Goal: Task Accomplishment & Management: Use online tool/utility

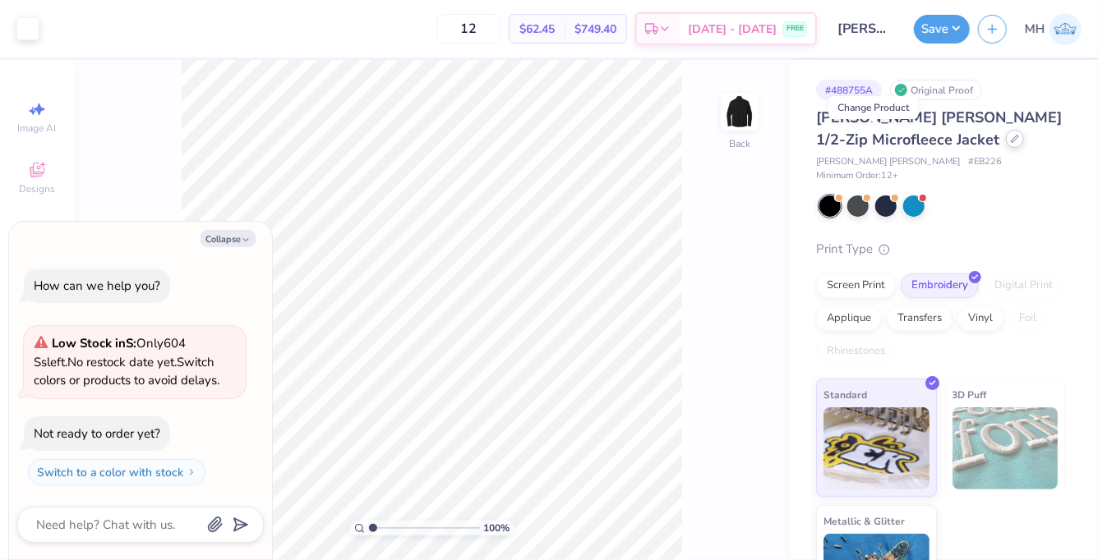
click at [1011, 138] on icon at bounding box center [1015, 139] width 8 height 8
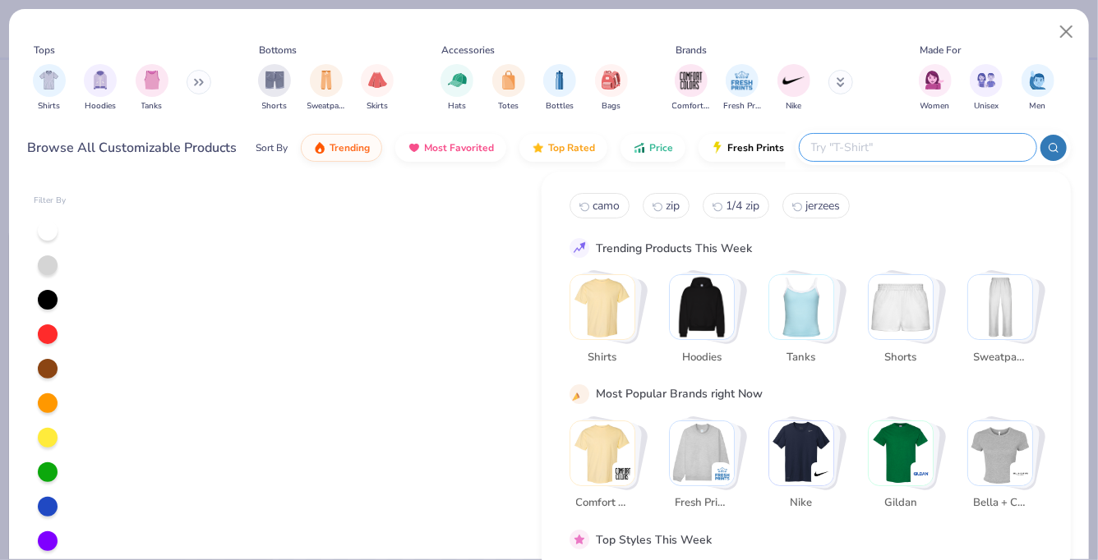
click at [947, 152] on input "text" at bounding box center [916, 147] width 215 height 19
type textarea "x"
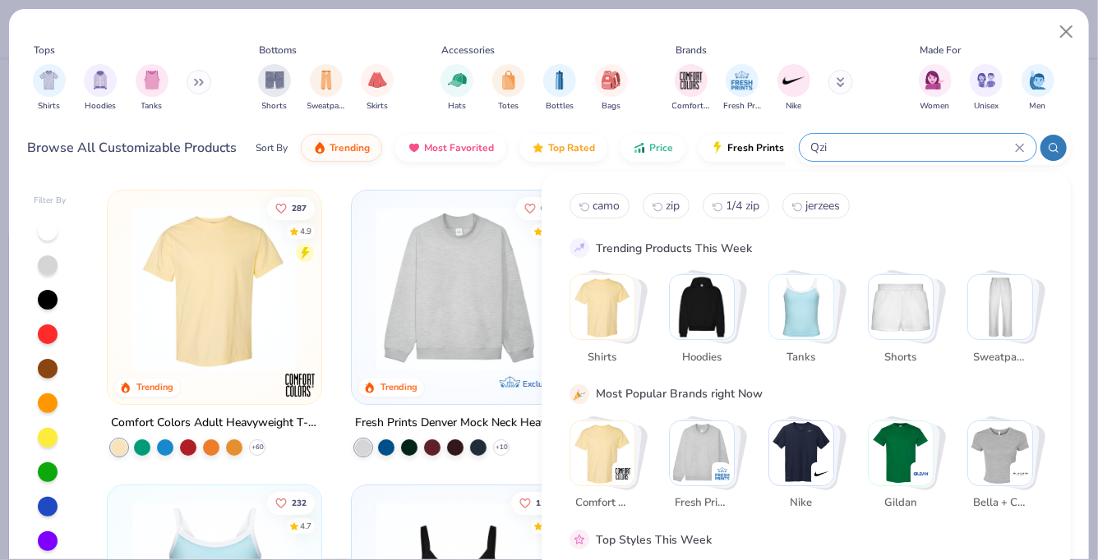
type input "Qzip"
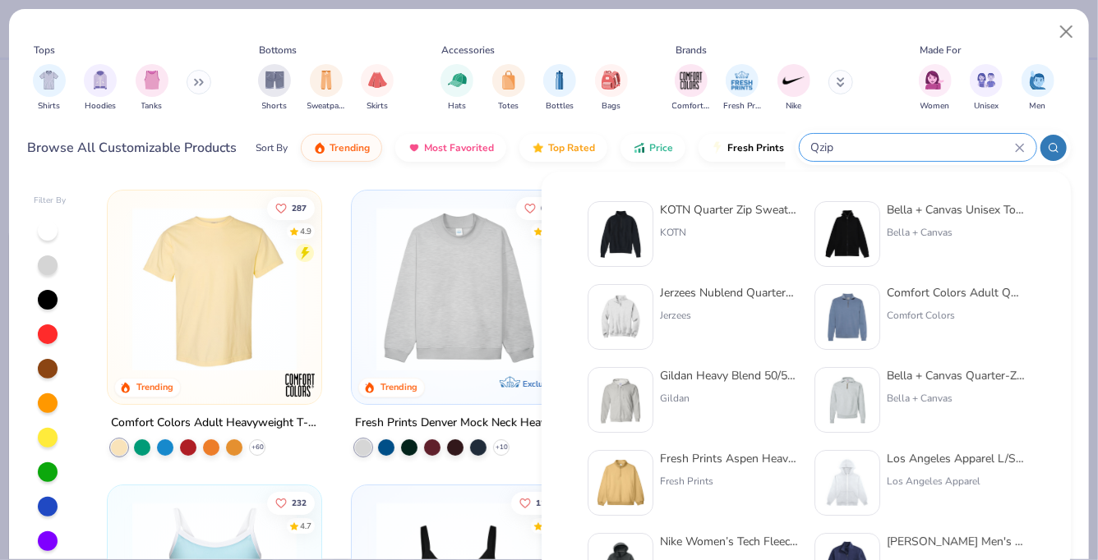
drag, startPoint x: 843, startPoint y: 147, endPoint x: 801, endPoint y: 147, distance: 41.9
click at [801, 147] on div "Qzip" at bounding box center [917, 147] width 237 height 27
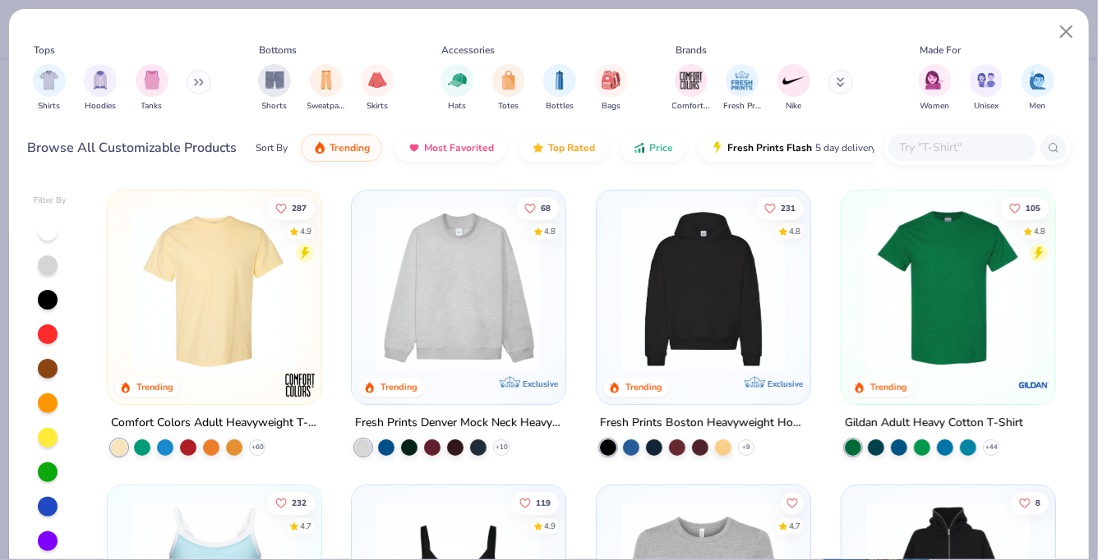
click at [960, 143] on input "text" at bounding box center [961, 147] width 127 height 19
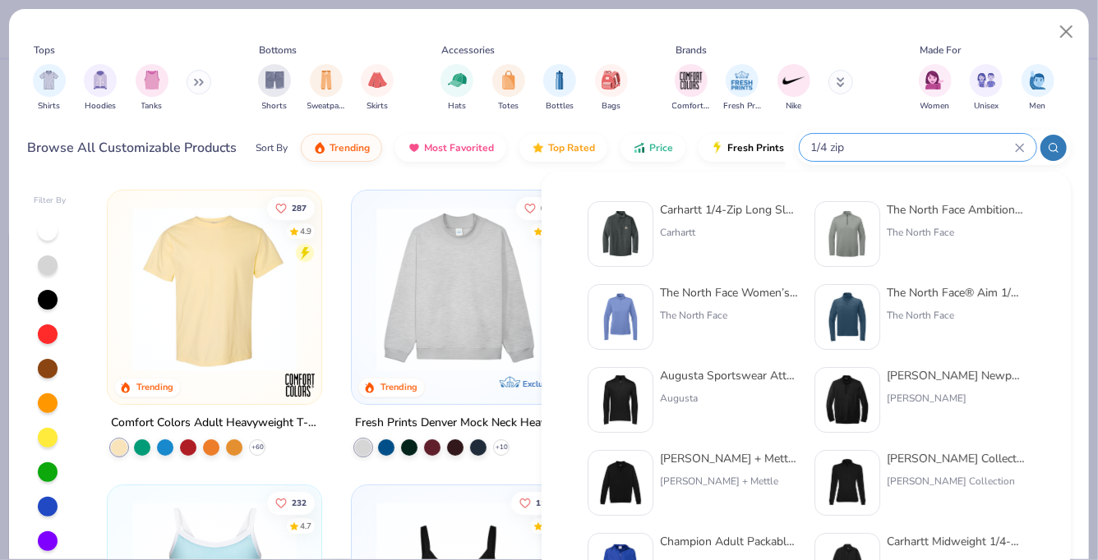
type input "1/4 zip"
click at [905, 373] on div "Travis Mathew Newport 1/4-Zip Fleece" at bounding box center [955, 375] width 138 height 17
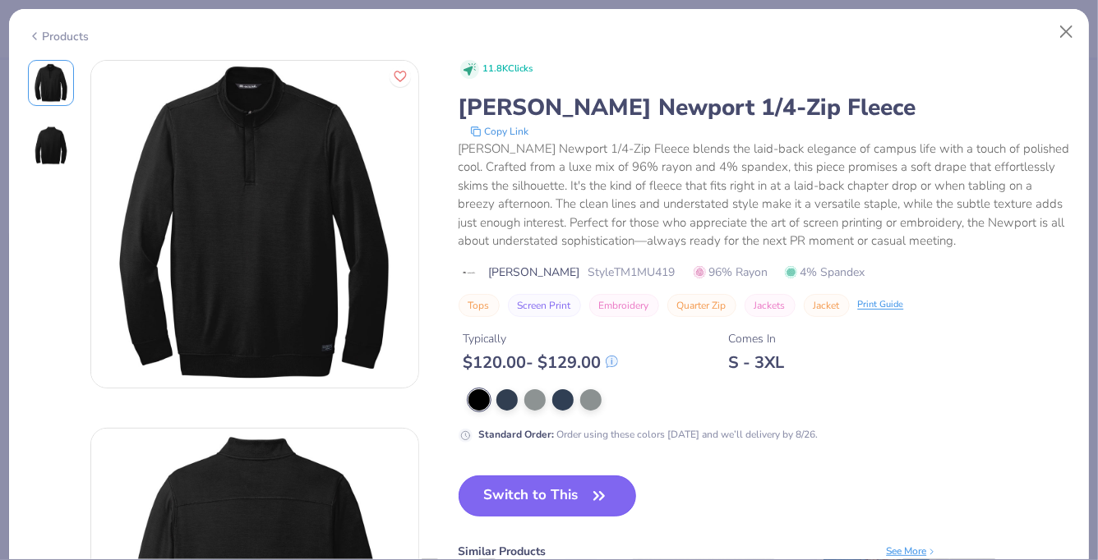
click at [527, 486] on button "Switch to This" at bounding box center [547, 496] width 178 height 41
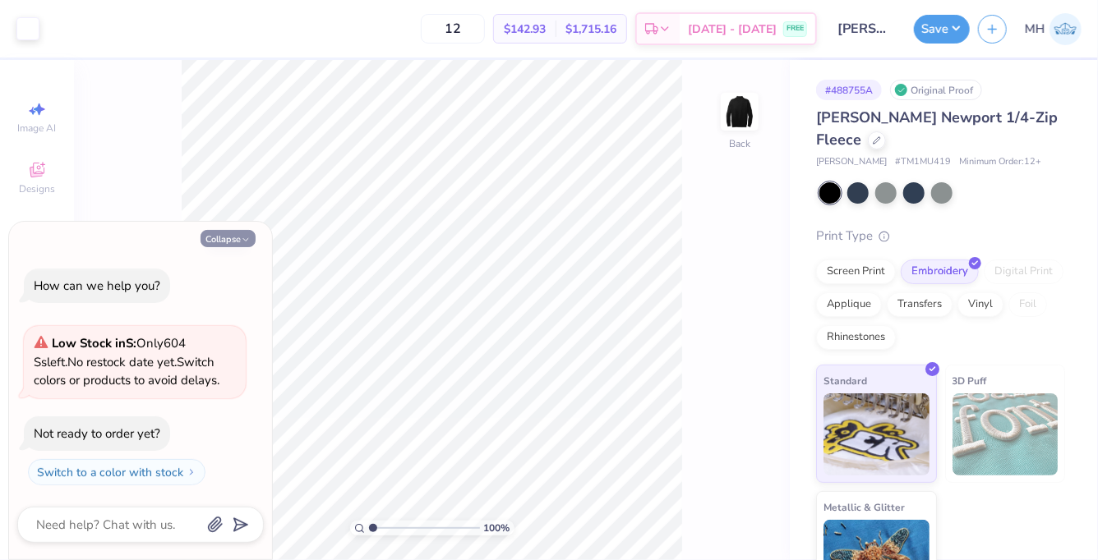
click at [248, 240] on icon "button" at bounding box center [246, 240] width 10 height 10
type textarea "x"
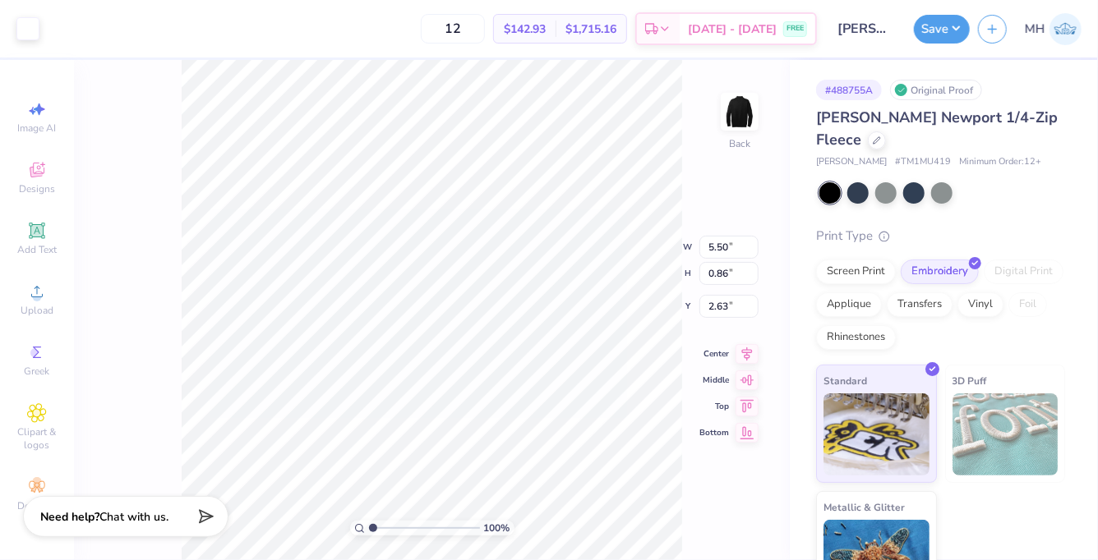
type input "3.00"
click at [885, 21] on input "Mercer - Gen Merch" at bounding box center [865, 28] width 81 height 33
click at [941, 25] on button "Save" at bounding box center [942, 26] width 56 height 29
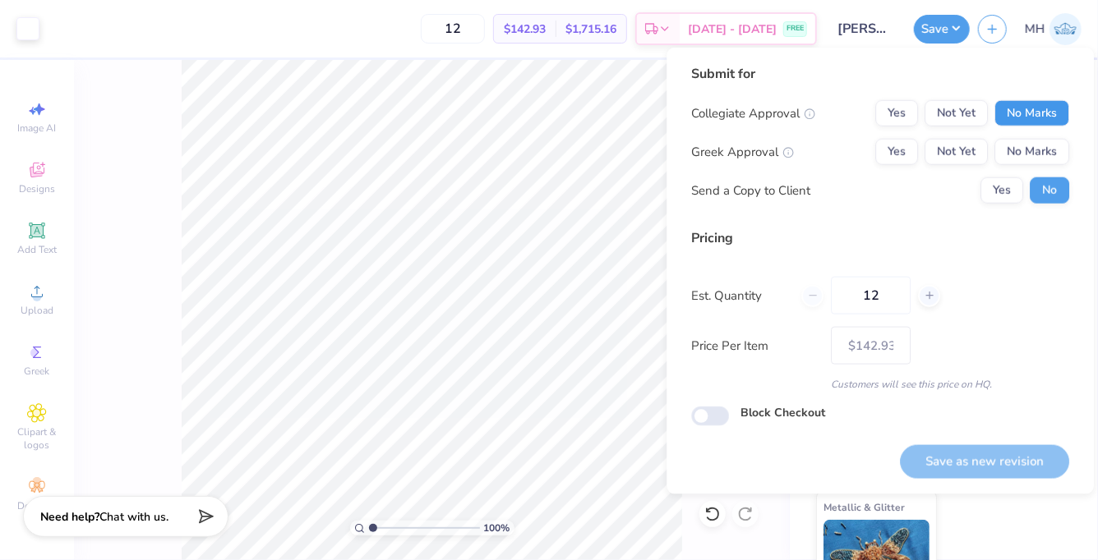
click at [1022, 105] on button "No Marks" at bounding box center [1031, 113] width 75 height 26
click at [1024, 160] on button "No Marks" at bounding box center [1031, 152] width 75 height 26
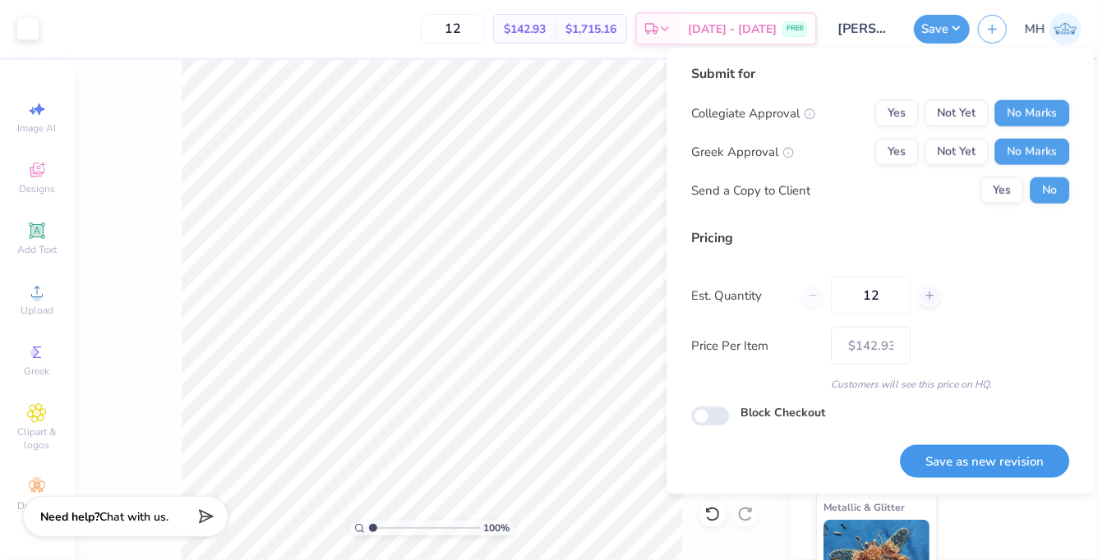
click at [982, 462] on button "Save as new revision" at bounding box center [984, 462] width 169 height 34
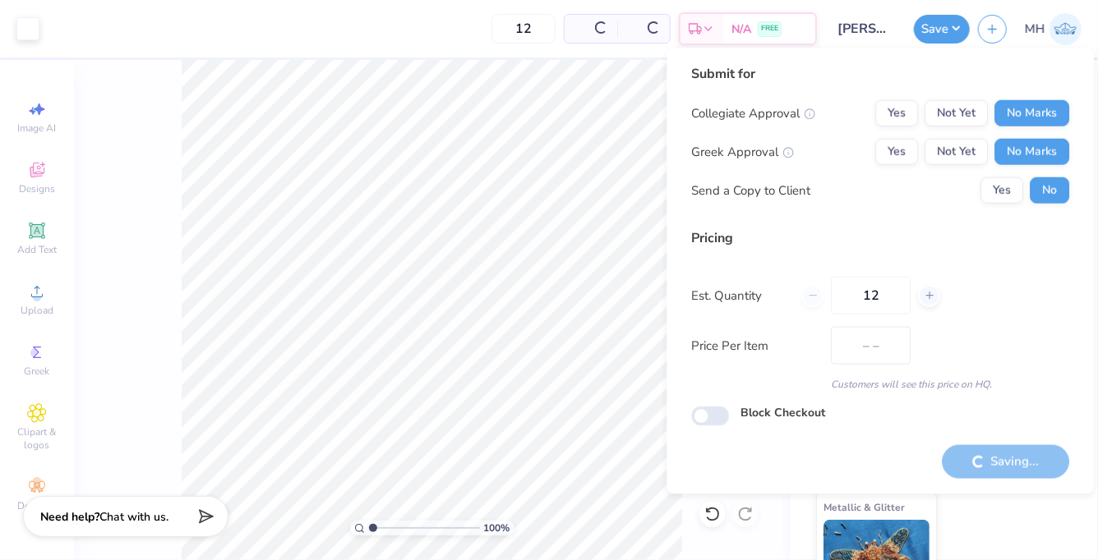
type input "$142.93"
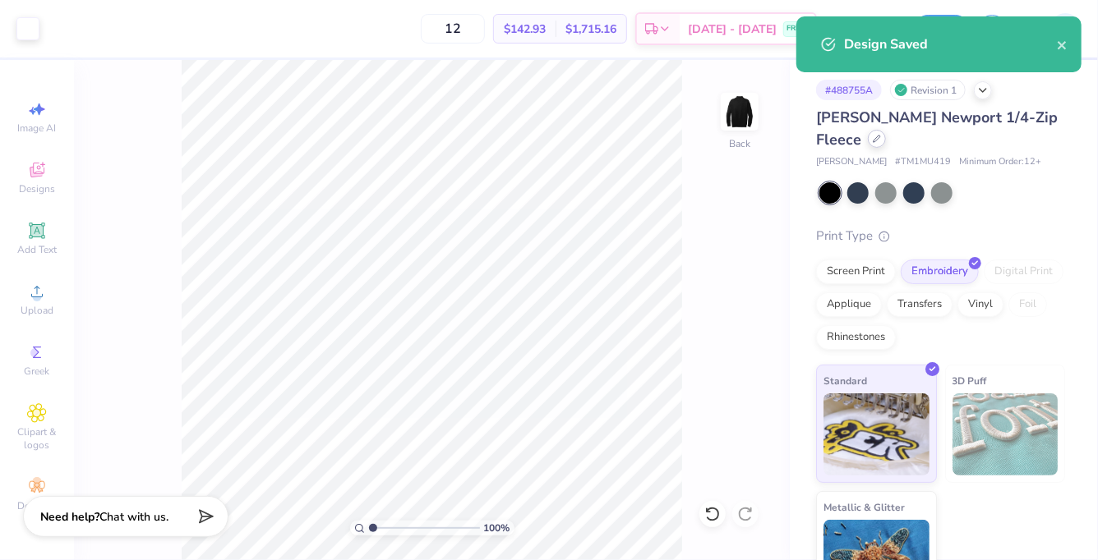
click at [877, 140] on icon at bounding box center [876, 139] width 8 height 8
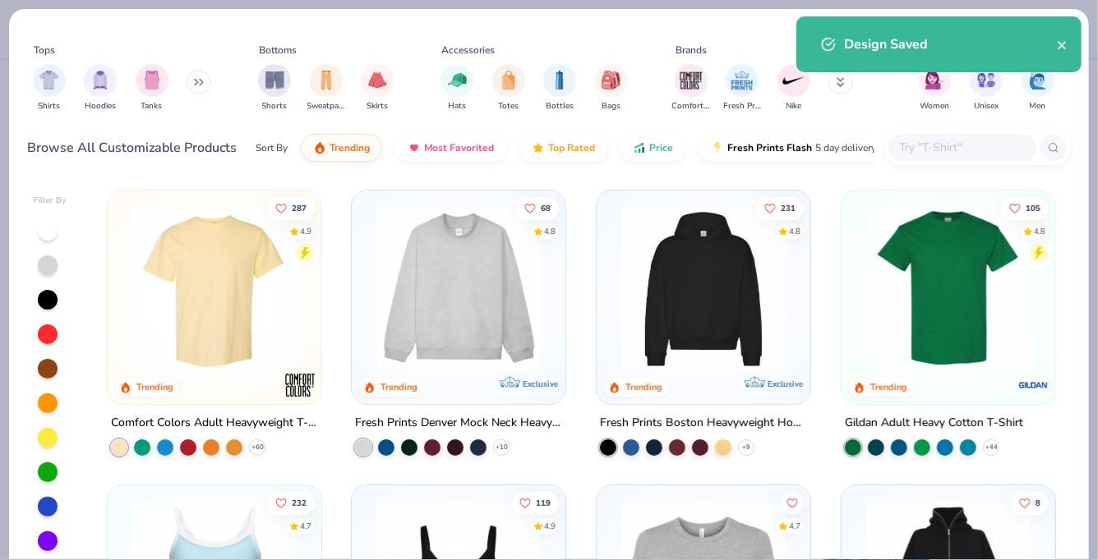
click at [937, 154] on input "text" at bounding box center [961, 147] width 127 height 19
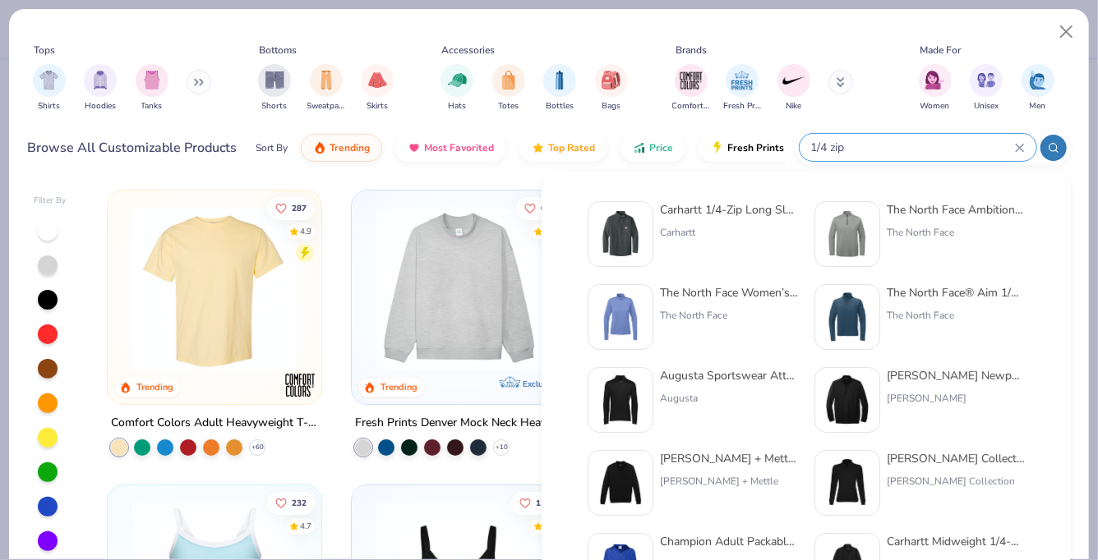
type input "1/4 zip"
click at [914, 302] on div "The North Face® Aim 1/4-Zip Fleece The North Face" at bounding box center [955, 317] width 138 height 66
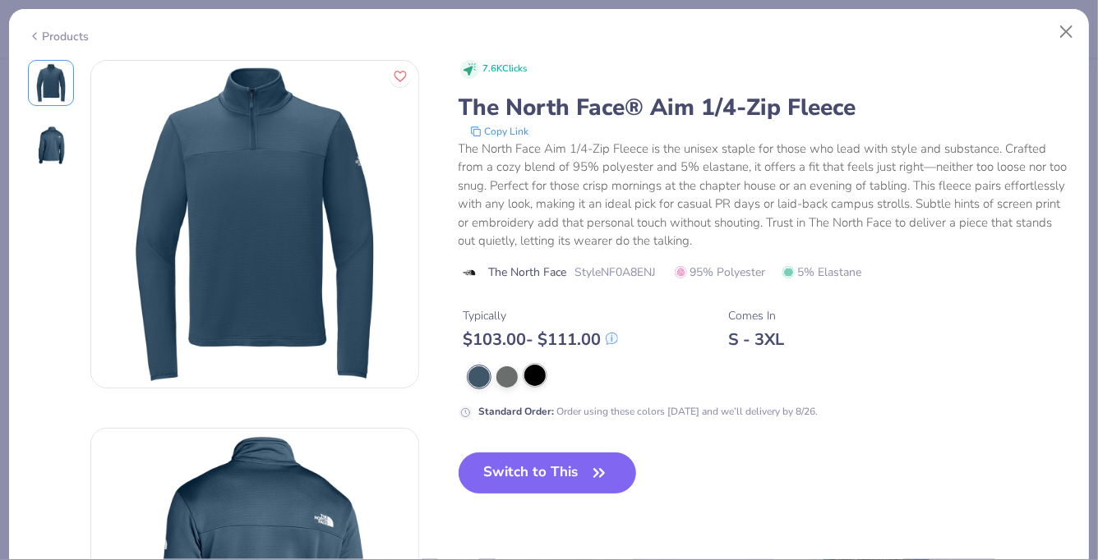
click at [535, 379] on div at bounding box center [534, 375] width 21 height 21
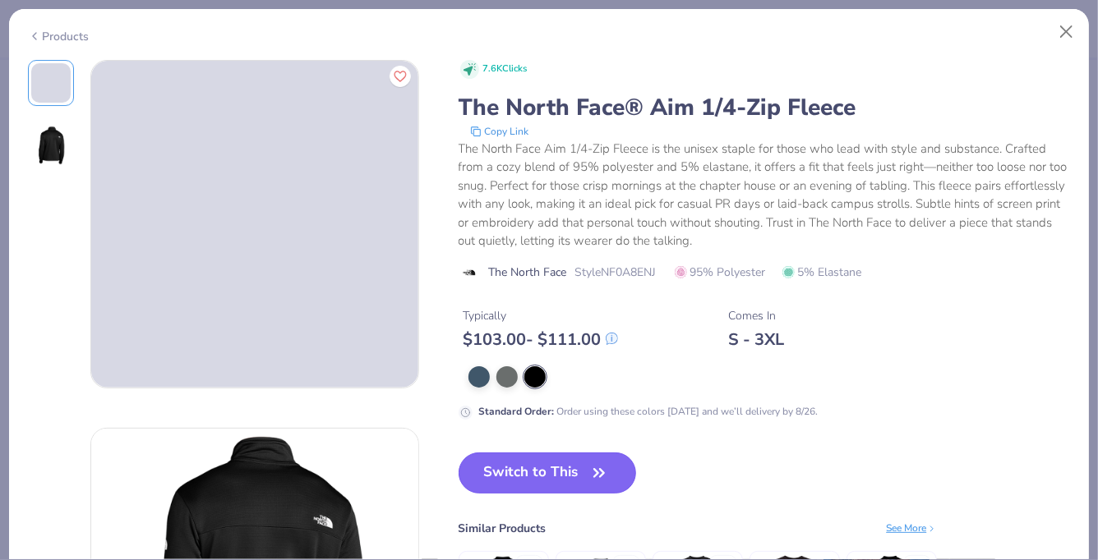
click at [569, 477] on button "Switch to This" at bounding box center [547, 473] width 178 height 41
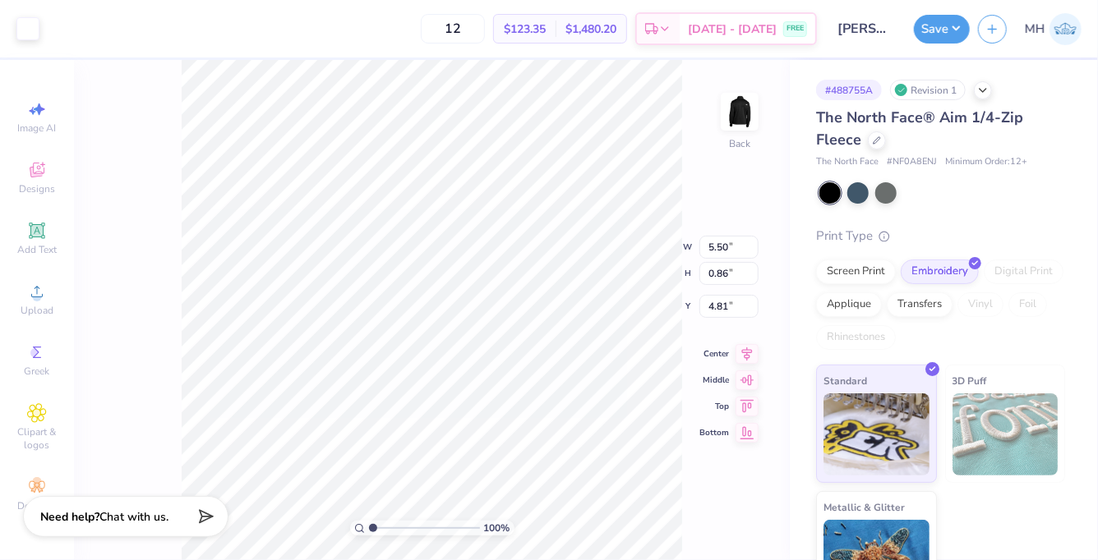
type input "3.00"
click at [974, 15] on div "Save MH" at bounding box center [1006, 29] width 184 height 58
click at [944, 28] on button "Save" at bounding box center [942, 26] width 56 height 29
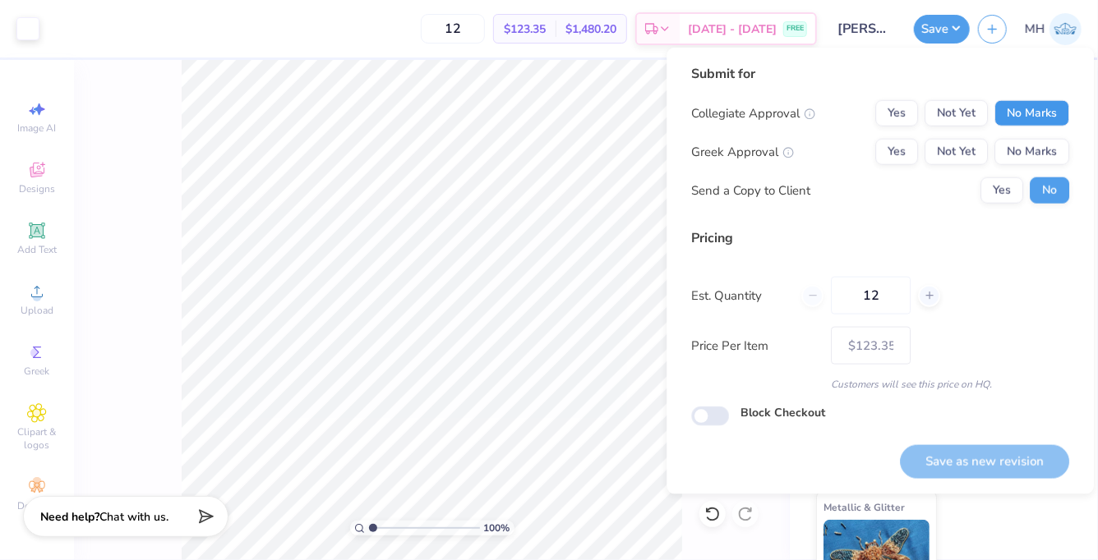
click at [1015, 105] on button "No Marks" at bounding box center [1031, 113] width 75 height 26
click at [1024, 147] on button "No Marks" at bounding box center [1031, 152] width 75 height 26
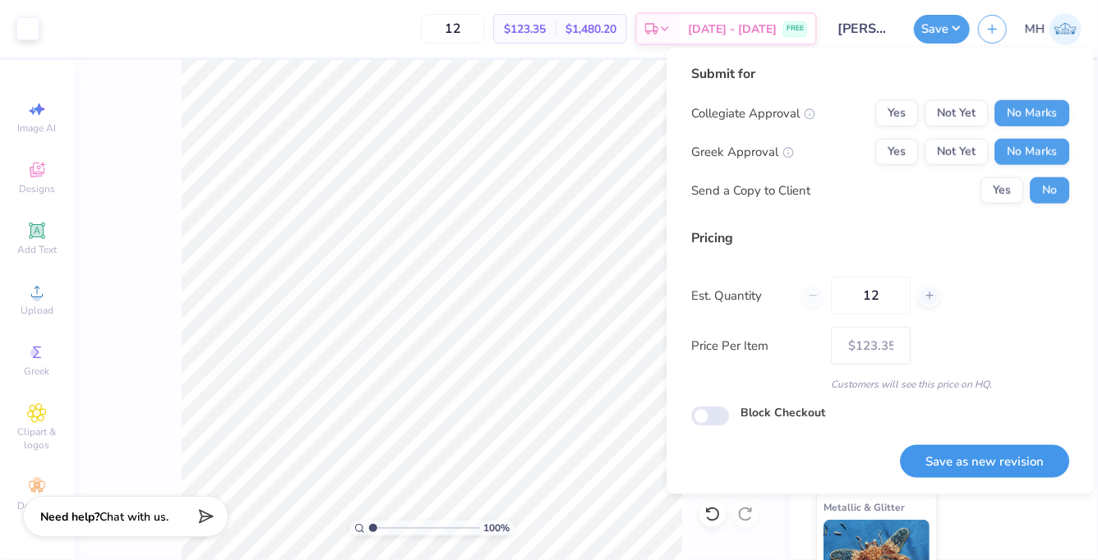
click at [1016, 464] on button "Save as new revision" at bounding box center [984, 462] width 169 height 34
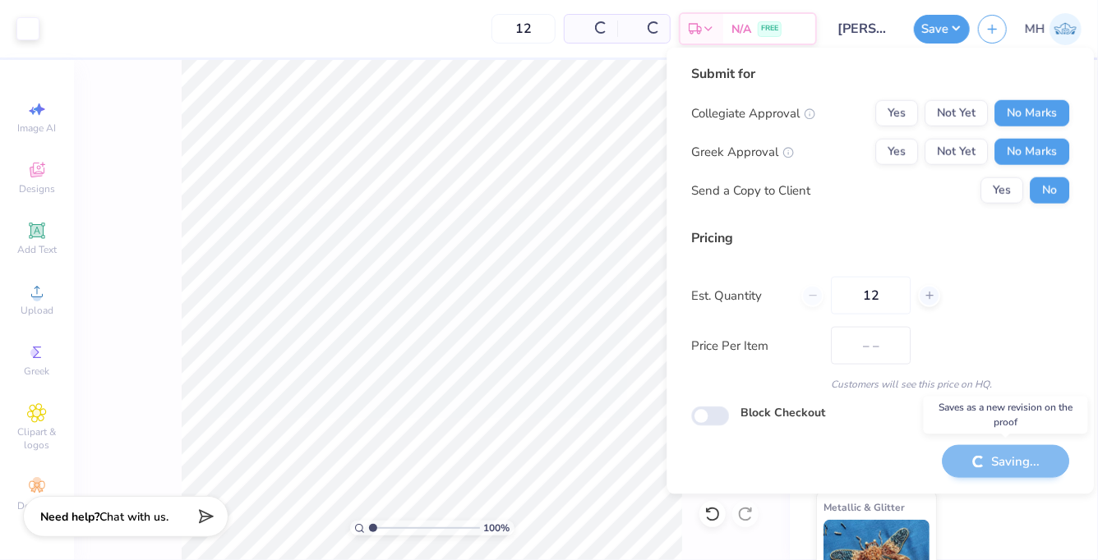
type input "$123.35"
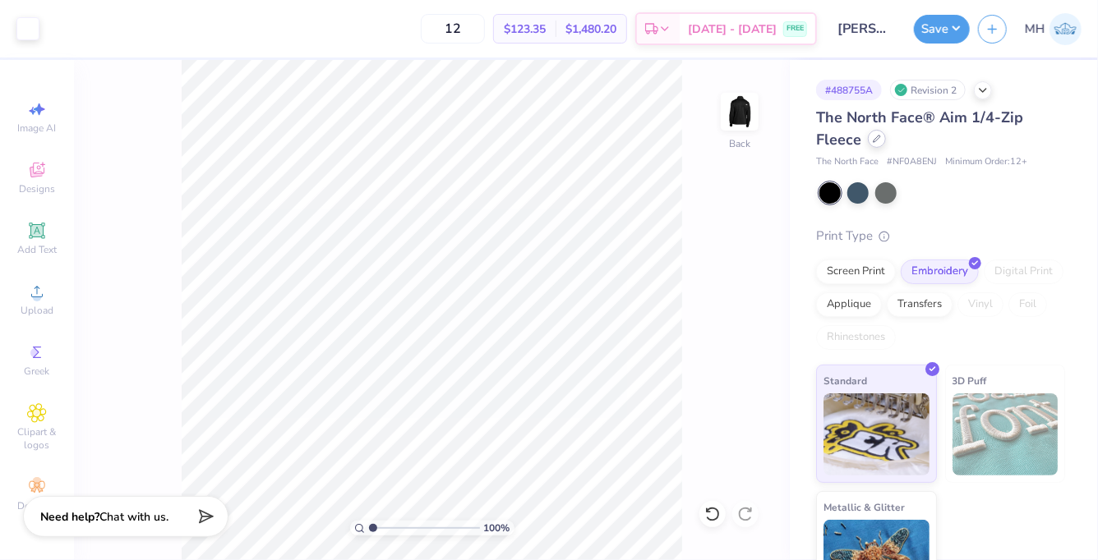
click at [877, 140] on icon at bounding box center [876, 139] width 8 height 8
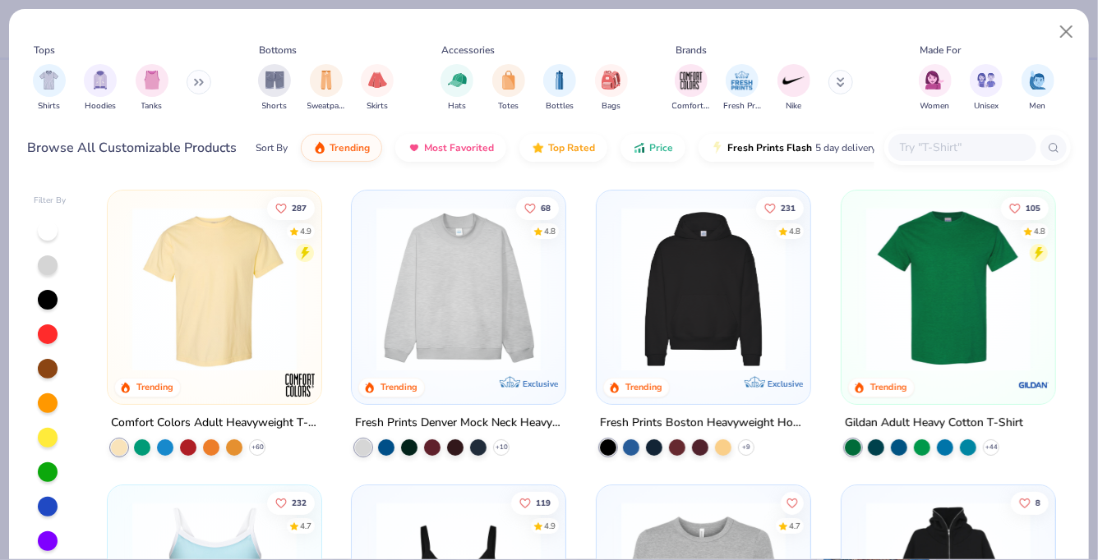
click at [926, 148] on input "text" at bounding box center [961, 147] width 127 height 19
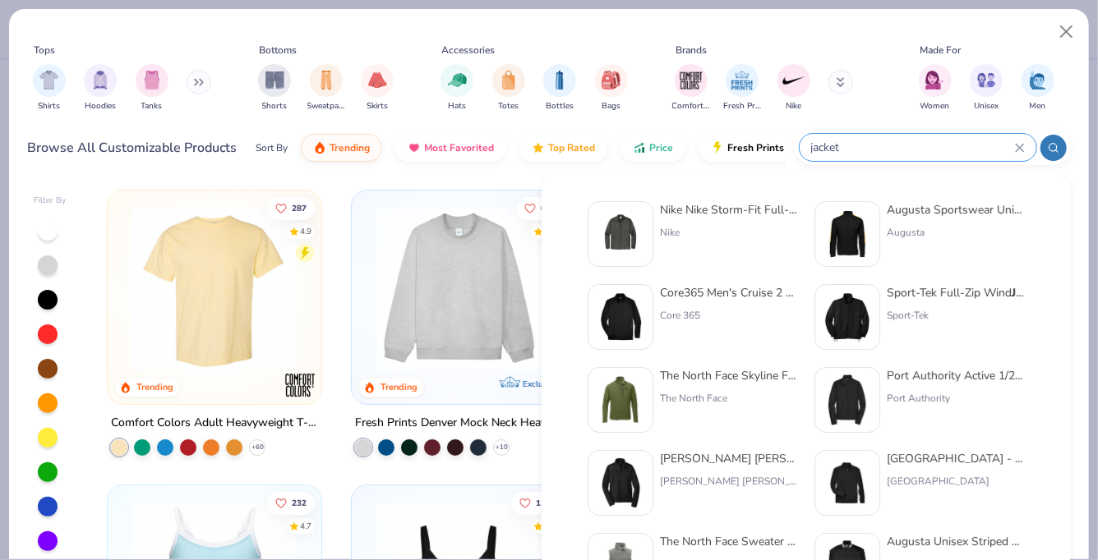
type input "jacket"
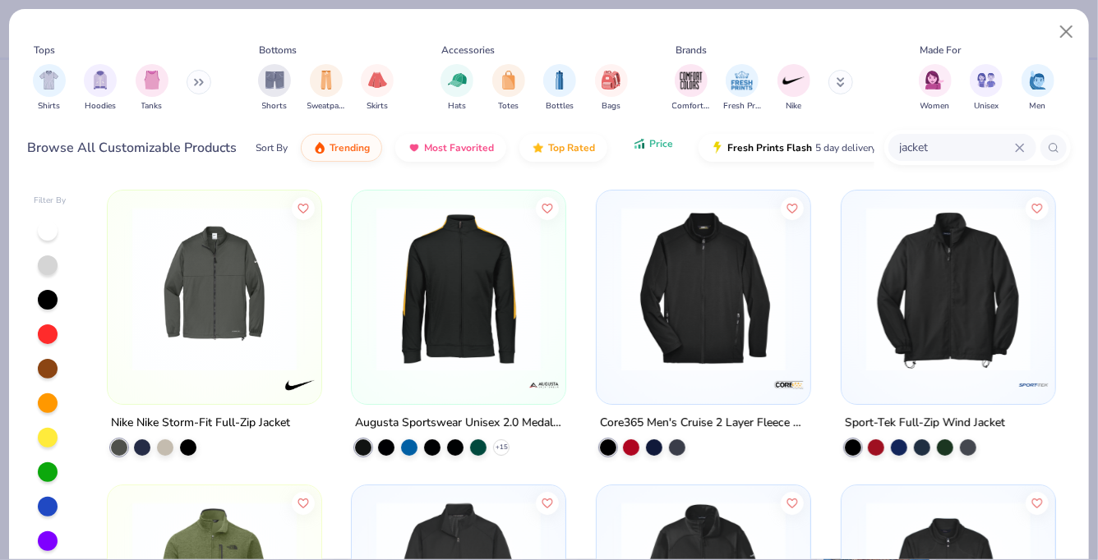
click at [660, 148] on span "Price" at bounding box center [661, 143] width 24 height 13
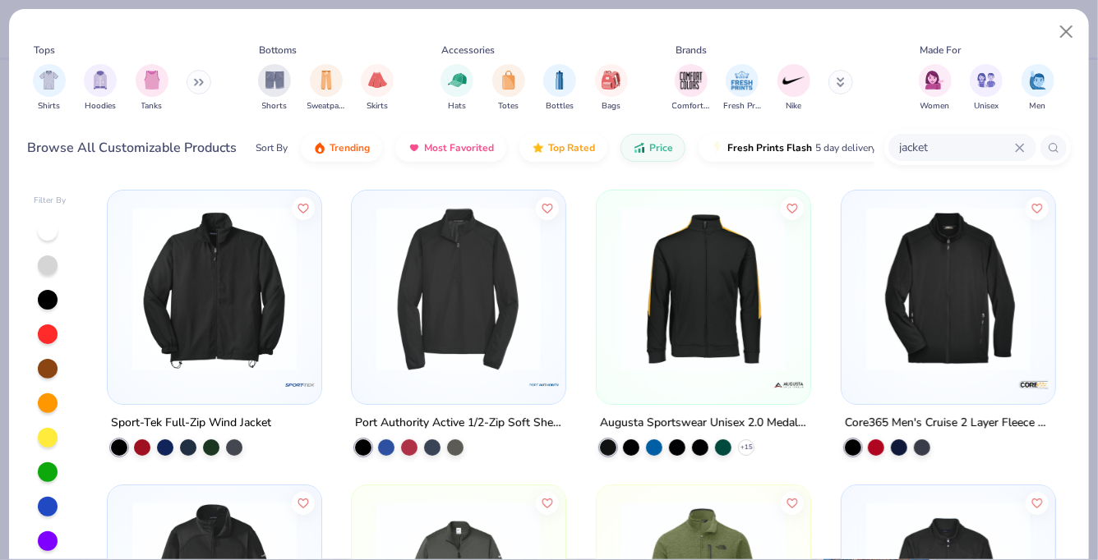
click at [235, 343] on img at bounding box center [214, 289] width 181 height 164
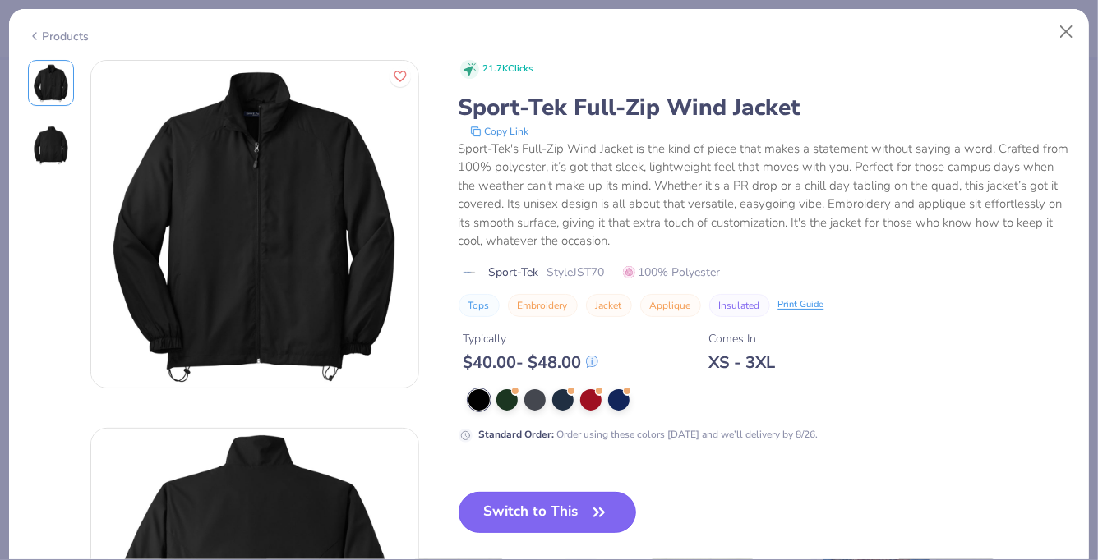
click at [512, 523] on button "Switch to This" at bounding box center [547, 512] width 178 height 41
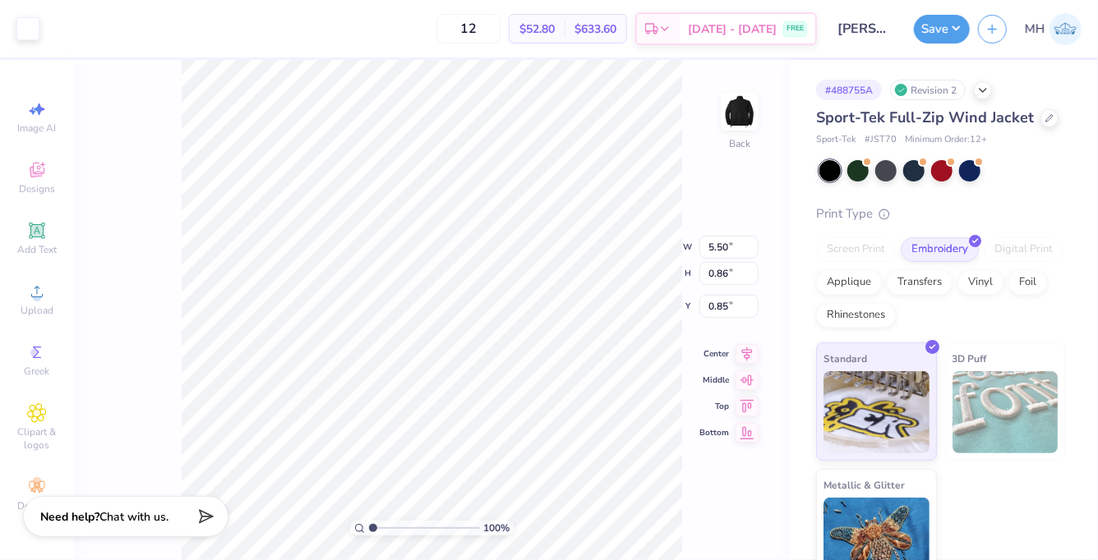
type input "3.00"
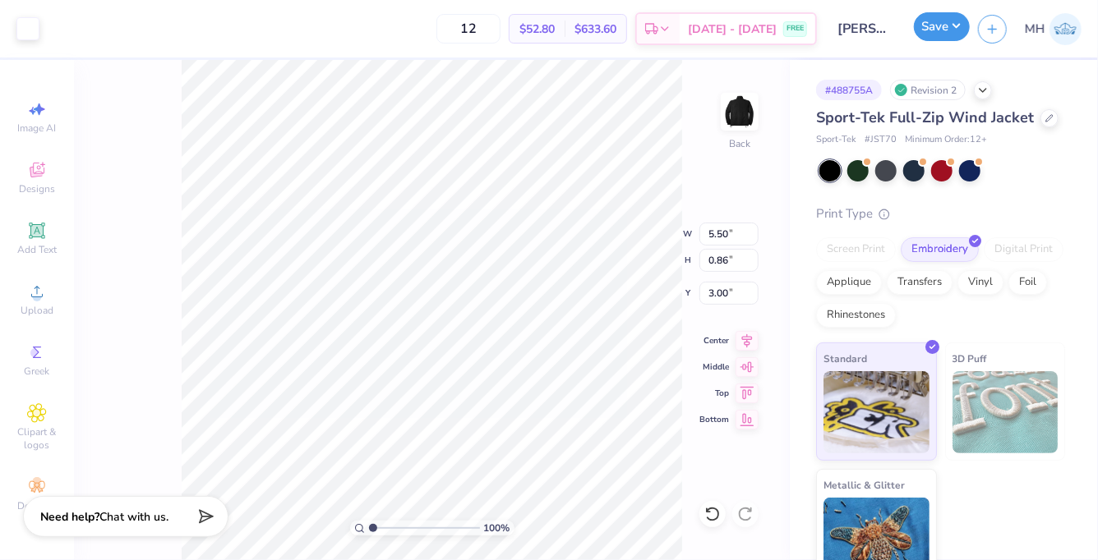
click at [946, 21] on button "Save" at bounding box center [942, 26] width 56 height 29
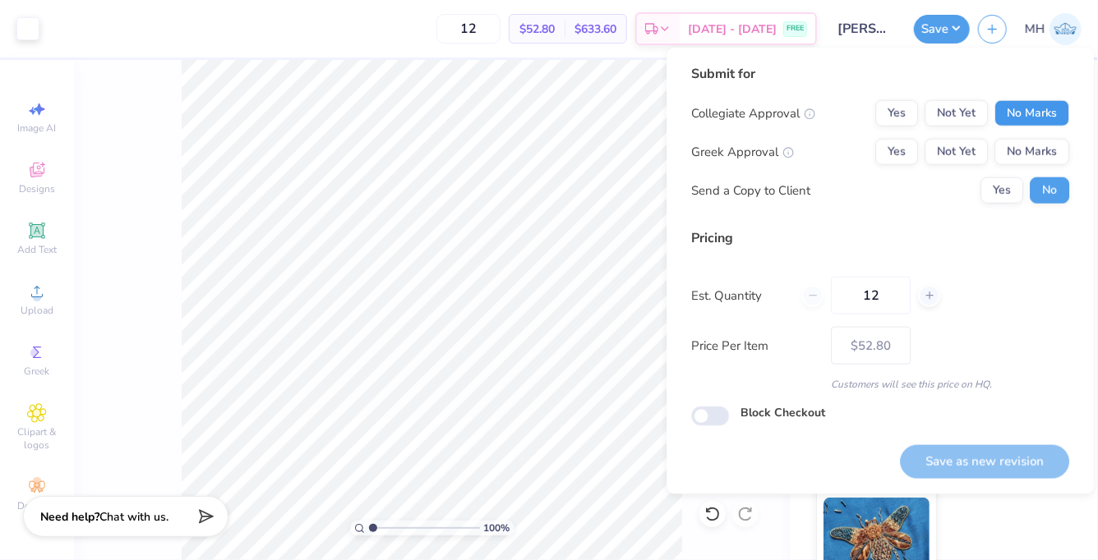
click at [1026, 106] on button "No Marks" at bounding box center [1031, 113] width 75 height 26
click at [1031, 152] on button "No Marks" at bounding box center [1031, 152] width 75 height 26
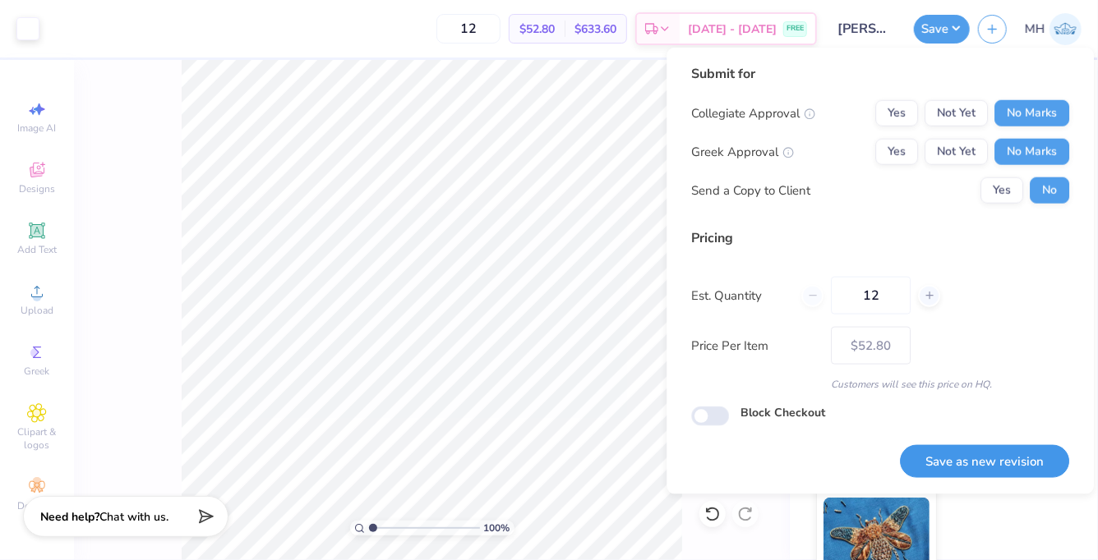
click at [1008, 455] on button "Save as new revision" at bounding box center [984, 462] width 169 height 34
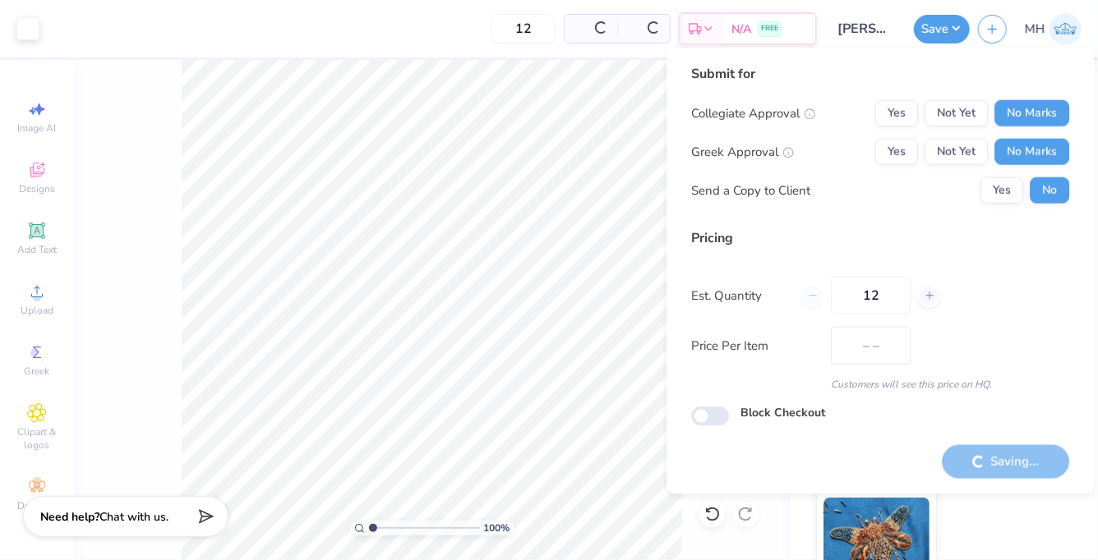
type input "$52.80"
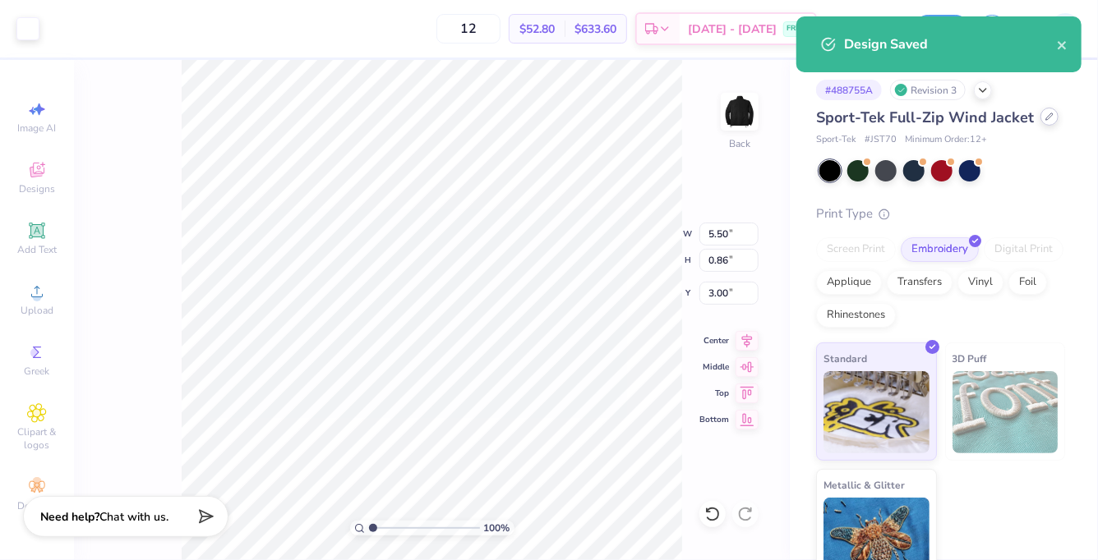
click at [1040, 118] on div at bounding box center [1049, 117] width 18 height 18
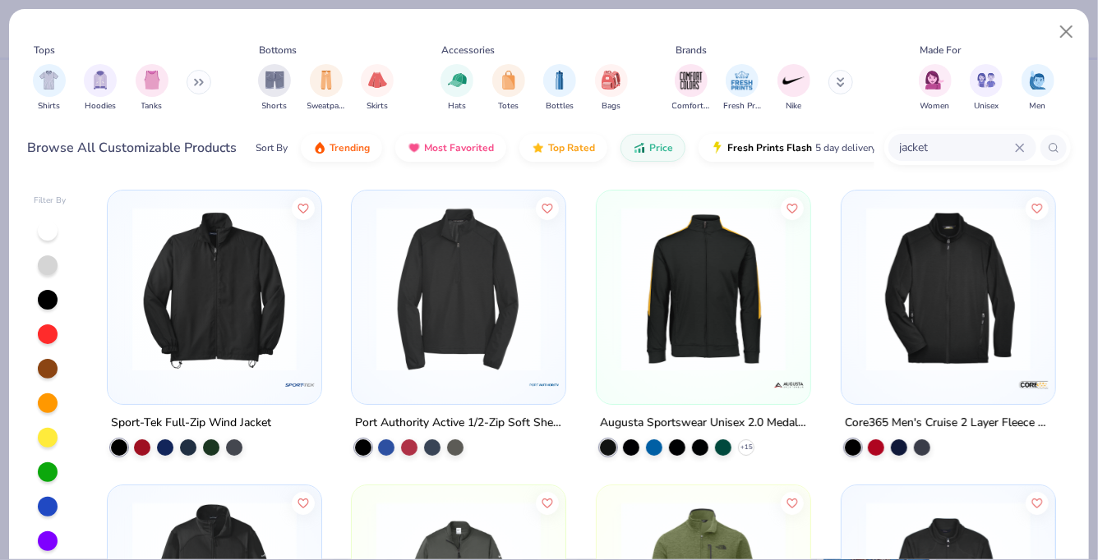
click at [463, 351] on img at bounding box center [458, 289] width 181 height 164
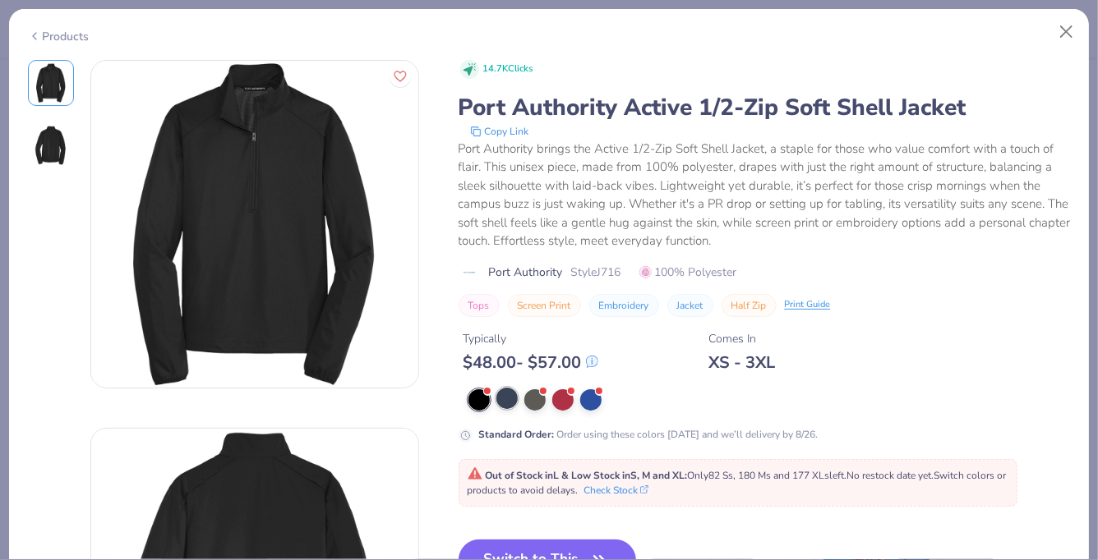
click at [504, 402] on div at bounding box center [506, 398] width 21 height 21
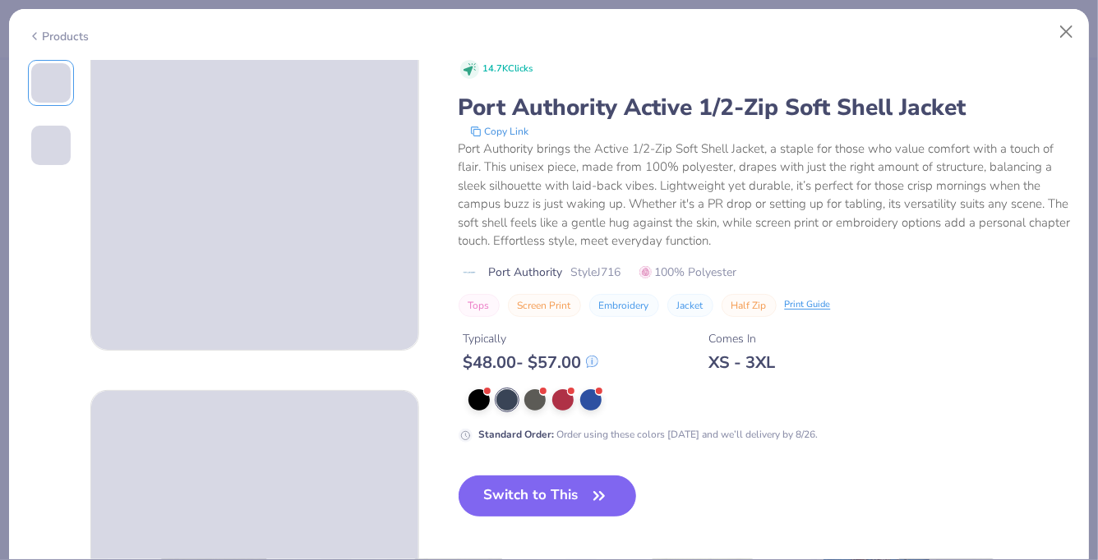
scroll to position [68, 0]
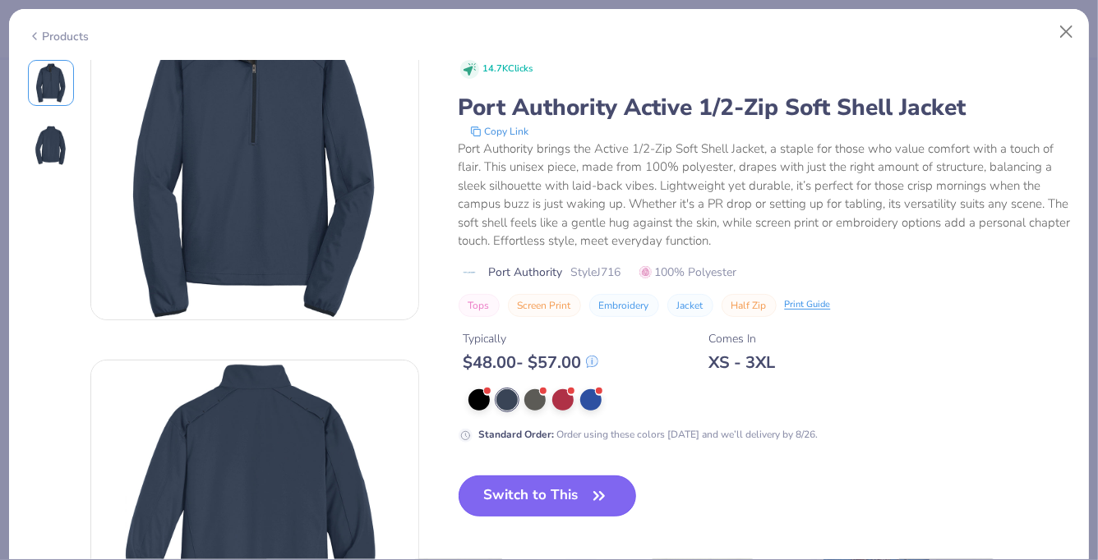
click at [559, 494] on button "Switch to This" at bounding box center [547, 496] width 178 height 41
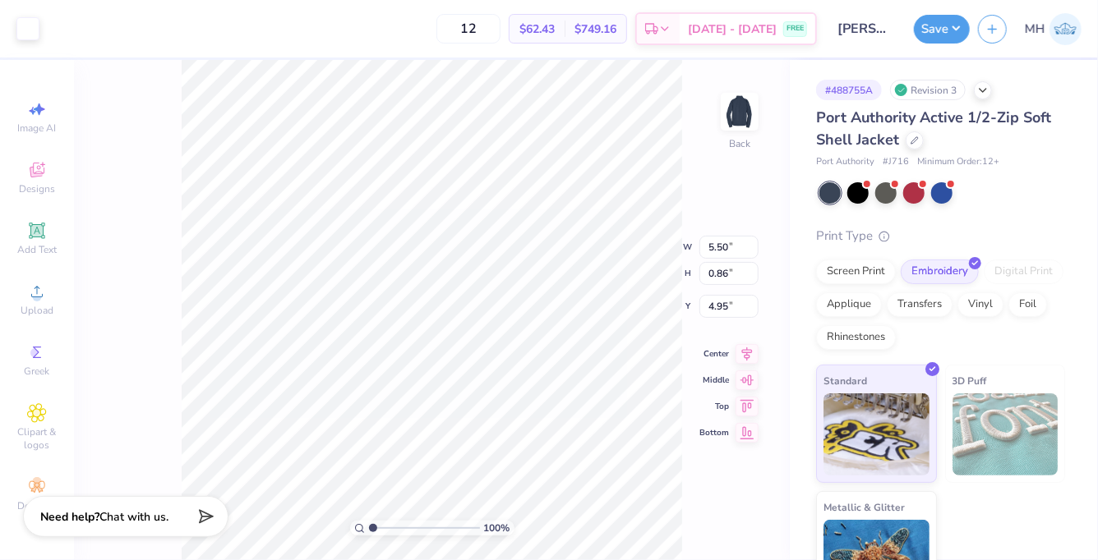
type input "3.00"
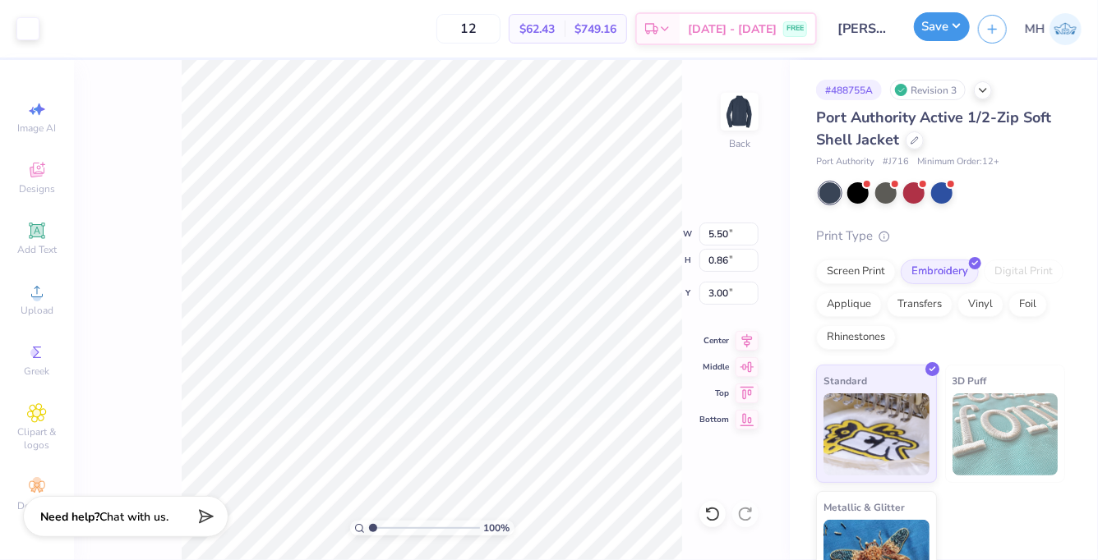
click at [923, 28] on button "Save" at bounding box center [942, 26] width 56 height 29
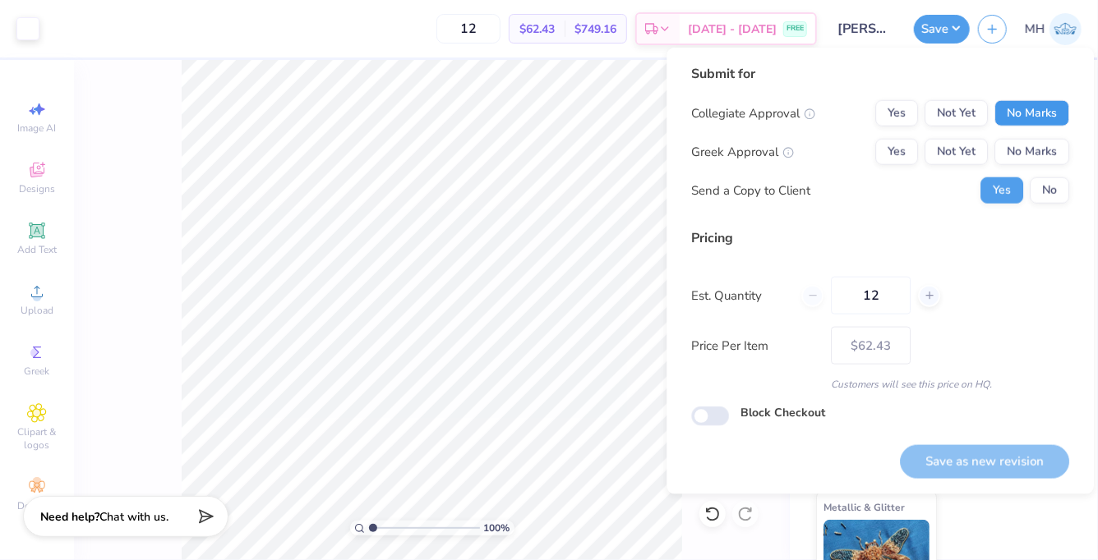
click at [1034, 113] on button "No Marks" at bounding box center [1031, 113] width 75 height 26
click at [1036, 144] on button "No Marks" at bounding box center [1031, 152] width 75 height 26
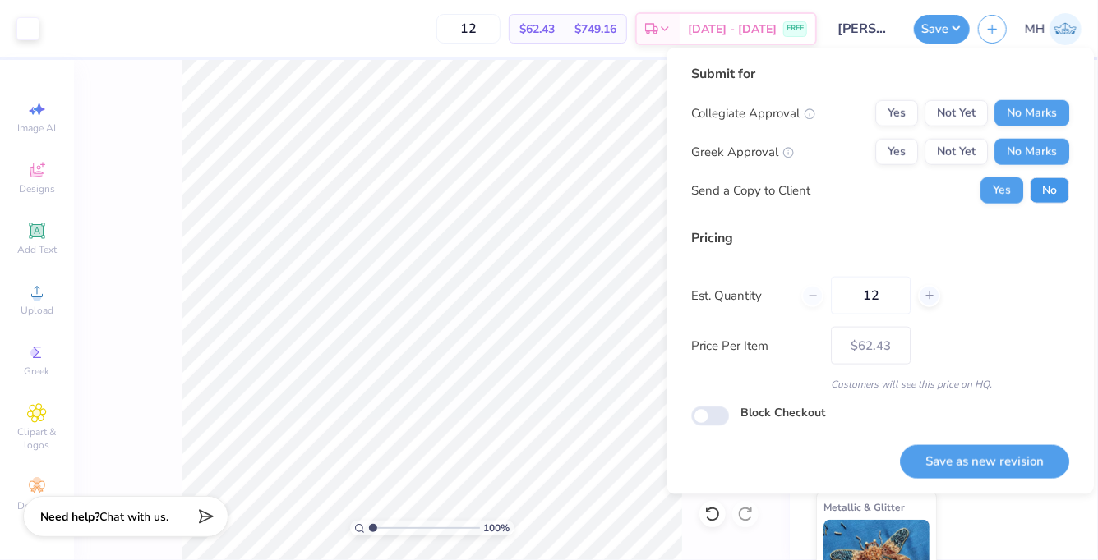
click at [1043, 182] on button "No" at bounding box center [1048, 190] width 39 height 26
click at [1018, 463] on button "Save as new revision" at bounding box center [984, 462] width 169 height 34
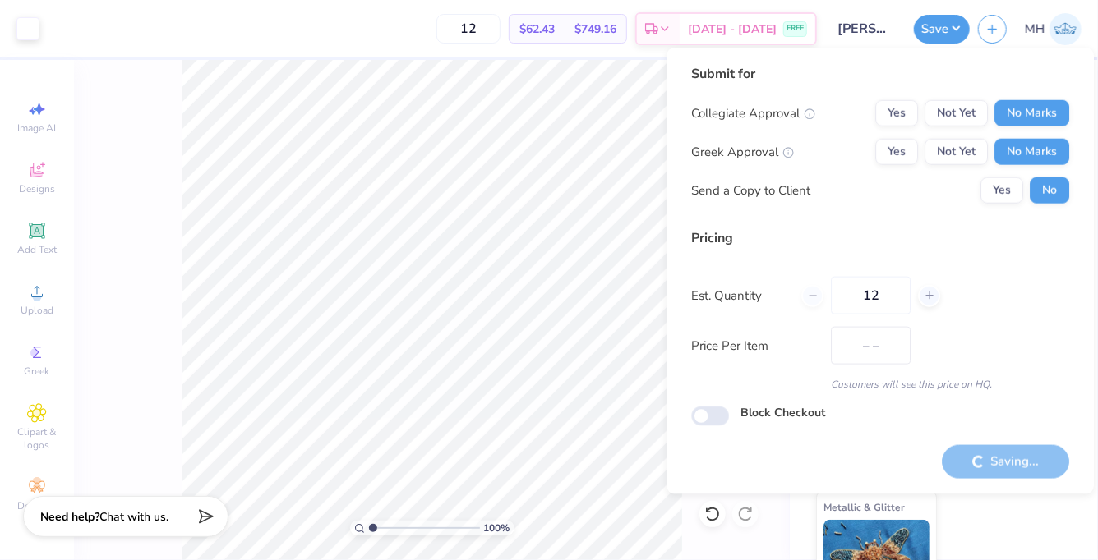
type input "$62.43"
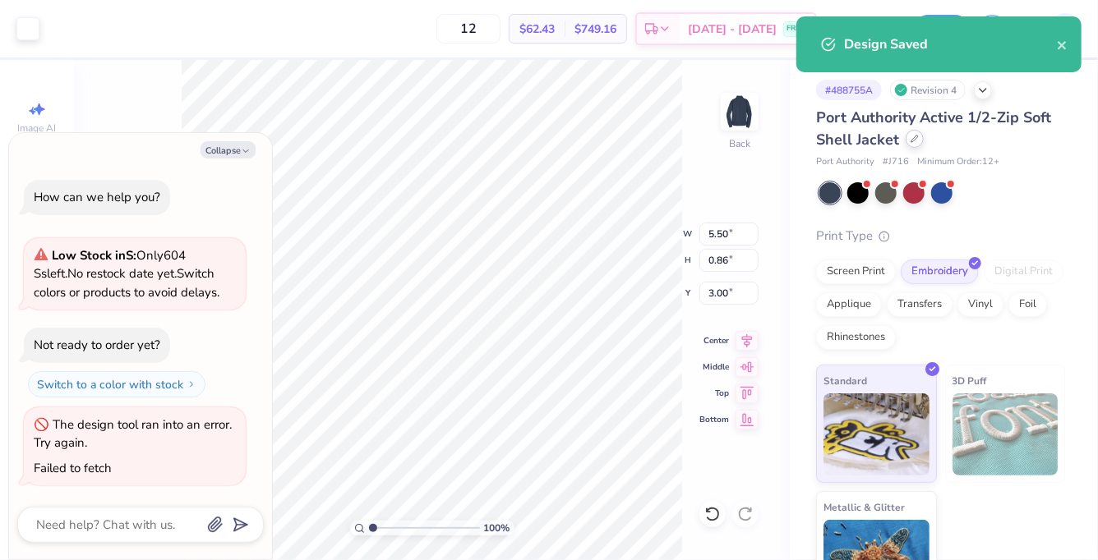
click at [911, 144] on div at bounding box center [914, 139] width 18 height 18
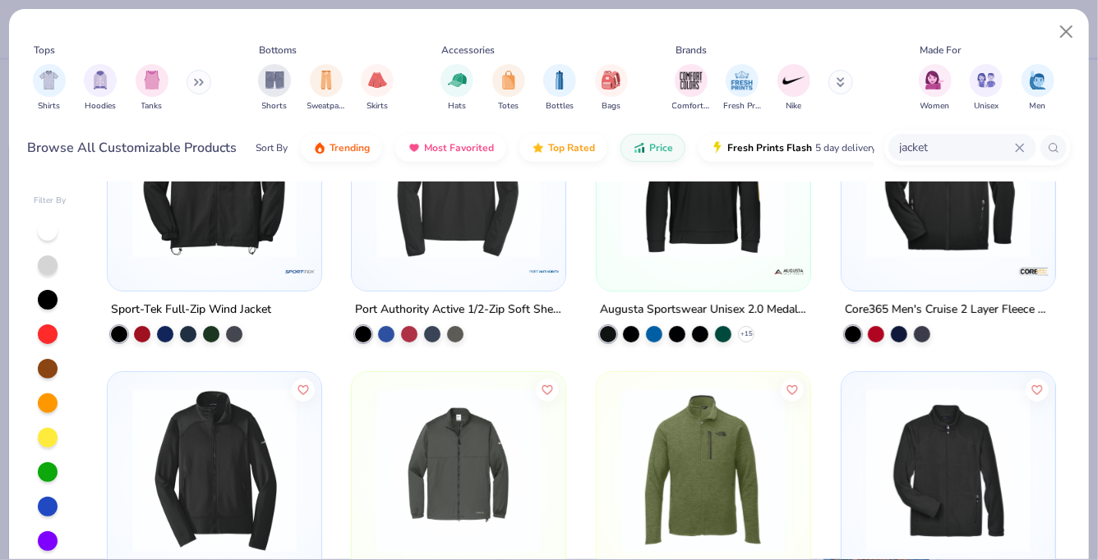
scroll to position [227, 0]
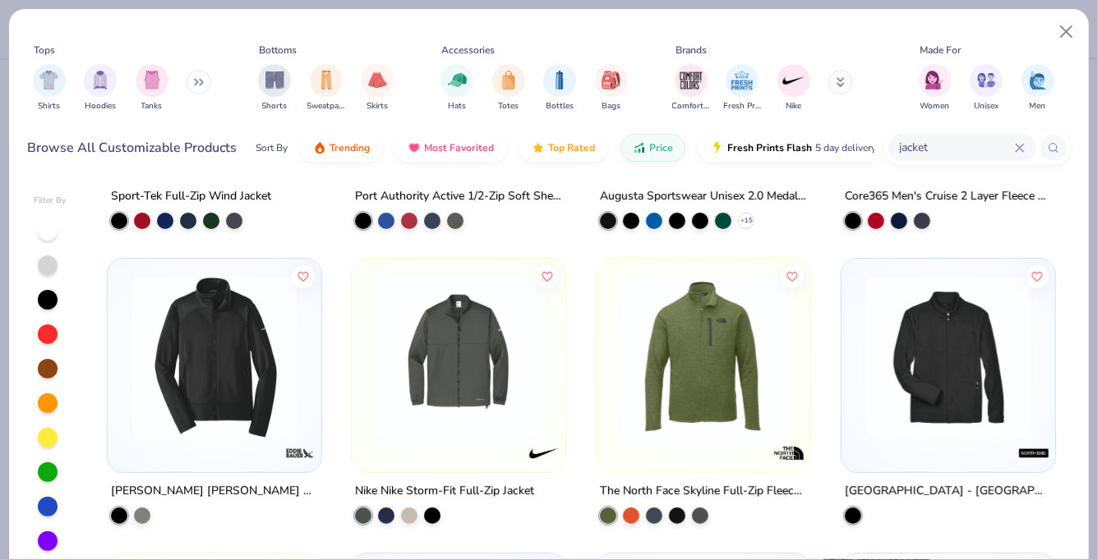
click at [472, 365] on img at bounding box center [458, 357] width 181 height 164
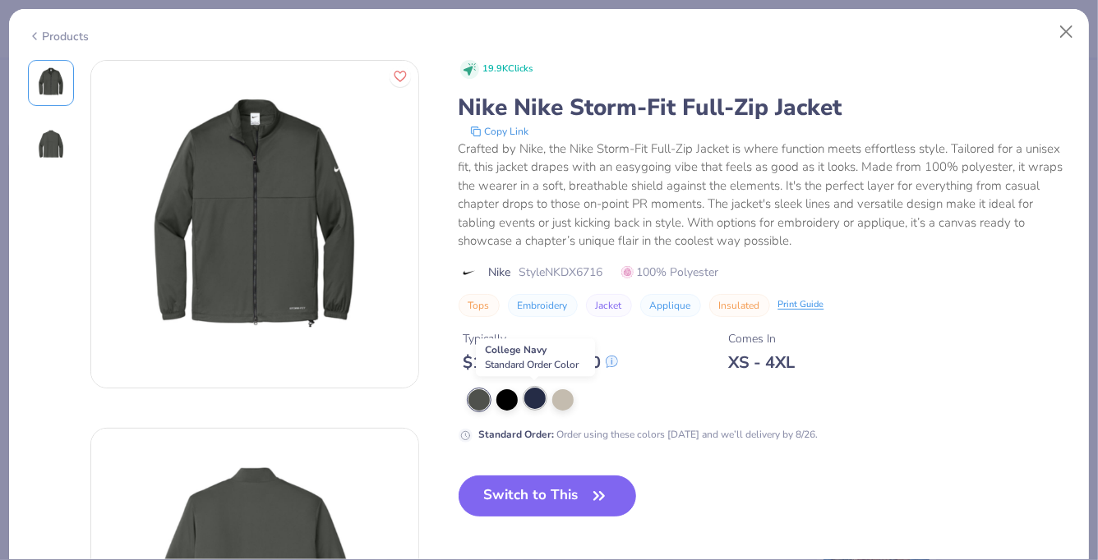
click at [528, 401] on div at bounding box center [534, 398] width 21 height 21
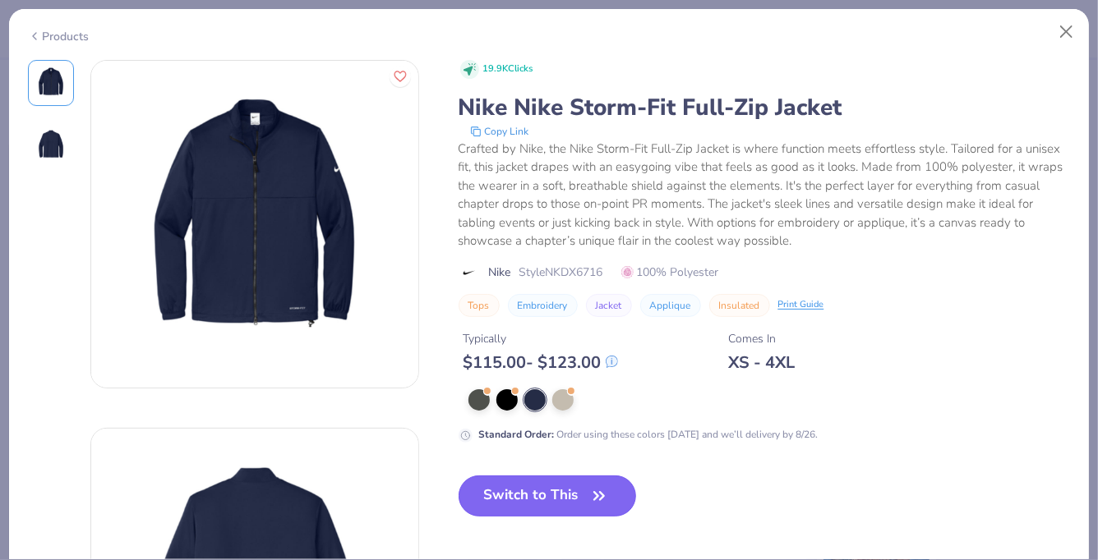
click at [540, 509] on button "Switch to This" at bounding box center [547, 496] width 178 height 41
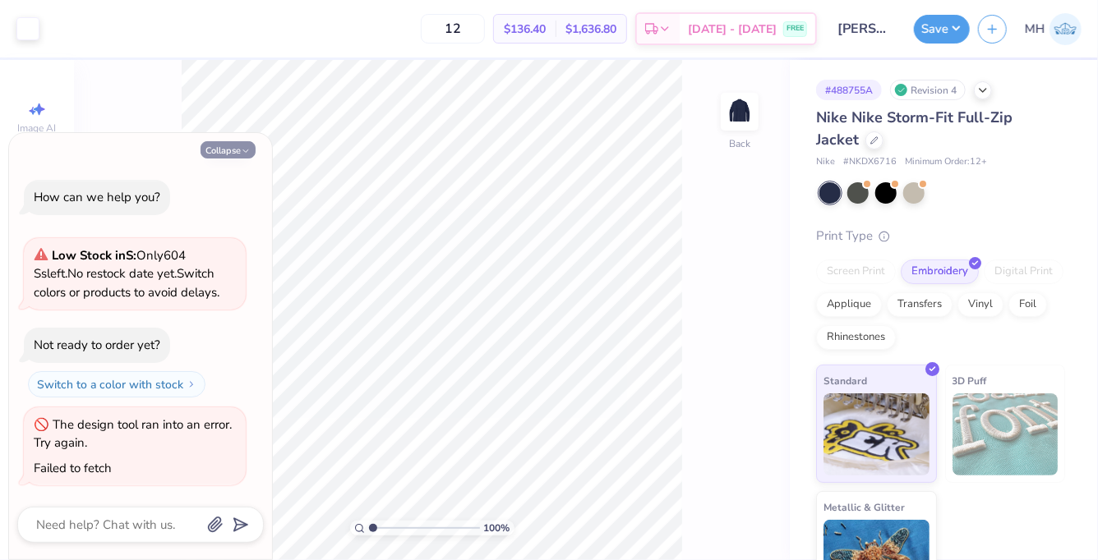
click at [239, 152] on button "Collapse" at bounding box center [227, 149] width 55 height 17
type textarea "x"
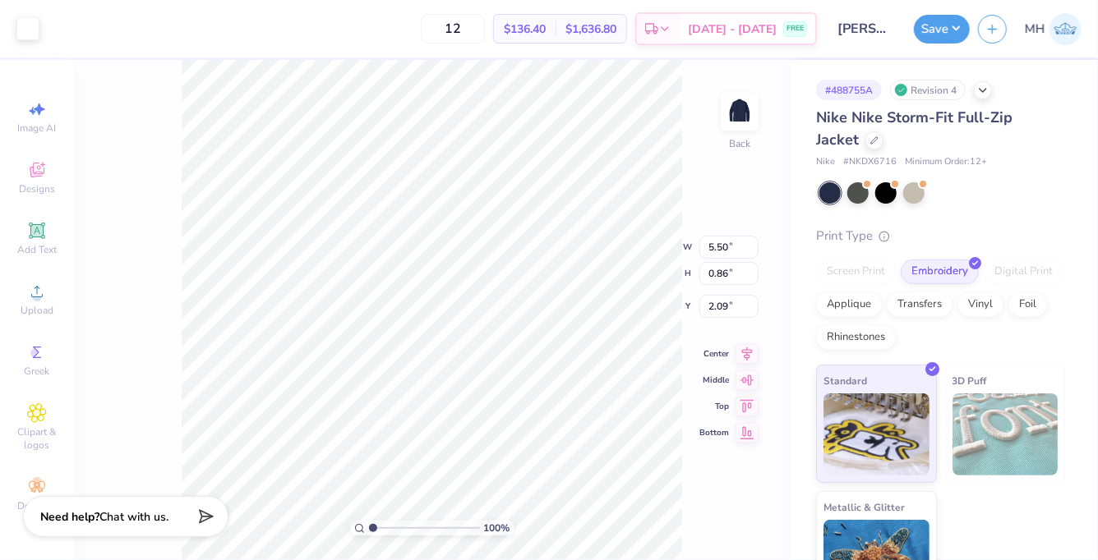
type input "3.00"
type input "3.90"
type input "0.61"
type input "3.00"
click at [922, 39] on button "Save" at bounding box center [942, 26] width 56 height 29
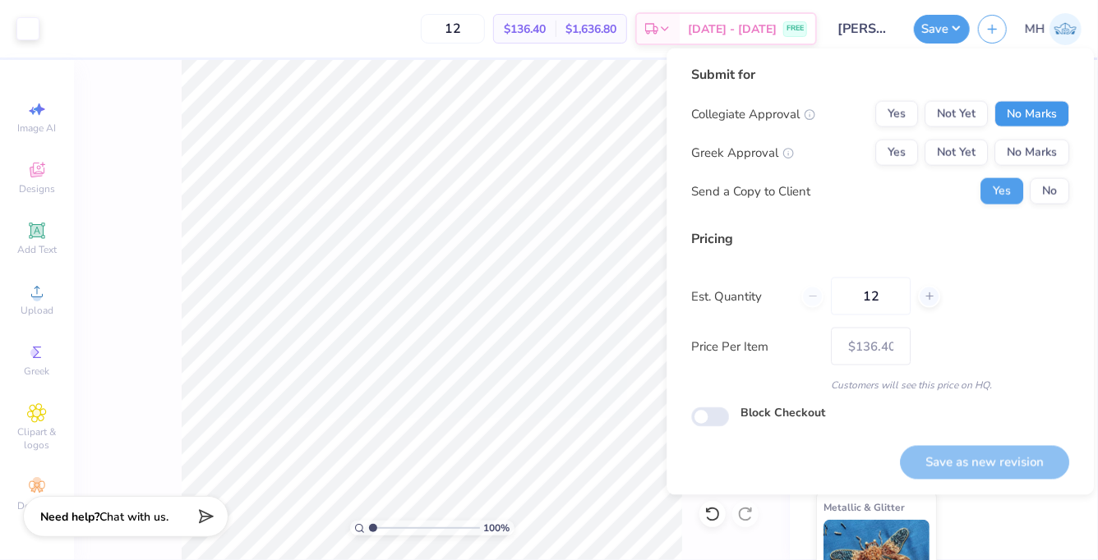
click at [1043, 104] on button "No Marks" at bounding box center [1031, 114] width 75 height 26
click at [1045, 146] on button "No Marks" at bounding box center [1031, 153] width 75 height 26
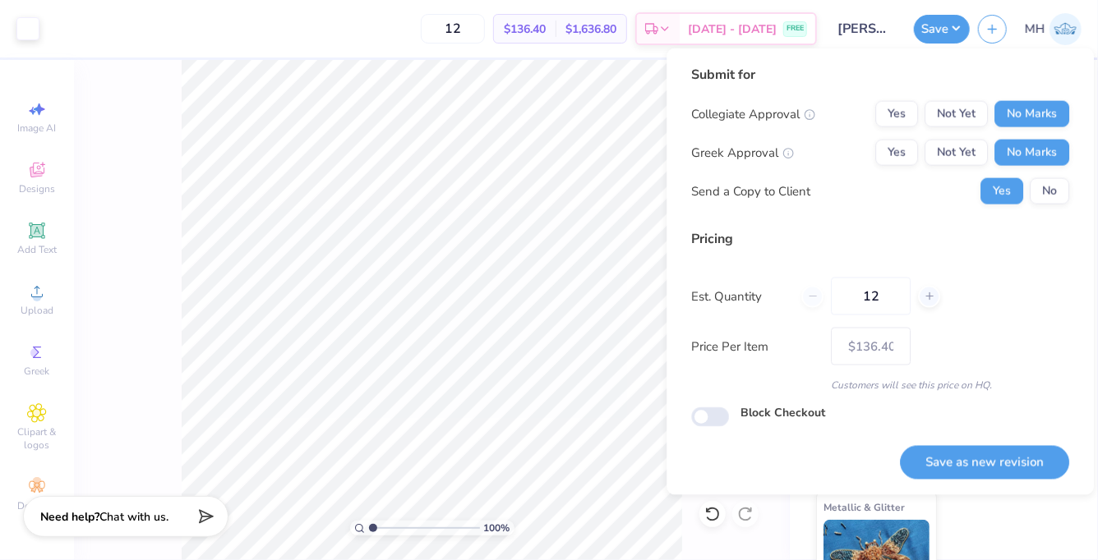
click at [1056, 209] on div "Submit for Collegiate Approval Yes Not Yet No Marks Greek Approval Yes Not Yet …" at bounding box center [880, 141] width 378 height 152
click at [1052, 206] on div "Submit for Collegiate Approval Yes Not Yet No Marks Greek Approval Yes Not Yet …" at bounding box center [880, 141] width 378 height 152
click at [1052, 195] on button "No" at bounding box center [1048, 191] width 39 height 26
click at [987, 458] on button "Save as new revision" at bounding box center [984, 462] width 169 height 34
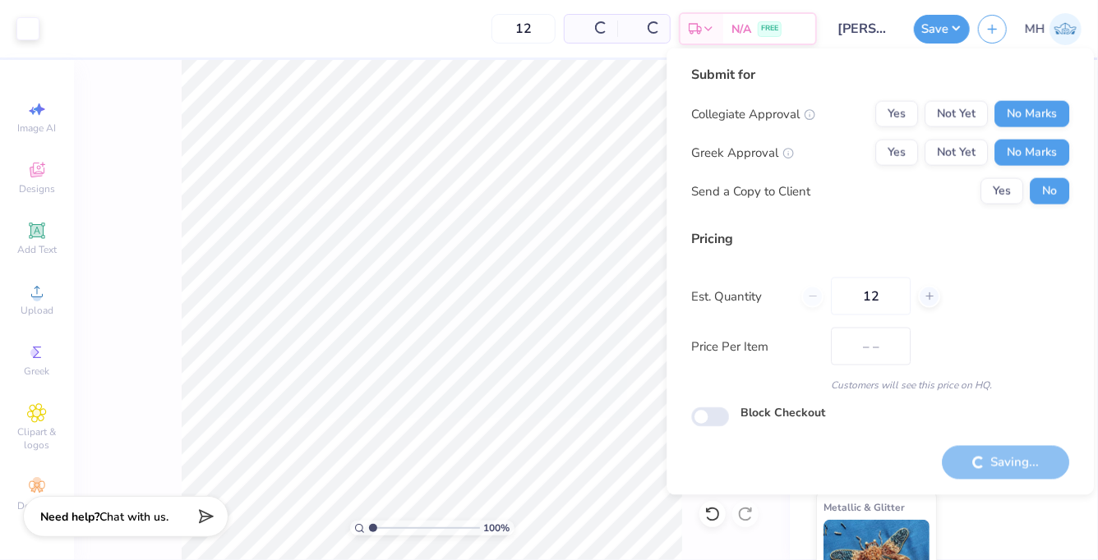
type input "$136.40"
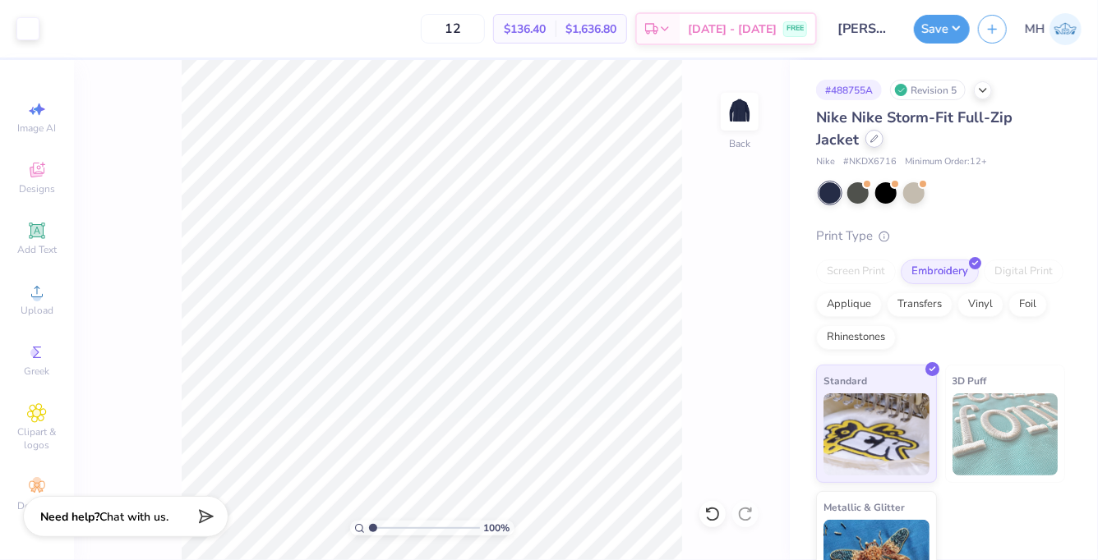
click at [865, 141] on div at bounding box center [874, 139] width 18 height 18
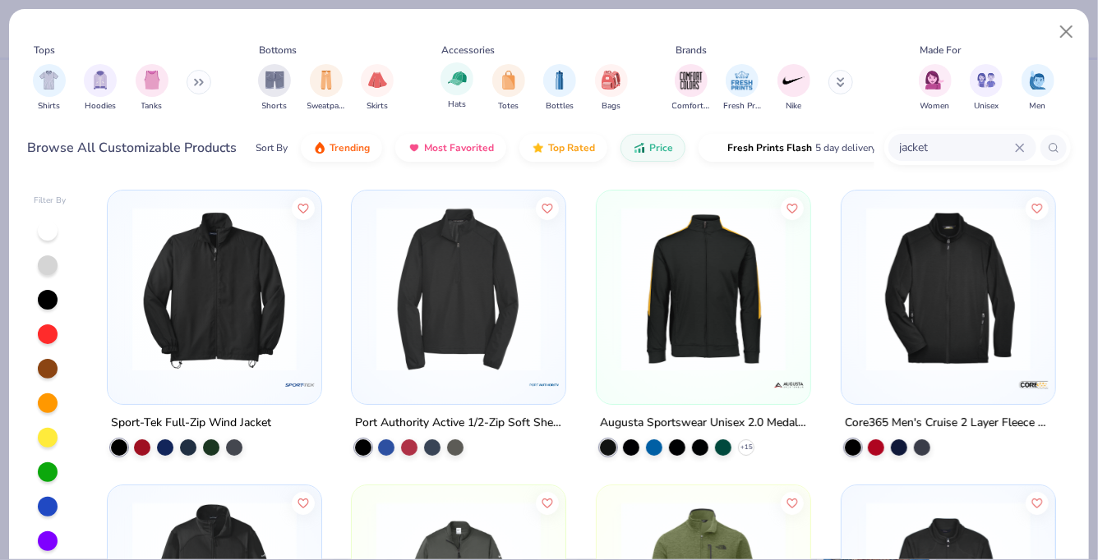
click at [471, 91] on div "Hats" at bounding box center [456, 86] width 33 height 48
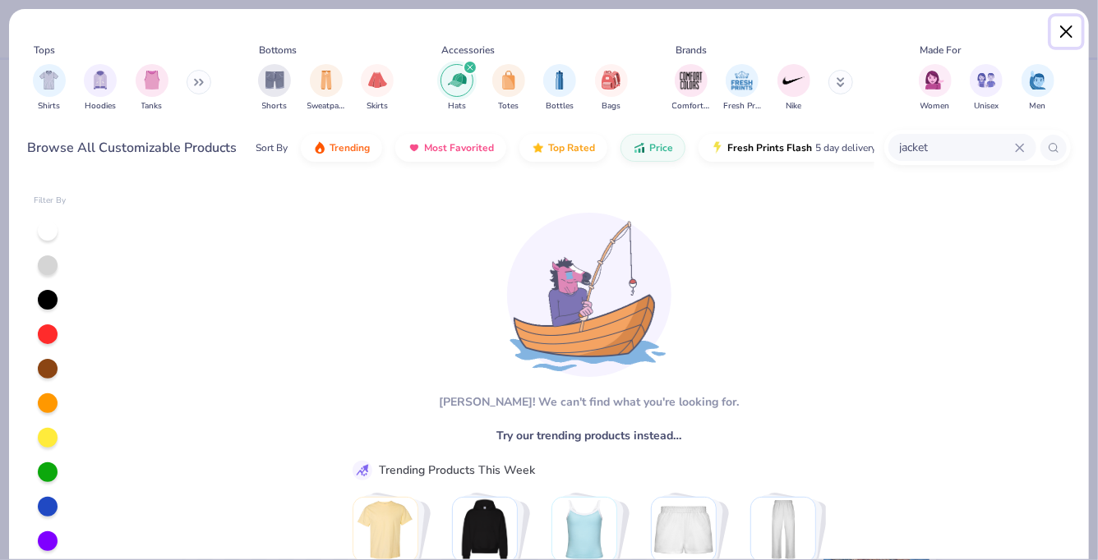
click at [1070, 39] on button "Close" at bounding box center [1066, 31] width 31 height 31
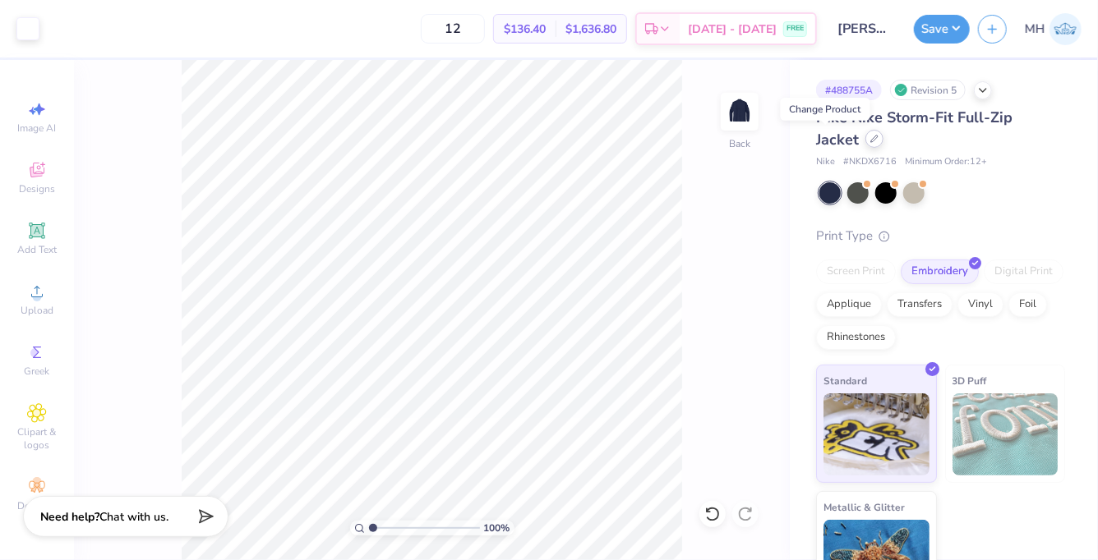
click at [865, 137] on div at bounding box center [874, 139] width 18 height 18
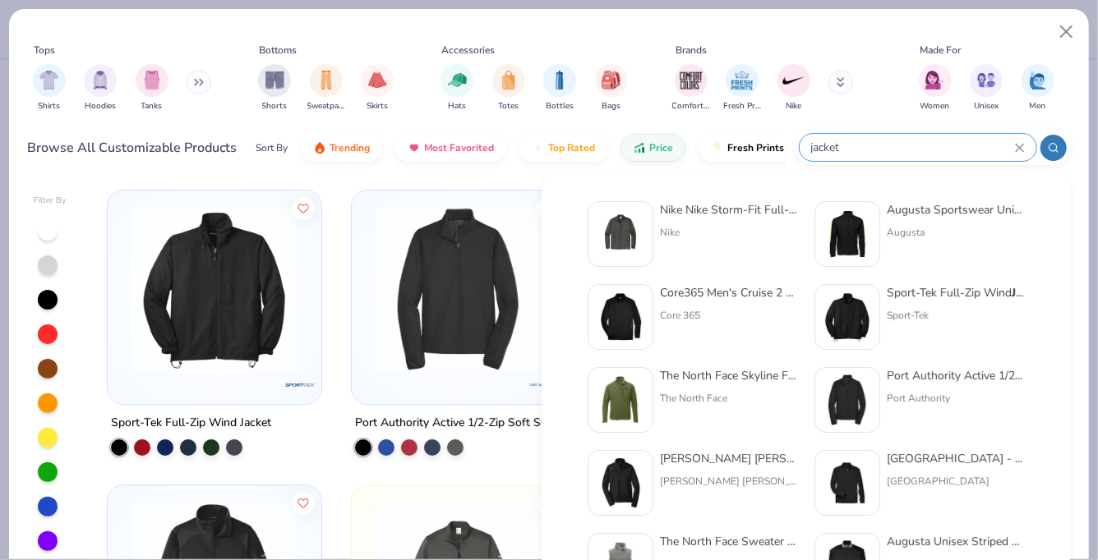
drag, startPoint x: 937, startPoint y: 149, endPoint x: 852, endPoint y: 139, distance: 85.2
click at [852, 139] on input "jacket" at bounding box center [911, 147] width 205 height 19
click at [1024, 153] on div "jacket" at bounding box center [917, 147] width 237 height 27
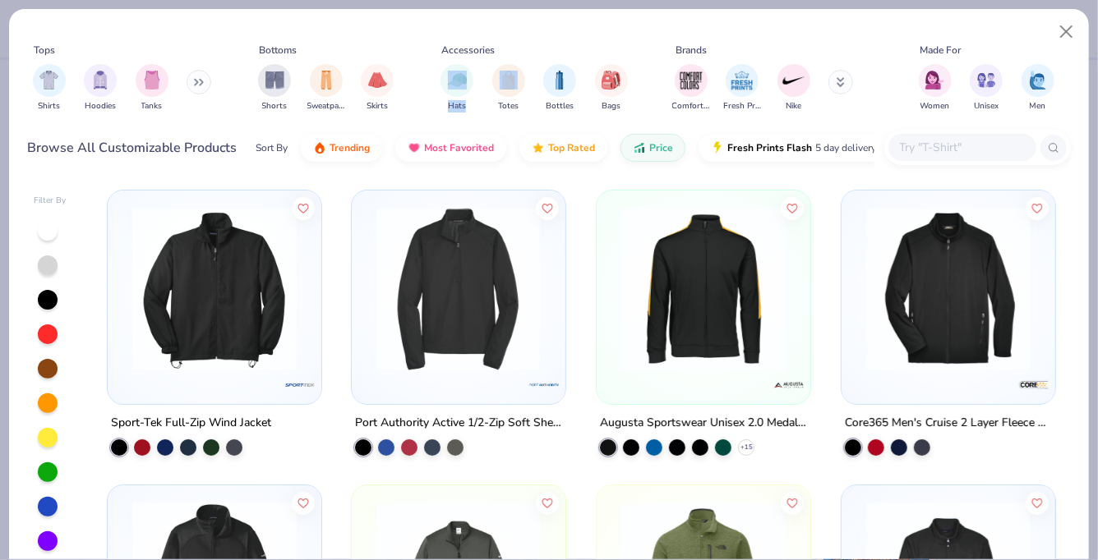
drag, startPoint x: 483, startPoint y: 94, endPoint x: 475, endPoint y: 94, distance: 8.3
click at [475, 94] on div "Hats Totes Bottles Bags" at bounding box center [533, 88] width 197 height 61
click at [453, 81] on img "filter for Hats" at bounding box center [457, 78] width 19 height 19
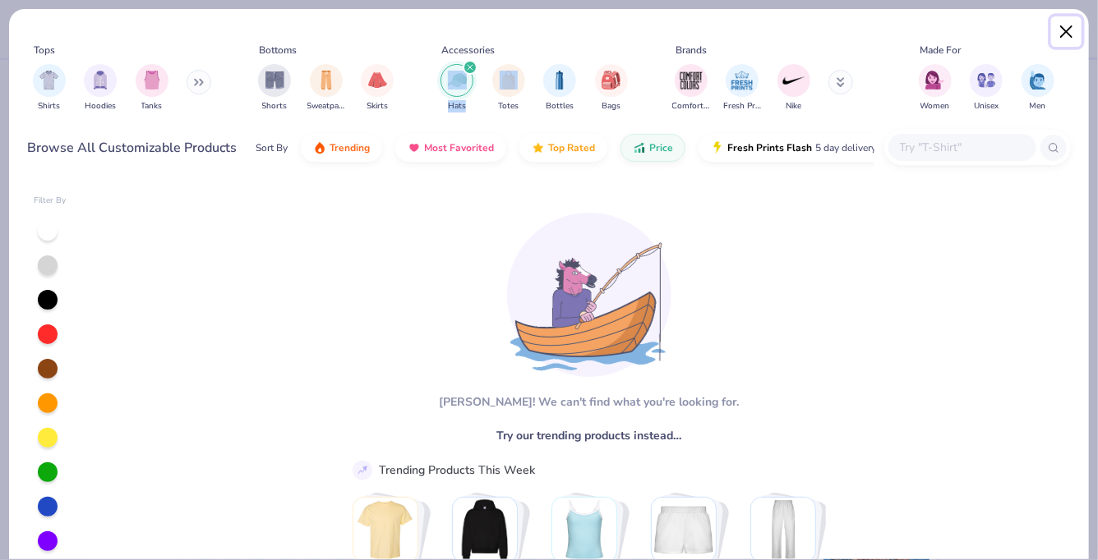
click at [1068, 27] on button "Close" at bounding box center [1066, 31] width 31 height 31
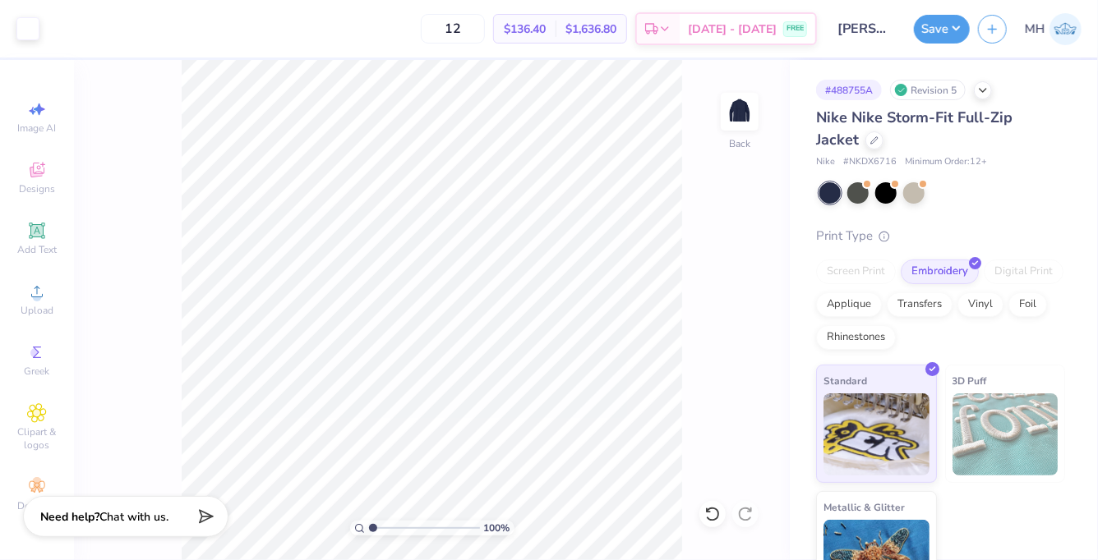
click at [734, 243] on div "100 % Back" at bounding box center [432, 310] width 716 height 500
click at [870, 142] on icon at bounding box center [874, 139] width 8 height 8
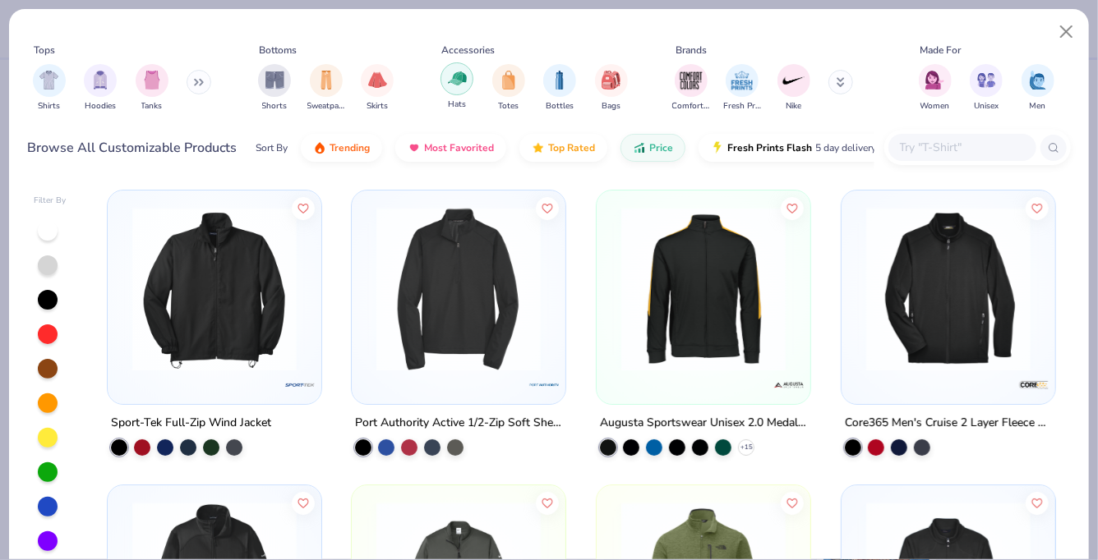
click at [458, 85] on img "filter for Hats" at bounding box center [457, 78] width 19 height 19
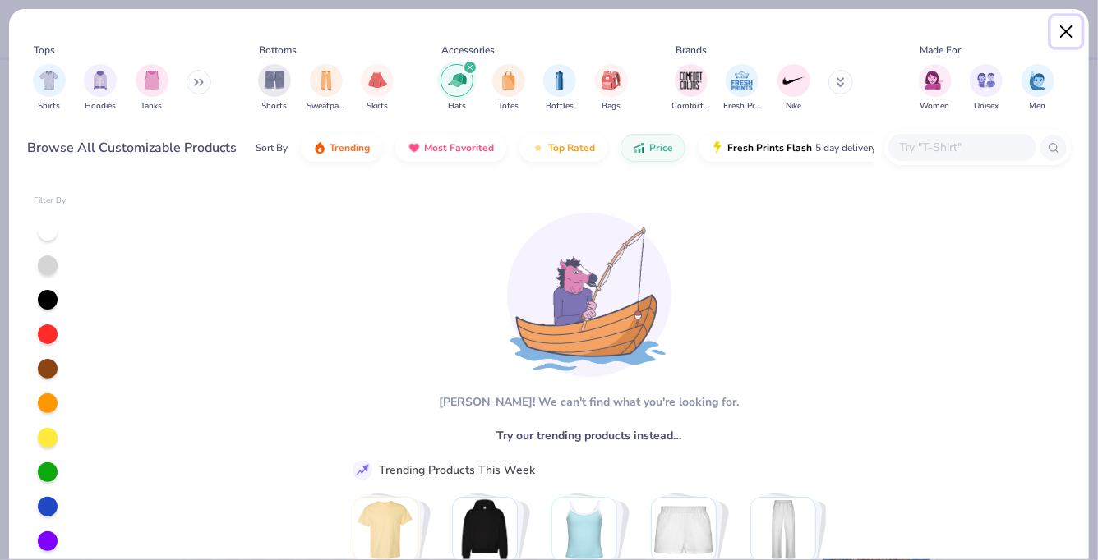
click at [1068, 34] on button "Close" at bounding box center [1066, 31] width 31 height 31
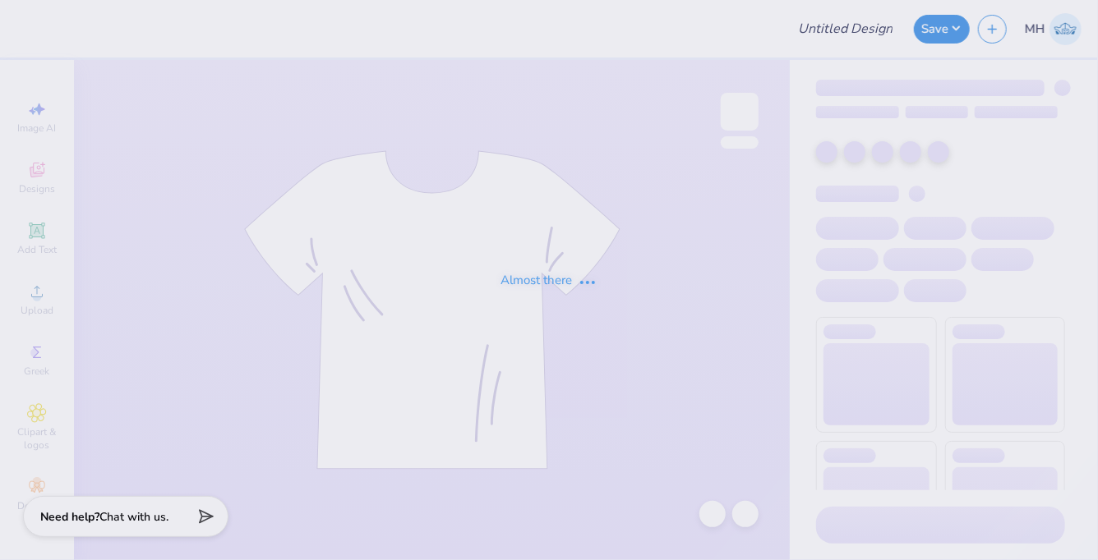
type input "[PERSON_NAME] - Gen Merch"
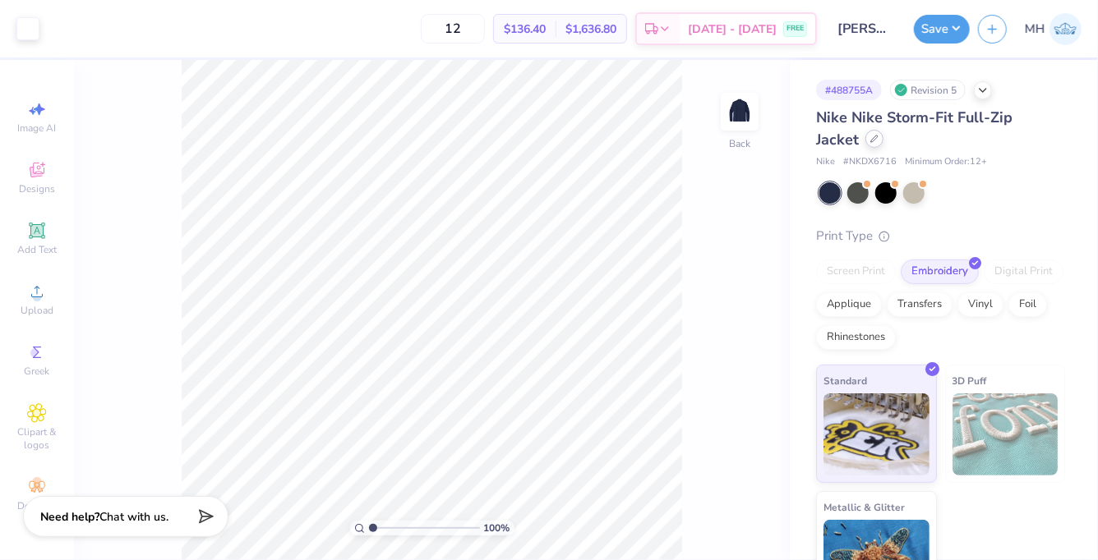
click at [865, 142] on div at bounding box center [874, 139] width 18 height 18
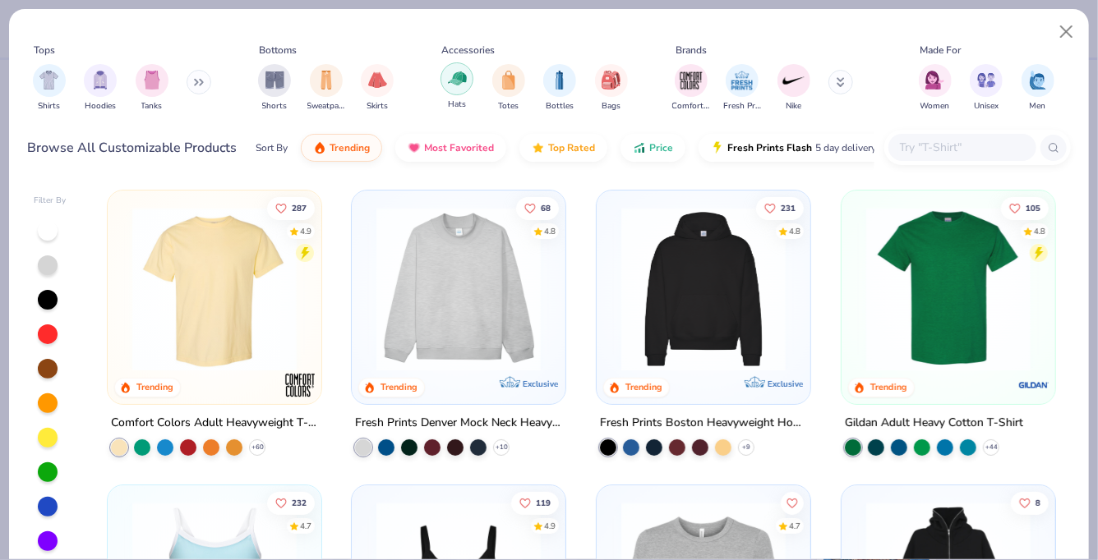
click at [462, 69] on img "filter for Hats" at bounding box center [457, 78] width 19 height 19
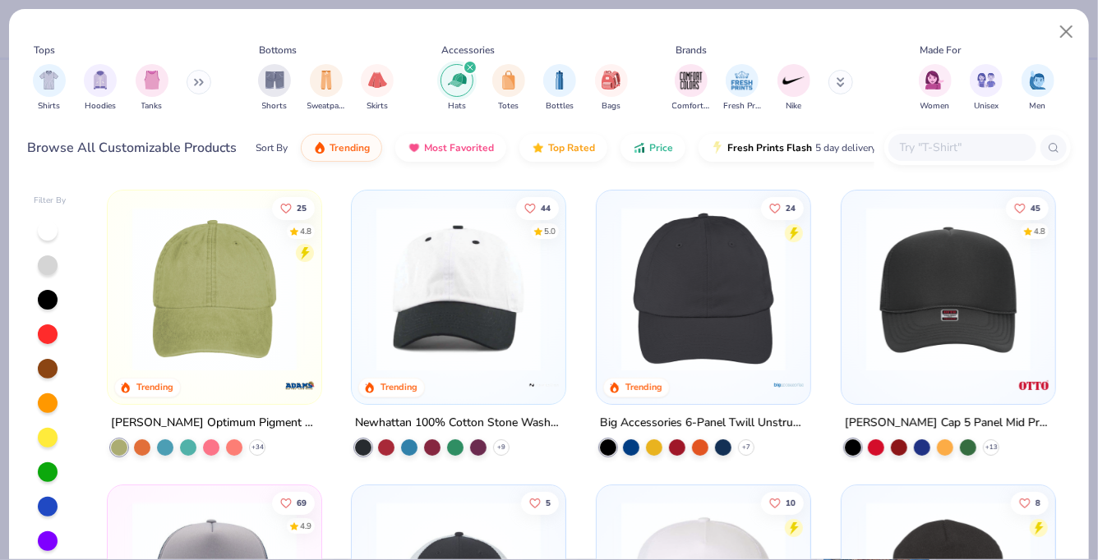
click at [231, 354] on img at bounding box center [214, 289] width 181 height 164
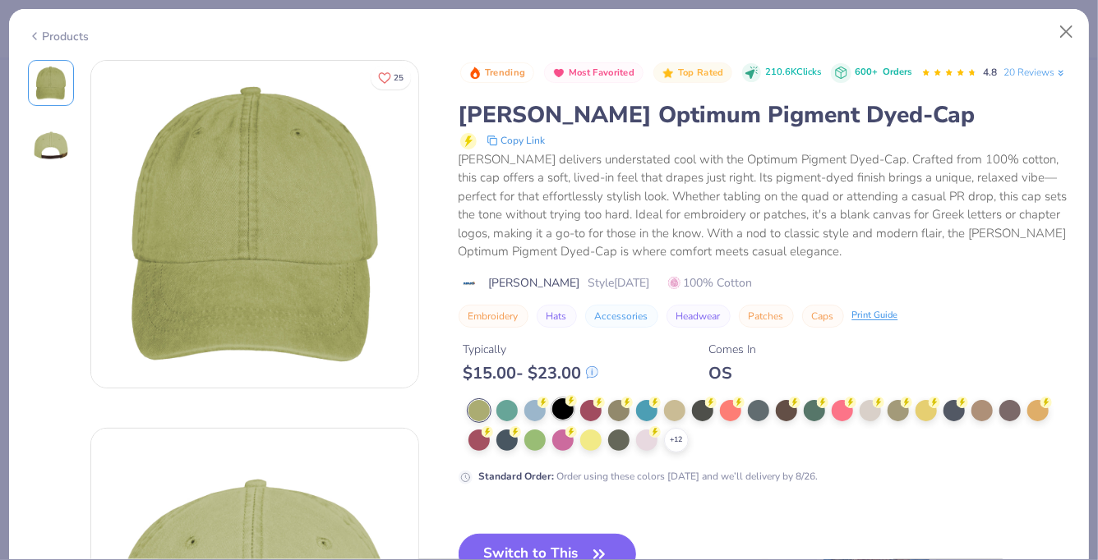
click at [561, 417] on div at bounding box center [562, 408] width 21 height 21
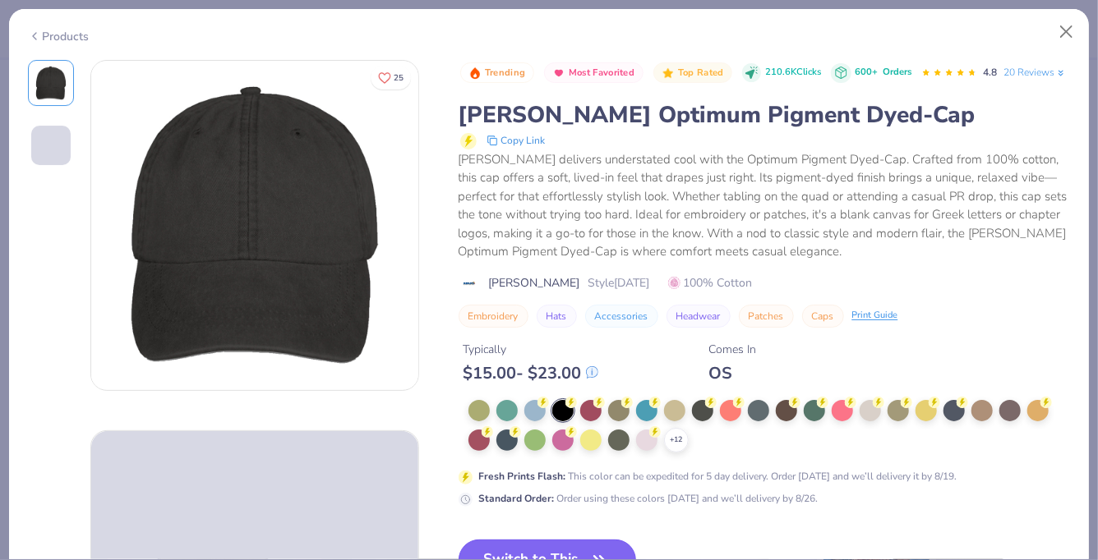
click at [549, 547] on button "Switch to This" at bounding box center [547, 560] width 178 height 41
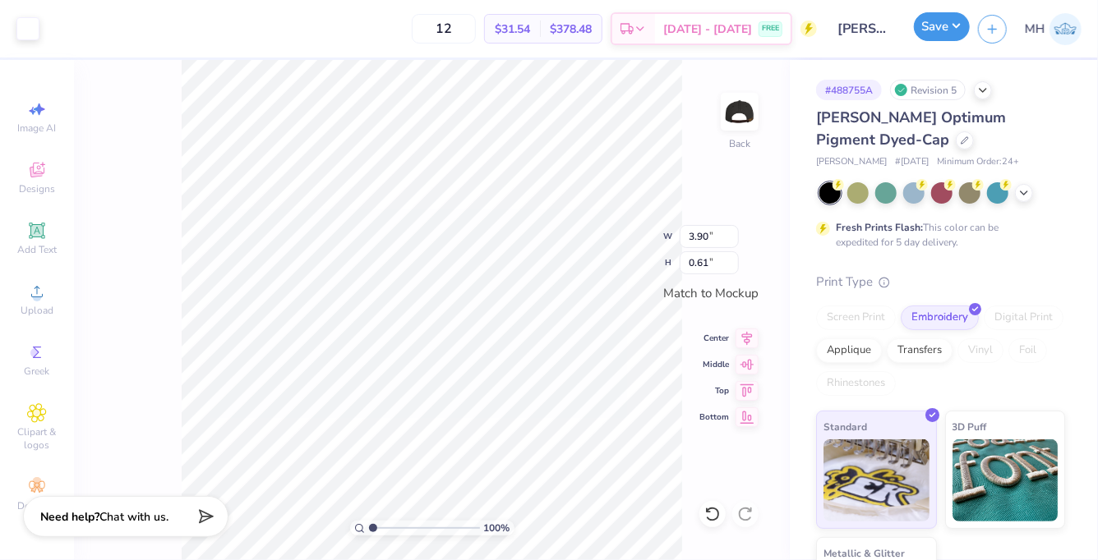
click at [944, 35] on button "Save" at bounding box center [942, 26] width 56 height 29
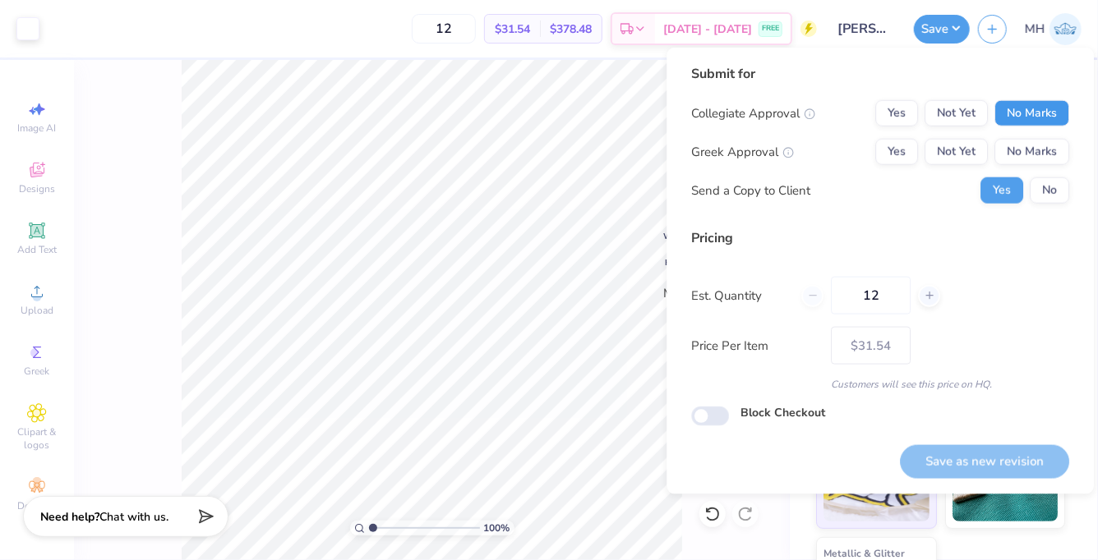
click at [1047, 121] on button "No Marks" at bounding box center [1031, 113] width 75 height 26
click at [1047, 147] on button "No Marks" at bounding box center [1031, 152] width 75 height 26
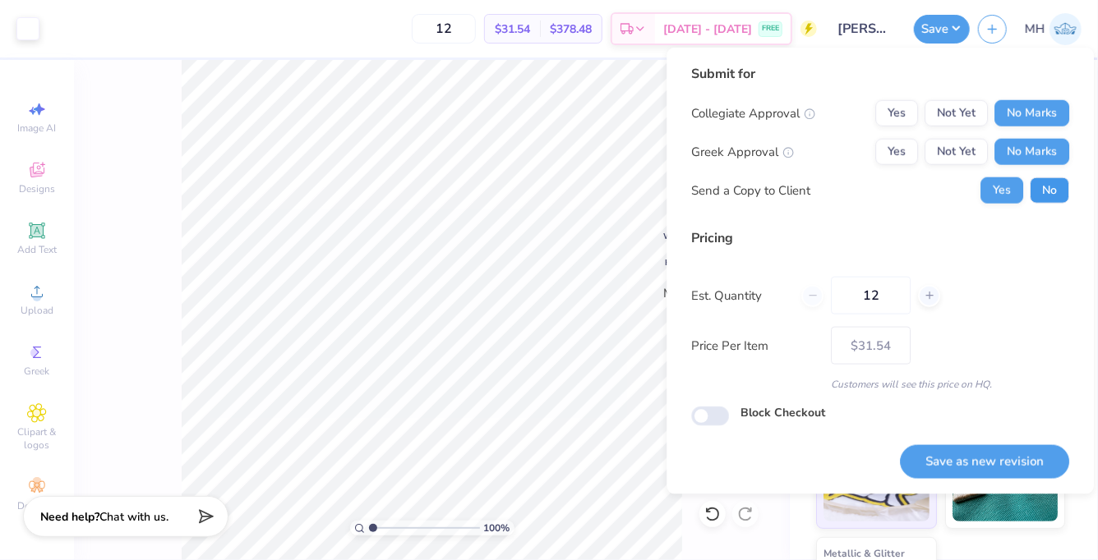
click at [1052, 191] on button "No" at bounding box center [1048, 190] width 39 height 26
click at [993, 449] on button "Save as new revision" at bounding box center [984, 462] width 169 height 34
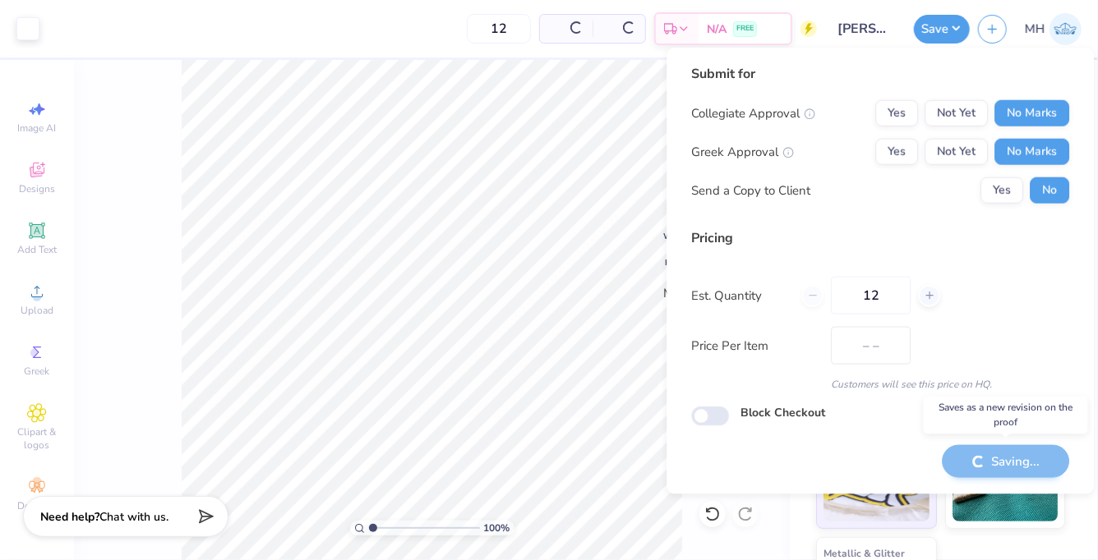
type input "$31.54"
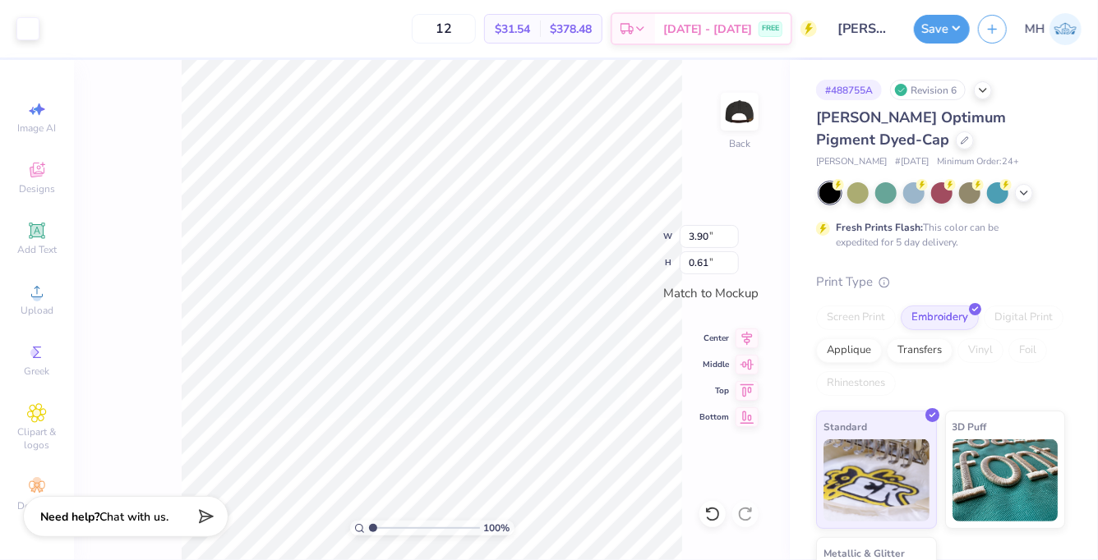
click at [869, 136] on div "Adams Optimum Pigment Dyed-Cap" at bounding box center [940, 129] width 249 height 44
click at [955, 136] on div at bounding box center [964, 139] width 18 height 18
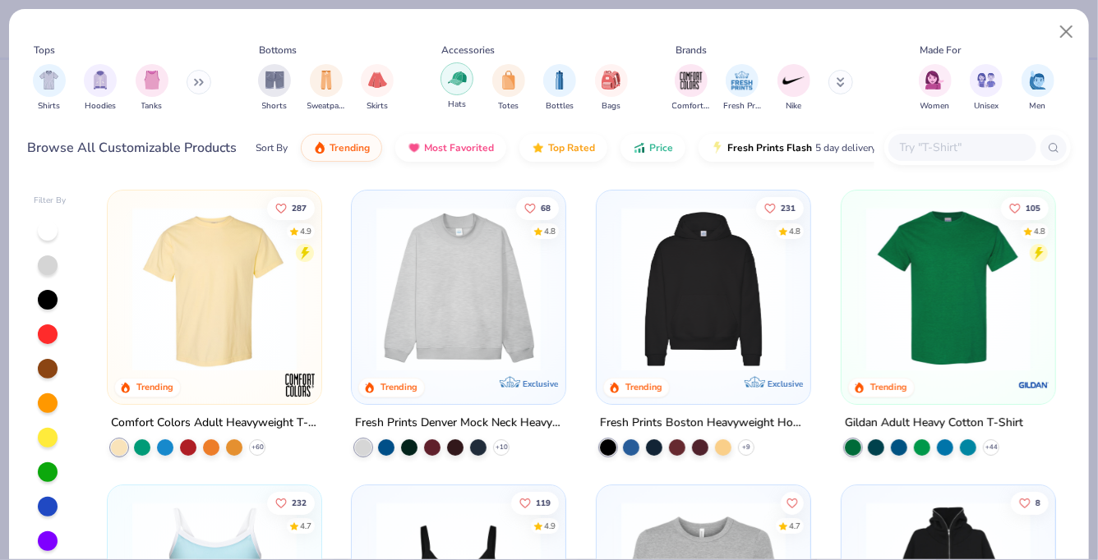
click at [465, 83] on img "filter for Hats" at bounding box center [457, 78] width 19 height 19
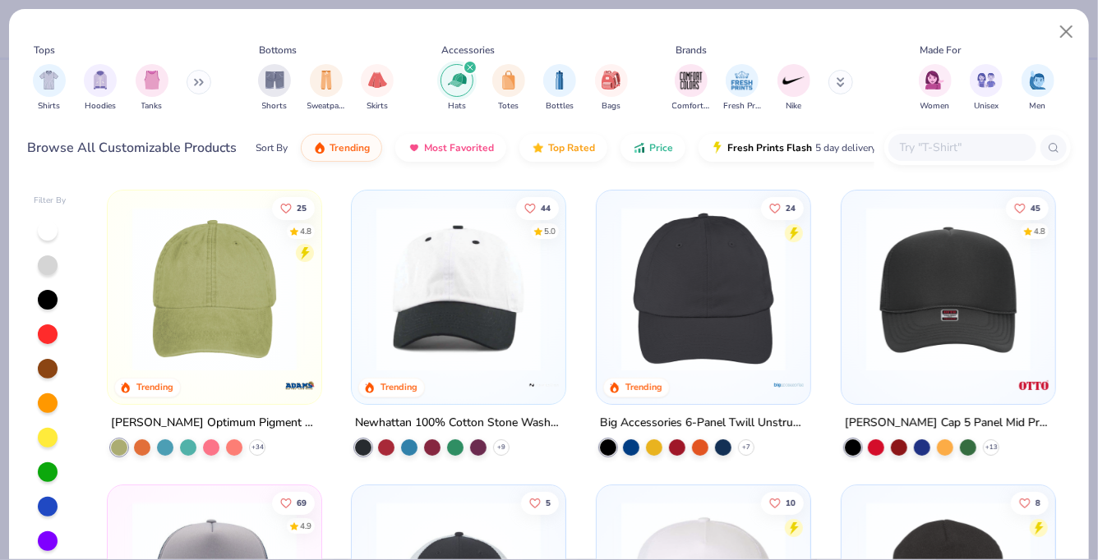
click at [517, 325] on img at bounding box center [458, 289] width 181 height 164
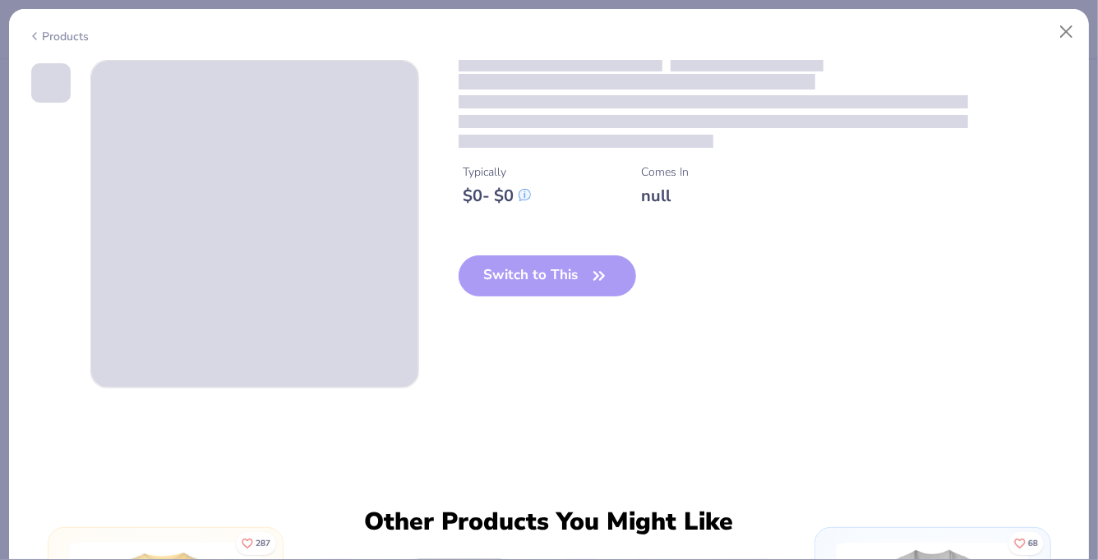
click at [526, 300] on div "Switch to This" at bounding box center [547, 289] width 178 height 67
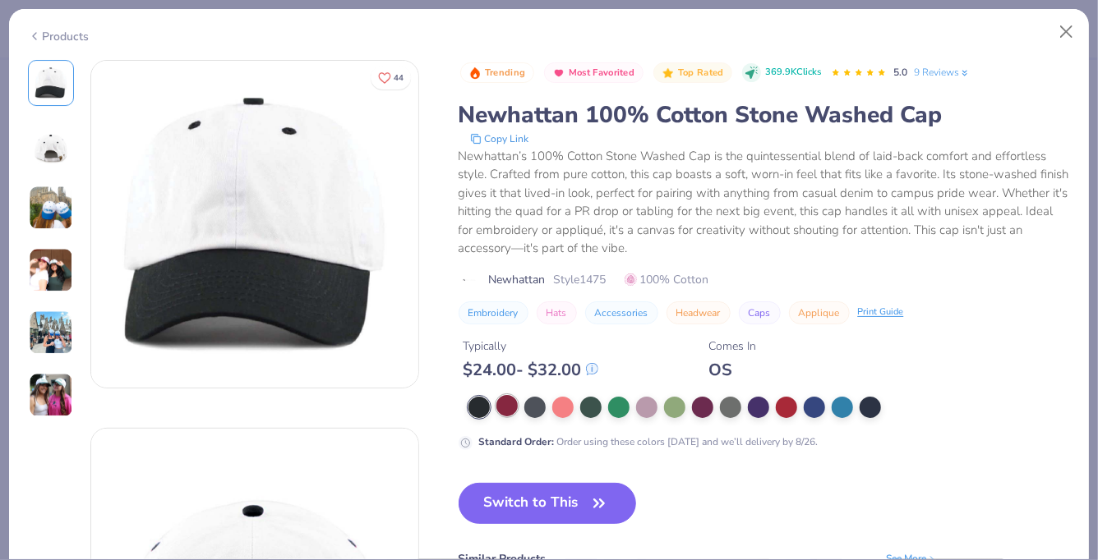
click at [509, 399] on div at bounding box center [506, 405] width 21 height 21
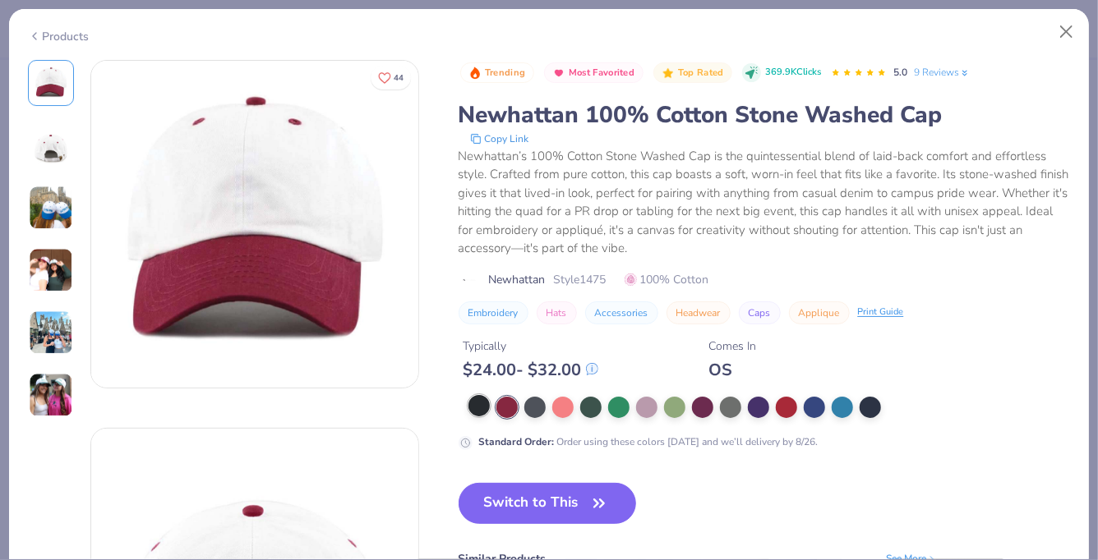
click at [476, 410] on div at bounding box center [478, 405] width 21 height 21
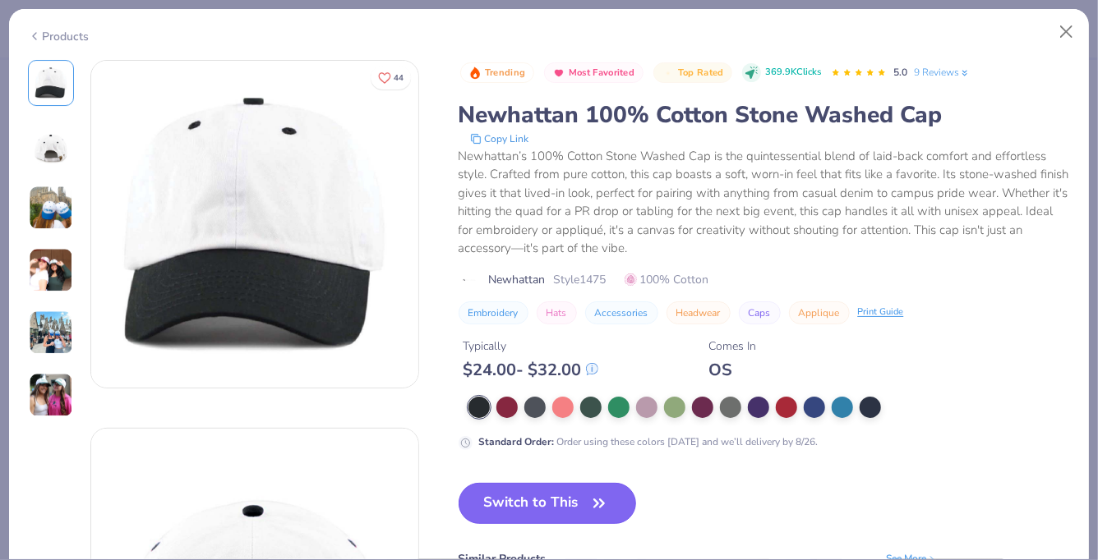
click at [529, 500] on button "Switch to This" at bounding box center [547, 503] width 178 height 41
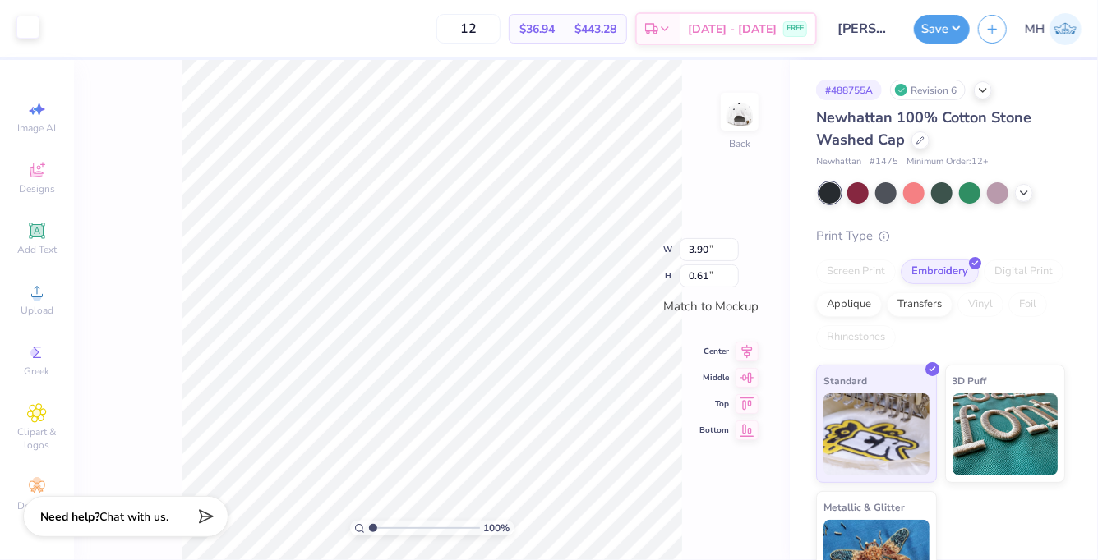
drag, startPoint x: 6, startPoint y: 25, endPoint x: 16, endPoint y: 25, distance: 10.7
click at [16, 25] on div "Art colors" at bounding box center [19, 29] width 39 height 58
click at [16, 25] on div at bounding box center [27, 27] width 23 height 23
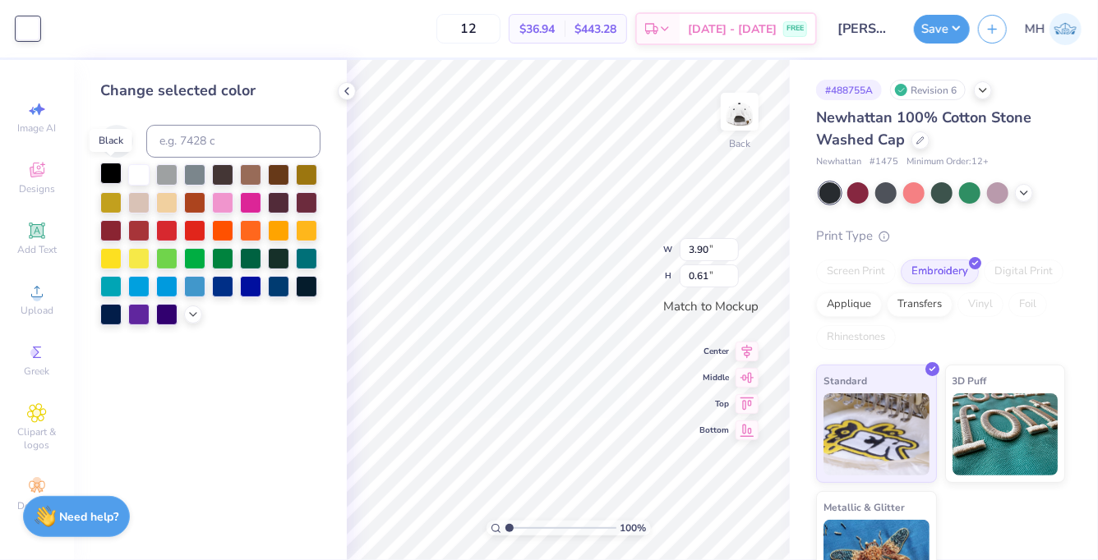
click at [117, 170] on div at bounding box center [110, 173] width 21 height 21
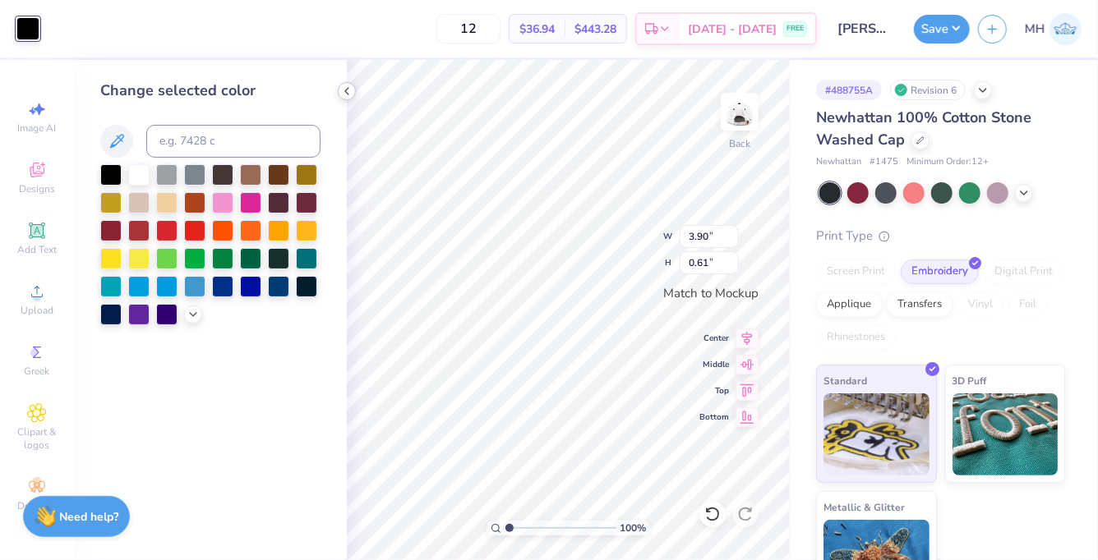
click at [346, 88] on icon at bounding box center [346, 91] width 13 height 13
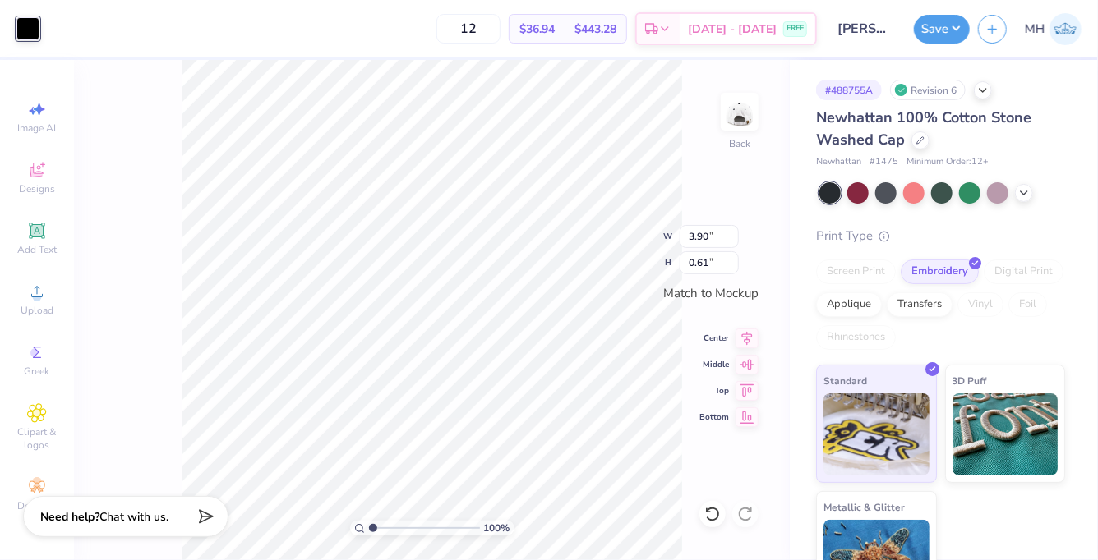
click at [961, 46] on div "Save MH" at bounding box center [1006, 29] width 184 height 58
click at [957, 39] on button "Save" at bounding box center [942, 26] width 56 height 29
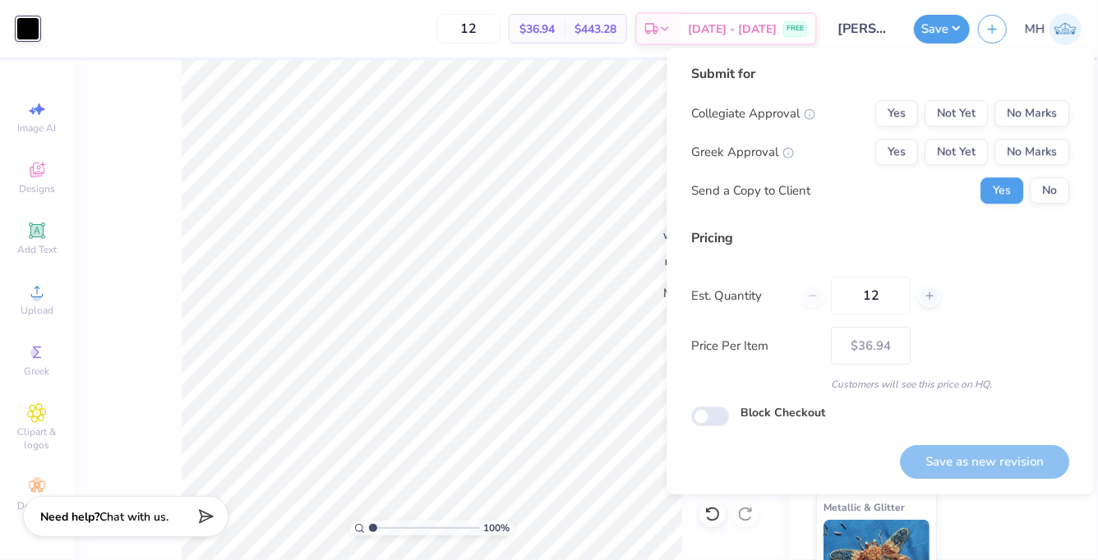
click at [1031, 130] on div "Collegiate Approval Yes Not Yet No Marks Greek Approval Yes Not Yet No Marks Se…" at bounding box center [880, 152] width 378 height 104
click at [1031, 122] on button "No Marks" at bounding box center [1031, 113] width 75 height 26
click at [1031, 164] on button "No Marks" at bounding box center [1031, 152] width 75 height 26
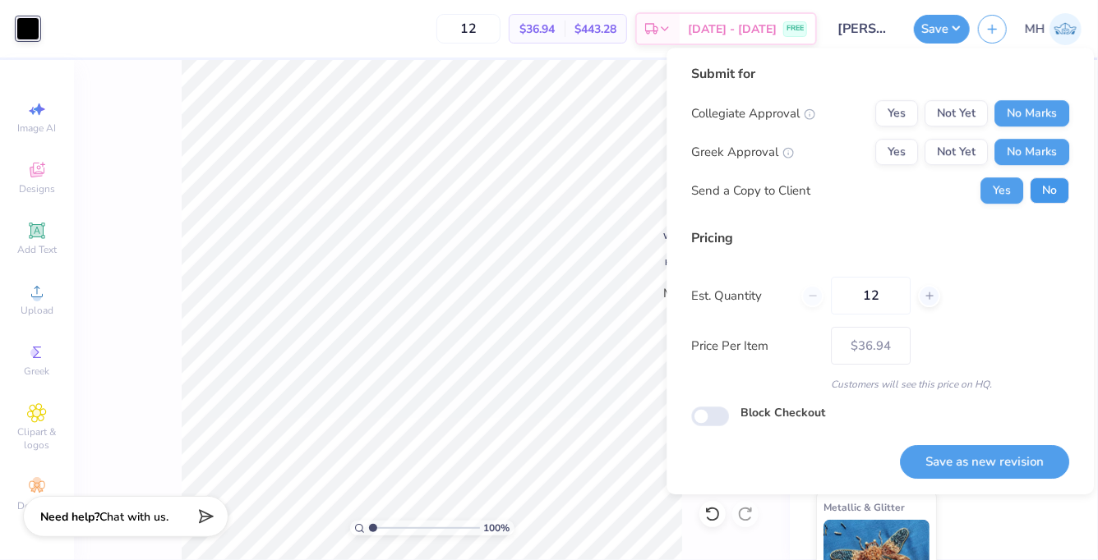
click at [1039, 192] on button "No" at bounding box center [1048, 190] width 39 height 26
click at [997, 464] on button "Save as new revision" at bounding box center [984, 462] width 169 height 34
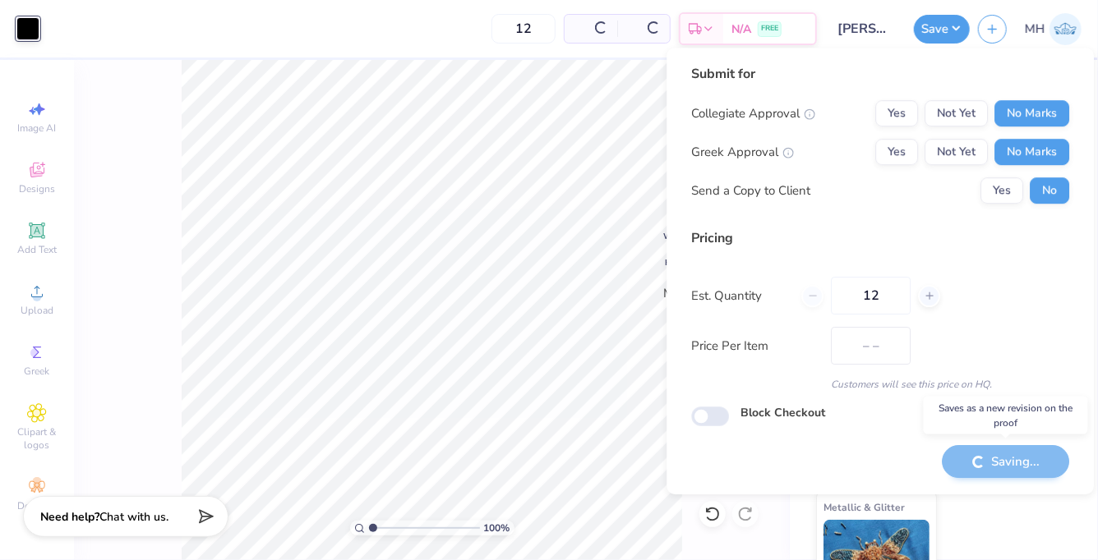
type input "$36.94"
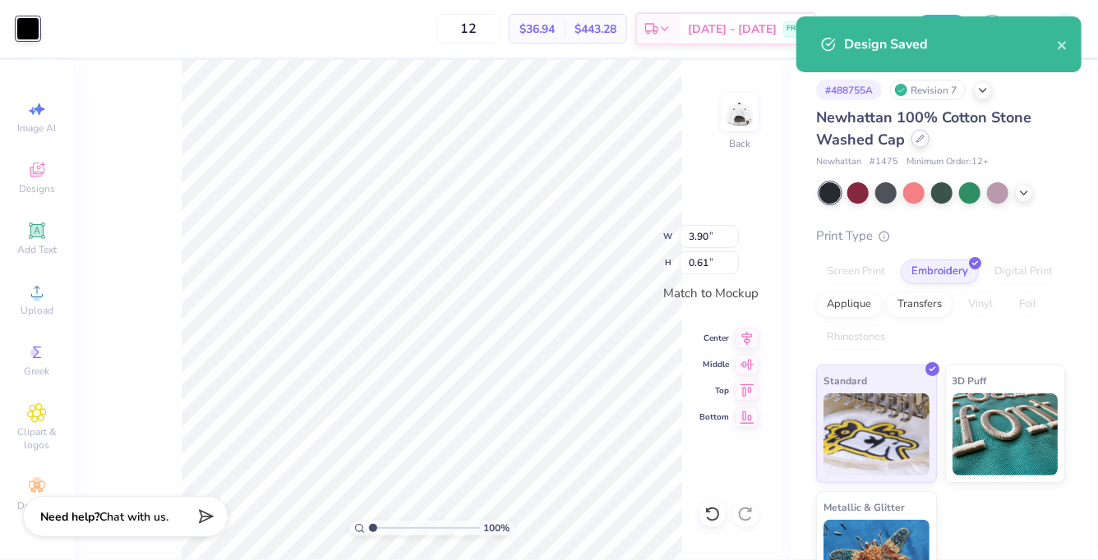
click at [923, 139] on div at bounding box center [920, 139] width 18 height 18
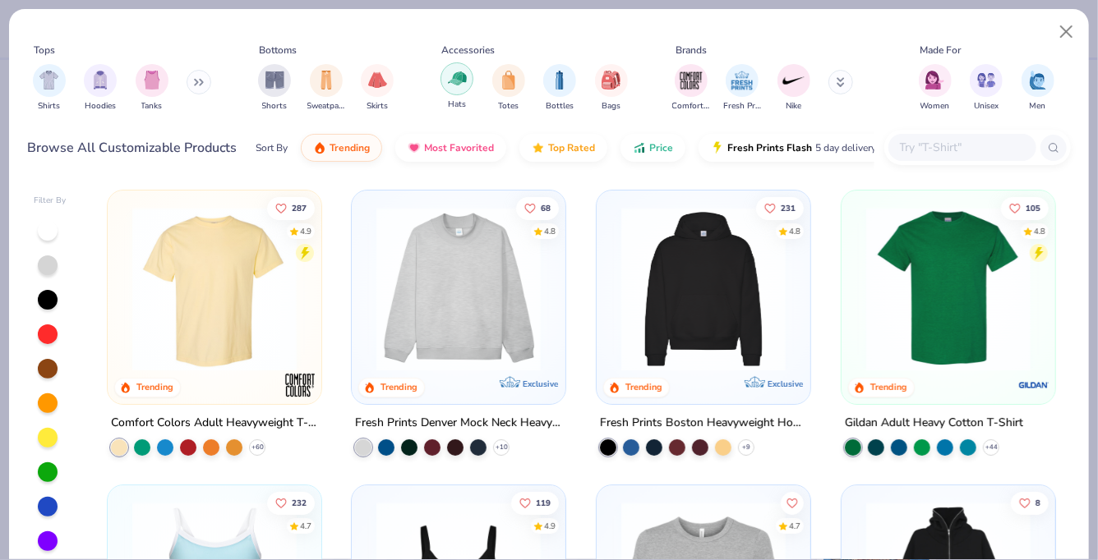
click at [466, 74] on img "filter for Hats" at bounding box center [457, 78] width 19 height 19
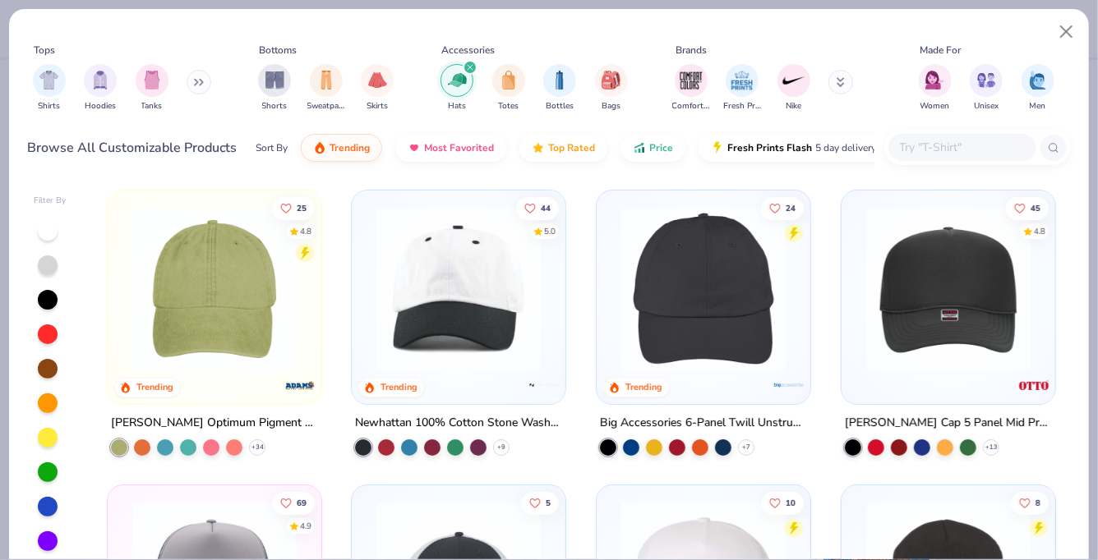
click at [891, 296] on img at bounding box center [948, 289] width 181 height 164
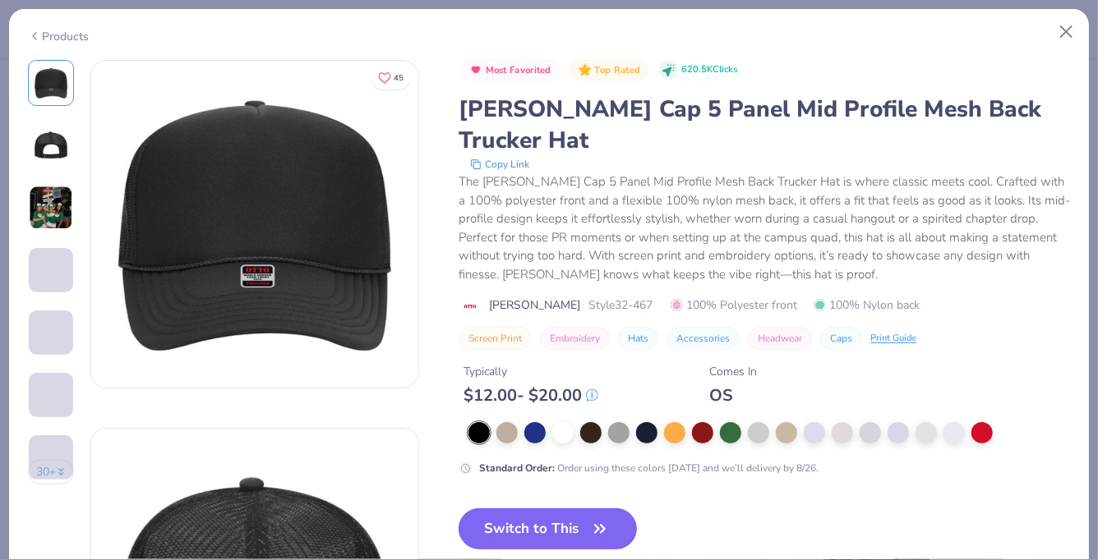
click at [602, 509] on button "Switch to This" at bounding box center [547, 529] width 178 height 41
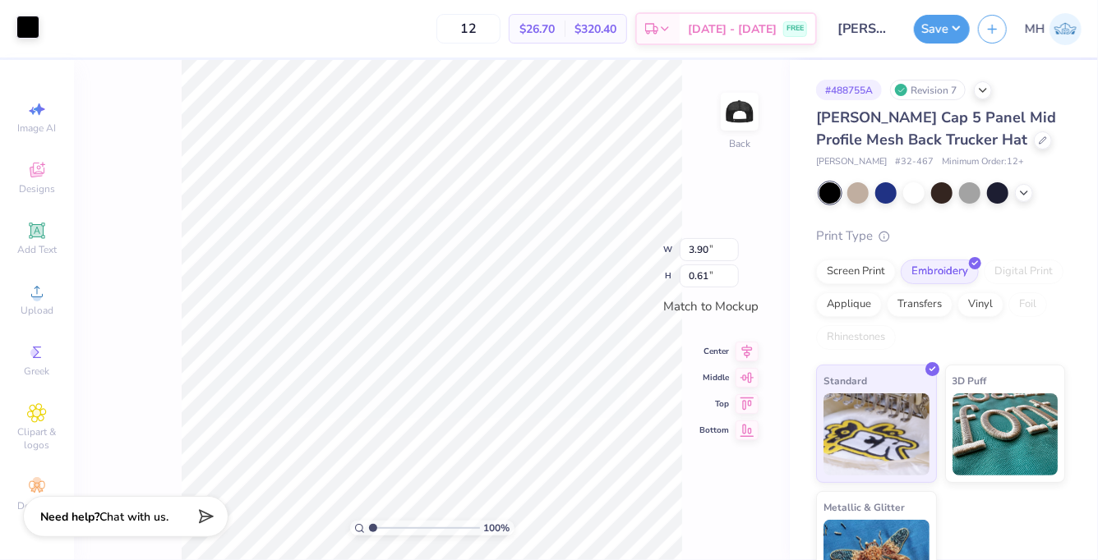
drag, startPoint x: 61, startPoint y: 22, endPoint x: 30, endPoint y: 23, distance: 31.2
click at [29, 23] on div "Art colors 12 $26.70 Per Item $320.40 Total Est. Delivery Aug 23 - 26 FREE Desi…" at bounding box center [549, 29] width 1098 height 58
click at [30, 23] on div at bounding box center [27, 27] width 23 height 23
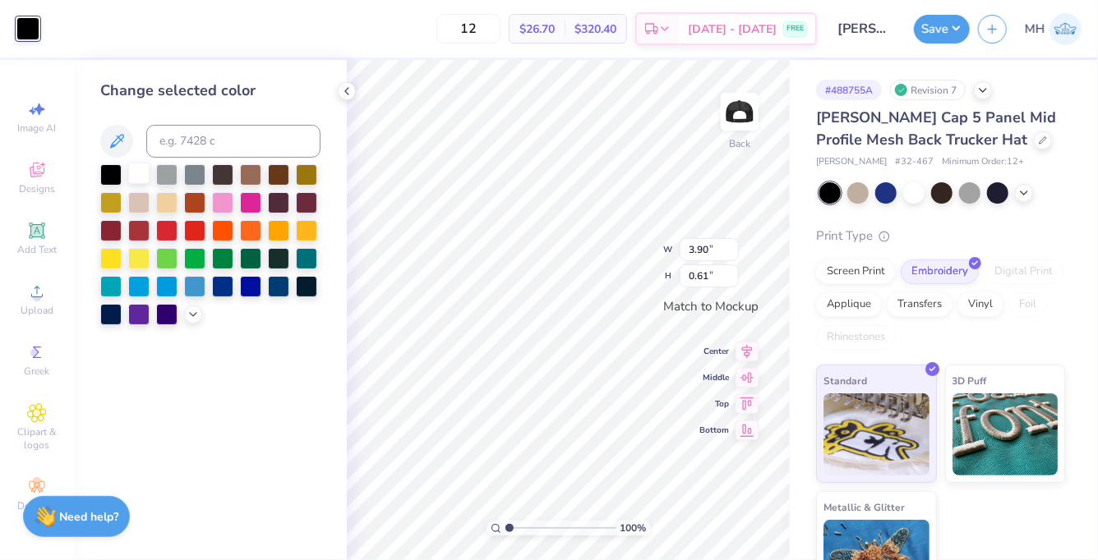
click at [138, 170] on div at bounding box center [138, 173] width 21 height 21
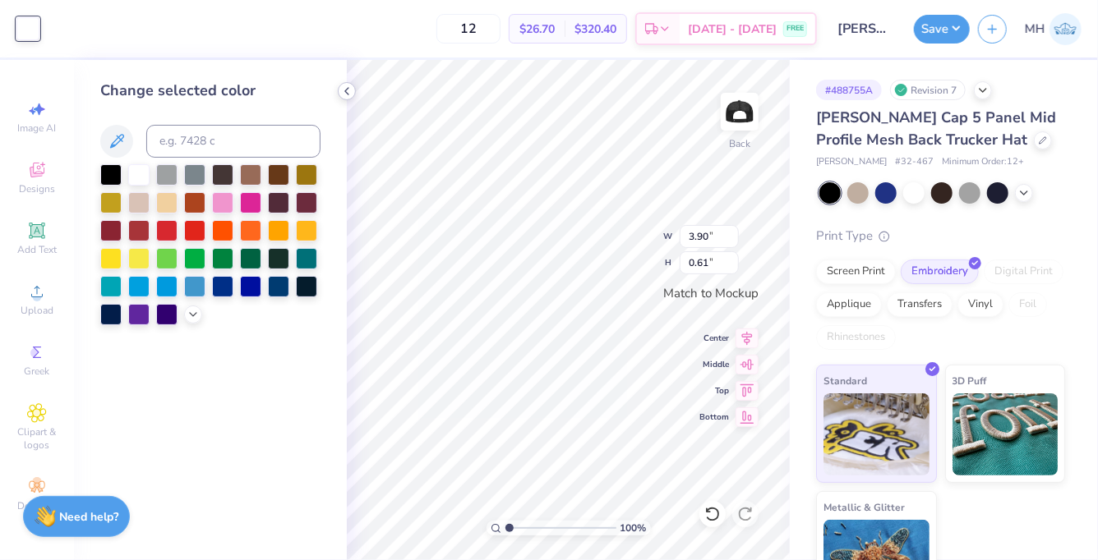
click at [352, 91] on icon at bounding box center [346, 91] width 13 height 13
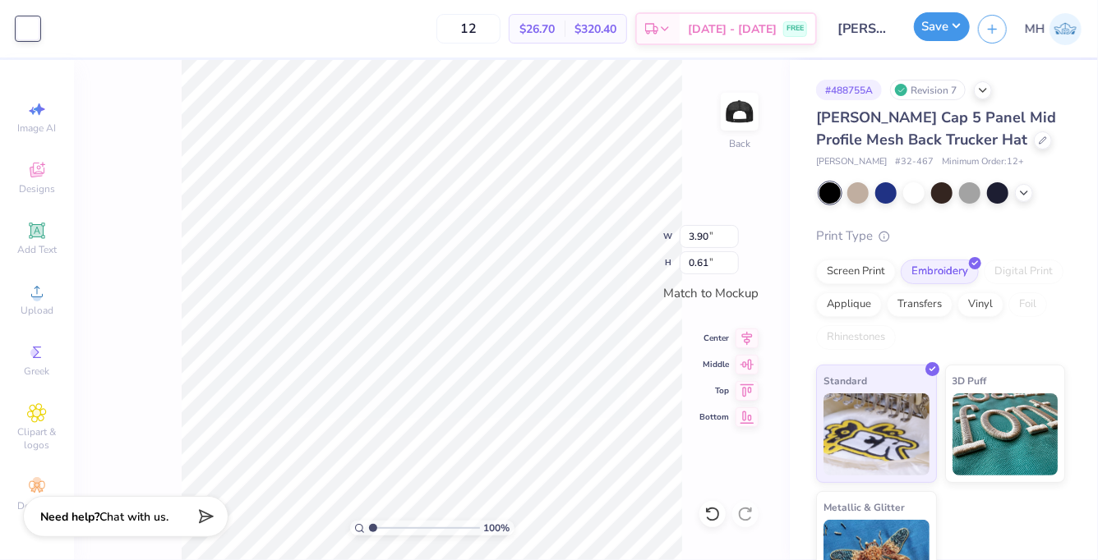
click at [930, 23] on button "Save" at bounding box center [942, 26] width 56 height 29
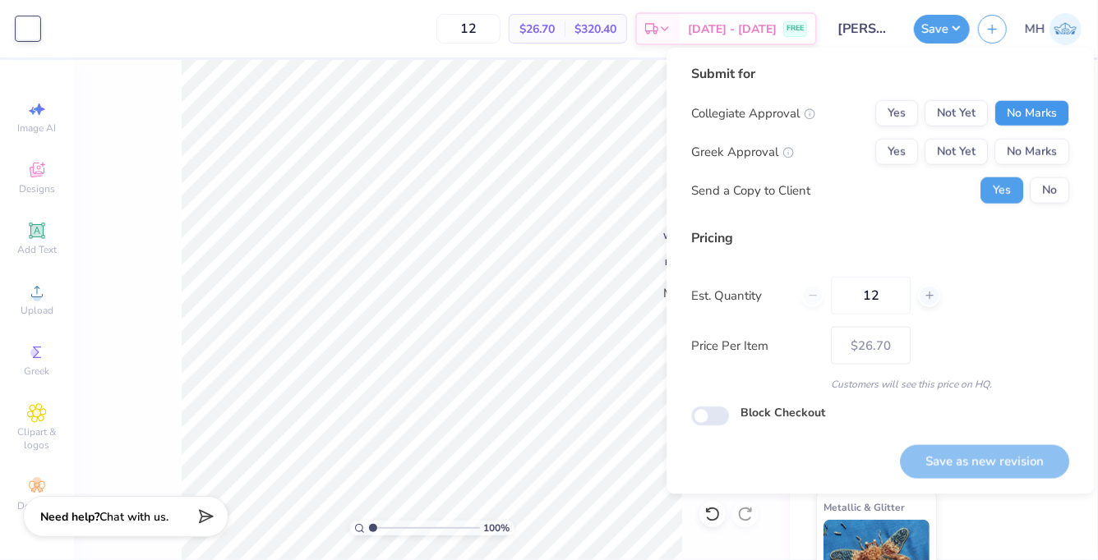
click at [1028, 114] on button "No Marks" at bounding box center [1031, 113] width 75 height 26
click at [1028, 141] on button "No Marks" at bounding box center [1031, 152] width 75 height 26
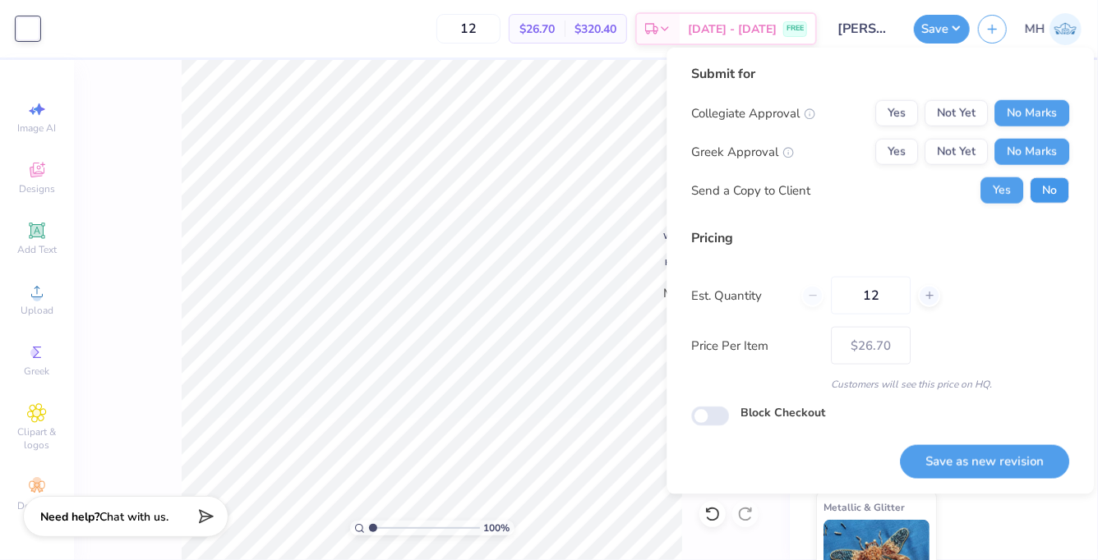
click at [1036, 190] on button "No" at bounding box center [1048, 190] width 39 height 26
click at [998, 451] on button "Save as new revision" at bounding box center [984, 462] width 169 height 34
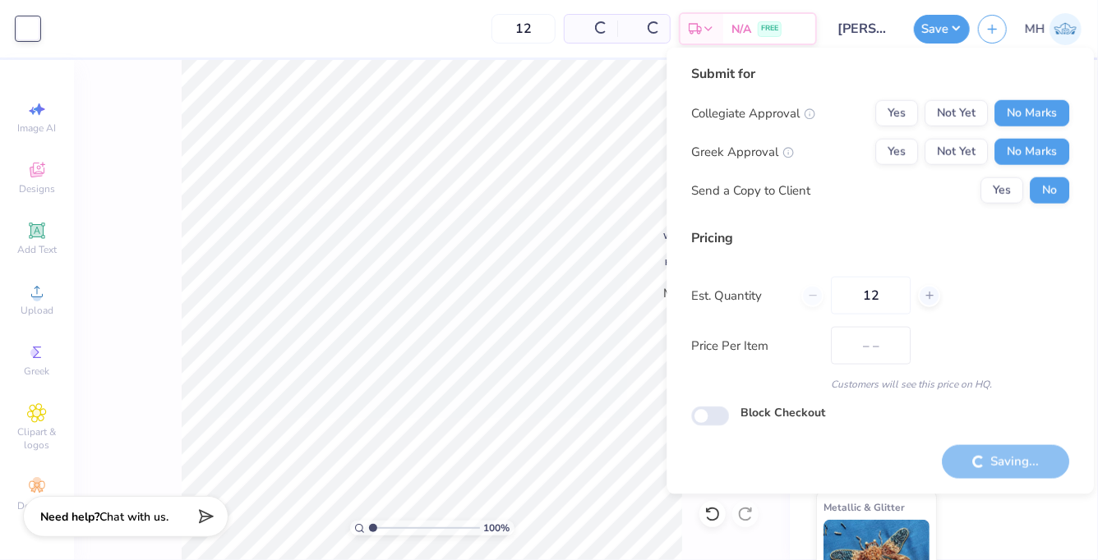
type input "$26.70"
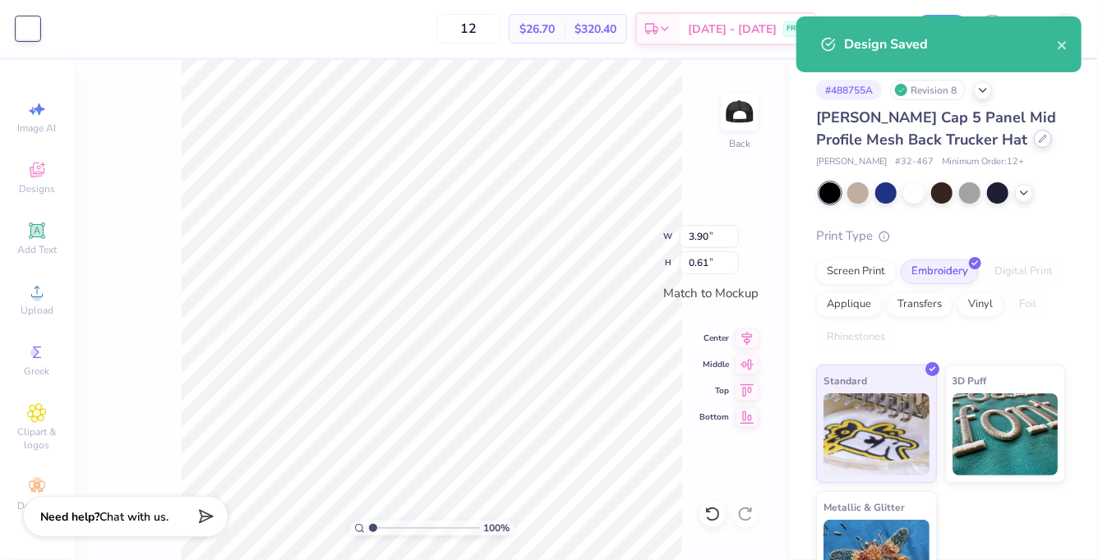
click at [1038, 140] on icon at bounding box center [1042, 139] width 8 height 8
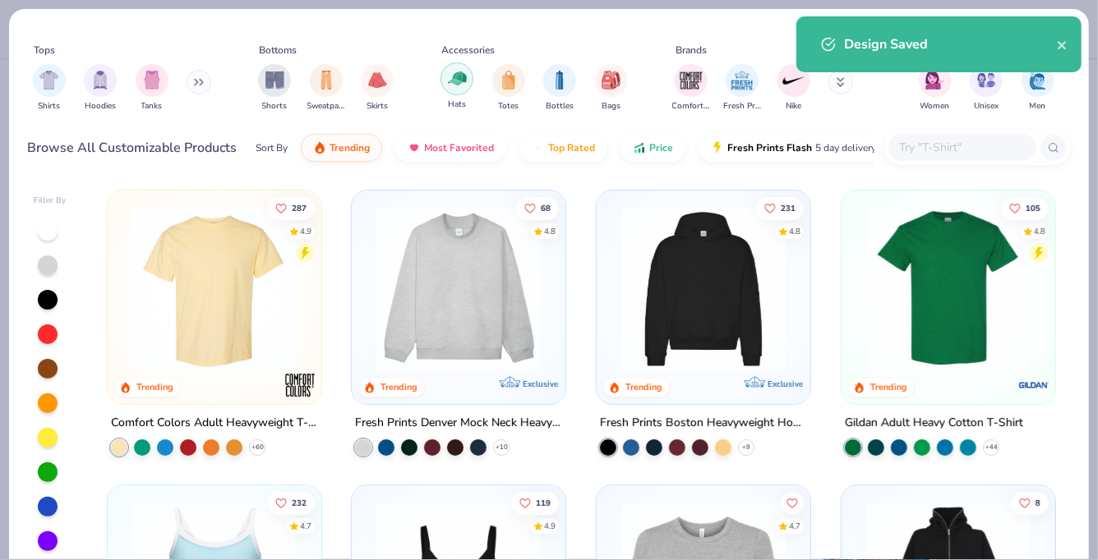
click at [455, 80] on img "filter for Hats" at bounding box center [457, 78] width 19 height 19
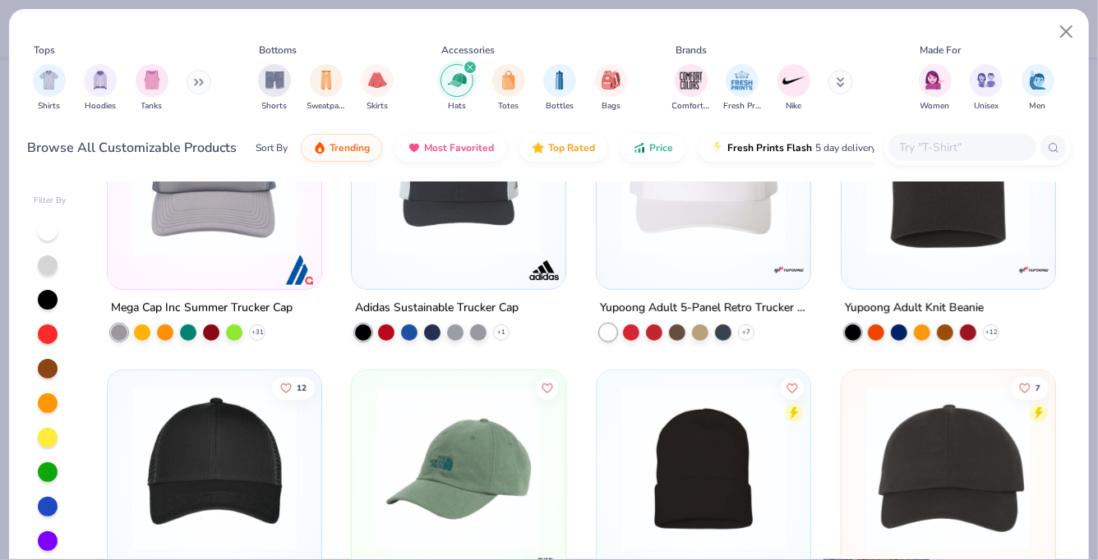
scroll to position [408, 0]
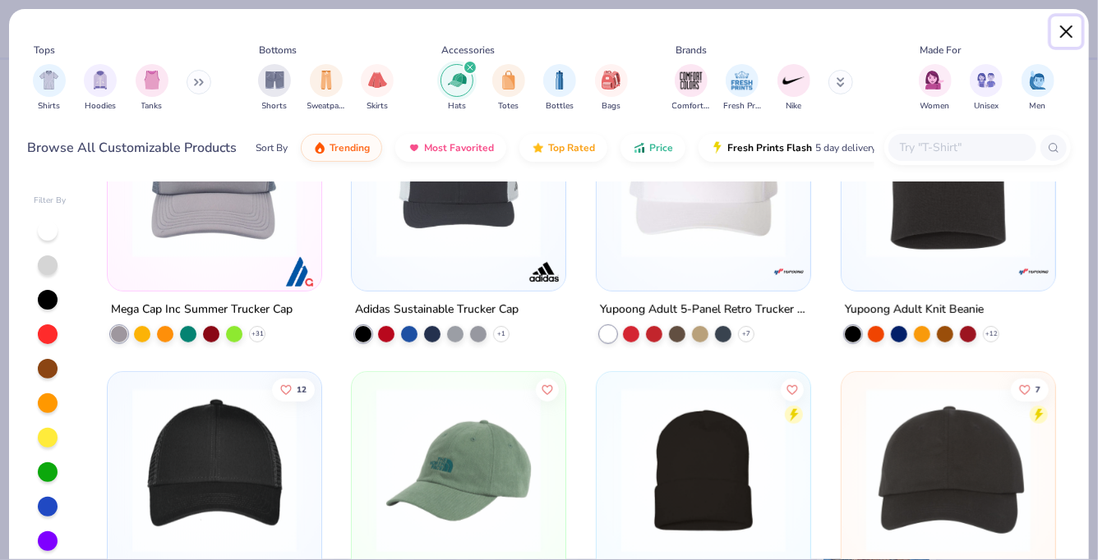
click at [1076, 20] on button "Close" at bounding box center [1066, 31] width 31 height 31
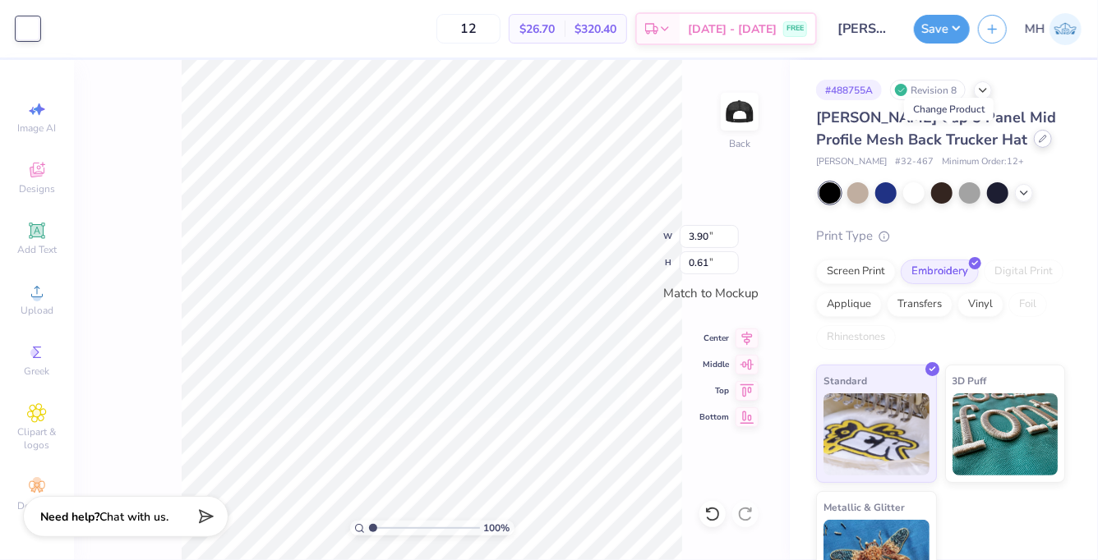
click at [1038, 140] on icon at bounding box center [1042, 139] width 8 height 8
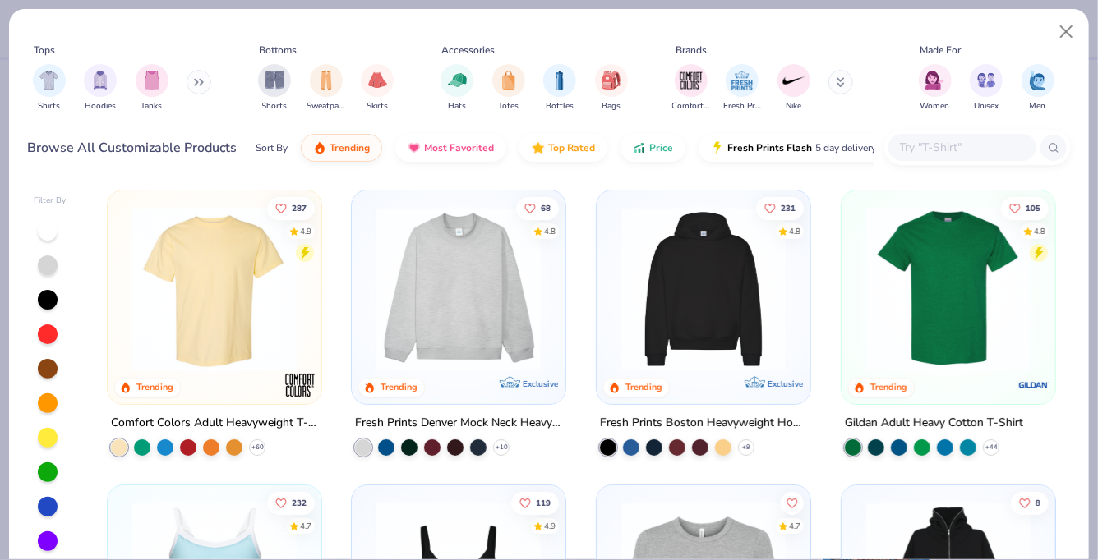
click at [200, 81] on icon at bounding box center [199, 82] width 10 height 8
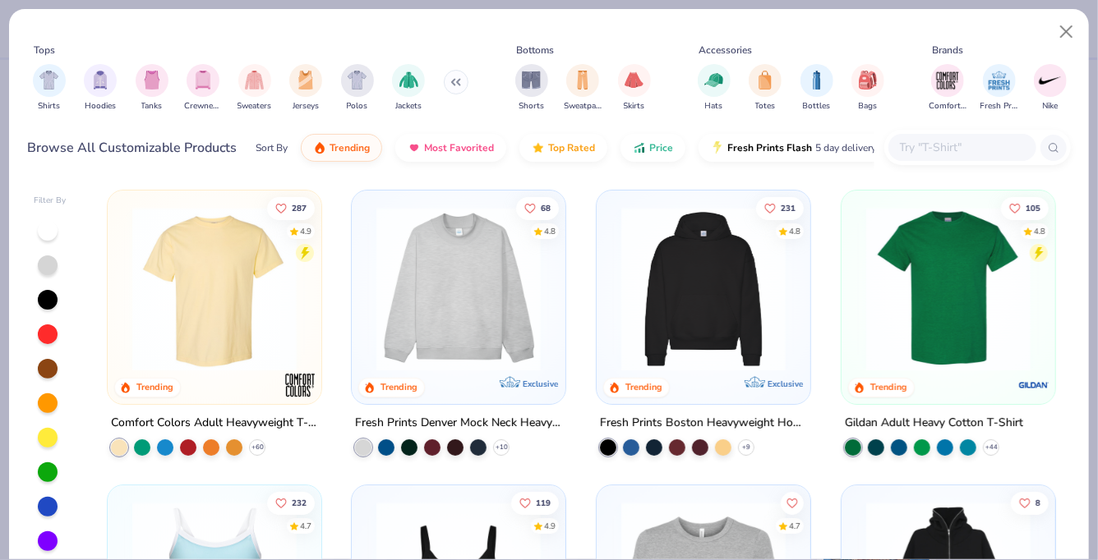
click at [25, 78] on div "Tops Shirts Hoodies Tanks Crewnecks Sweaters Jerseys Polos Jackets Bottoms Shor…" at bounding box center [549, 93] width 1080 height 168
click at [41, 78] on img "filter for Shirts" at bounding box center [48, 78] width 19 height 19
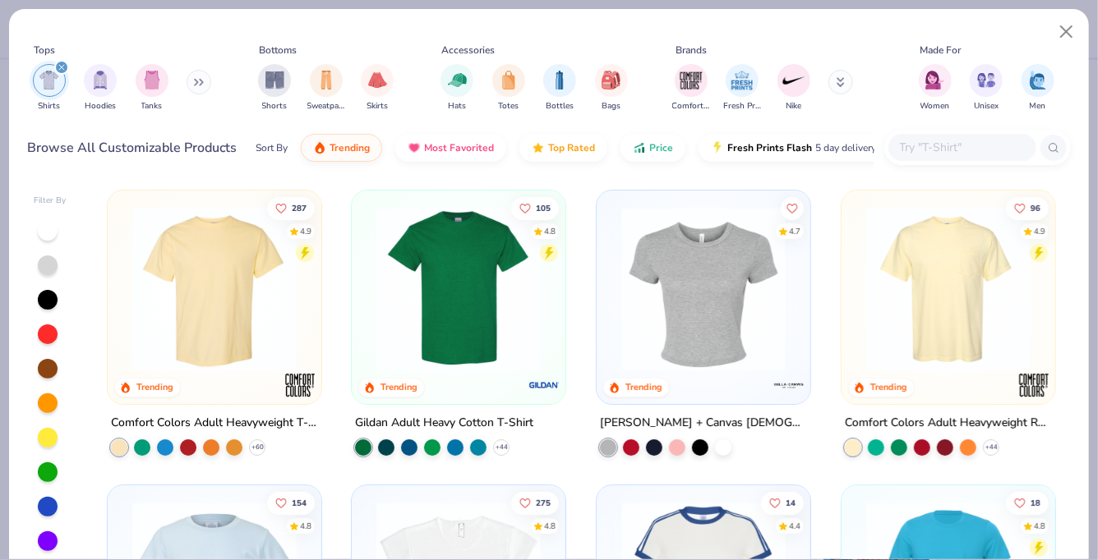
click at [274, 352] on img at bounding box center [214, 289] width 181 height 164
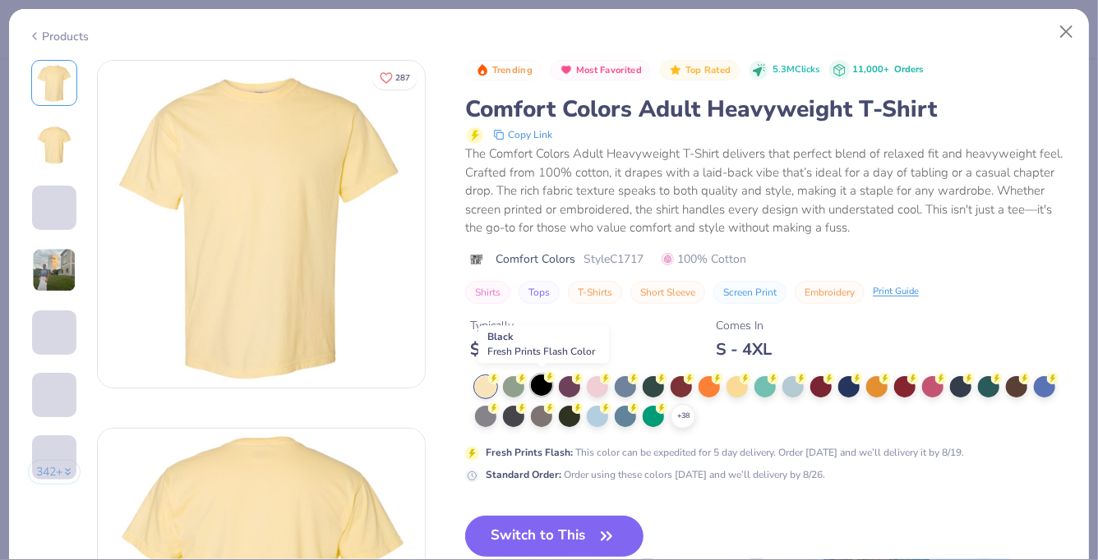
click at [547, 388] on div at bounding box center [541, 385] width 21 height 21
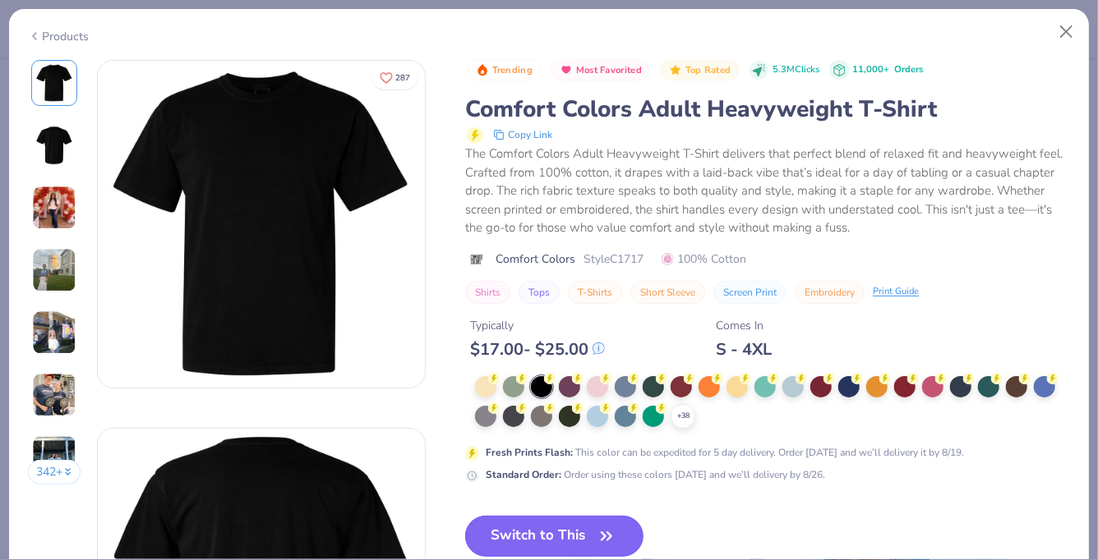
click at [575, 527] on button "Switch to This" at bounding box center [554, 536] width 178 height 41
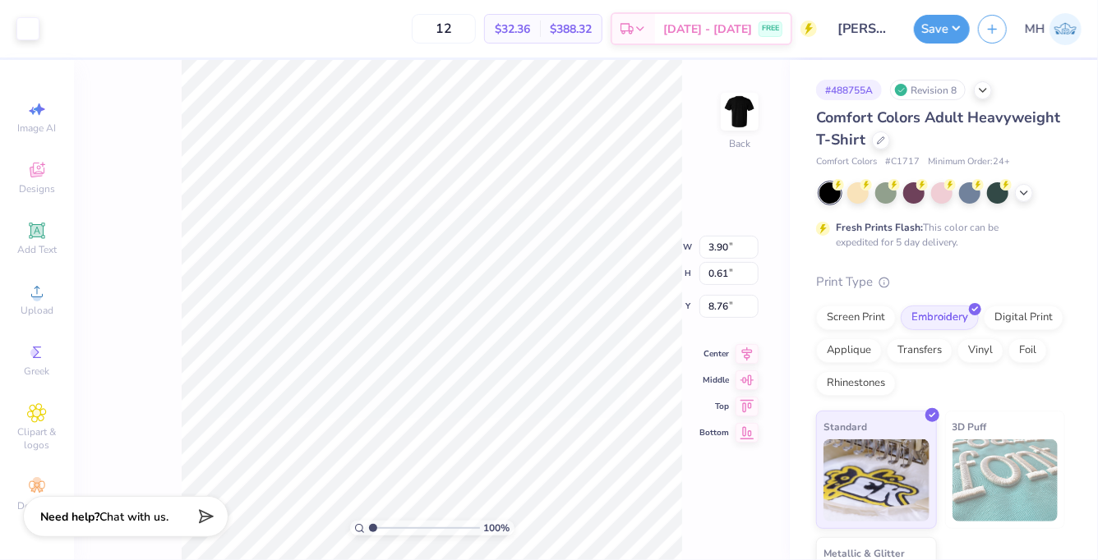
type input "7.99"
type input "1.25"
type input "3.00"
click at [931, 21] on button "Save" at bounding box center [942, 26] width 56 height 29
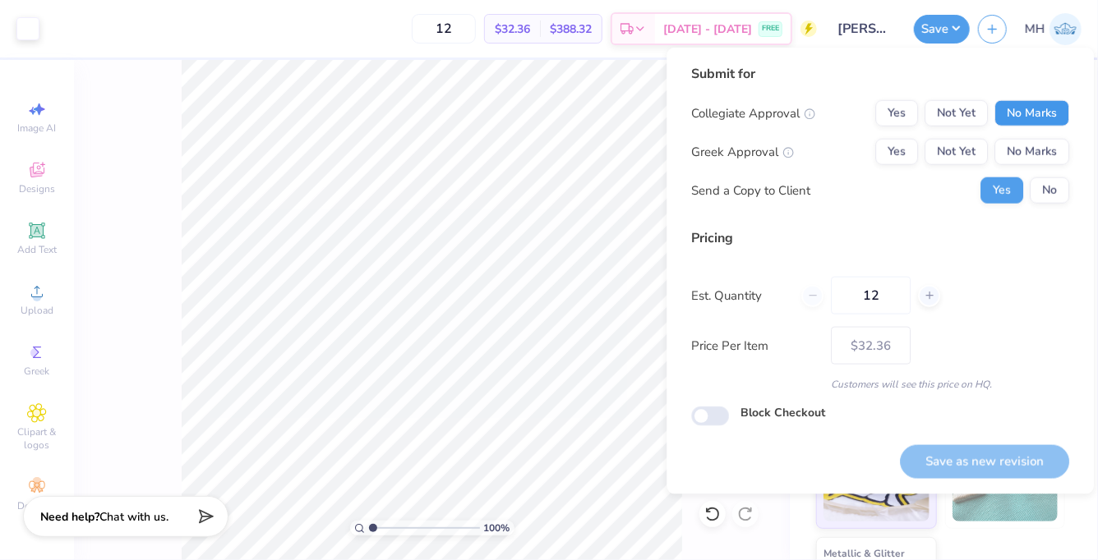
click at [1008, 106] on button "No Marks" at bounding box center [1031, 113] width 75 height 26
click at [1018, 134] on div "Collegiate Approval Yes Not Yet No Marks Greek Approval Yes Not Yet No Marks Se…" at bounding box center [880, 152] width 378 height 104
click at [1018, 139] on button "No Marks" at bounding box center [1031, 152] width 75 height 26
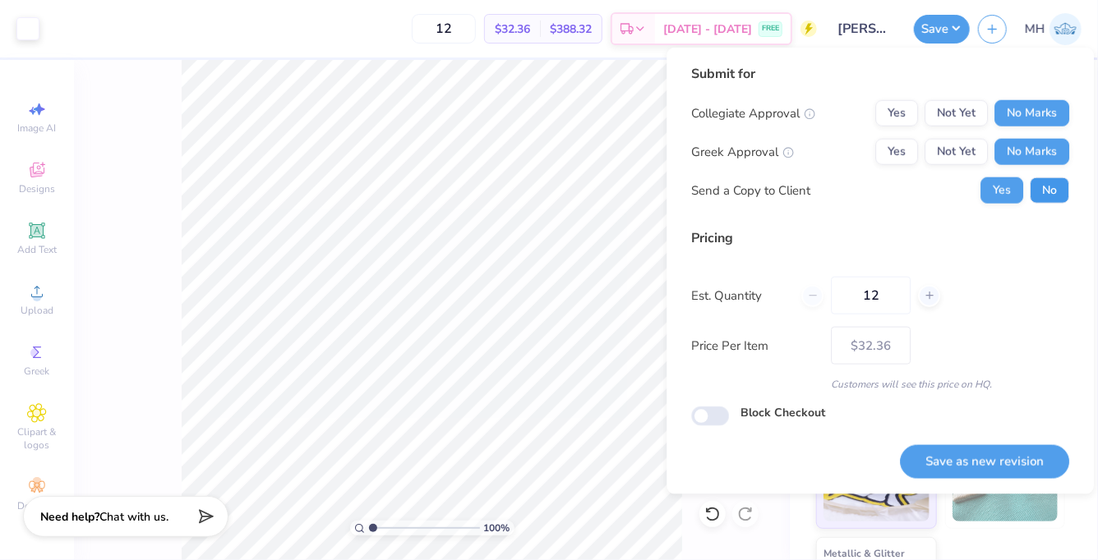
click at [1042, 184] on button "No" at bounding box center [1048, 190] width 39 height 26
click at [1007, 457] on button "Save as new revision" at bounding box center [984, 462] width 169 height 34
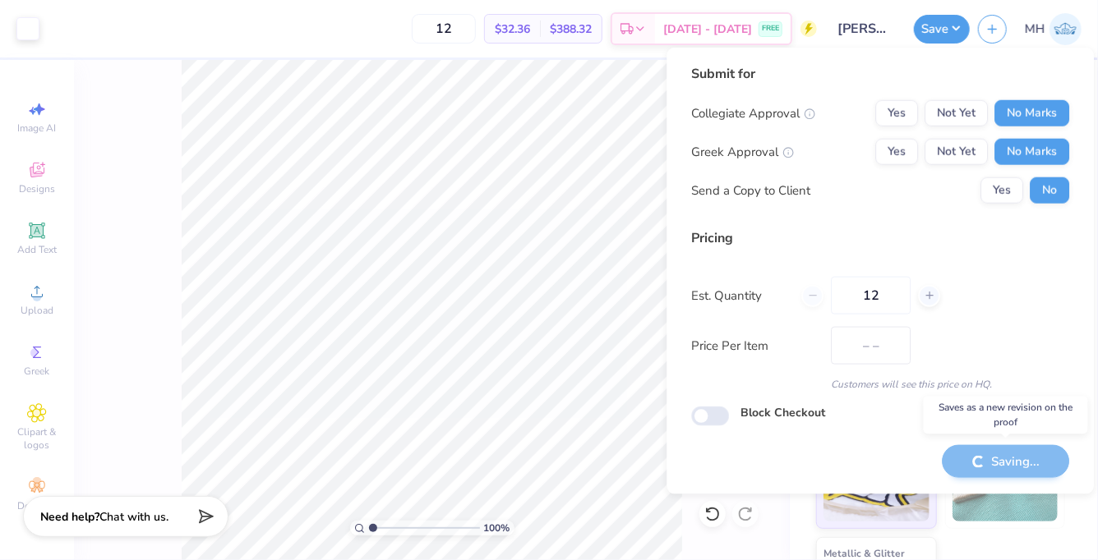
type input "$32.36"
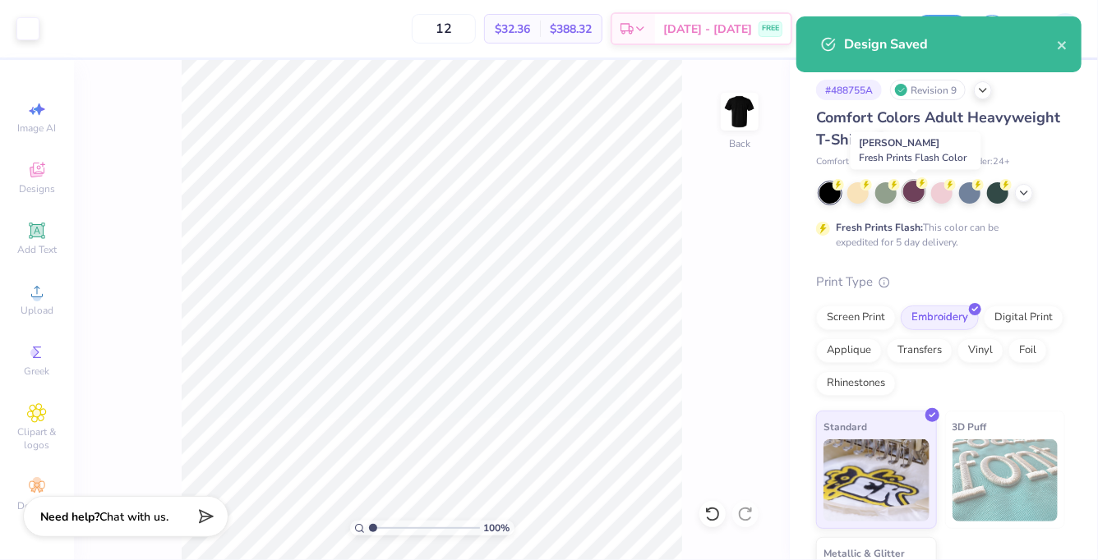
click at [916, 193] on div at bounding box center [913, 191] width 21 height 21
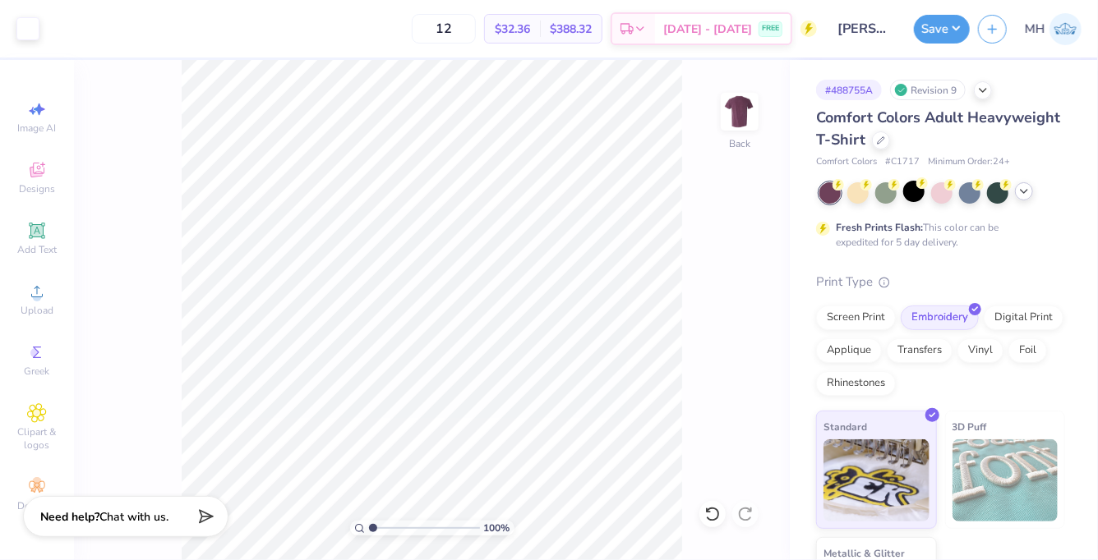
click at [1023, 190] on icon at bounding box center [1023, 191] width 13 height 13
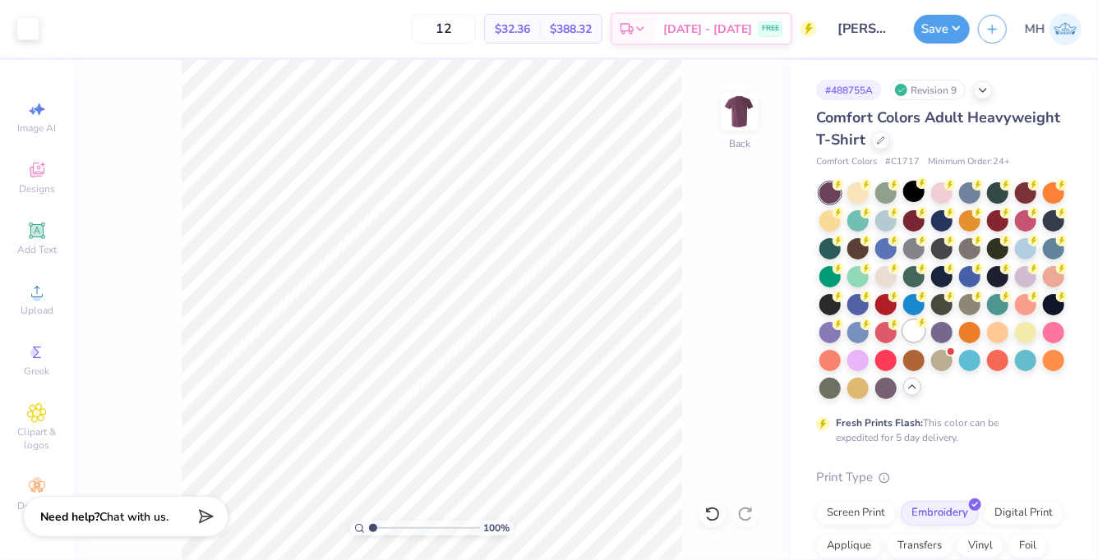
click at [909, 338] on div at bounding box center [913, 330] width 21 height 21
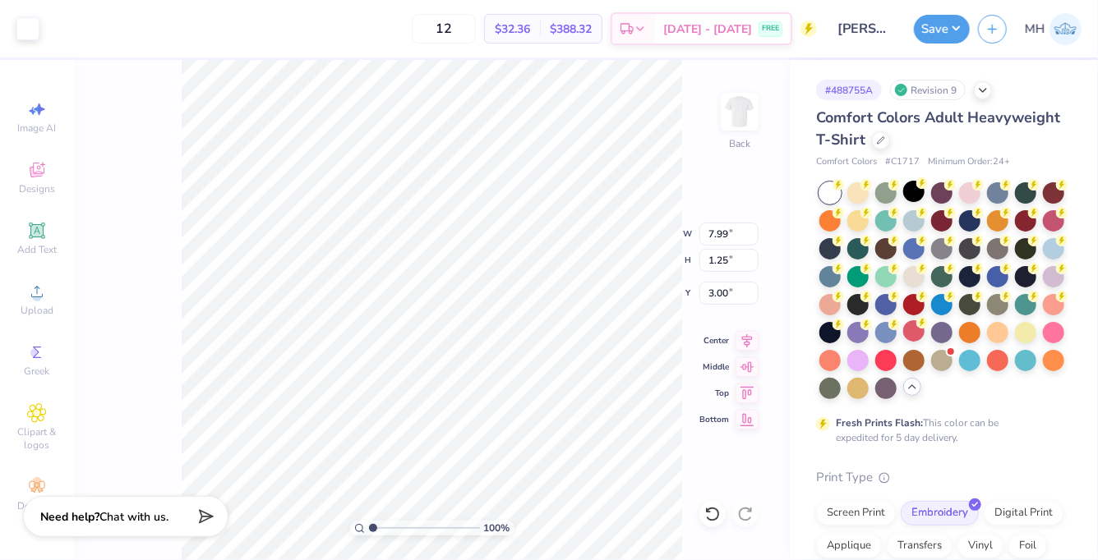
click at [13, 25] on div "Art colors" at bounding box center [19, 29] width 39 height 58
click at [24, 30] on div at bounding box center [27, 27] width 23 height 23
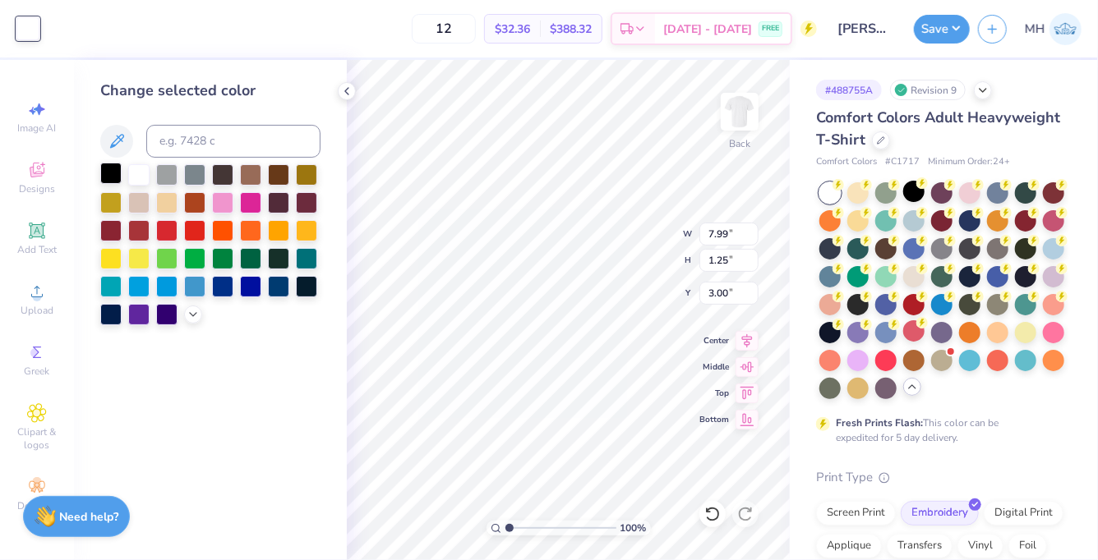
click at [108, 170] on div at bounding box center [110, 173] width 21 height 21
click at [343, 89] on icon at bounding box center [346, 91] width 13 height 13
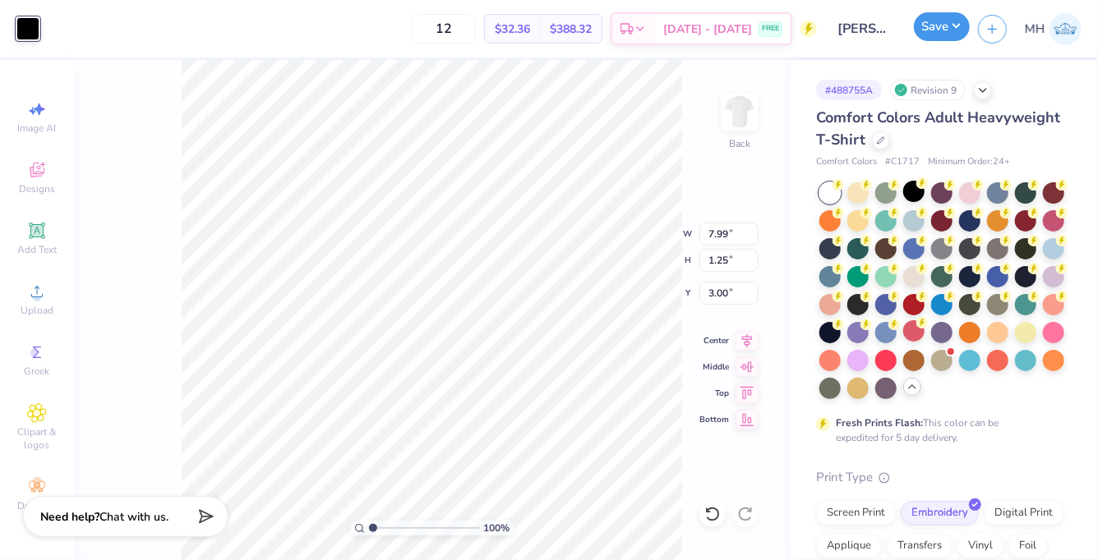
click at [962, 30] on button "Save" at bounding box center [942, 26] width 56 height 29
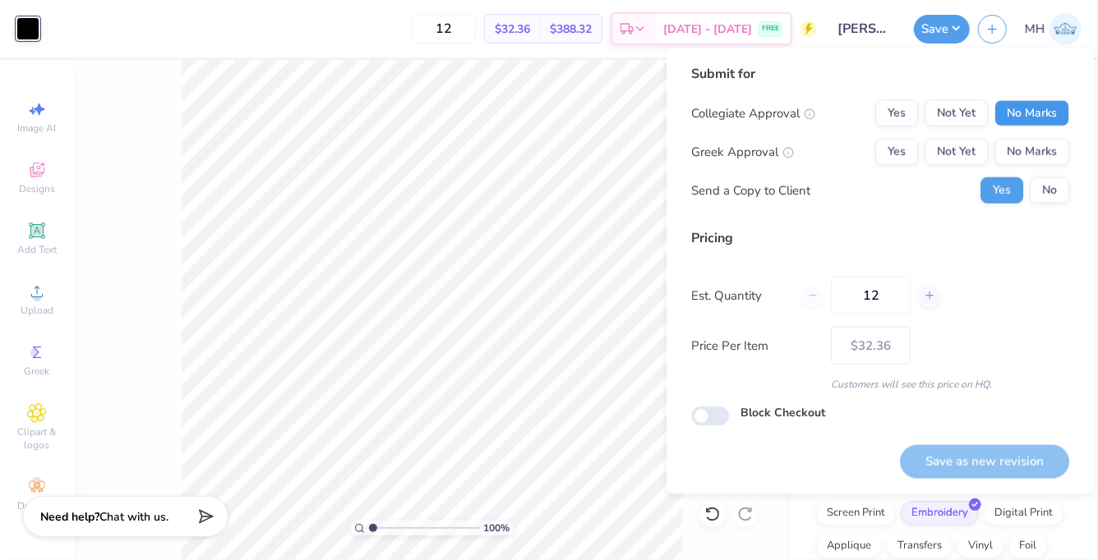
click at [1028, 103] on button "No Marks" at bounding box center [1031, 113] width 75 height 26
click at [1030, 138] on div "Collegiate Approval Yes Not Yet No Marks Greek Approval Yes Not Yet No Marks Se…" at bounding box center [880, 152] width 378 height 104
click at [1030, 140] on button "No Marks" at bounding box center [1031, 152] width 75 height 26
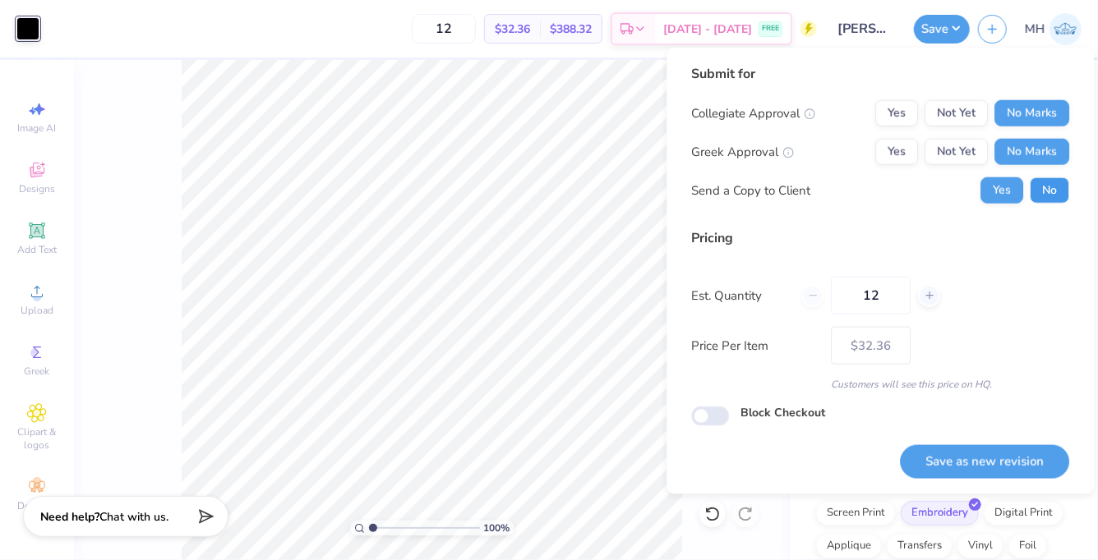
click at [1040, 177] on button "No" at bounding box center [1048, 190] width 39 height 26
click at [1028, 464] on button "Save as new revision" at bounding box center [984, 462] width 169 height 34
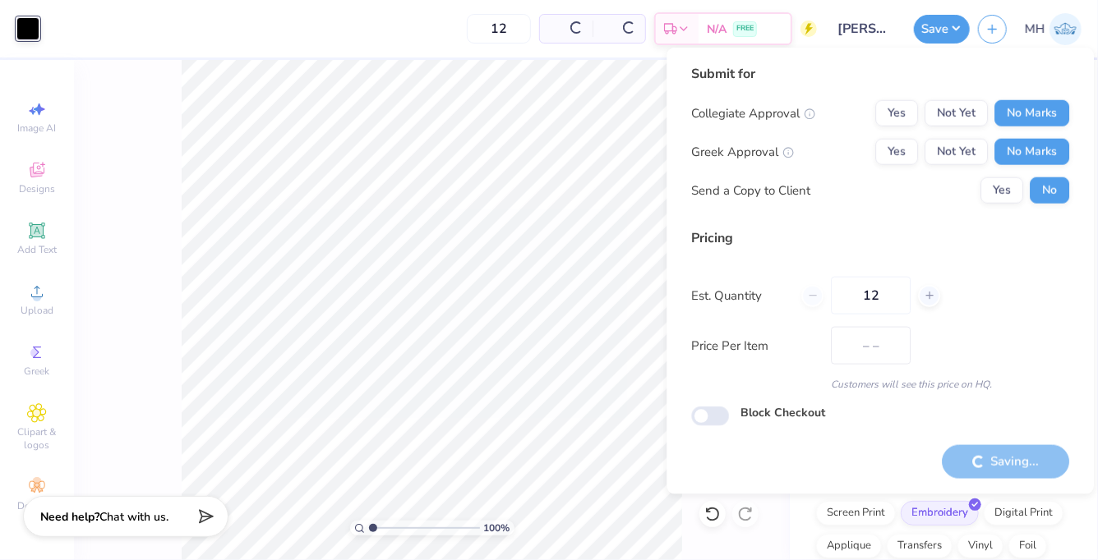
type input "$32.36"
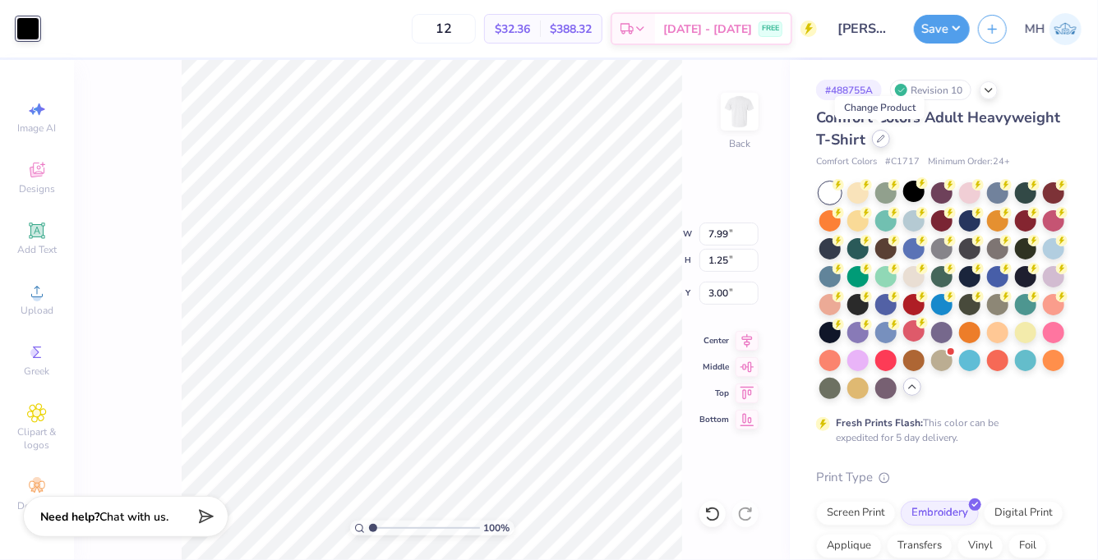
click at [877, 137] on icon at bounding box center [881, 139] width 8 height 8
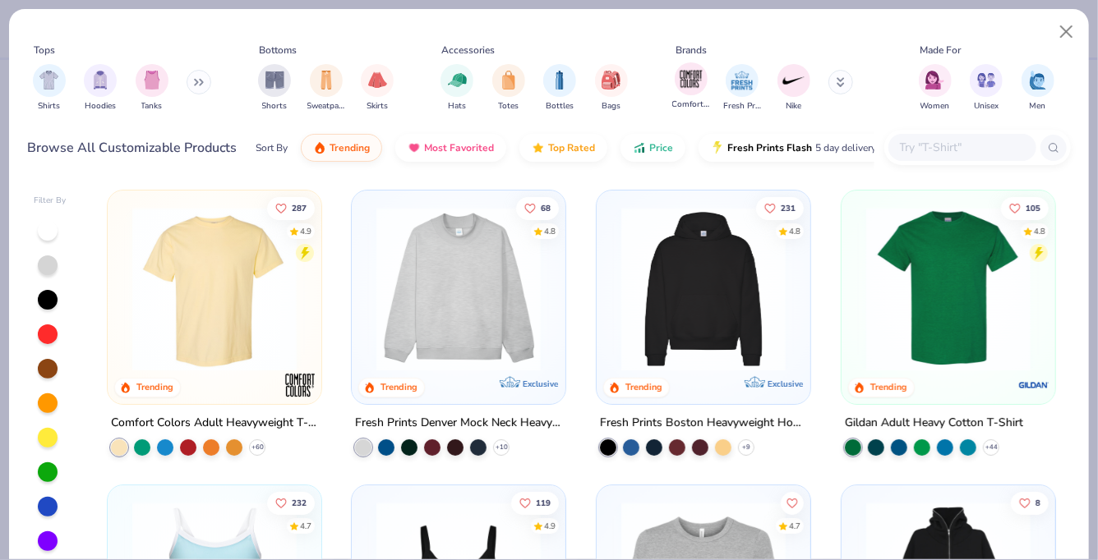
click at [675, 91] on div "Comfort Colors" at bounding box center [691, 86] width 38 height 48
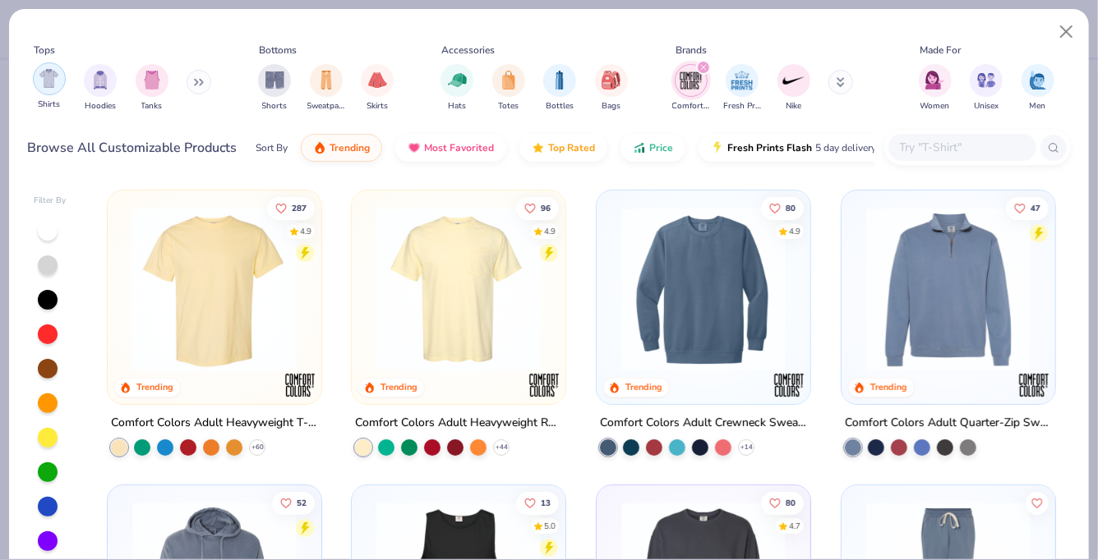
click at [53, 90] on div "filter for Shirts" at bounding box center [49, 78] width 33 height 33
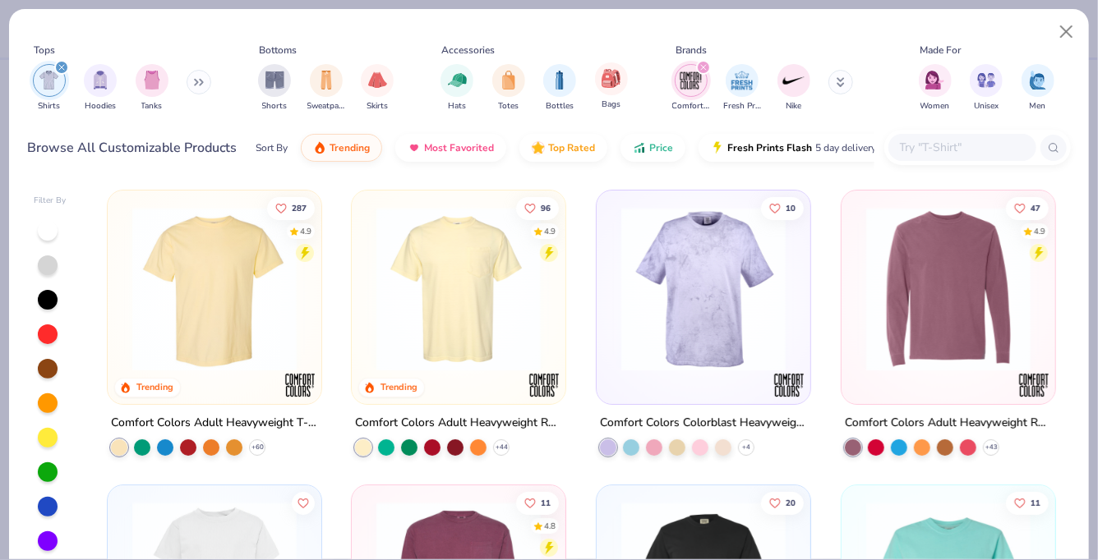
click at [599, 91] on div "Bags" at bounding box center [611, 86] width 33 height 48
click at [705, 65] on icon "filter for Comfort Colors" at bounding box center [703, 67] width 5 height 5
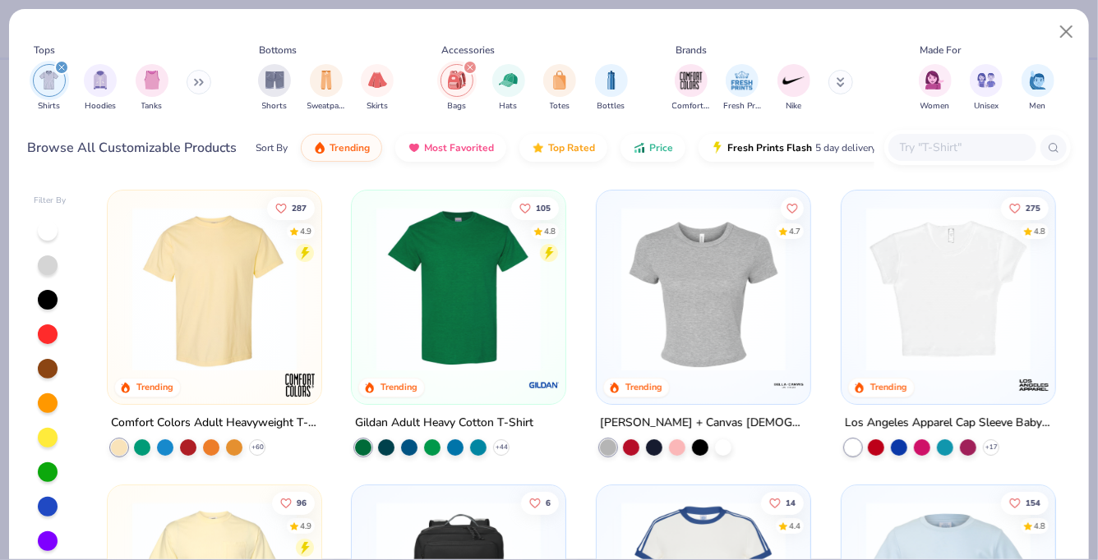
click at [62, 62] on div "filter for Shirts" at bounding box center [61, 67] width 15 height 15
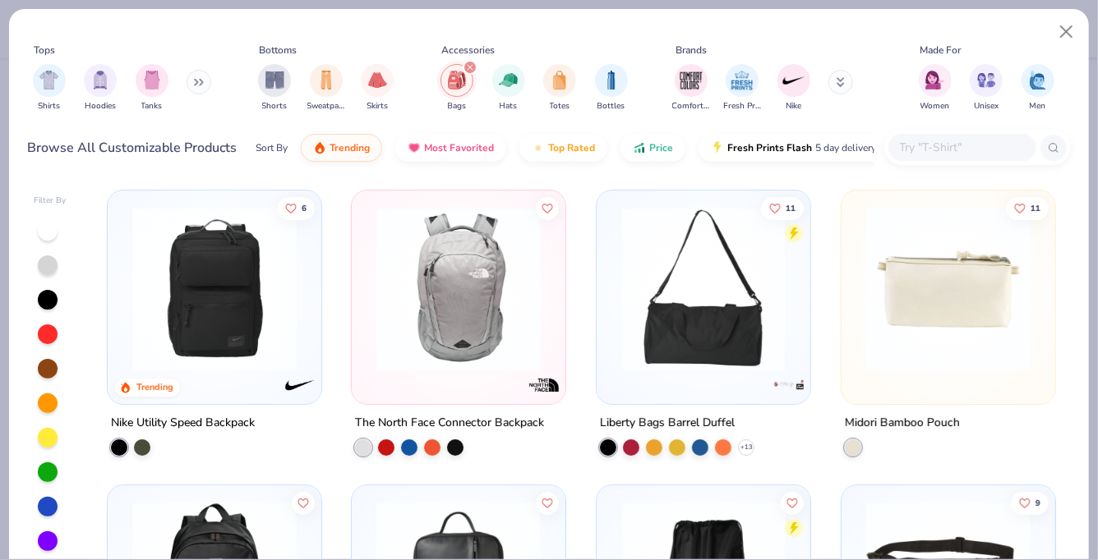
click at [474, 339] on img at bounding box center [458, 289] width 181 height 164
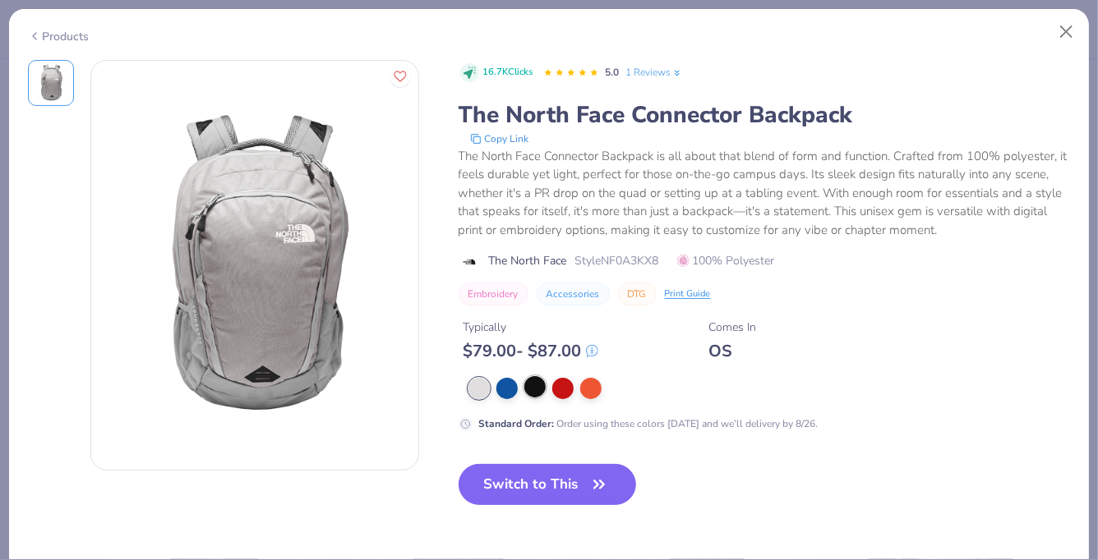
click at [532, 387] on div at bounding box center [534, 386] width 21 height 21
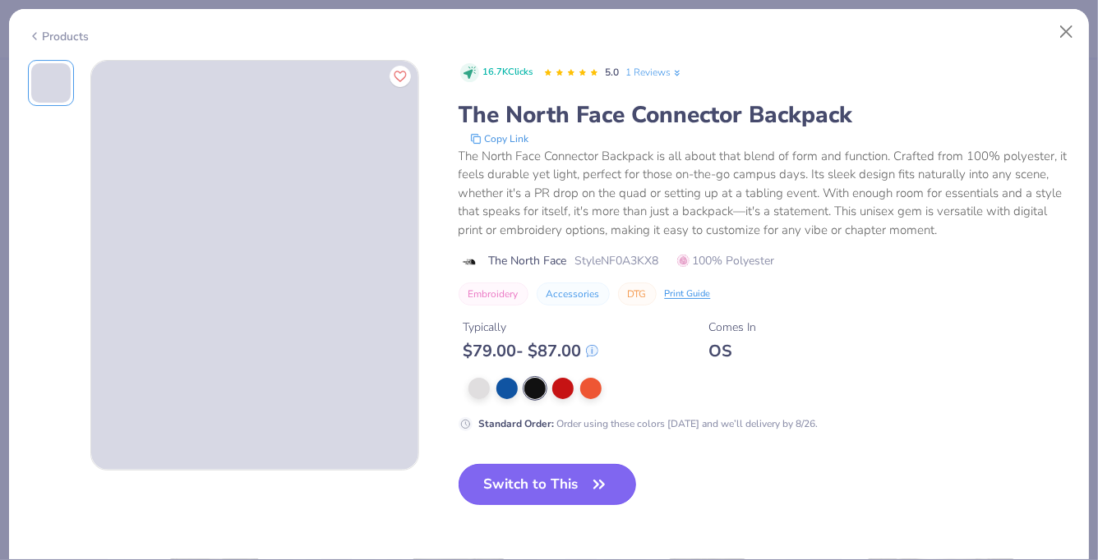
click at [532, 483] on button "Switch to This" at bounding box center [547, 484] width 178 height 41
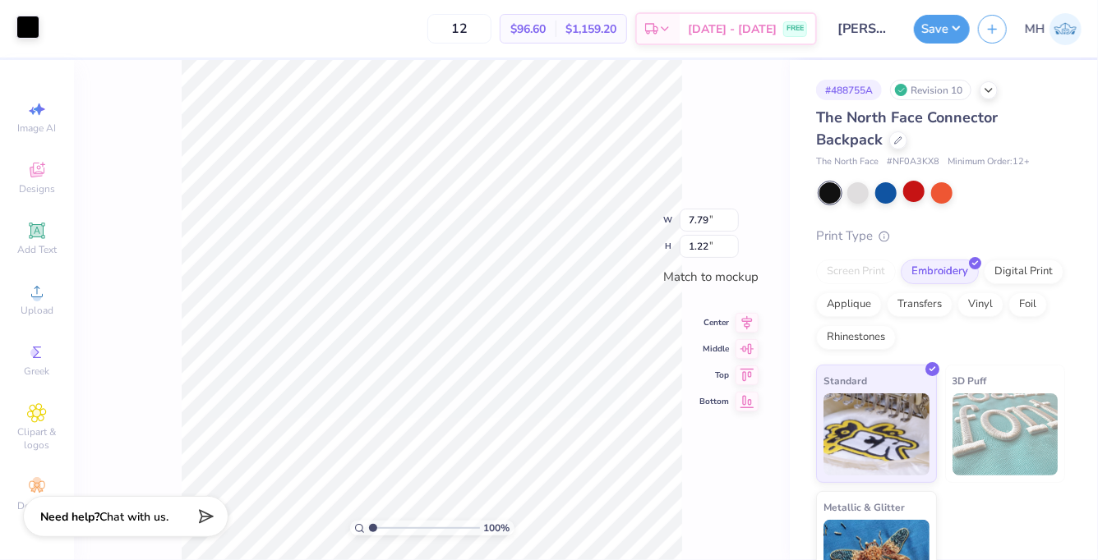
click at [35, 22] on div at bounding box center [27, 27] width 23 height 23
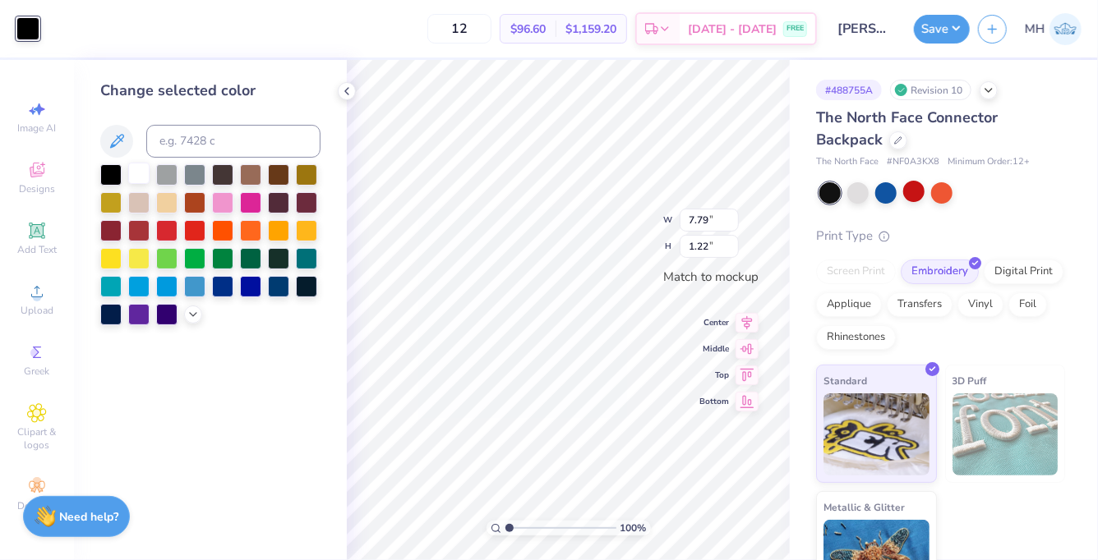
click at [140, 177] on div at bounding box center [138, 173] width 21 height 21
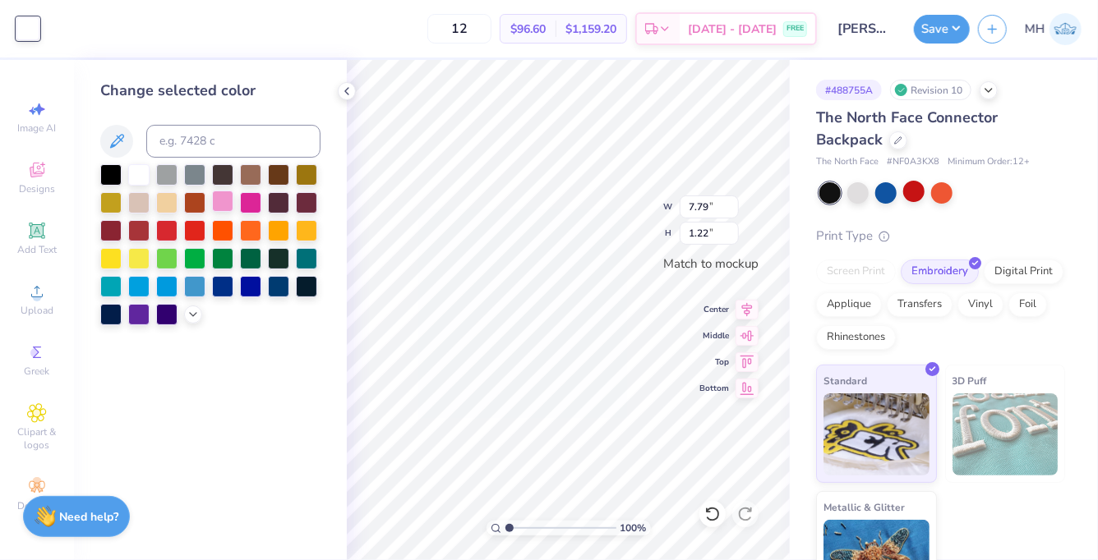
type input "6.02"
type input "0.94"
click at [342, 94] on icon at bounding box center [346, 91] width 13 height 13
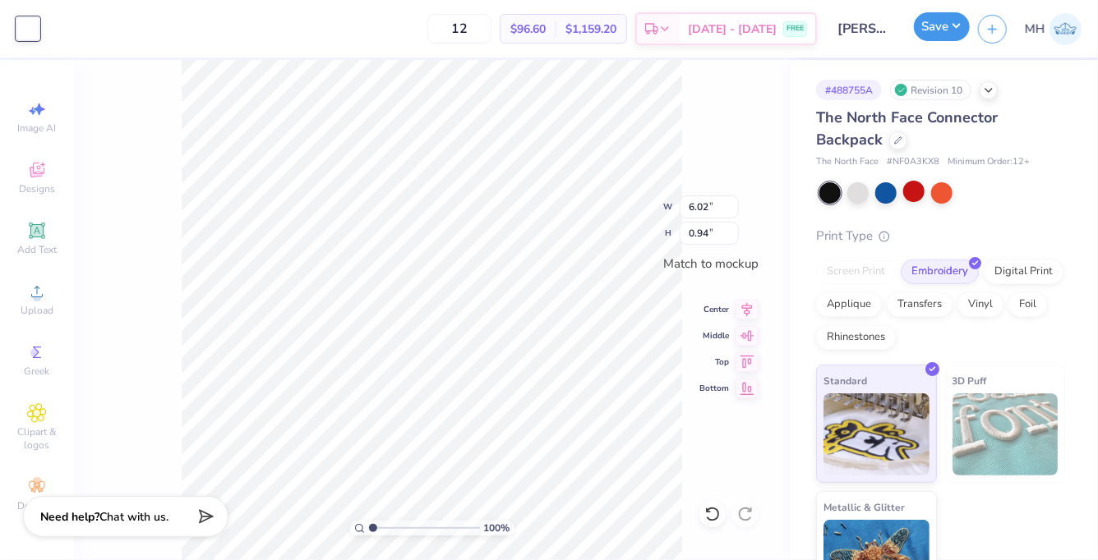
click at [928, 22] on button "Save" at bounding box center [942, 26] width 56 height 29
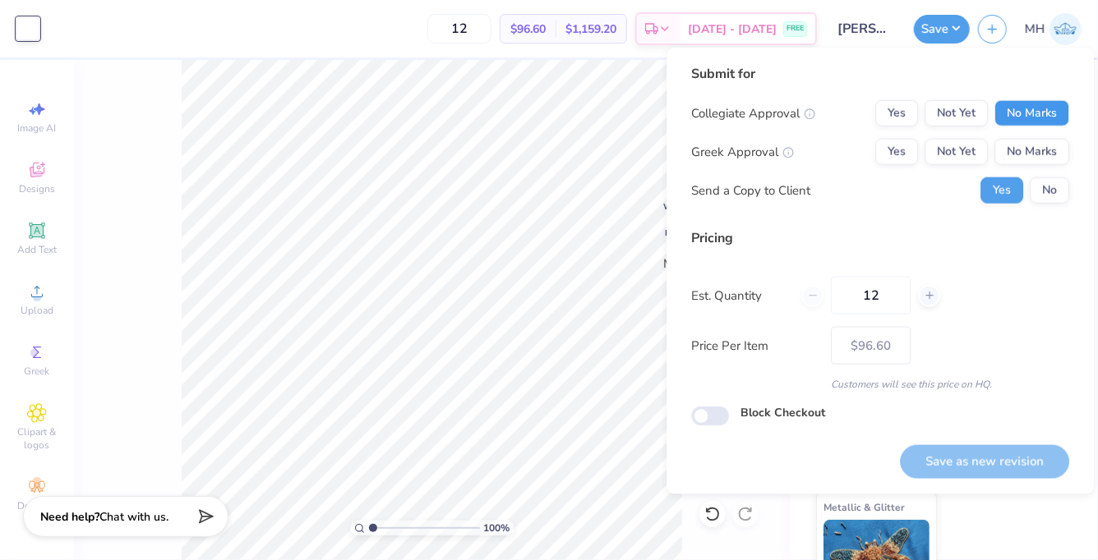
click at [1025, 121] on button "No Marks" at bounding box center [1031, 113] width 75 height 26
click at [1029, 155] on button "No Marks" at bounding box center [1031, 152] width 75 height 26
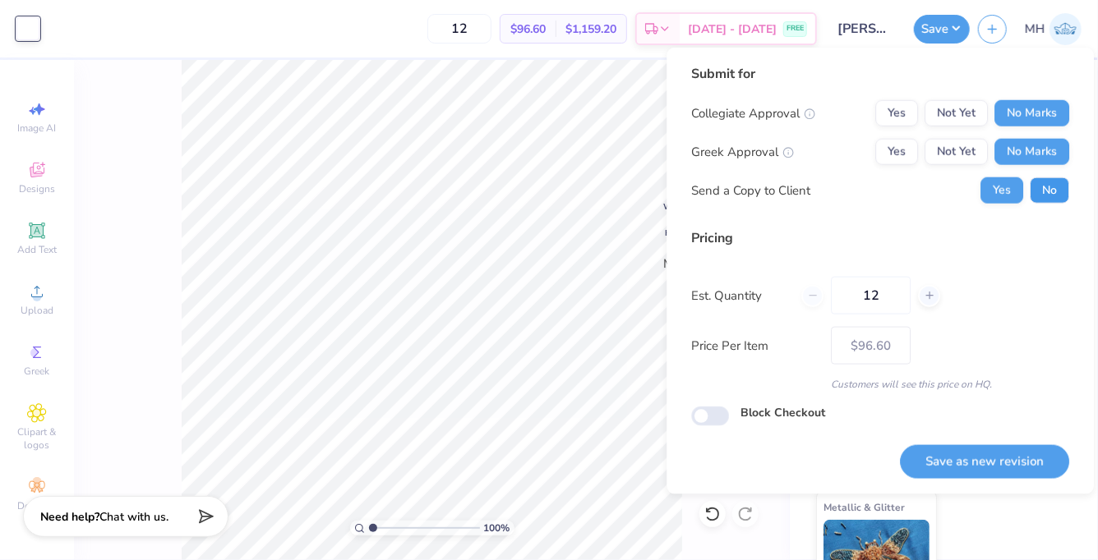
click at [1040, 190] on button "No" at bounding box center [1048, 190] width 39 height 26
click at [962, 466] on button "Save as new revision" at bounding box center [984, 462] width 169 height 34
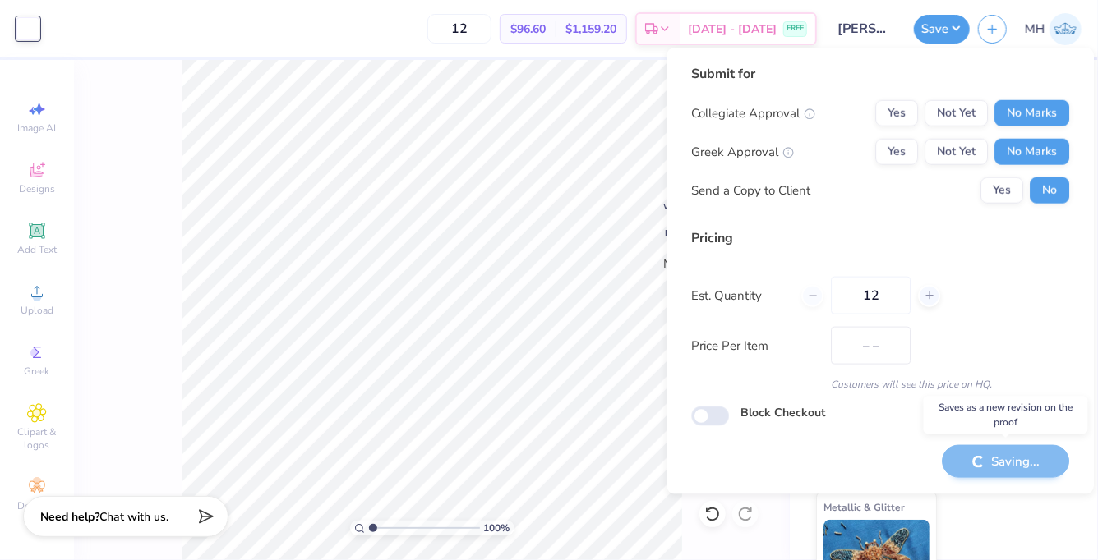
type input "$96.60"
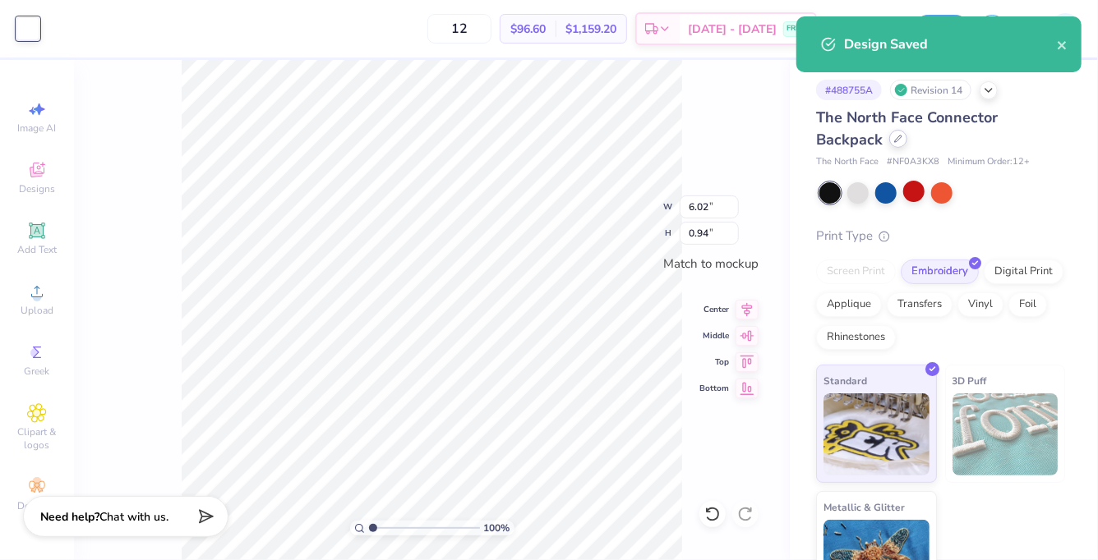
click at [898, 135] on icon at bounding box center [898, 139] width 8 height 8
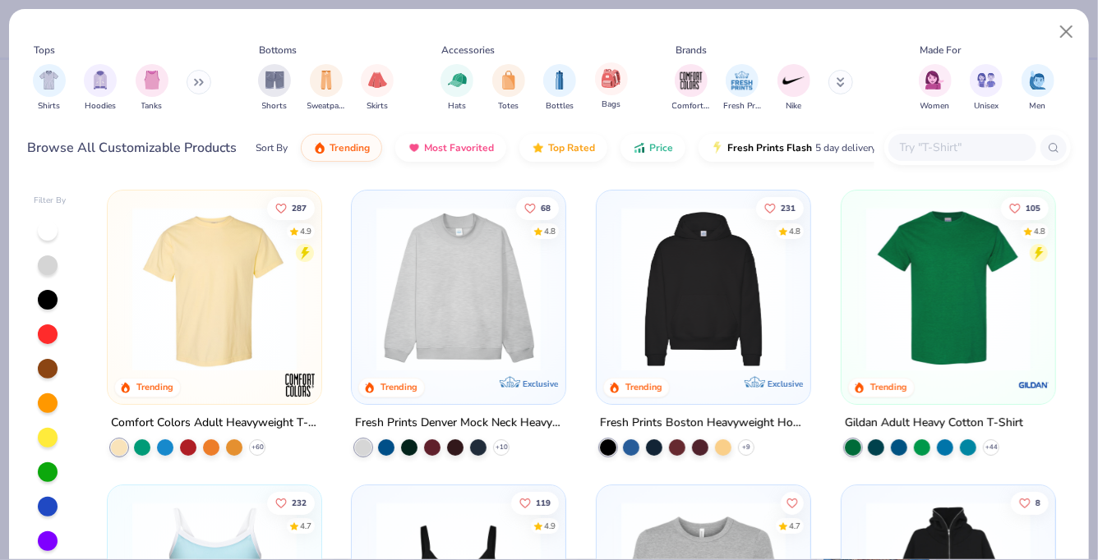
click at [625, 88] on div "Bags" at bounding box center [611, 86] width 33 height 48
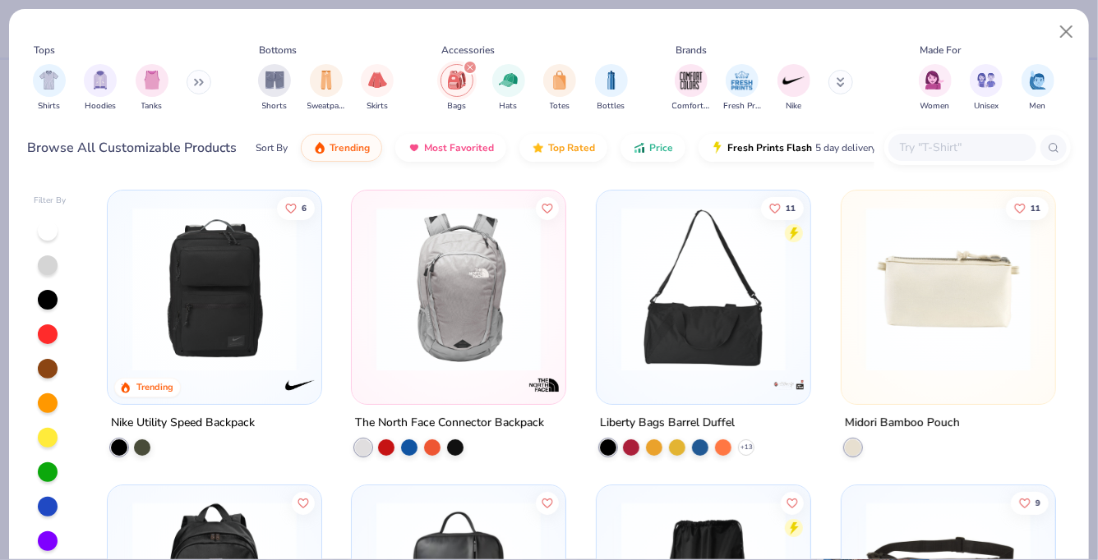
click at [252, 298] on img at bounding box center [214, 289] width 181 height 164
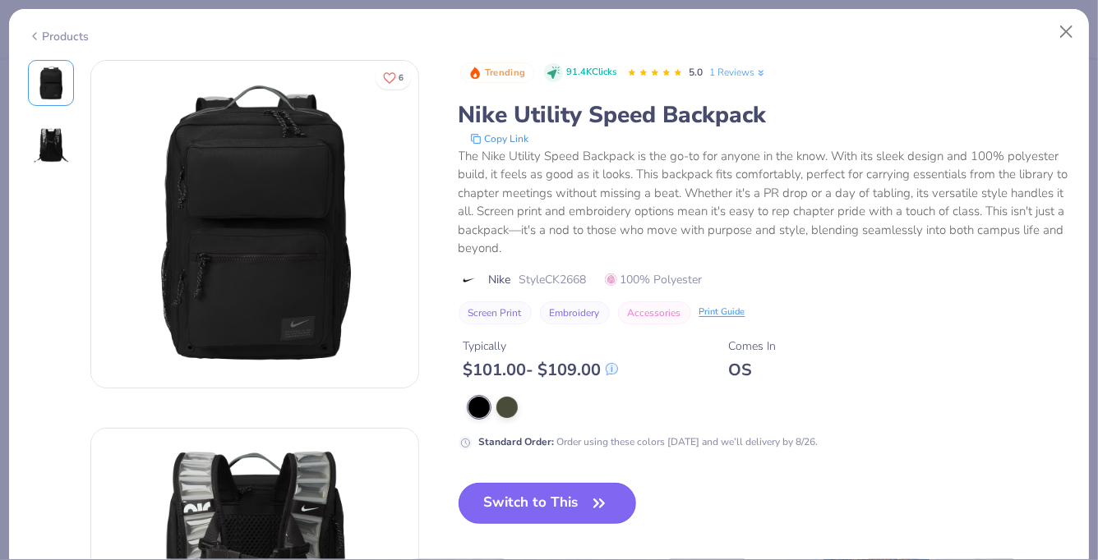
click at [539, 504] on button "Switch to This" at bounding box center [547, 503] width 178 height 41
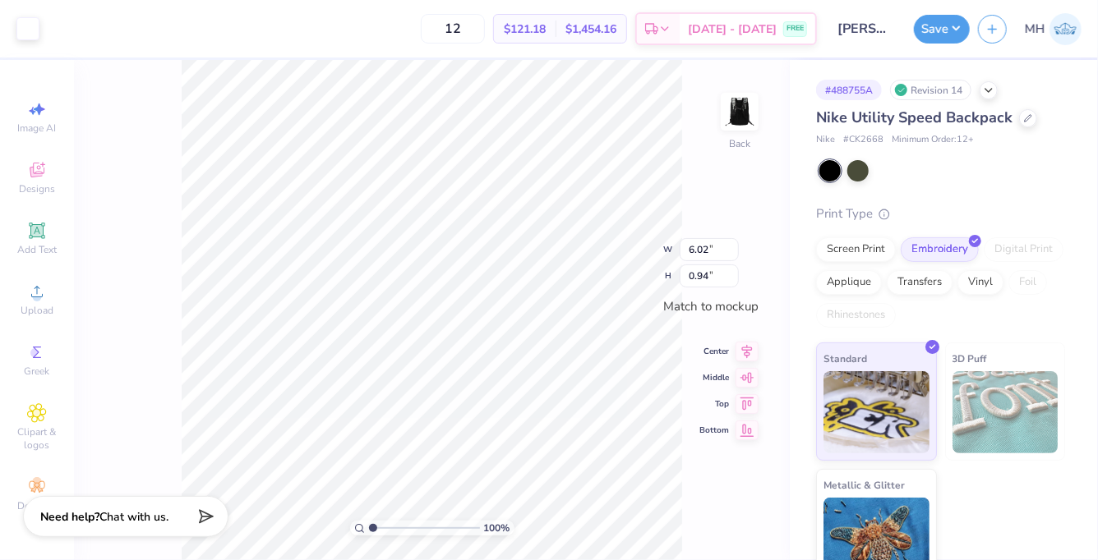
type input "5.96"
type input "0.93"
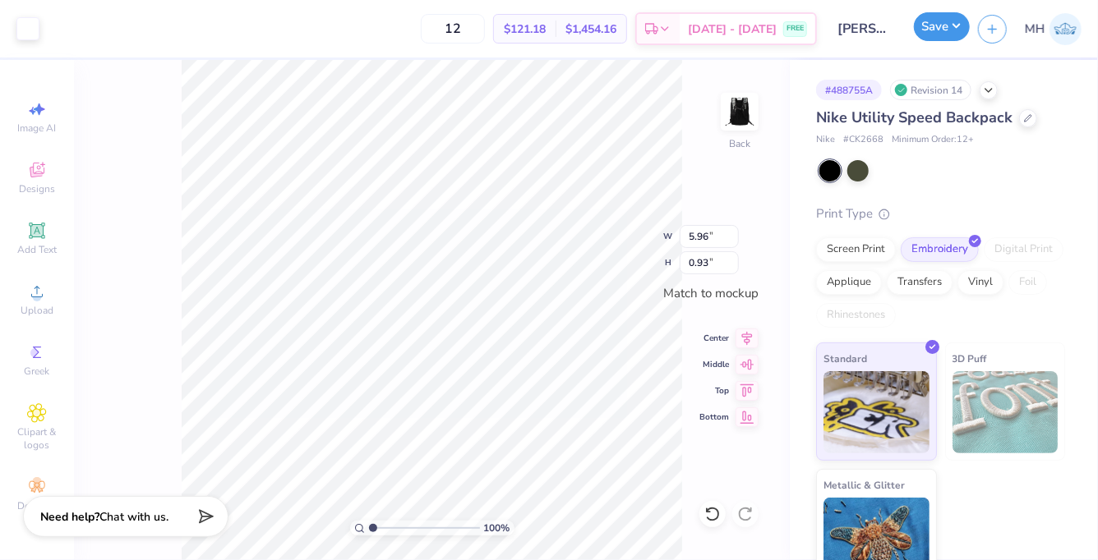
click at [929, 29] on button "Save" at bounding box center [942, 26] width 56 height 29
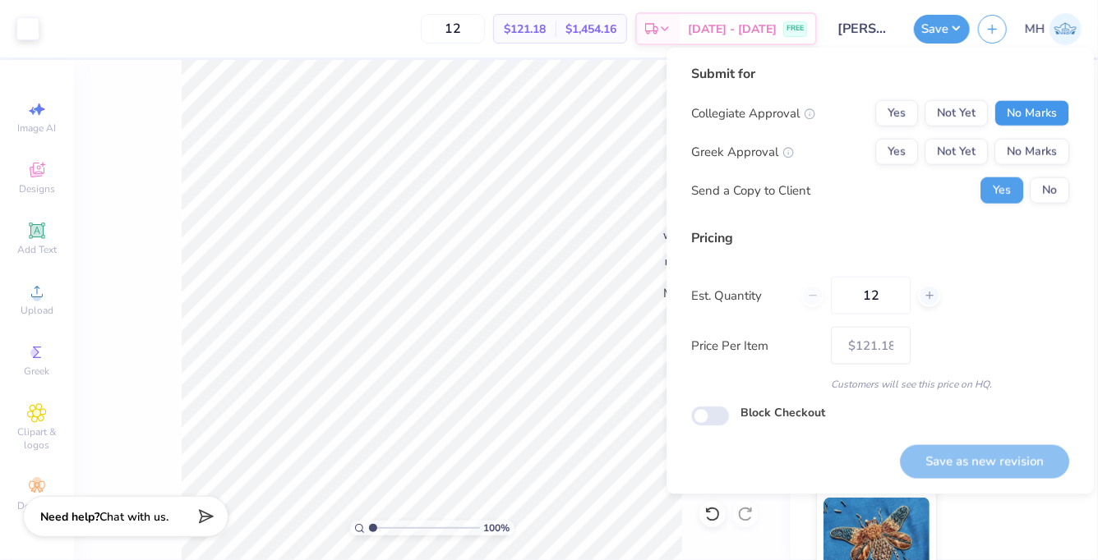
click at [1039, 105] on button "No Marks" at bounding box center [1031, 113] width 75 height 26
click at [1039, 140] on button "No Marks" at bounding box center [1031, 152] width 75 height 26
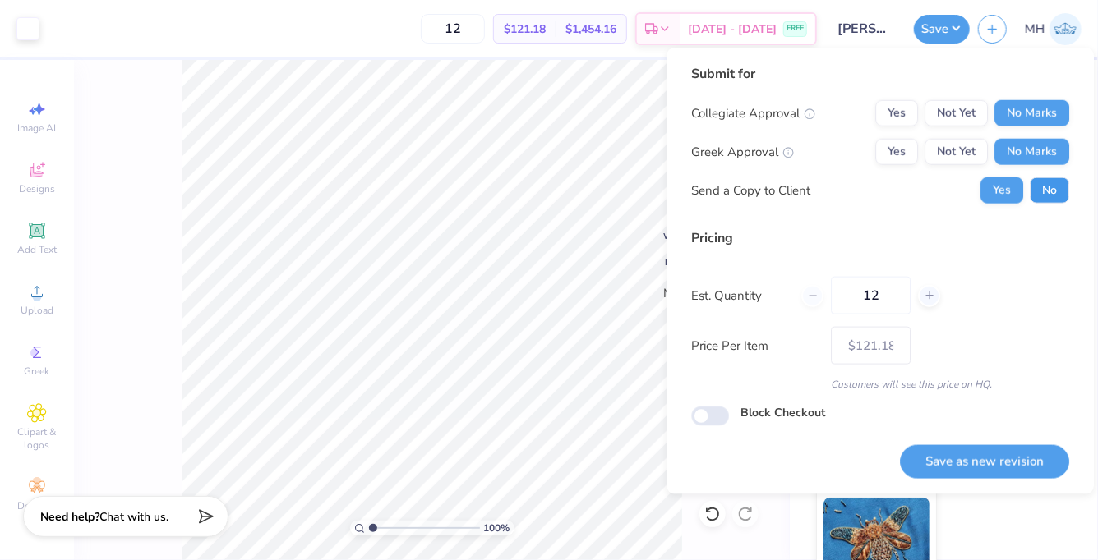
click at [1048, 181] on button "No" at bounding box center [1048, 190] width 39 height 26
click at [970, 452] on button "Save as new revision" at bounding box center [984, 462] width 169 height 34
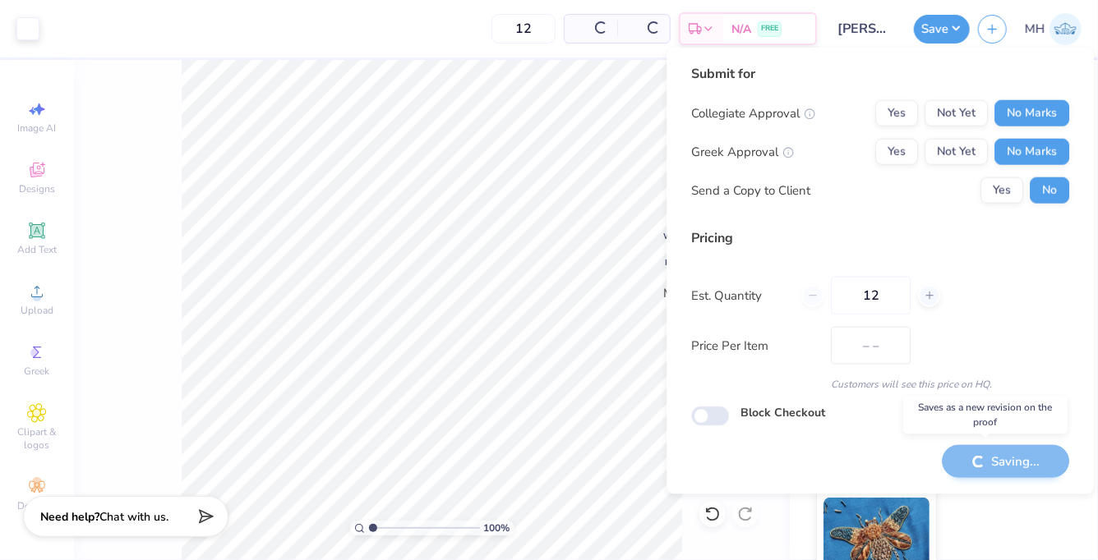
type input "$121.18"
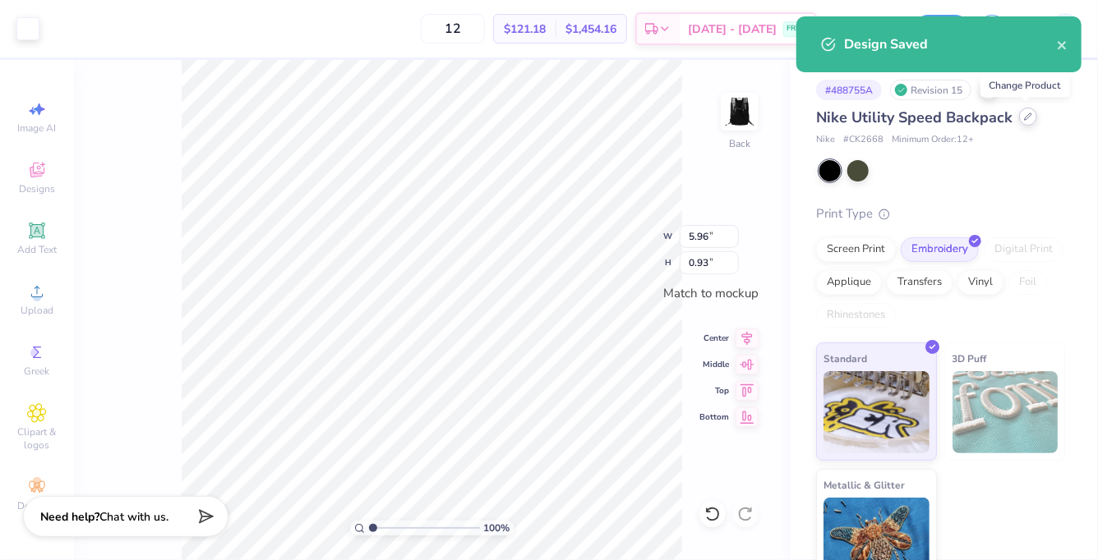
click at [1028, 121] on div at bounding box center [1028, 117] width 18 height 18
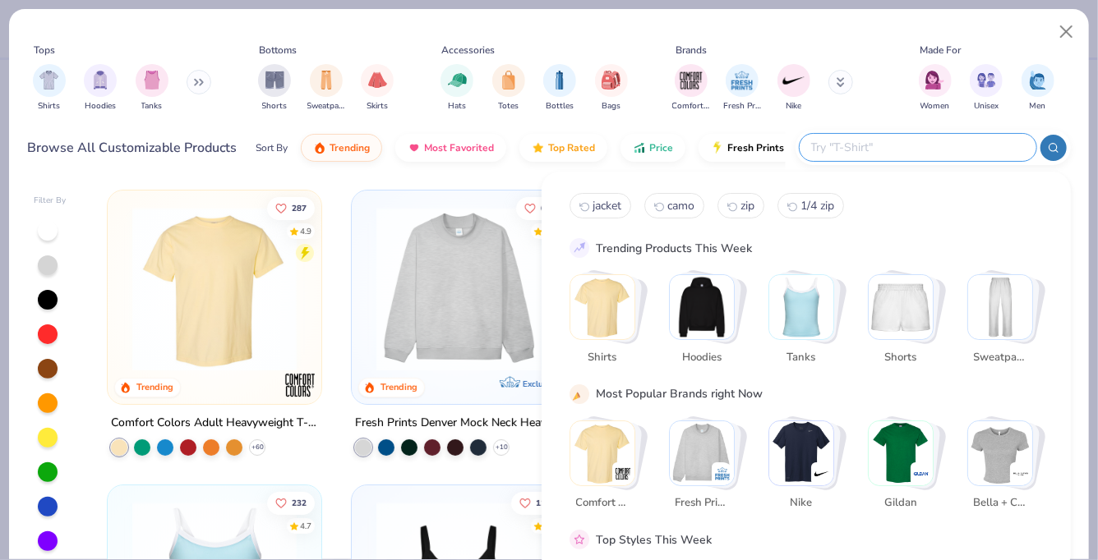
click at [920, 156] on input "text" at bounding box center [916, 147] width 215 height 19
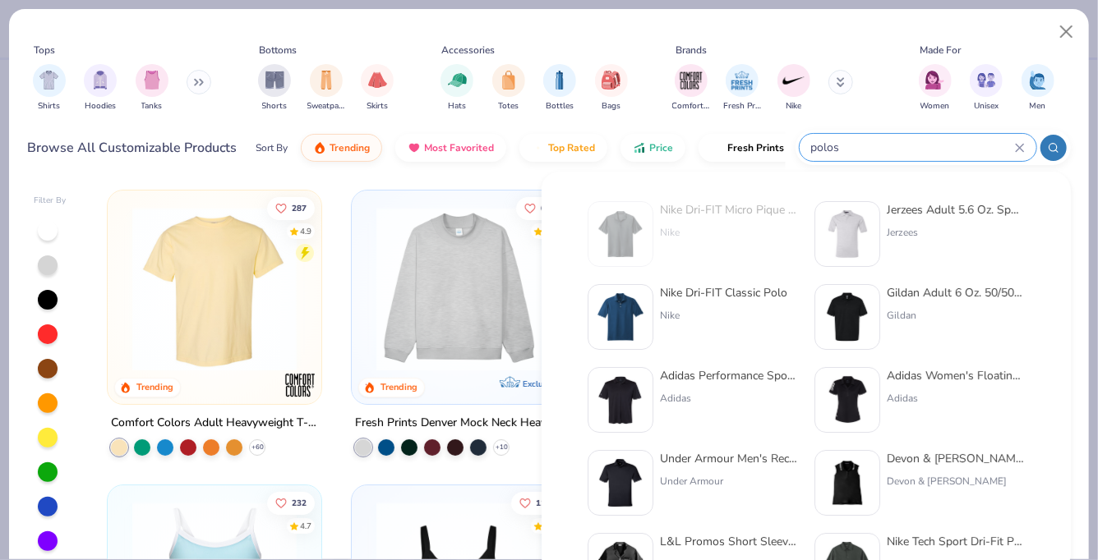
type input "polos"
click at [720, 293] on div "Nike Dri-FIT Classic Polo" at bounding box center [723, 292] width 127 height 17
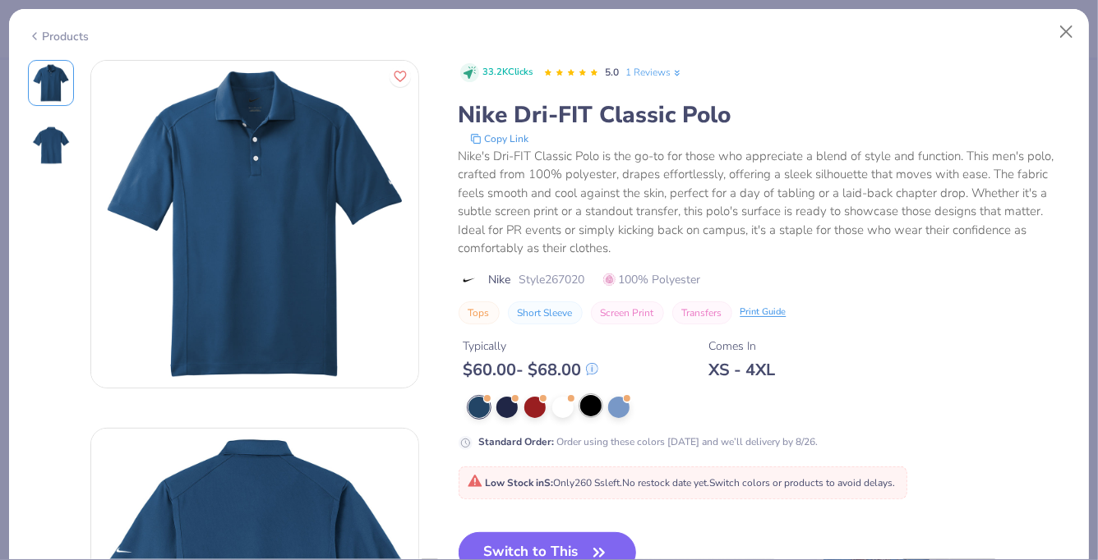
click at [595, 403] on div at bounding box center [590, 405] width 21 height 21
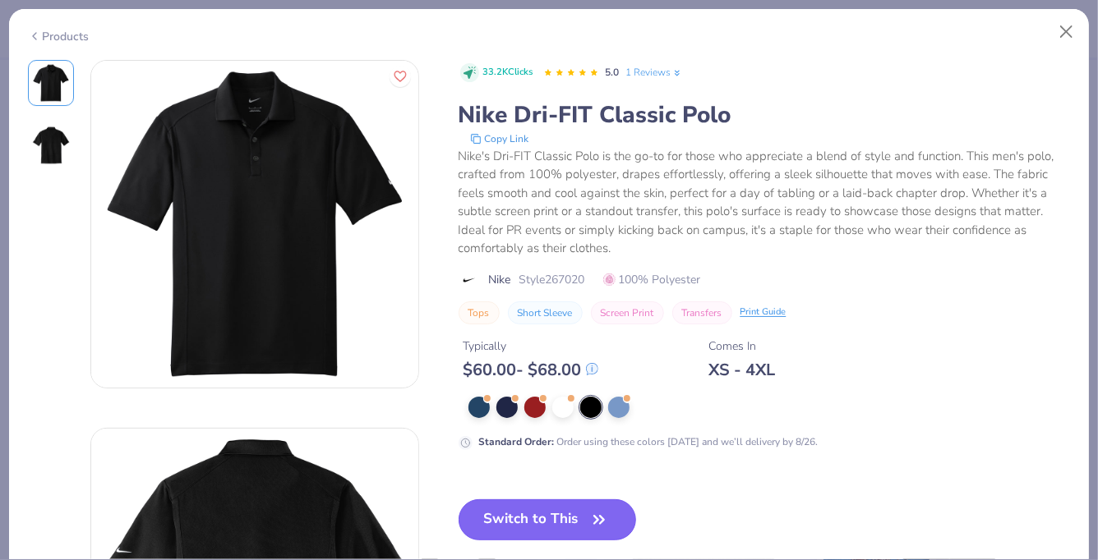
click at [567, 520] on button "Switch to This" at bounding box center [547, 520] width 178 height 41
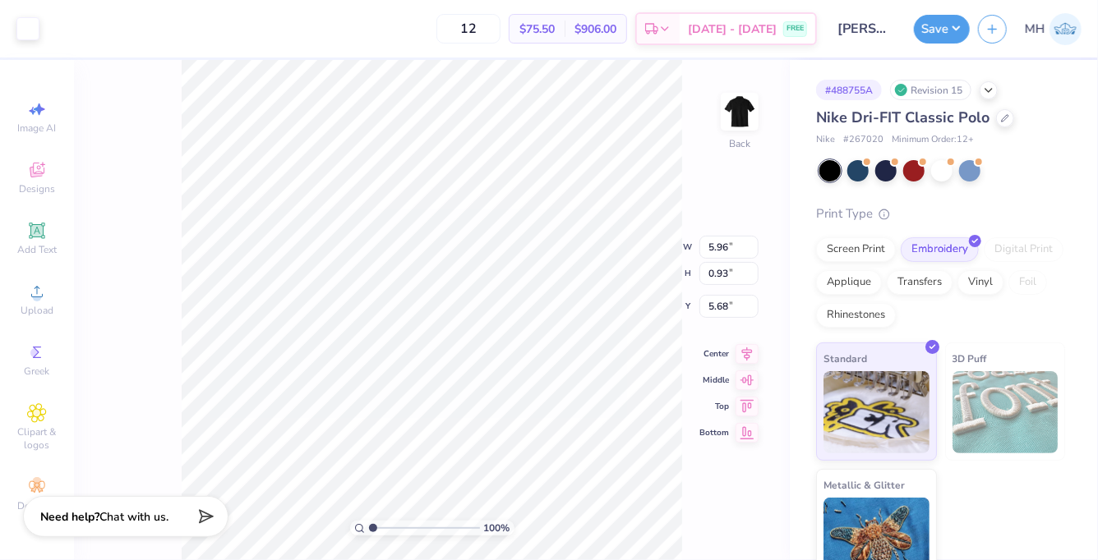
type input "3.00"
click at [927, 35] on button "Save" at bounding box center [942, 26] width 56 height 29
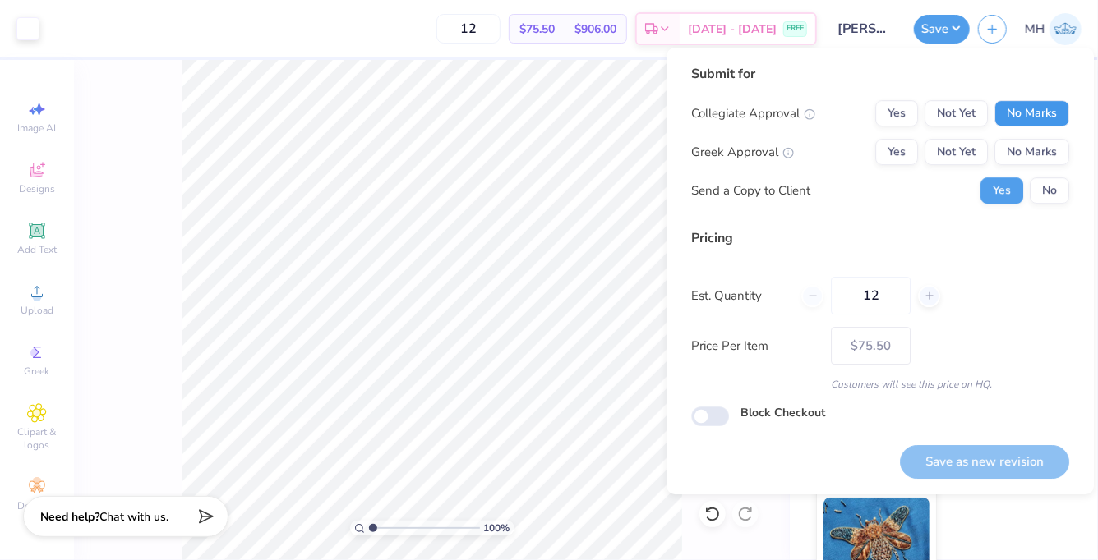
click at [1026, 102] on button "No Marks" at bounding box center [1031, 113] width 75 height 26
click at [1031, 153] on button "No Marks" at bounding box center [1031, 152] width 75 height 26
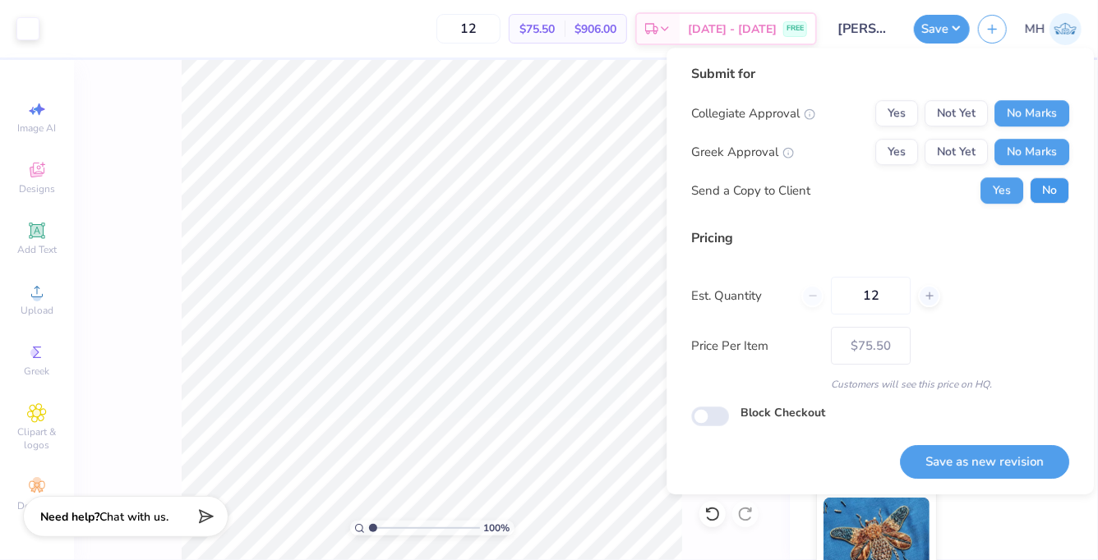
click at [1042, 180] on button "No" at bounding box center [1048, 190] width 39 height 26
click at [1005, 464] on button "Save as new revision" at bounding box center [984, 462] width 169 height 34
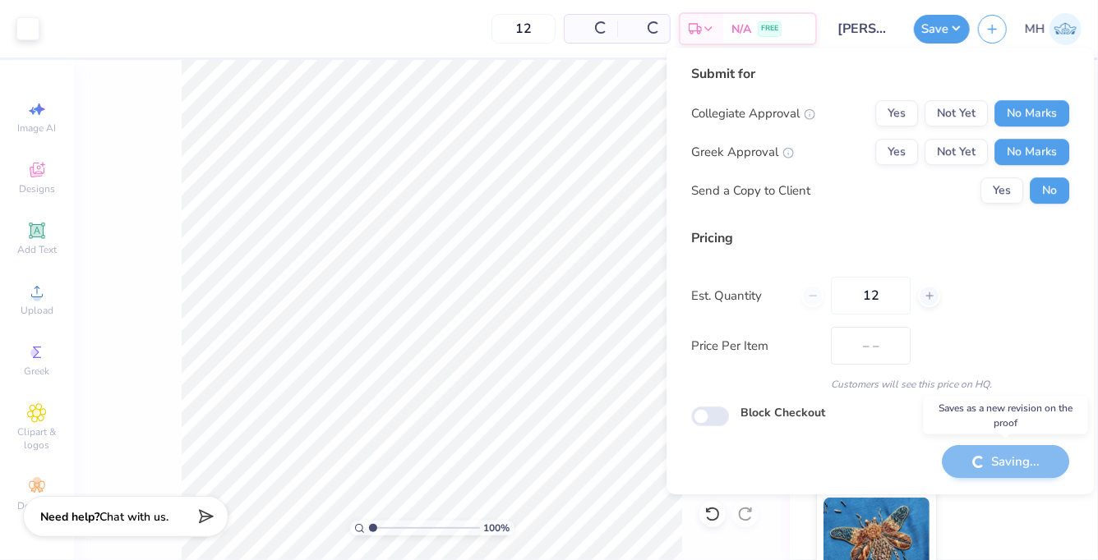
type input "$75.50"
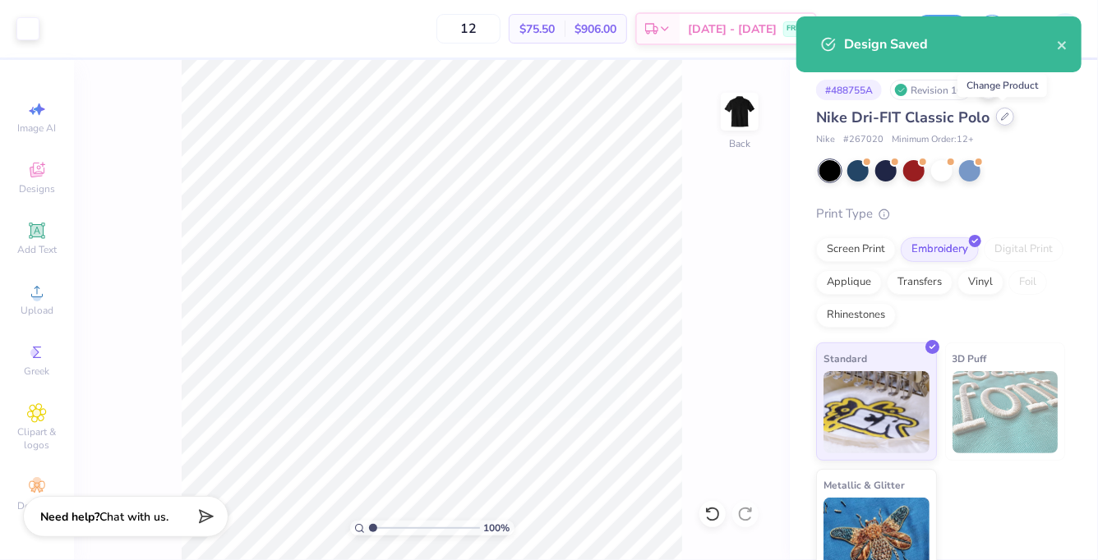
click at [1005, 120] on icon at bounding box center [1005, 117] width 8 height 8
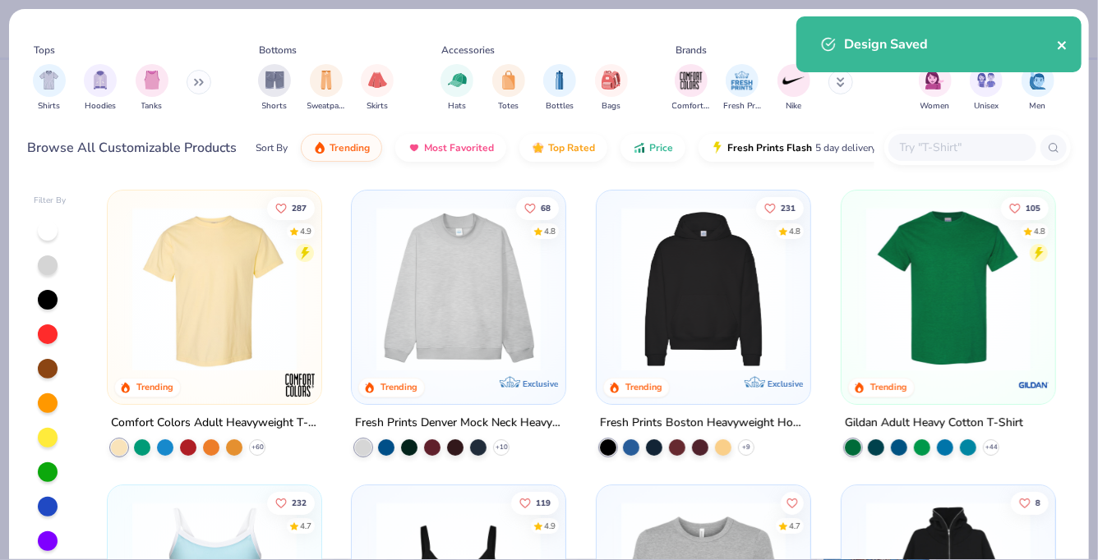
click at [1065, 40] on div "Design Saved" at bounding box center [938, 44] width 285 height 56
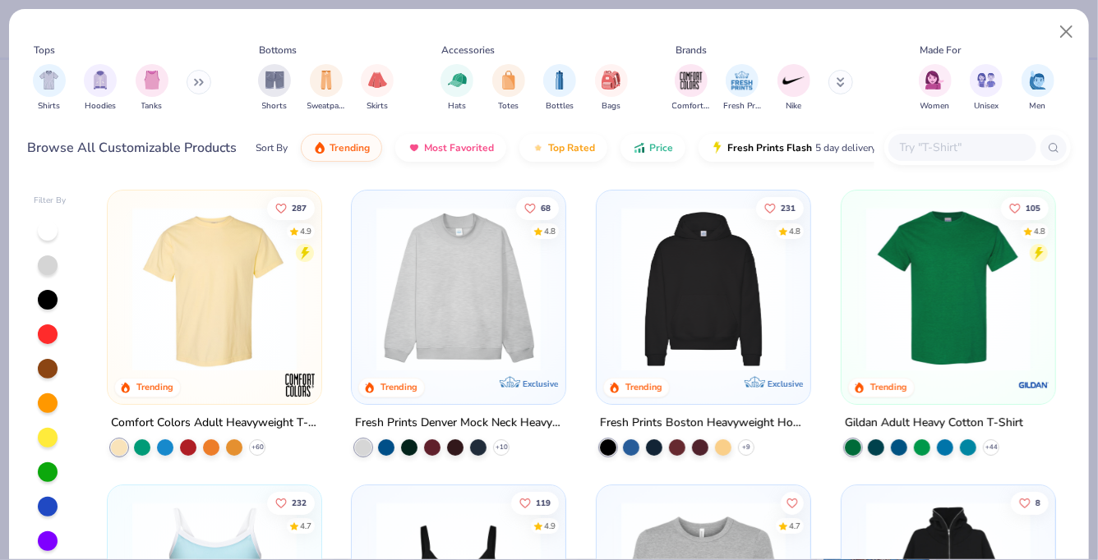
click at [1064, 20] on div "Design Saved" at bounding box center [939, 16] width 292 height 7
click at [1067, 38] on button "Close" at bounding box center [1066, 31] width 31 height 31
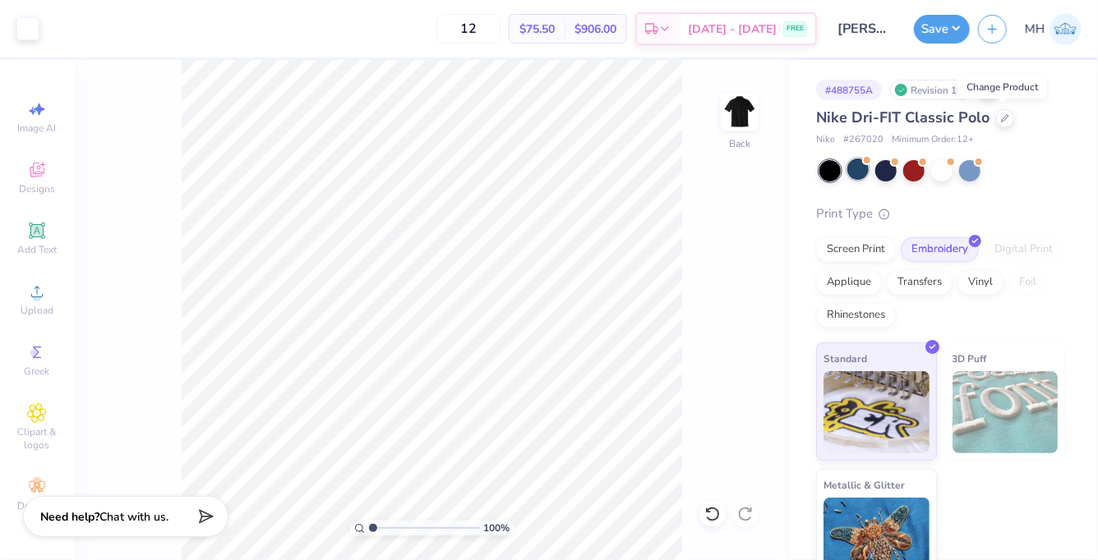
click at [855, 168] on div at bounding box center [857, 169] width 21 height 21
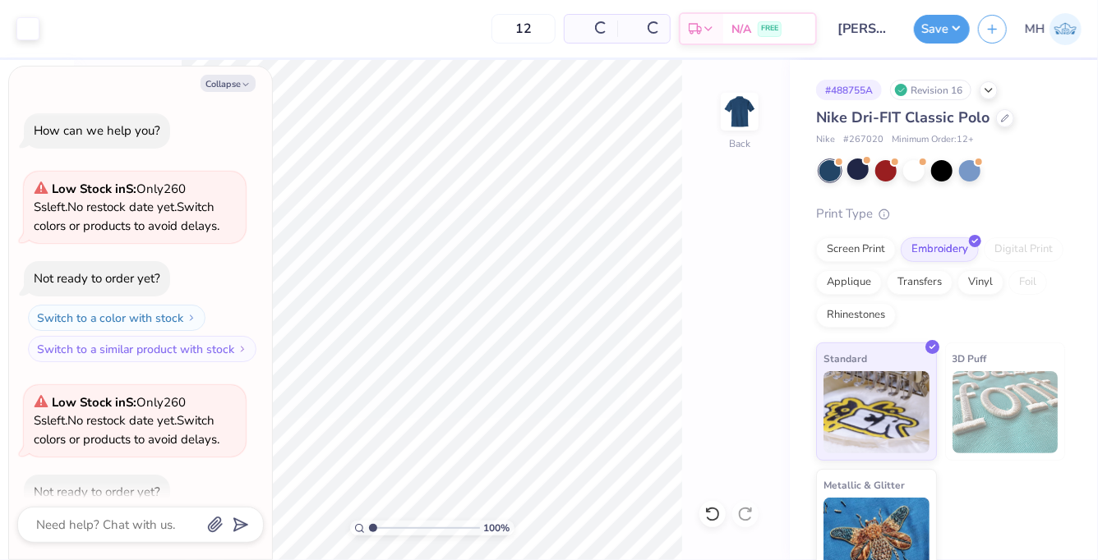
scroll to position [90, 0]
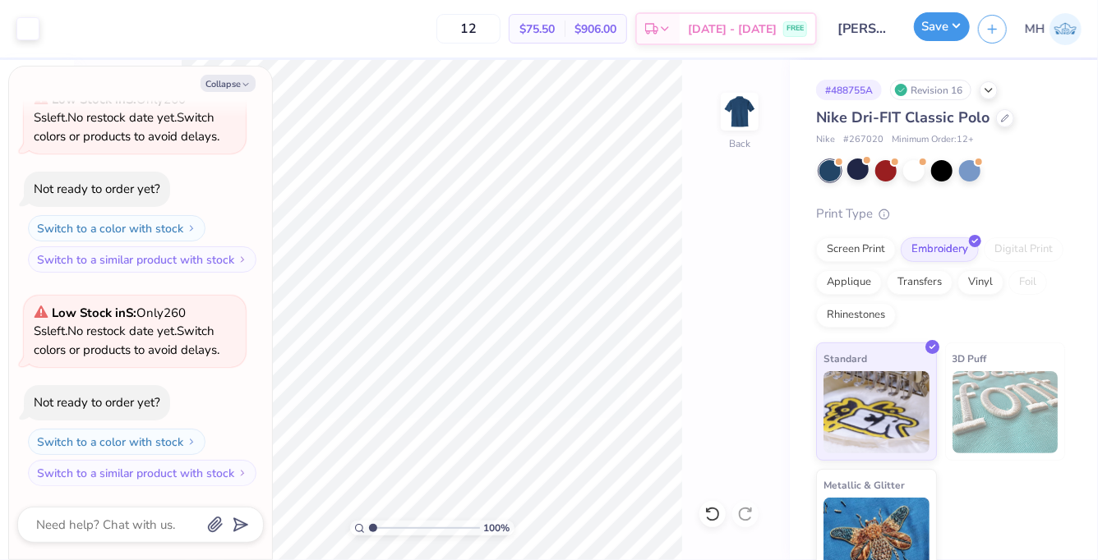
click at [918, 34] on button "Save" at bounding box center [942, 26] width 56 height 29
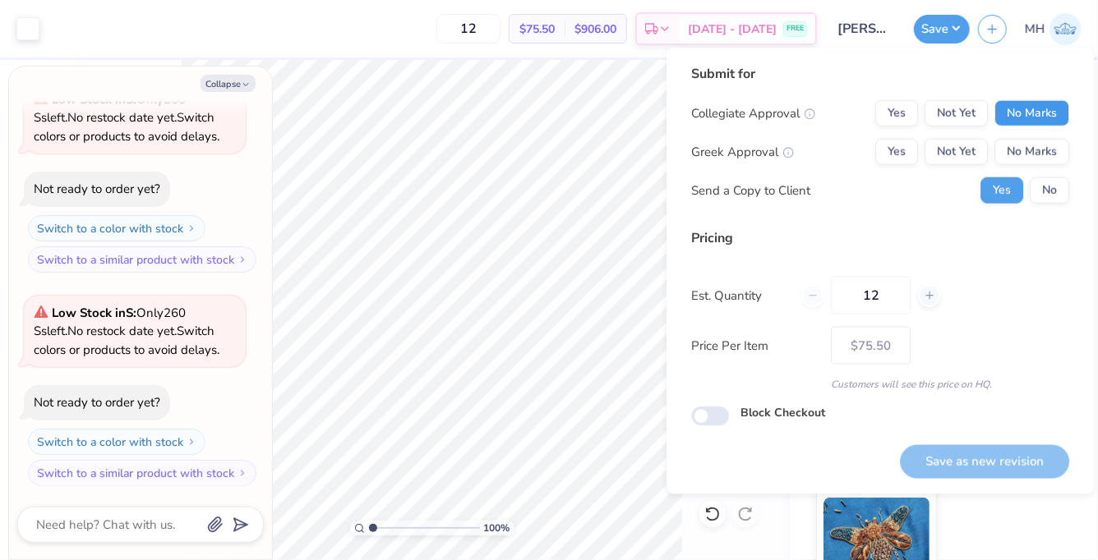
click at [1054, 104] on button "No Marks" at bounding box center [1031, 113] width 75 height 26
click at [1052, 140] on button "No Marks" at bounding box center [1031, 152] width 75 height 26
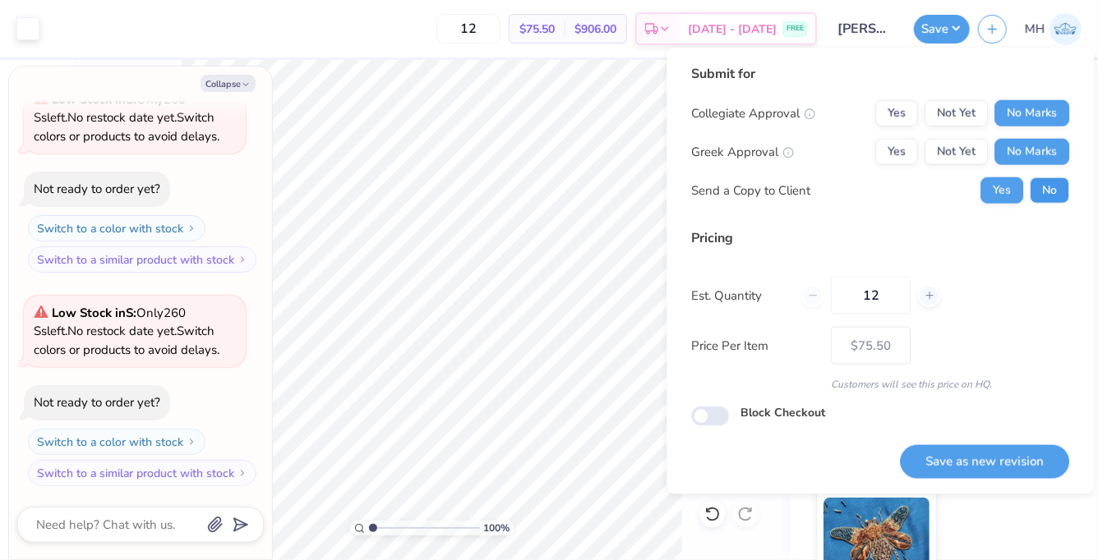
click at [1052, 179] on button "No" at bounding box center [1048, 190] width 39 height 26
type textarea "x"
click at [1021, 456] on button "Save as new revision" at bounding box center [984, 462] width 169 height 34
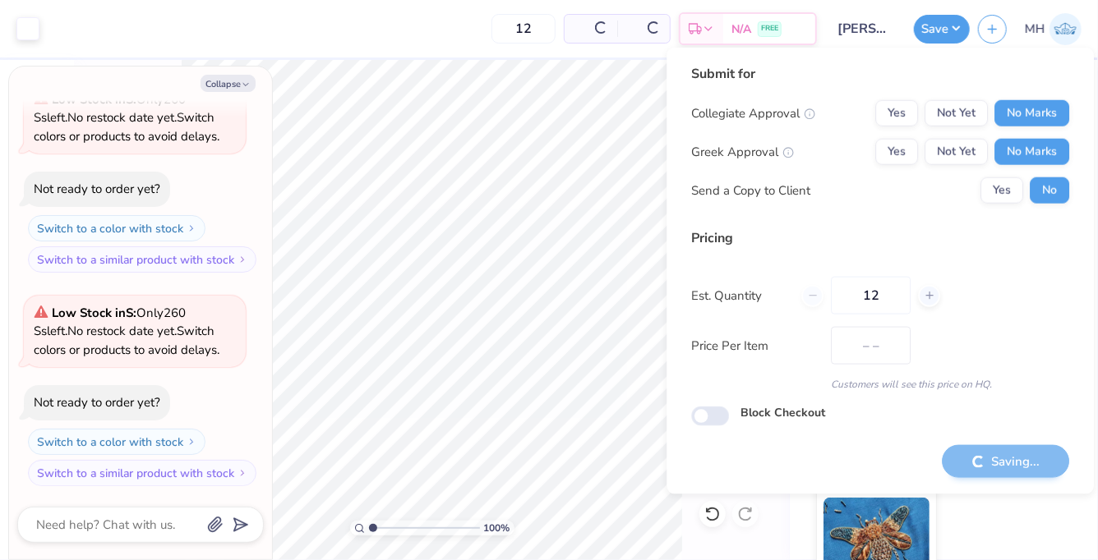
type input "$75.50"
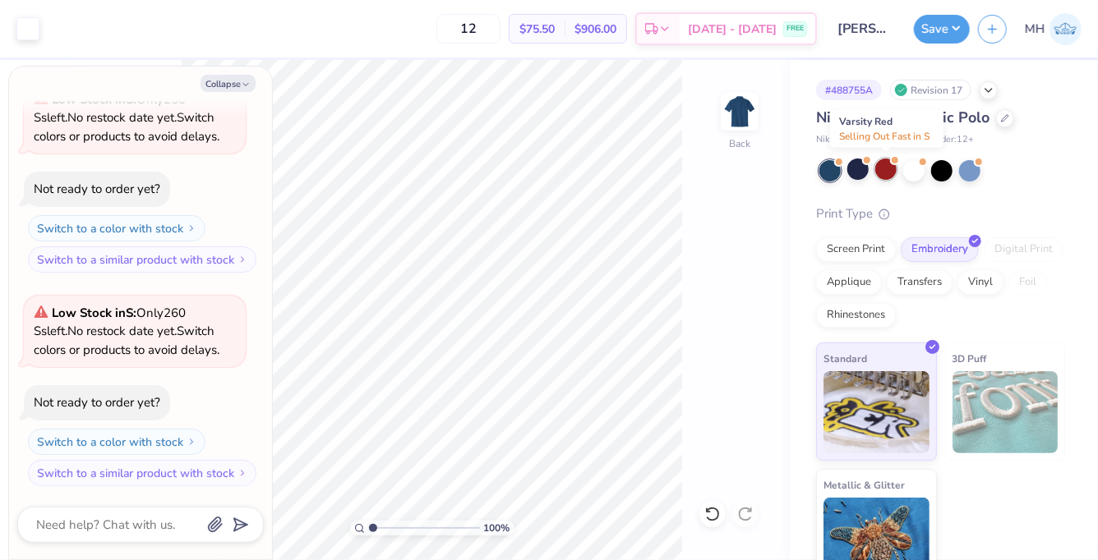
click at [882, 173] on div at bounding box center [885, 169] width 21 height 21
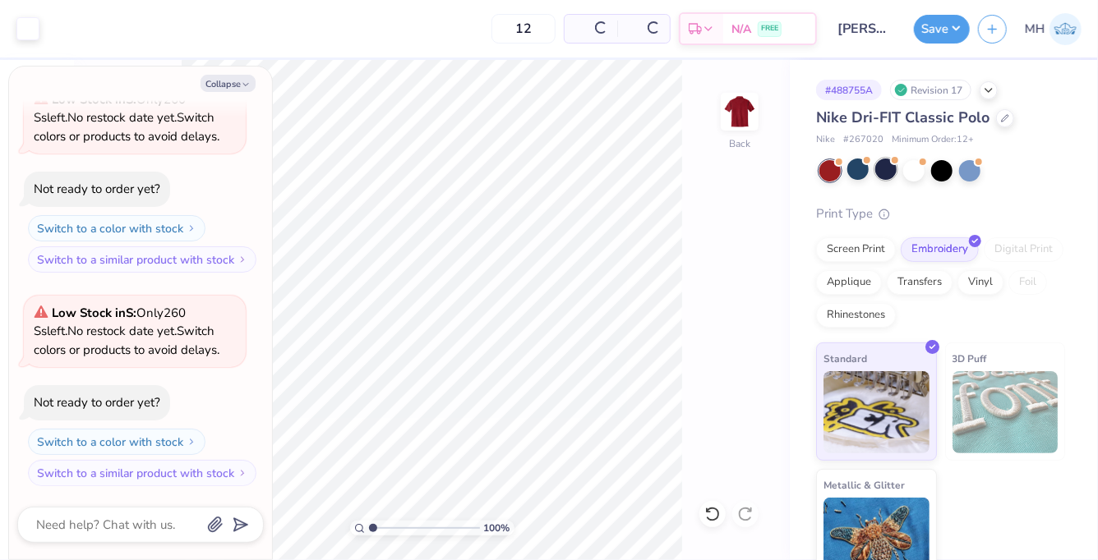
scroll to position [303, 0]
click at [918, 166] on div at bounding box center [913, 169] width 21 height 21
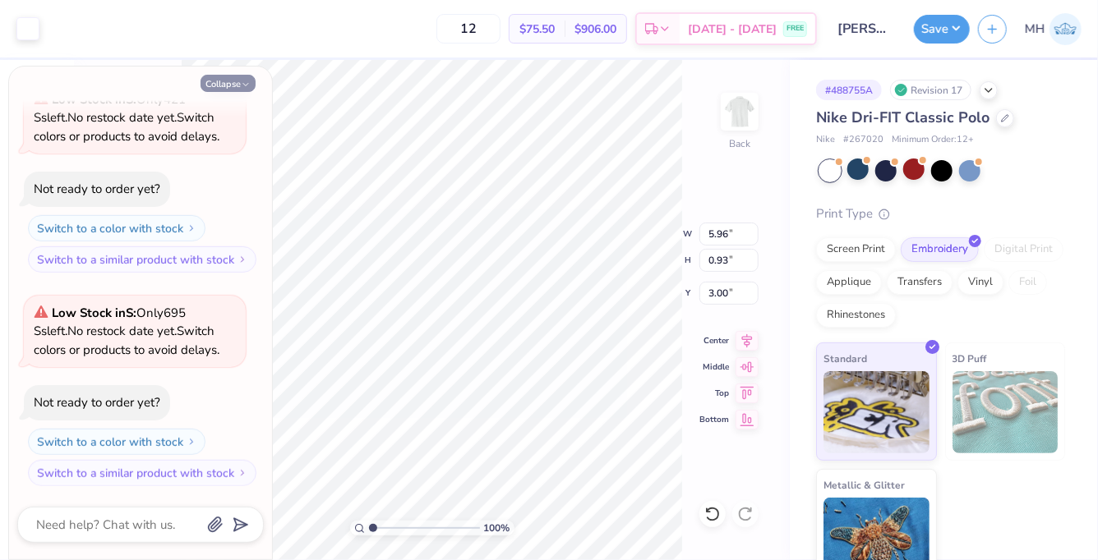
click at [225, 85] on button "Collapse" at bounding box center [227, 83] width 55 height 17
type textarea "x"
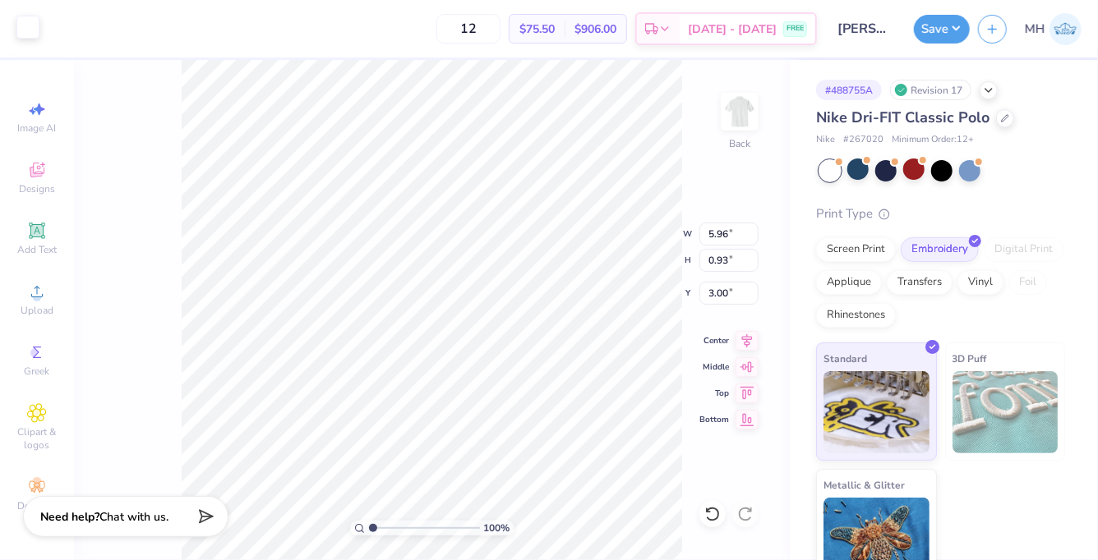
click at [35, 32] on div at bounding box center [27, 27] width 23 height 23
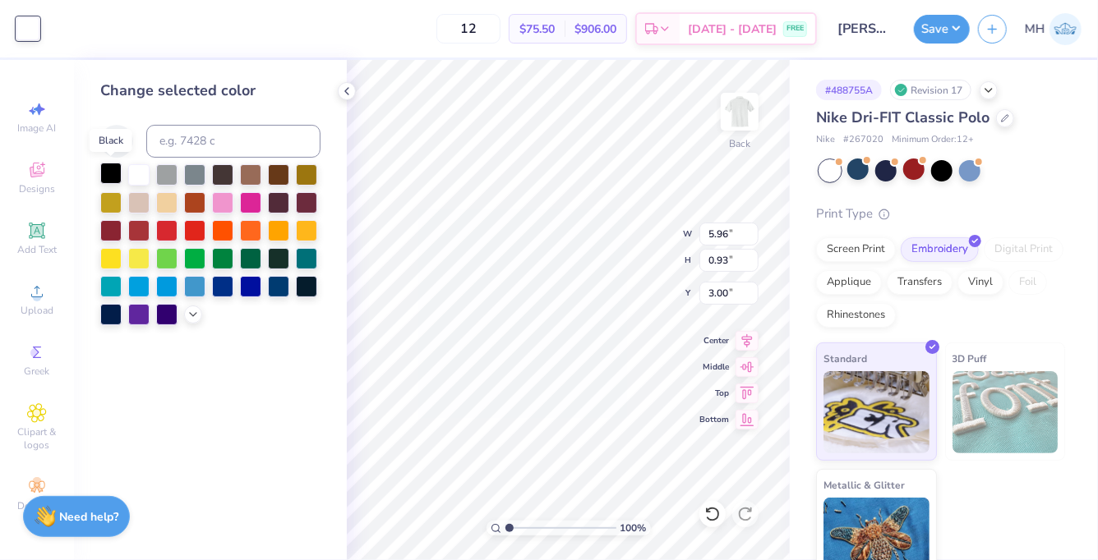
click at [116, 169] on div at bounding box center [110, 173] width 21 height 21
click at [950, 42] on div "Save MH" at bounding box center [1006, 29] width 184 height 58
click at [951, 35] on button "Save" at bounding box center [942, 26] width 56 height 29
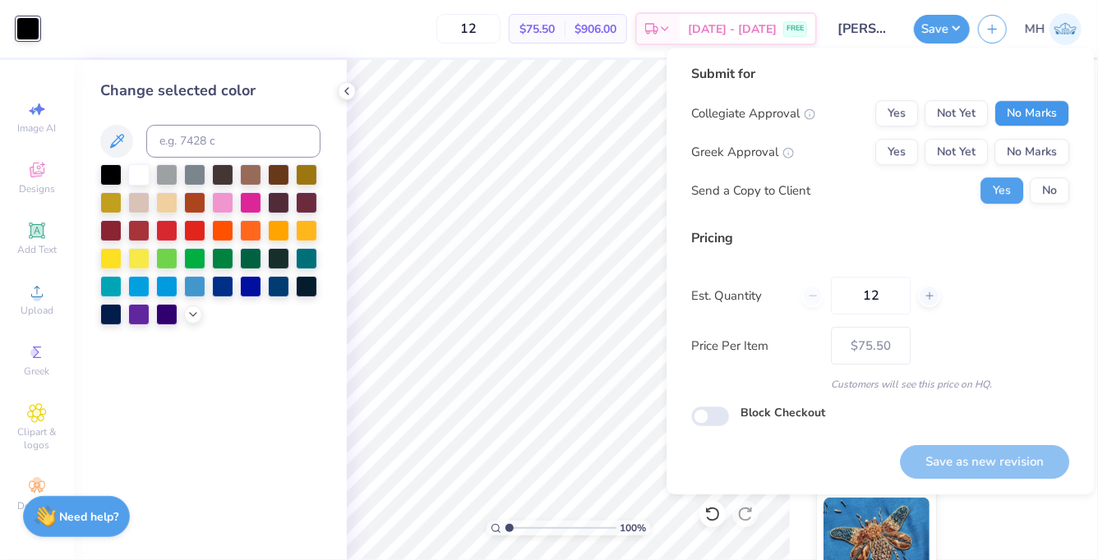
click at [1044, 115] on button "No Marks" at bounding box center [1031, 113] width 75 height 26
click at [1043, 145] on button "No Marks" at bounding box center [1031, 152] width 75 height 26
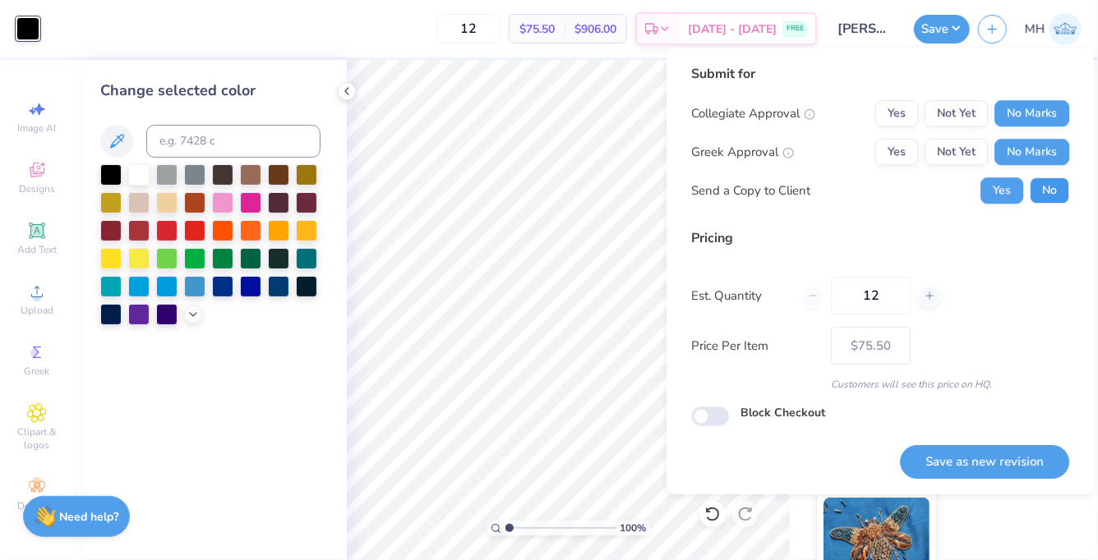
click at [1045, 182] on button "No" at bounding box center [1048, 190] width 39 height 26
click at [990, 455] on button "Save as new revision" at bounding box center [984, 462] width 169 height 34
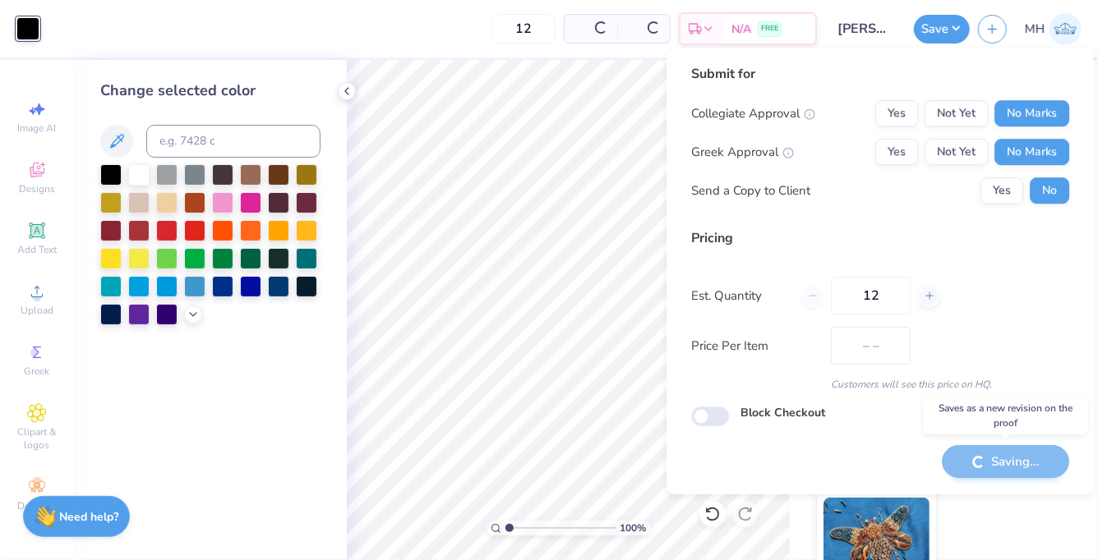
type input "$75.50"
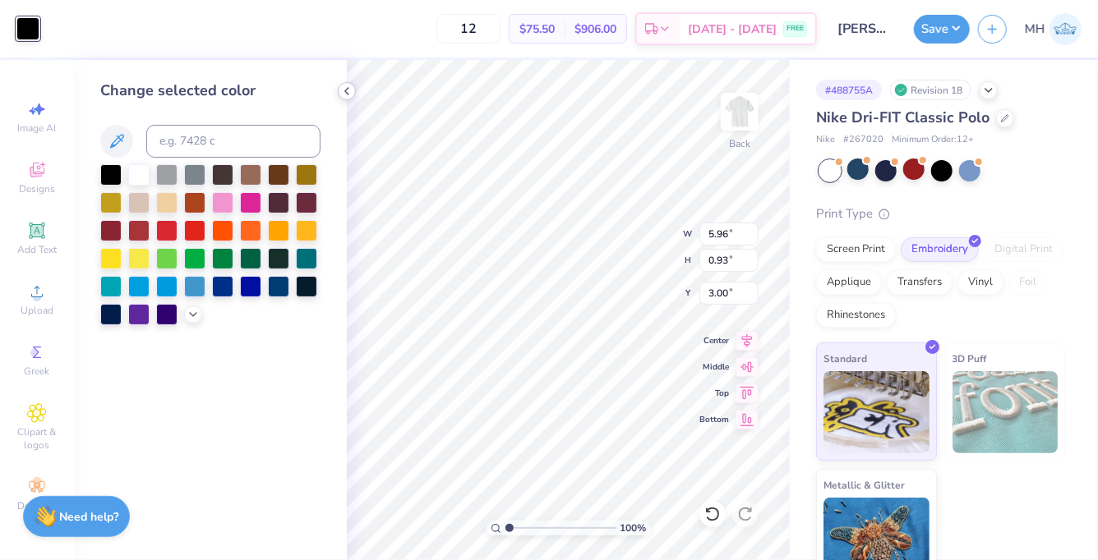
click at [348, 94] on polyline at bounding box center [346, 91] width 3 height 7
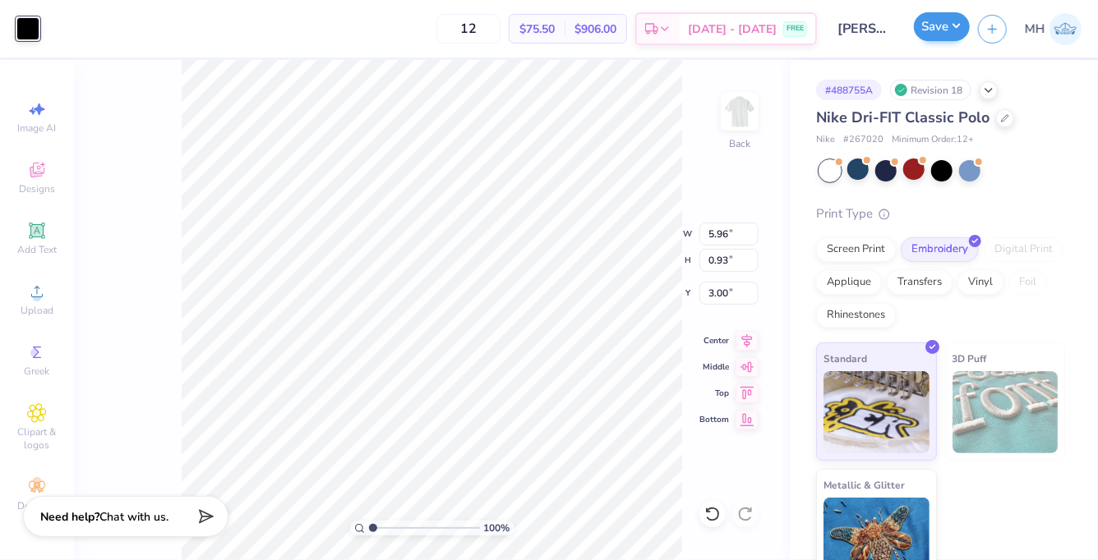
click at [940, 40] on div "Save" at bounding box center [942, 29] width 56 height 29
click at [942, 35] on button "Save" at bounding box center [942, 26] width 56 height 29
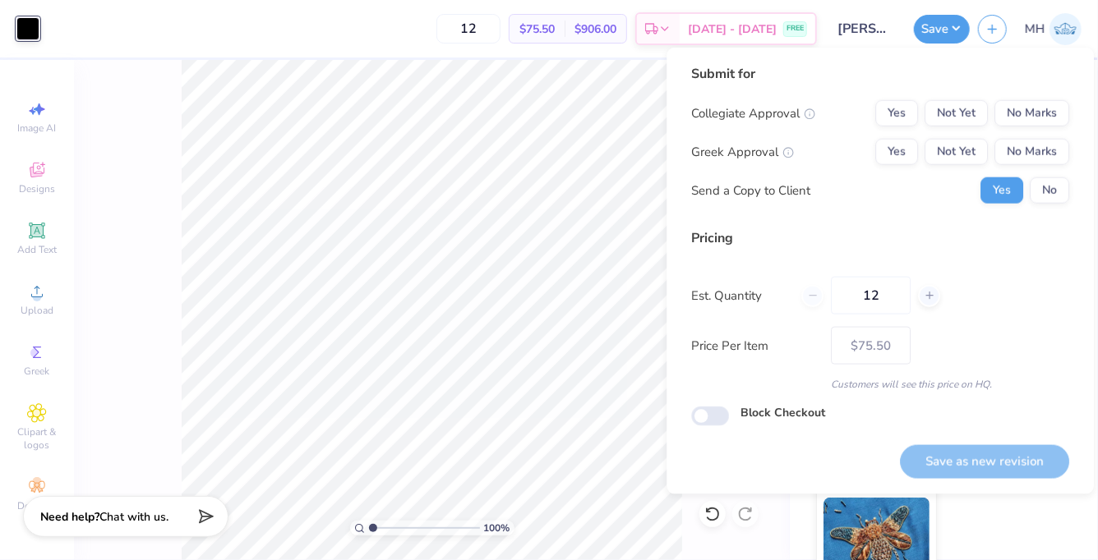
click at [1011, 98] on div "Submit for Collegiate Approval Yes Not Yet No Marks Greek Approval Yes Not Yet …" at bounding box center [880, 140] width 378 height 152
click at [1011, 106] on button "No Marks" at bounding box center [1031, 113] width 75 height 26
click at [1019, 147] on button "No Marks" at bounding box center [1031, 152] width 75 height 26
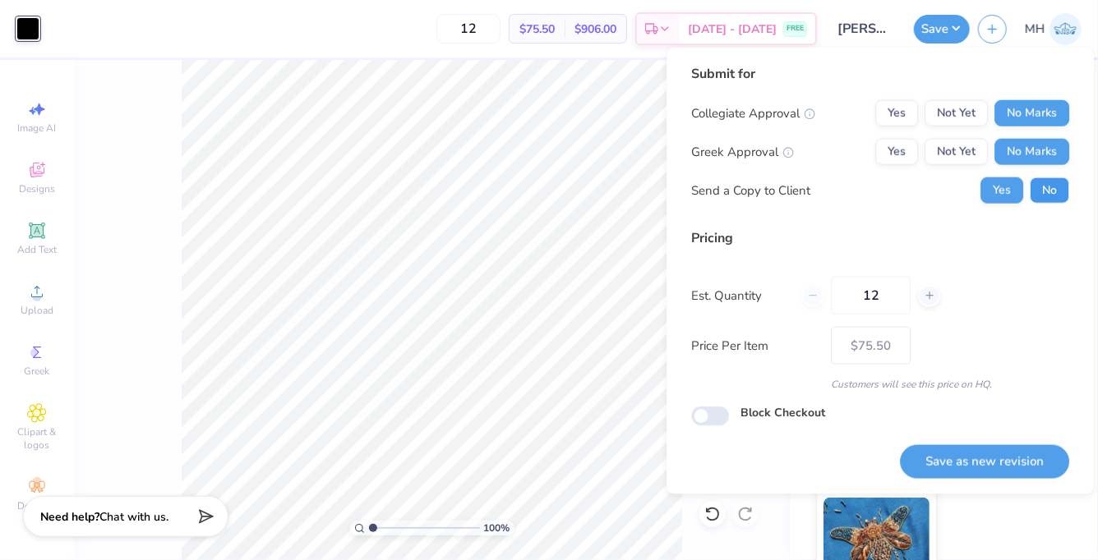
click at [1062, 199] on button "No" at bounding box center [1048, 190] width 39 height 26
click at [984, 466] on button "Save as new revision" at bounding box center [984, 462] width 169 height 34
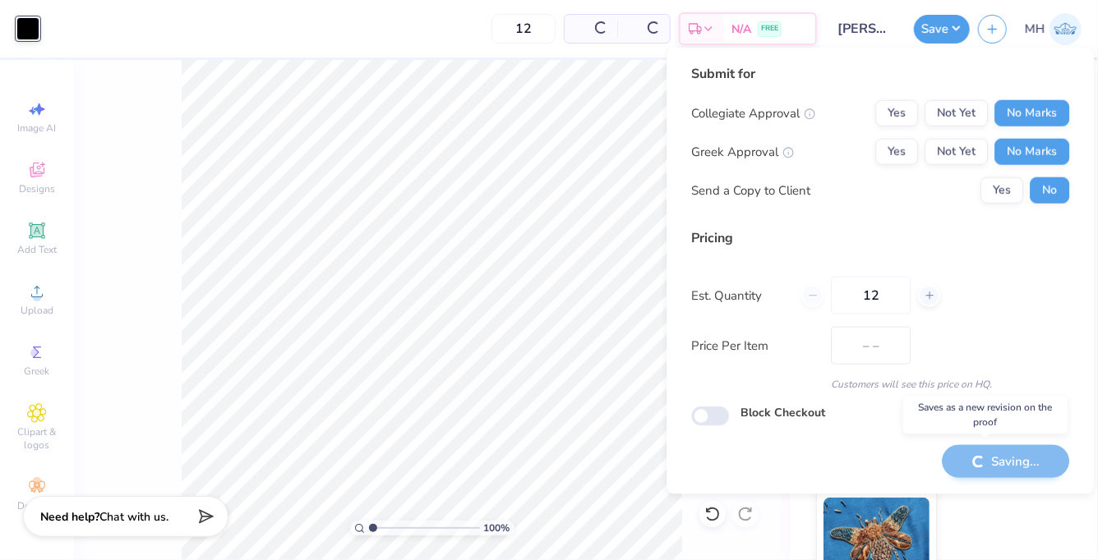
type input "$75.50"
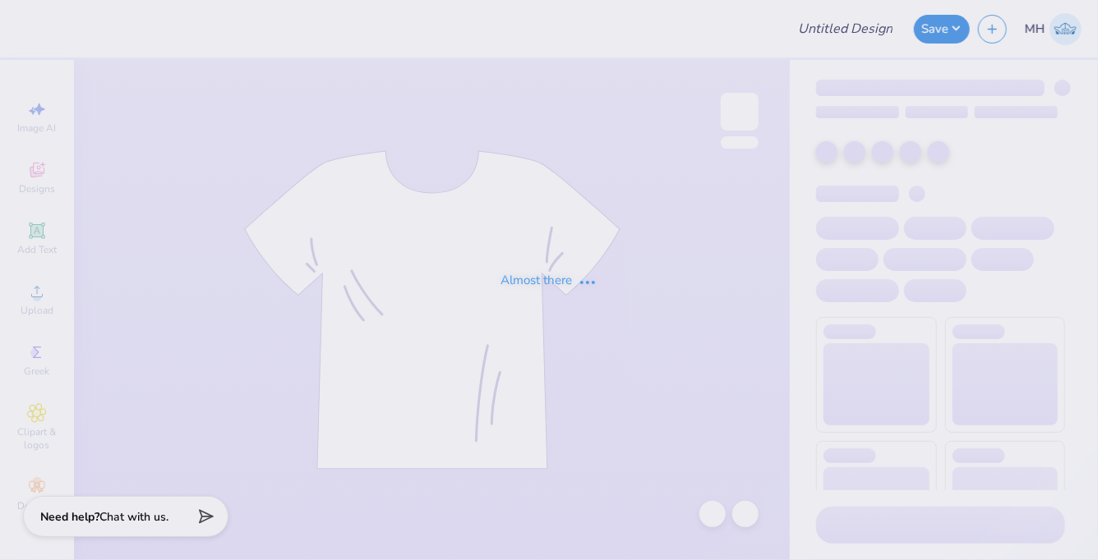
type input "[PERSON_NAME] - Gen Merch"
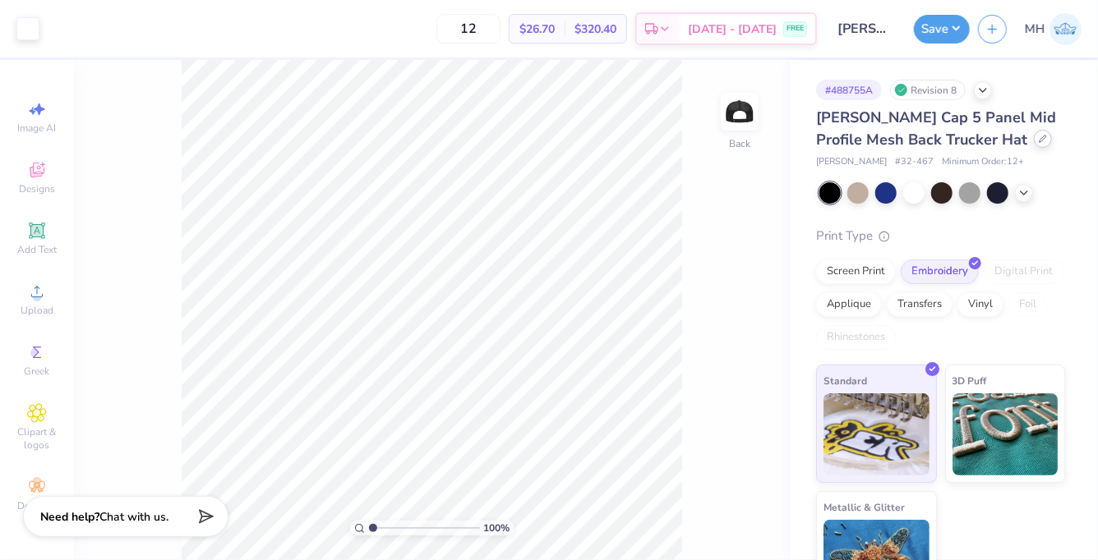
click at [1034, 144] on div at bounding box center [1043, 139] width 18 height 18
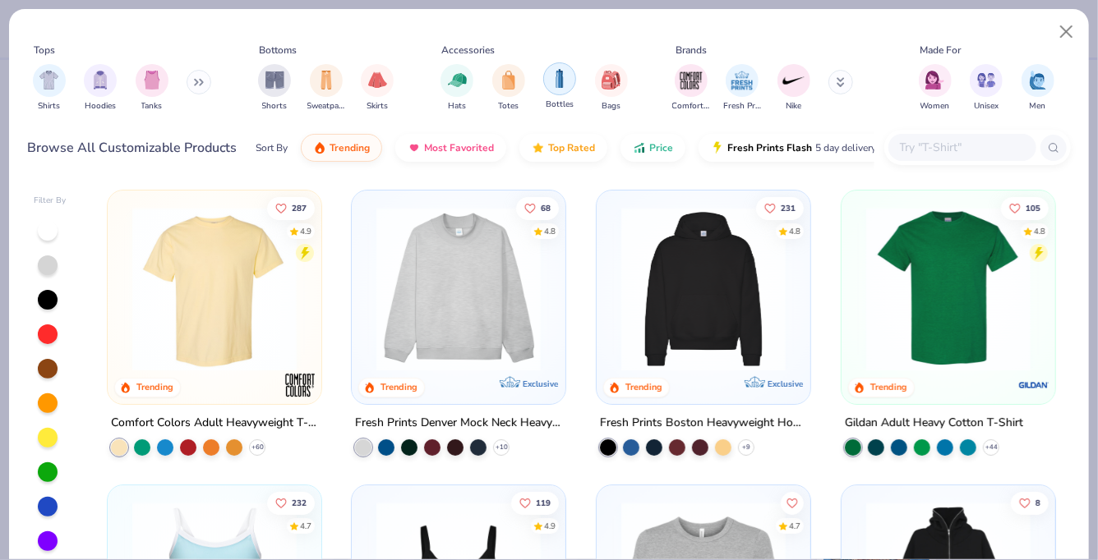
click at [564, 85] on img "filter for Bottles" at bounding box center [559, 78] width 18 height 19
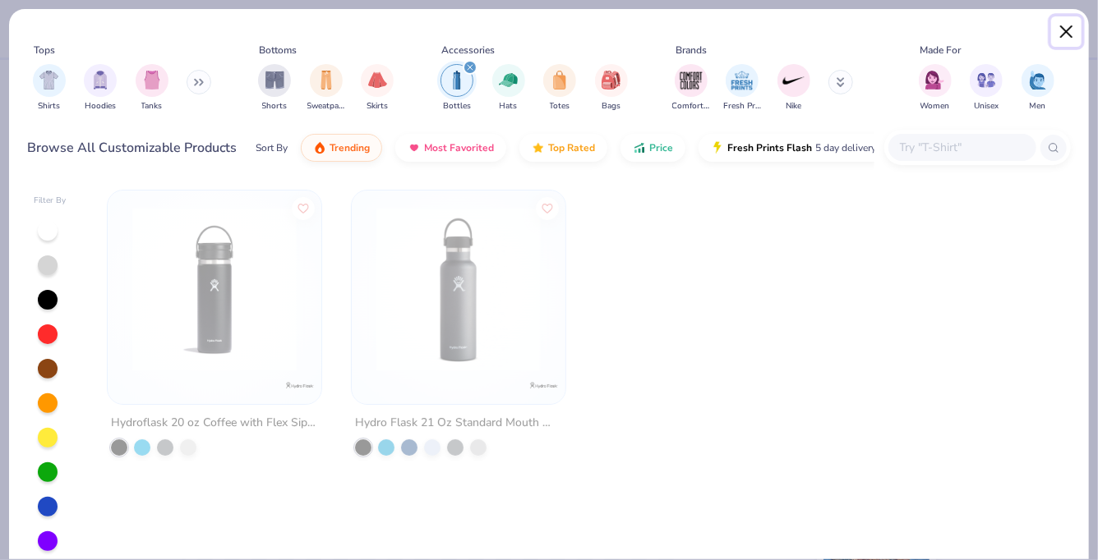
click at [1070, 31] on button "Close" at bounding box center [1066, 31] width 31 height 31
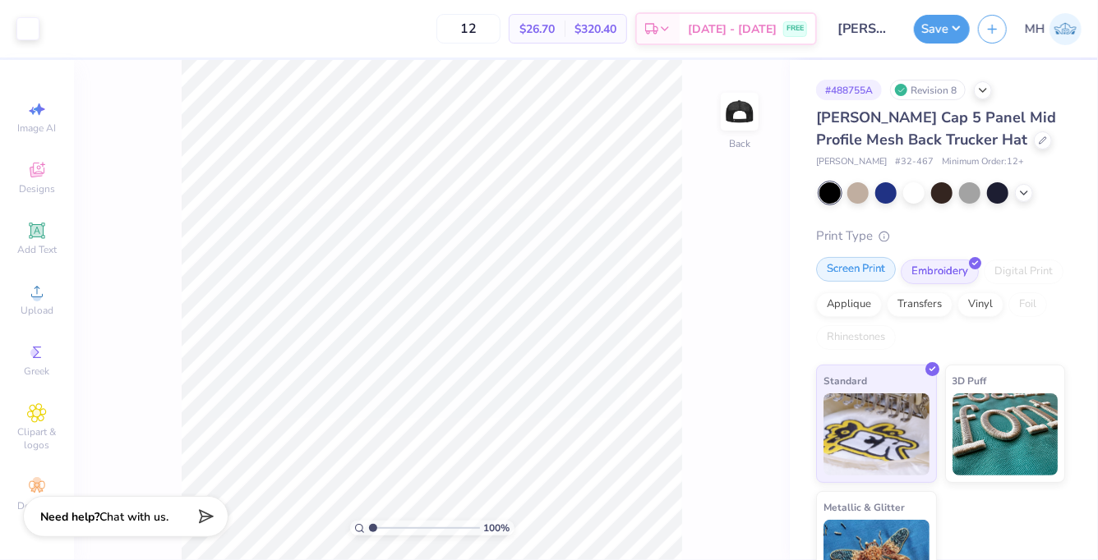
click at [836, 279] on div "Screen Print" at bounding box center [856, 269] width 80 height 25
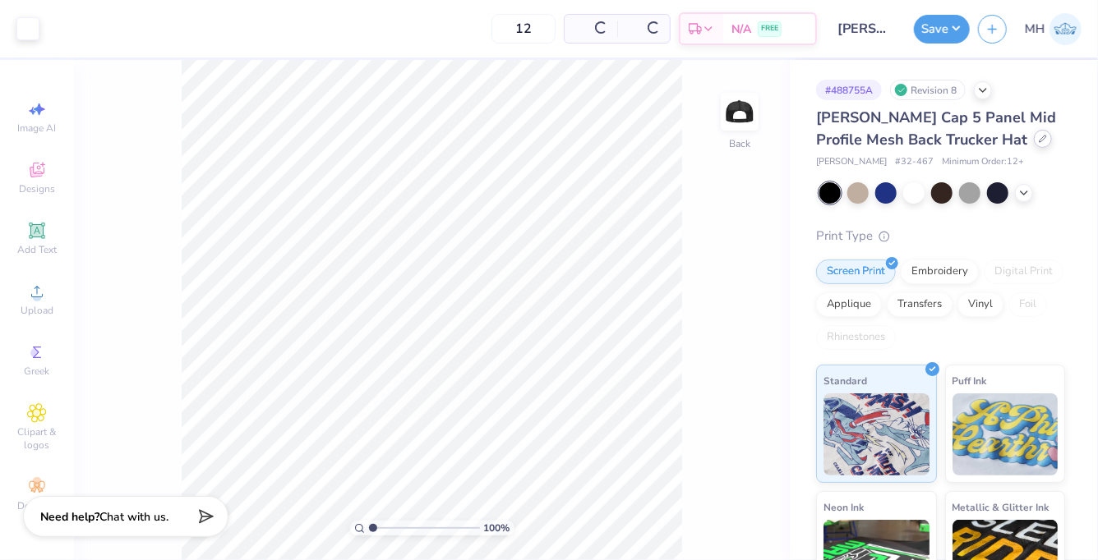
click at [1034, 142] on div at bounding box center [1043, 139] width 18 height 18
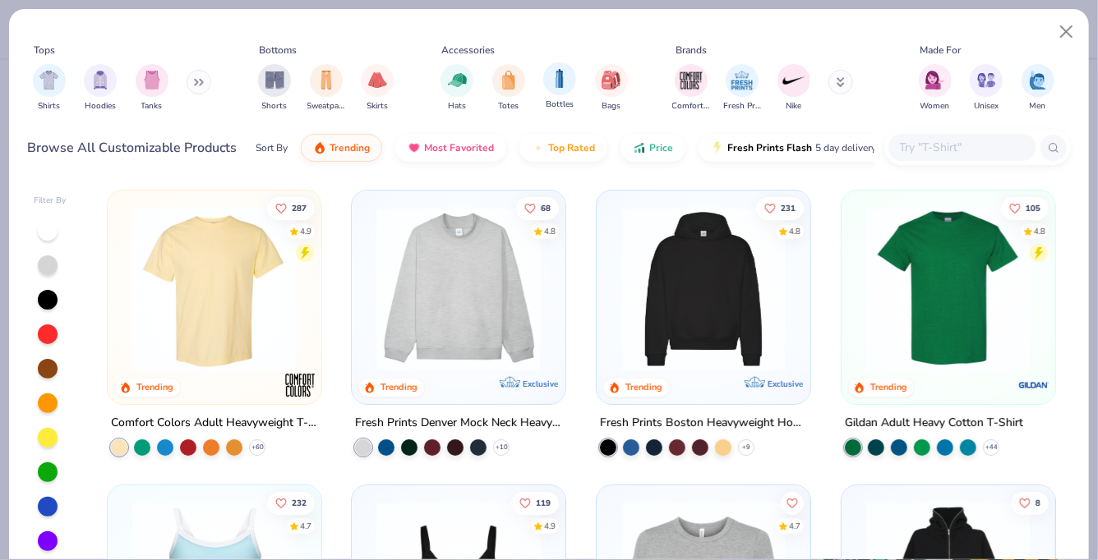
click at [551, 97] on div "Bottles" at bounding box center [559, 86] width 33 height 48
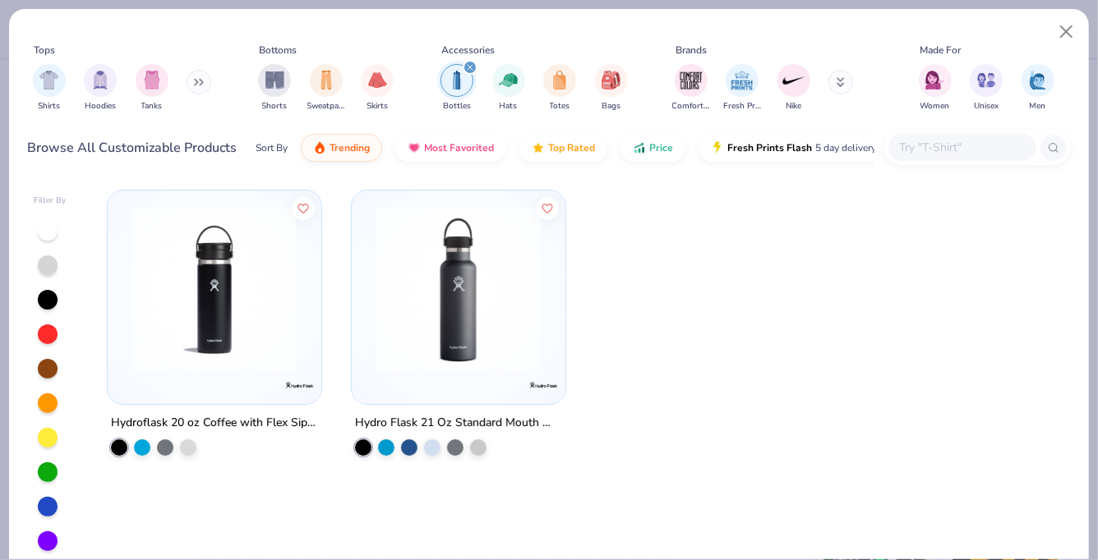
click at [448, 300] on img at bounding box center [458, 289] width 181 height 164
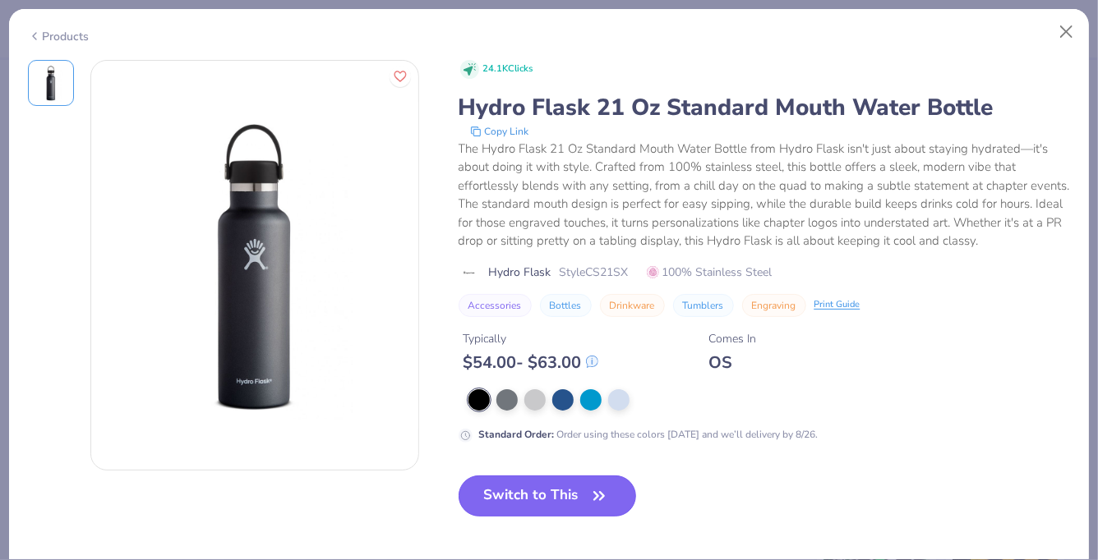
click at [532, 488] on button "Switch to This" at bounding box center [547, 496] width 178 height 41
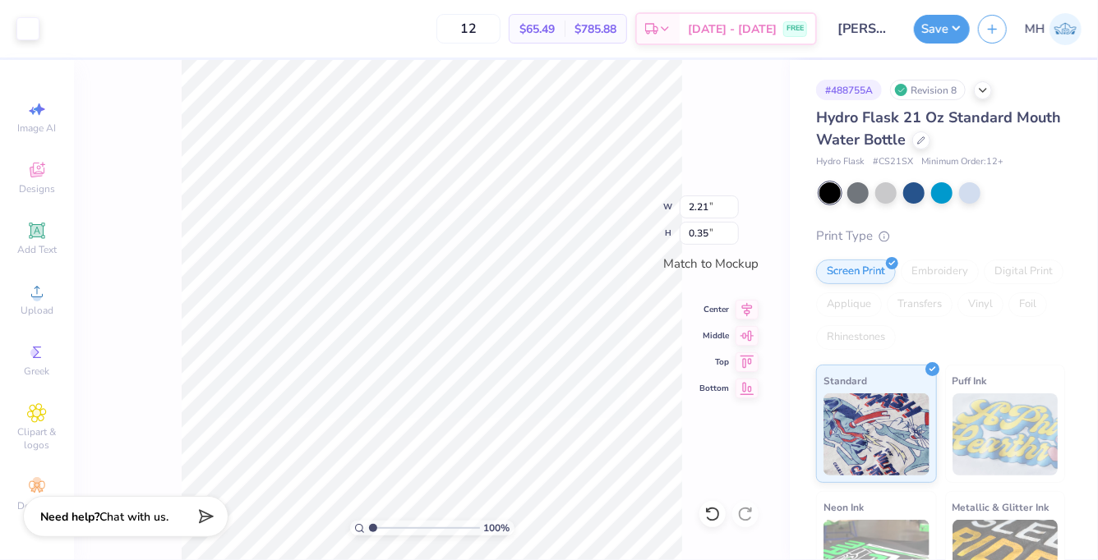
click at [933, 45] on div "Save MH" at bounding box center [1006, 29] width 184 height 58
click at [933, 26] on button "Save" at bounding box center [942, 26] width 56 height 29
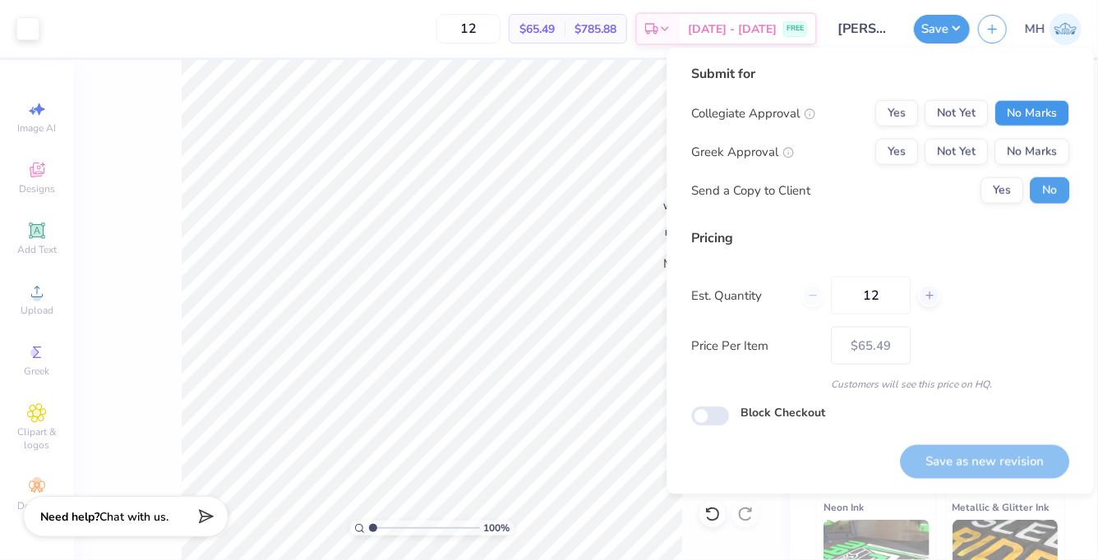
click at [1040, 106] on button "No Marks" at bounding box center [1031, 113] width 75 height 26
click at [1045, 137] on div "Collegiate Approval Yes Not Yet No Marks Greek Approval Yes Not Yet No Marks Se…" at bounding box center [880, 152] width 378 height 104
click at [1045, 140] on button "No Marks" at bounding box center [1031, 152] width 75 height 26
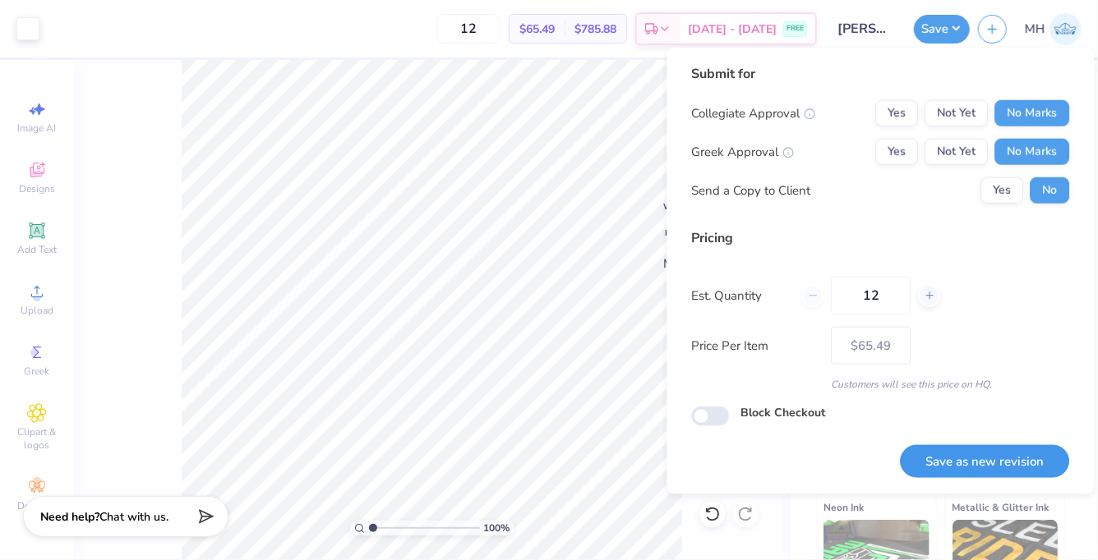
click at [1038, 453] on button "Save as new revision" at bounding box center [984, 462] width 169 height 34
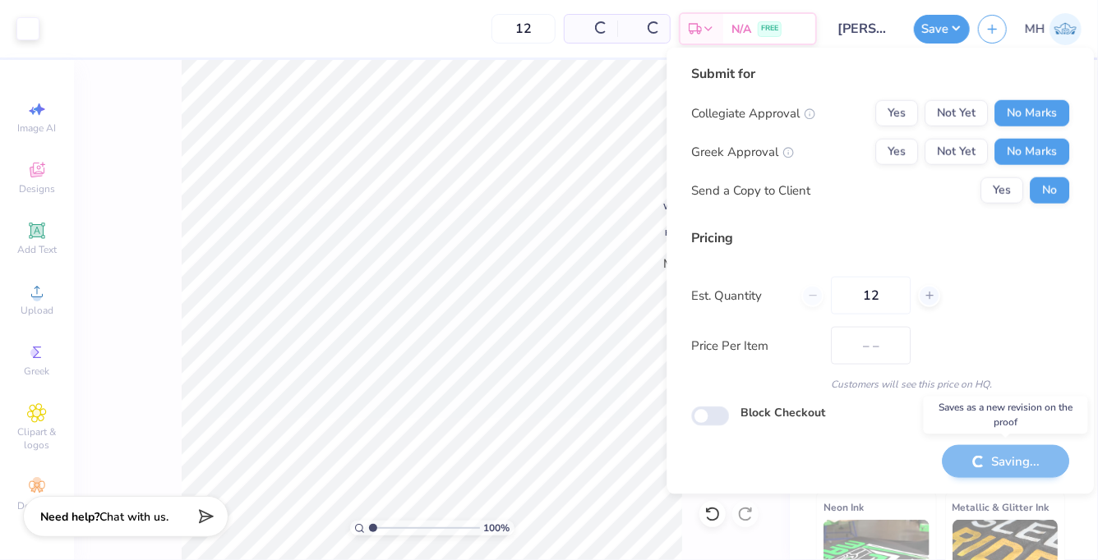
type input "$65.49"
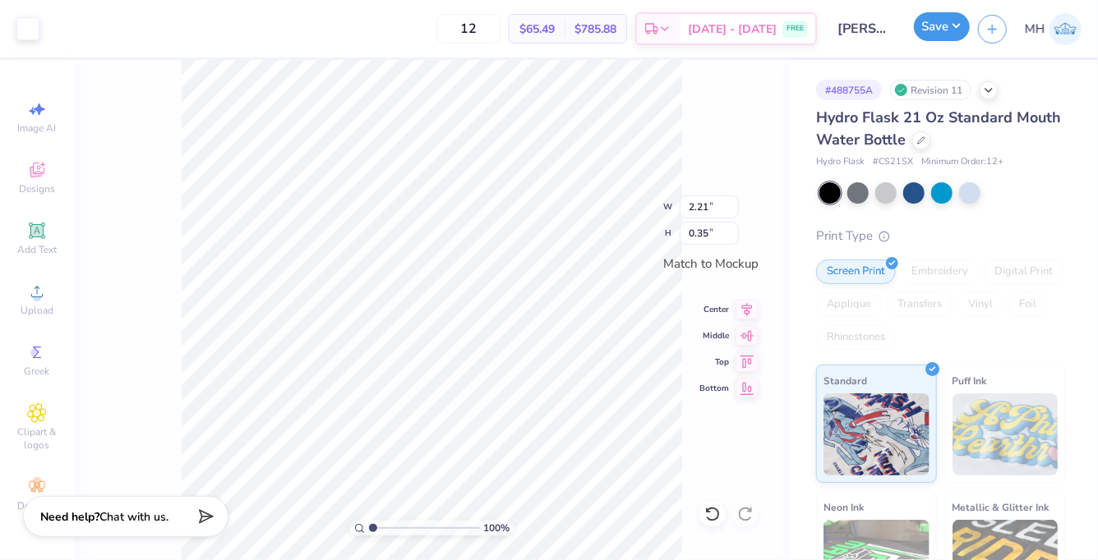
click at [937, 27] on button "Save" at bounding box center [942, 26] width 56 height 29
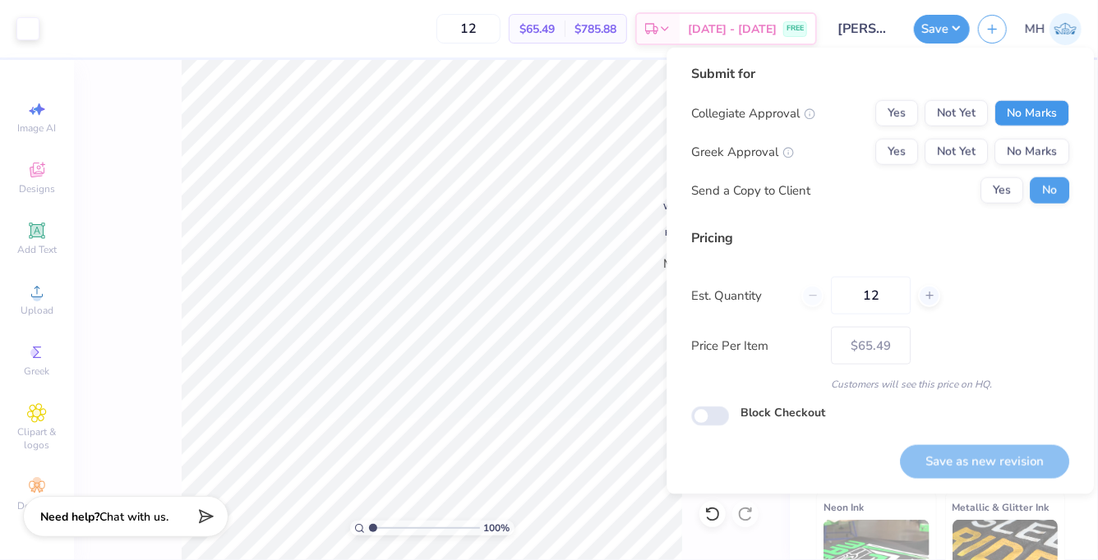
click at [1031, 109] on button "No Marks" at bounding box center [1031, 113] width 75 height 26
click at [1035, 140] on button "No Marks" at bounding box center [1031, 152] width 75 height 26
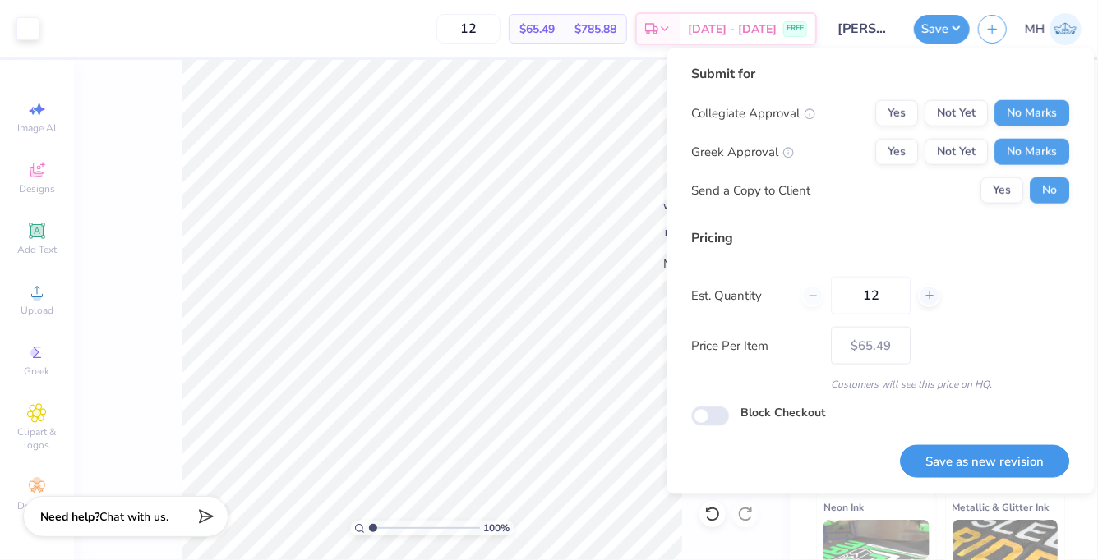
click at [1013, 467] on button "Save as new revision" at bounding box center [984, 462] width 169 height 34
type input "$65.49"
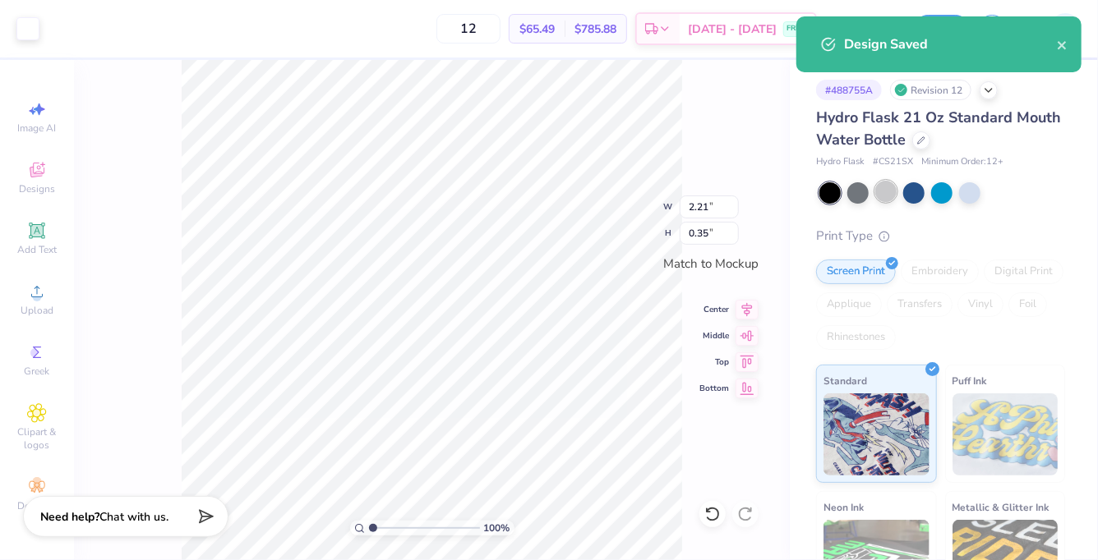
click at [888, 193] on div at bounding box center [885, 191] width 21 height 21
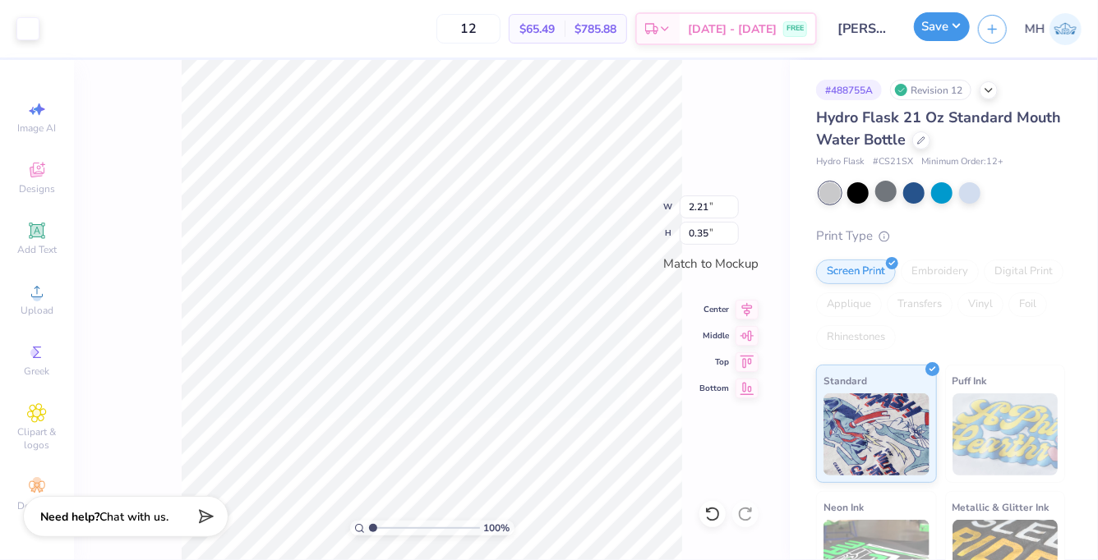
click at [948, 26] on button "Save" at bounding box center [942, 26] width 56 height 29
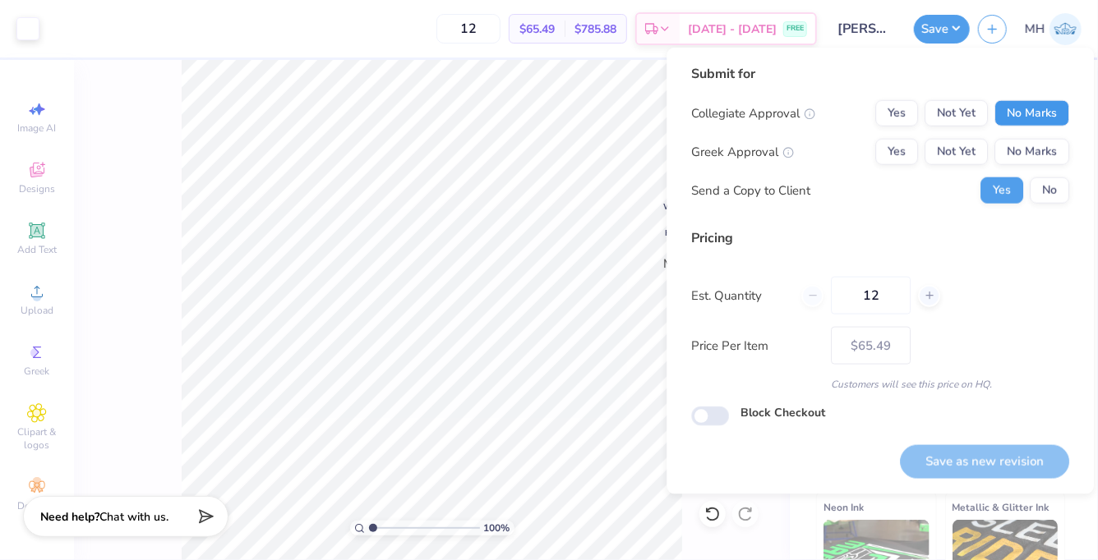
click at [1034, 120] on button "No Marks" at bounding box center [1031, 113] width 75 height 26
click at [1034, 145] on button "No Marks" at bounding box center [1031, 152] width 75 height 26
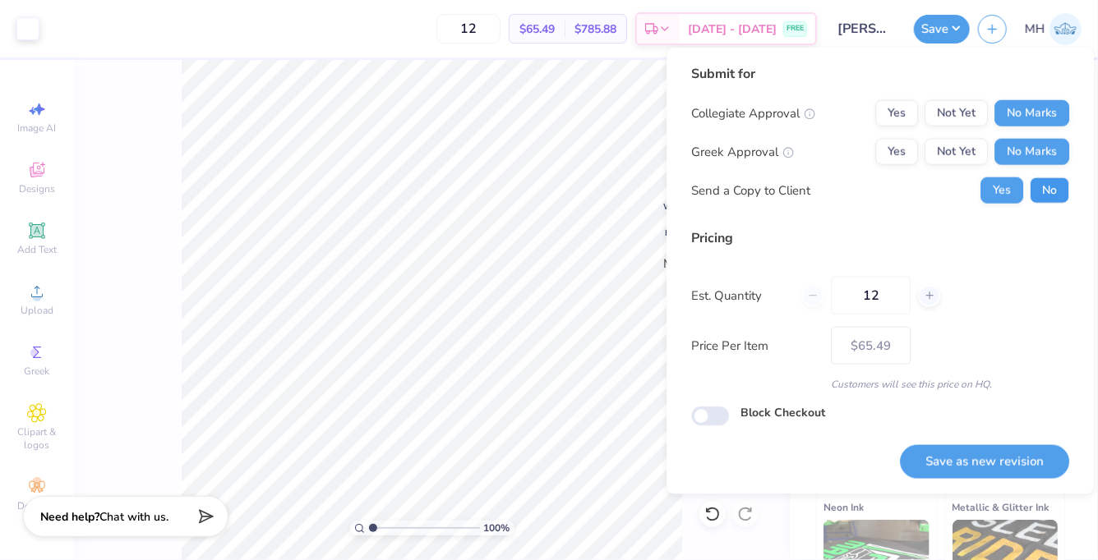
click at [1042, 186] on button "No" at bounding box center [1048, 190] width 39 height 26
click at [1008, 452] on button "Save as new revision" at bounding box center [984, 462] width 169 height 34
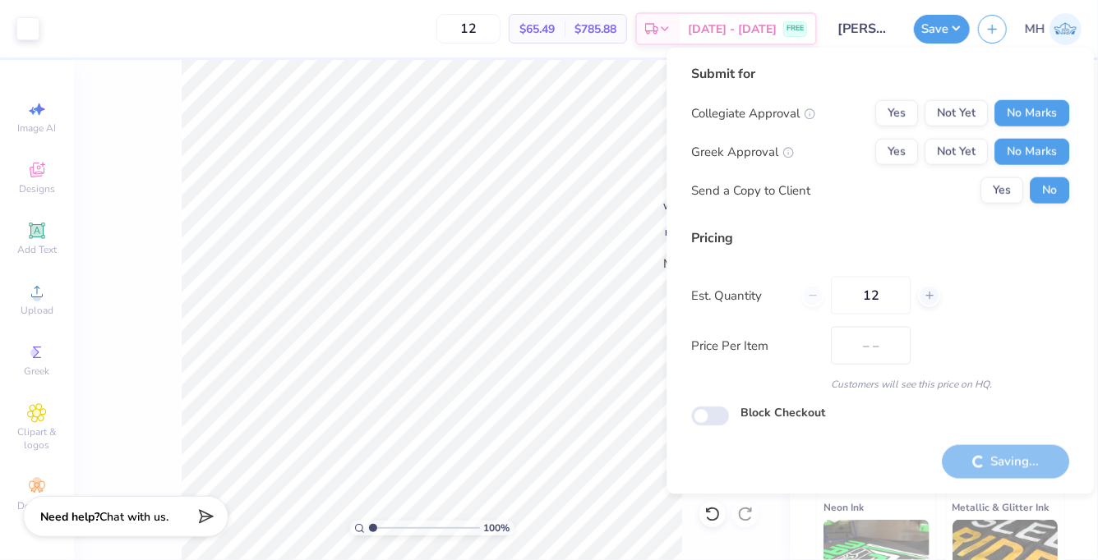
type input "$65.49"
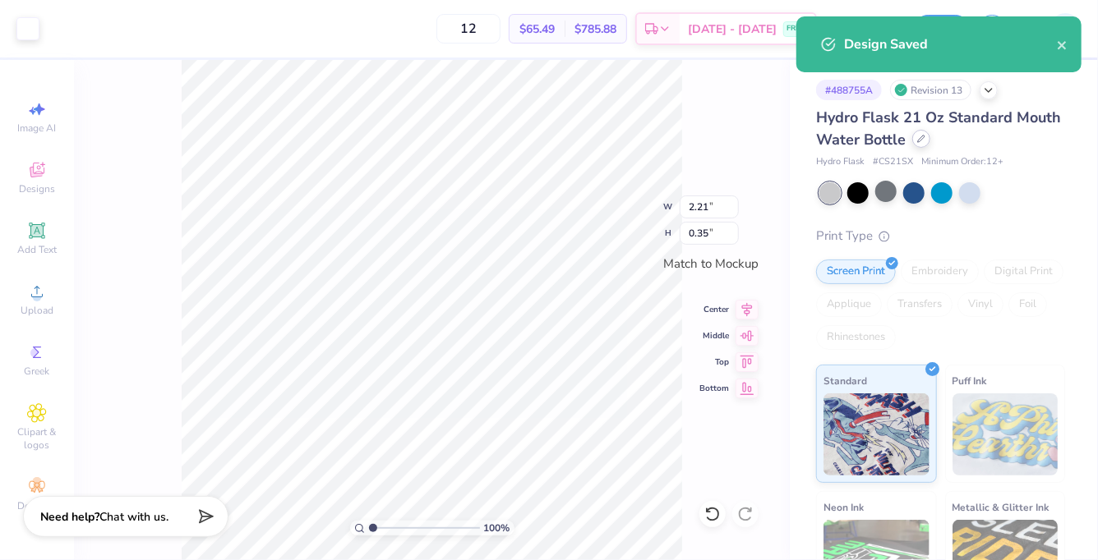
click at [917, 146] on div at bounding box center [921, 139] width 18 height 18
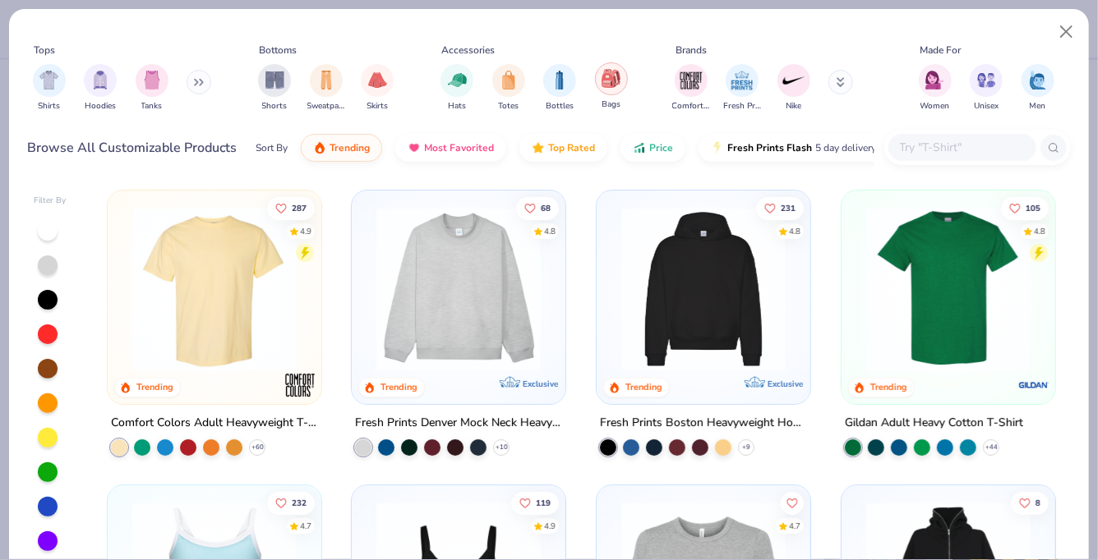
click at [610, 78] on img "filter for Bags" at bounding box center [610, 78] width 18 height 19
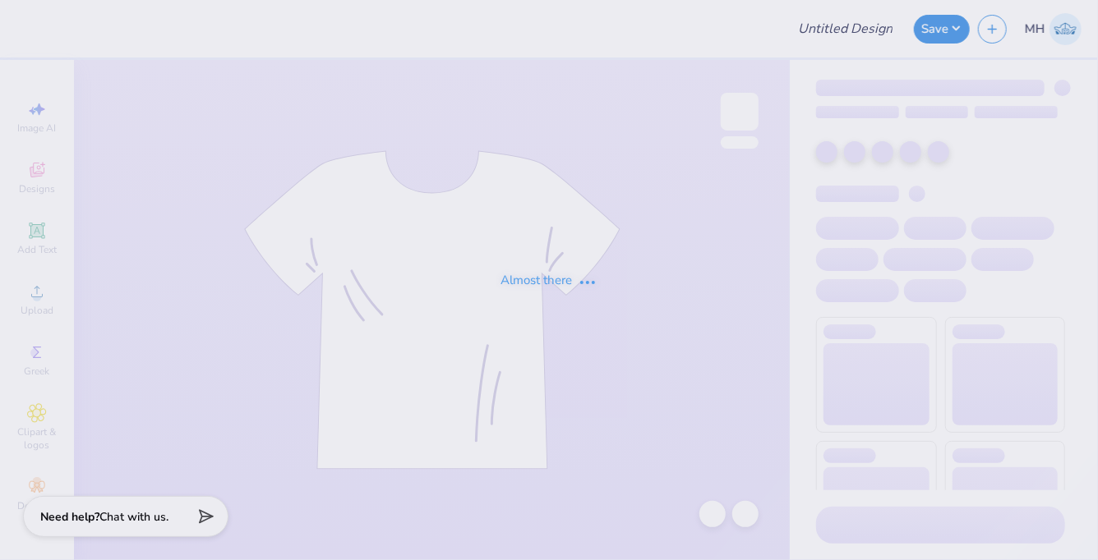
type input "[PERSON_NAME] - Gen Merch"
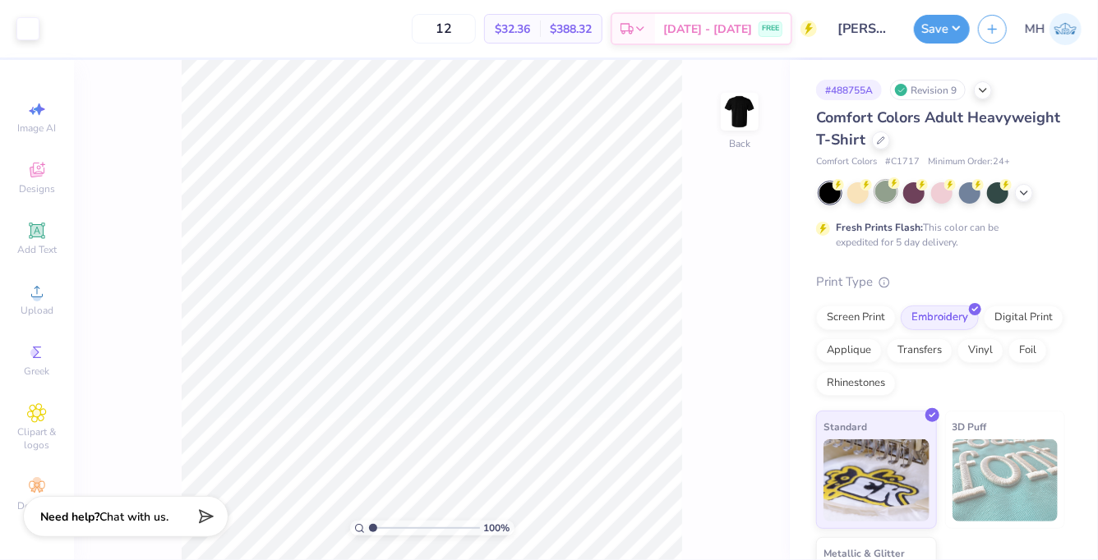
click at [883, 191] on div at bounding box center [885, 191] width 21 height 21
click at [1020, 195] on icon at bounding box center [1023, 191] width 13 height 13
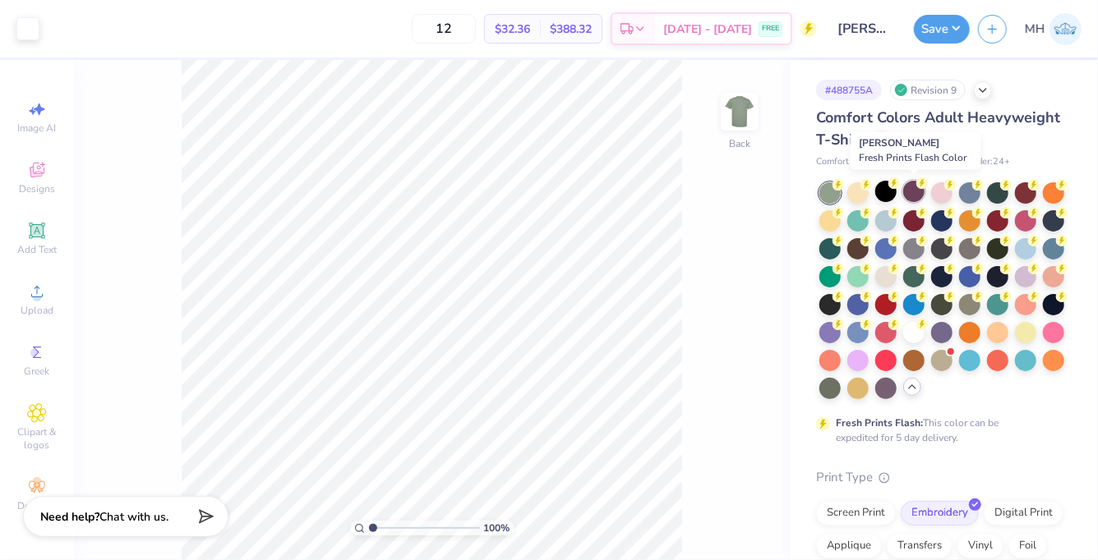
click at [909, 192] on div at bounding box center [913, 191] width 21 height 21
click at [934, 307] on div at bounding box center [941, 302] width 21 height 21
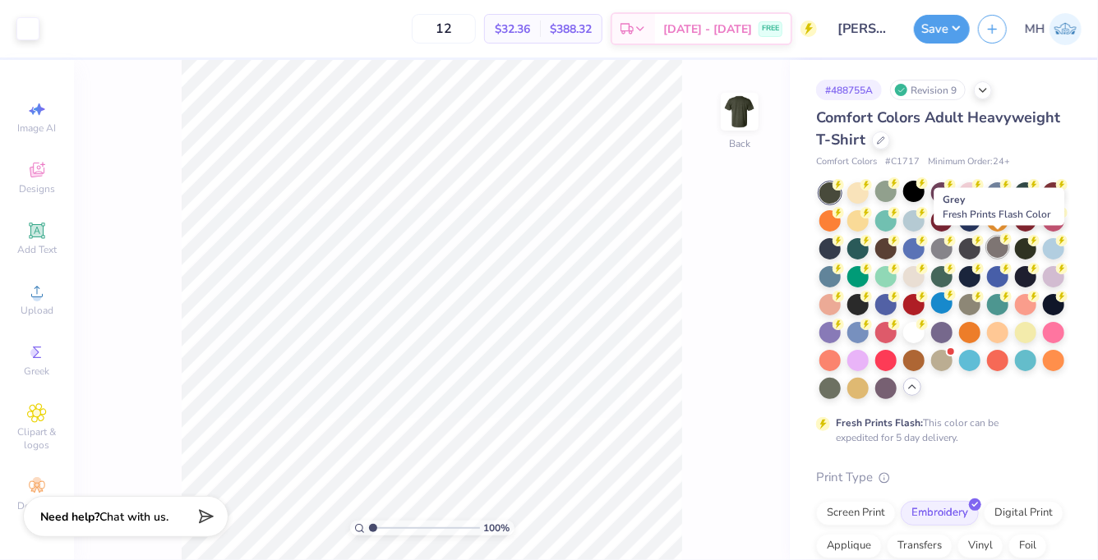
click at [993, 246] on div at bounding box center [997, 247] width 21 height 21
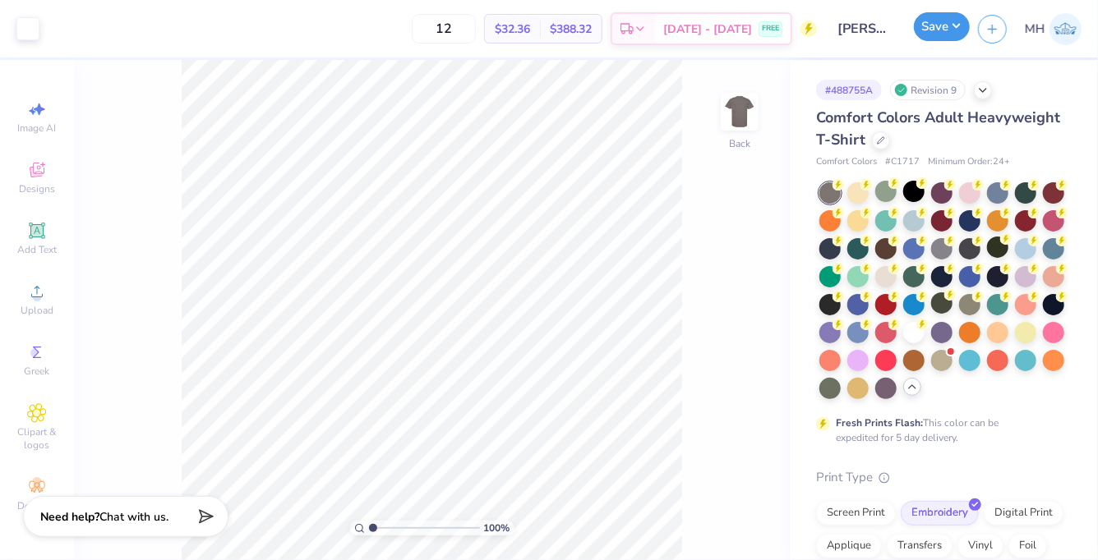
click at [940, 35] on button "Save" at bounding box center [942, 26] width 56 height 29
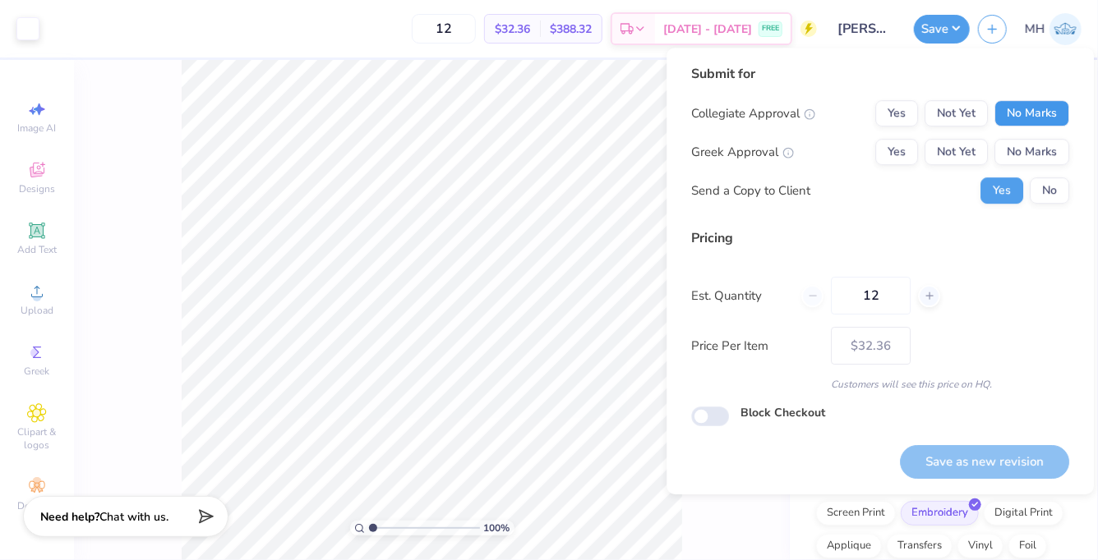
click at [1015, 109] on button "No Marks" at bounding box center [1031, 113] width 75 height 26
click at [1024, 145] on button "No Marks" at bounding box center [1031, 152] width 75 height 26
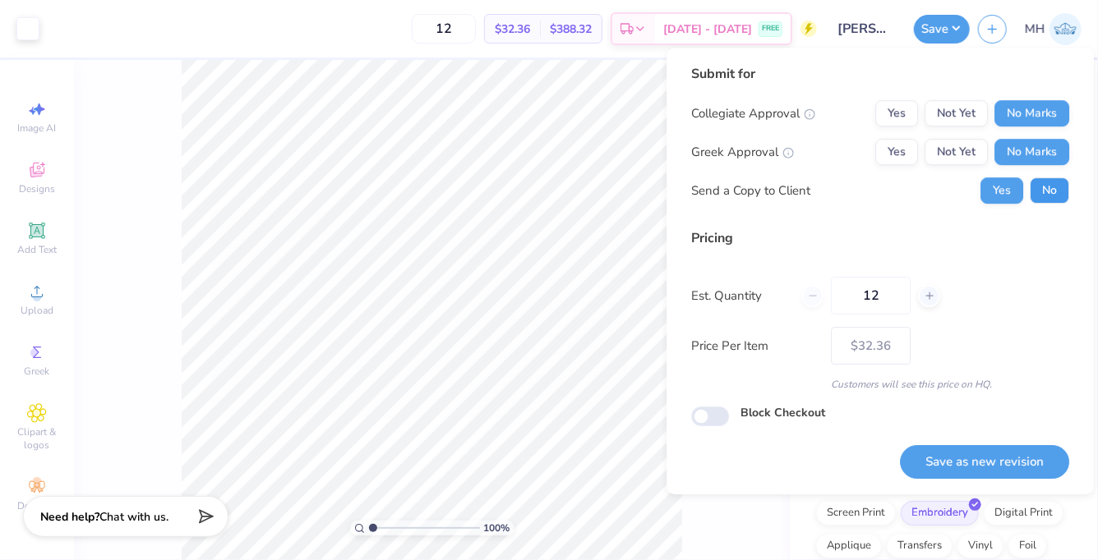
click at [1036, 183] on button "No" at bounding box center [1048, 190] width 39 height 26
click at [991, 454] on button "Save as new revision" at bounding box center [984, 462] width 169 height 34
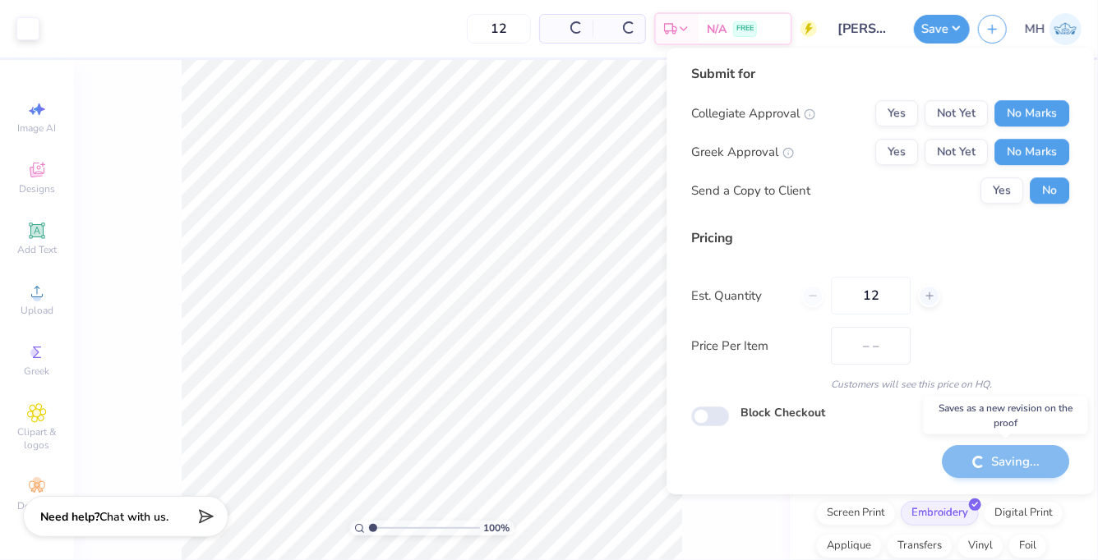
type input "$32.36"
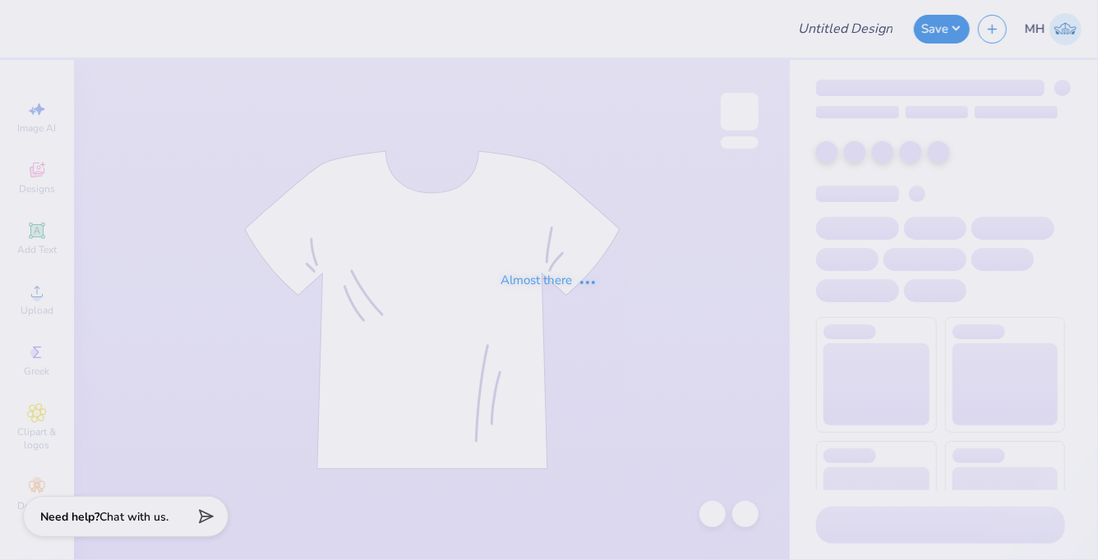
type input "[PERSON_NAME] - Gen Merch"
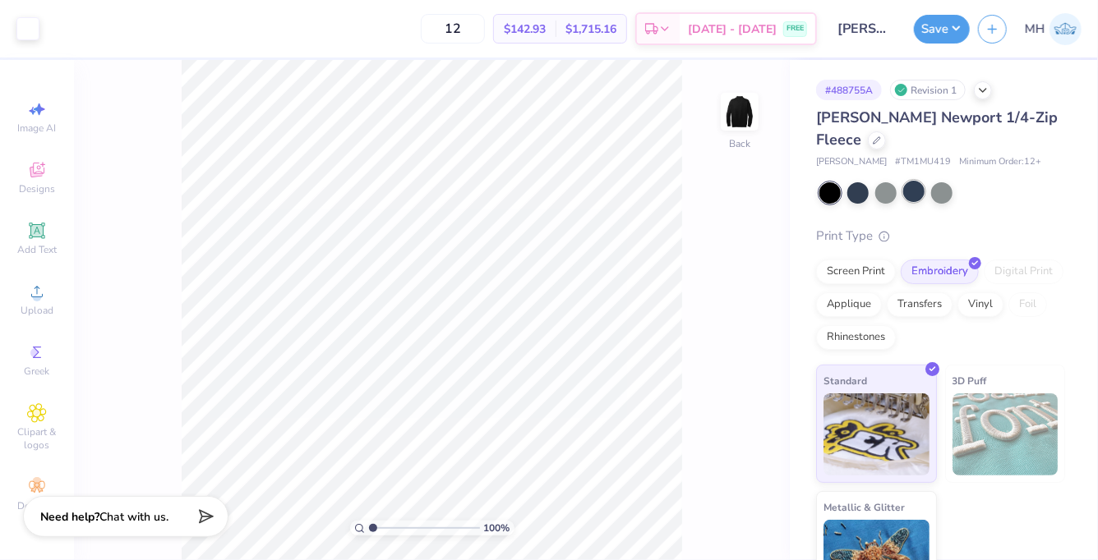
click at [912, 192] on div at bounding box center [913, 191] width 21 height 21
click at [935, 29] on button "Save" at bounding box center [942, 26] width 56 height 29
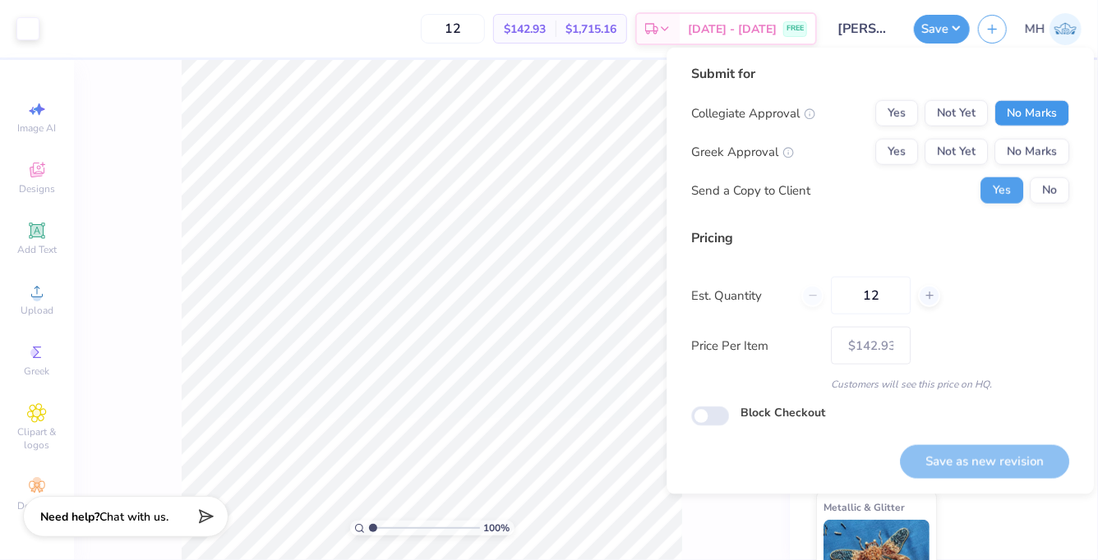
click at [1012, 105] on button "No Marks" at bounding box center [1031, 113] width 75 height 26
click at [1022, 150] on button "No Marks" at bounding box center [1031, 152] width 75 height 26
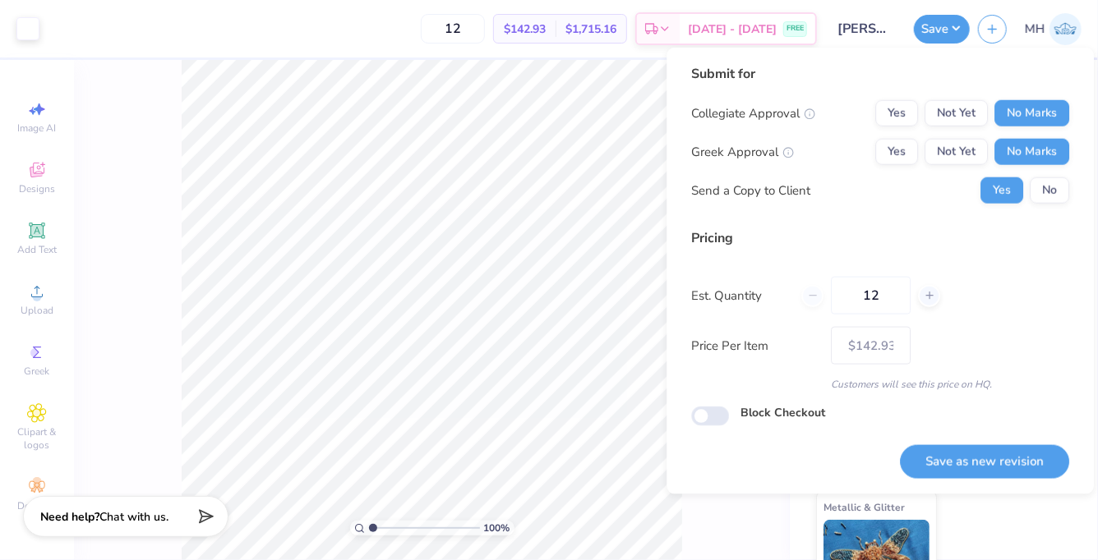
click at [1048, 208] on div "Submit for Collegiate Approval Yes Not Yet No Marks Greek Approval Yes Not Yet …" at bounding box center [880, 140] width 378 height 152
click at [1048, 200] on button "No" at bounding box center [1048, 190] width 39 height 26
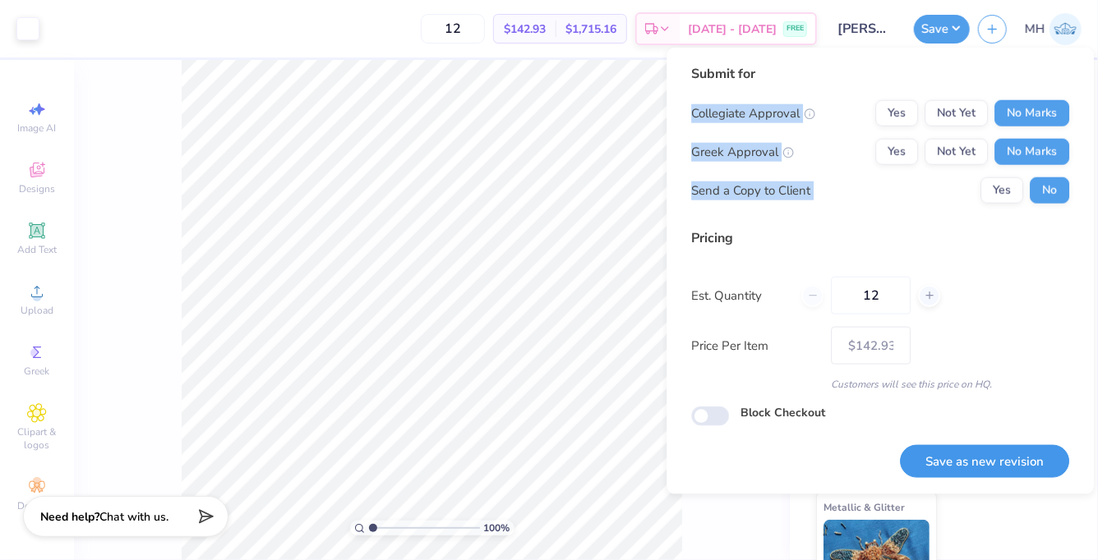
click at [1000, 470] on button "Save as new revision" at bounding box center [984, 462] width 169 height 34
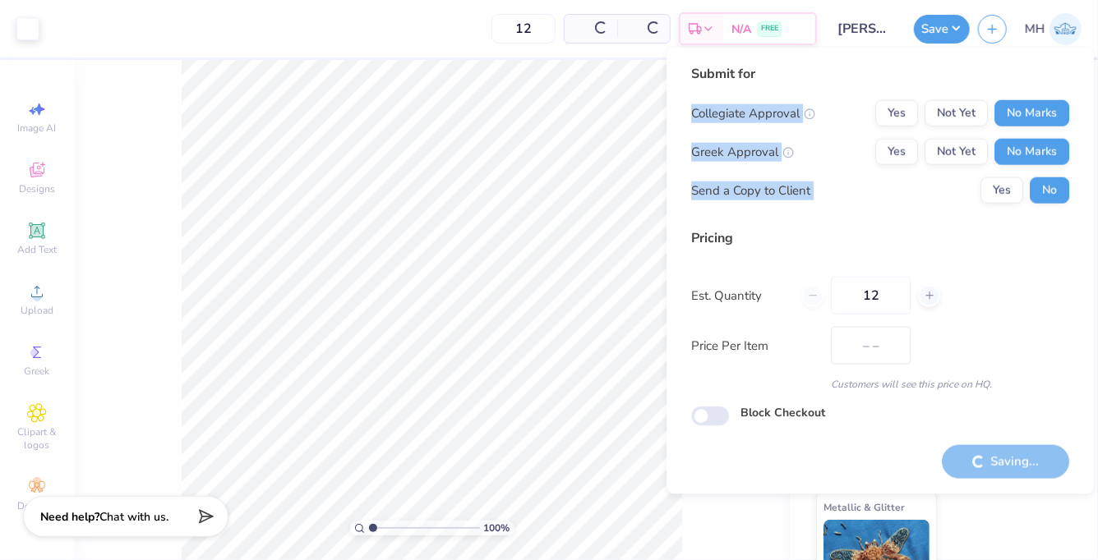
type input "$142.93"
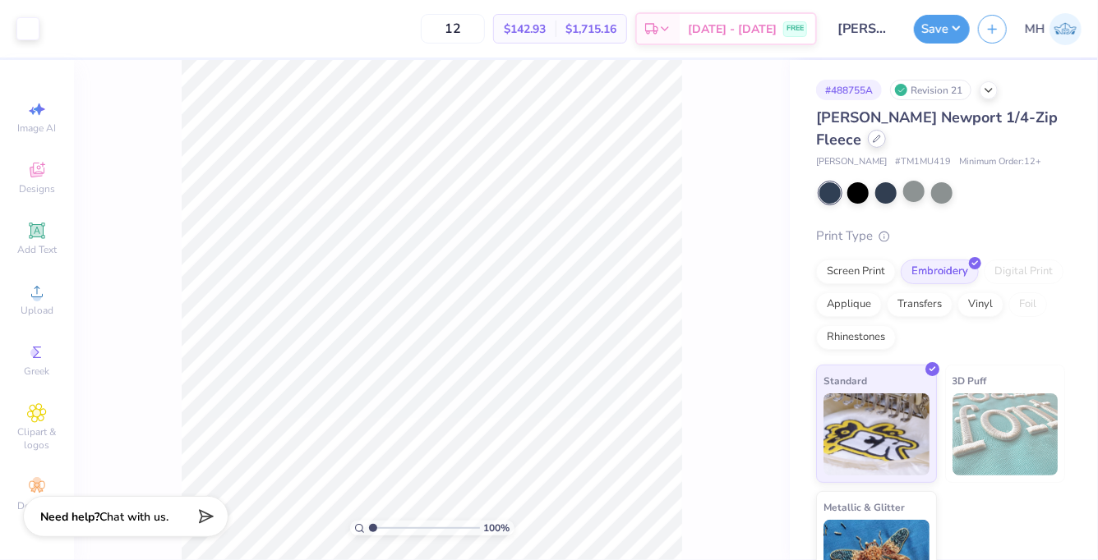
click at [877, 140] on icon at bounding box center [876, 139] width 8 height 8
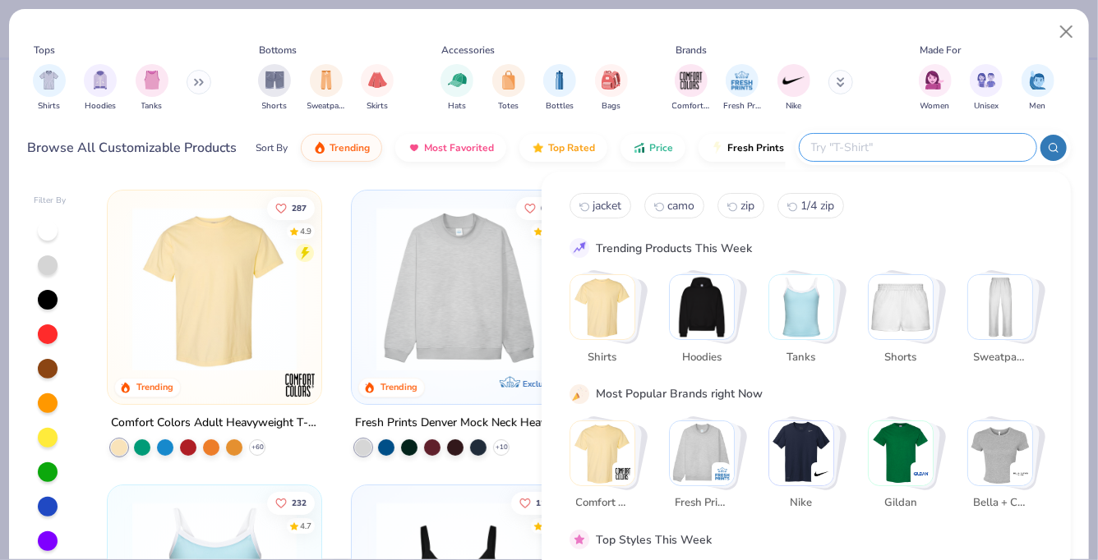
click at [937, 138] on input "text" at bounding box center [916, 147] width 215 height 19
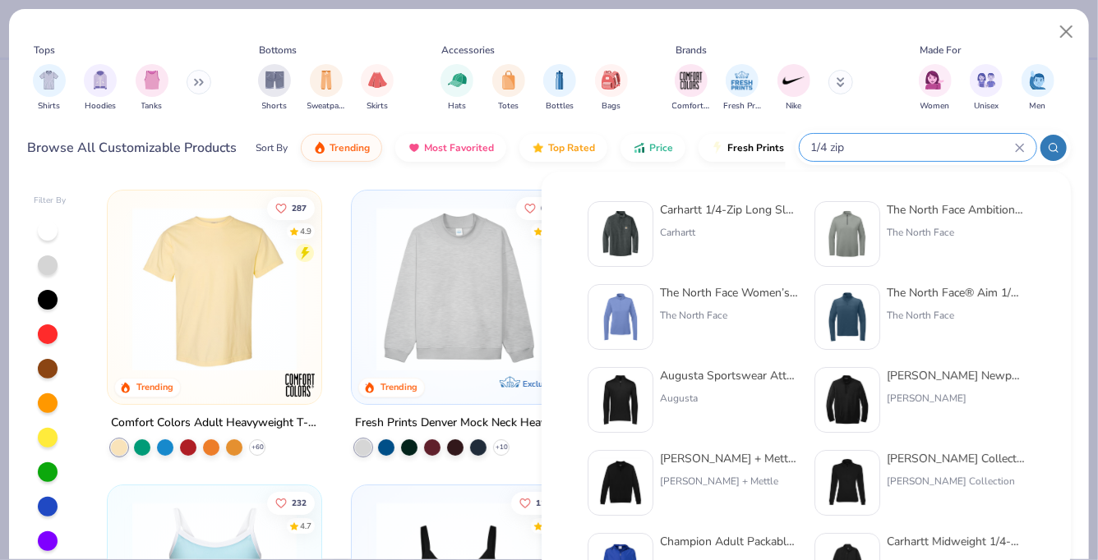
type input "1/4 zip"
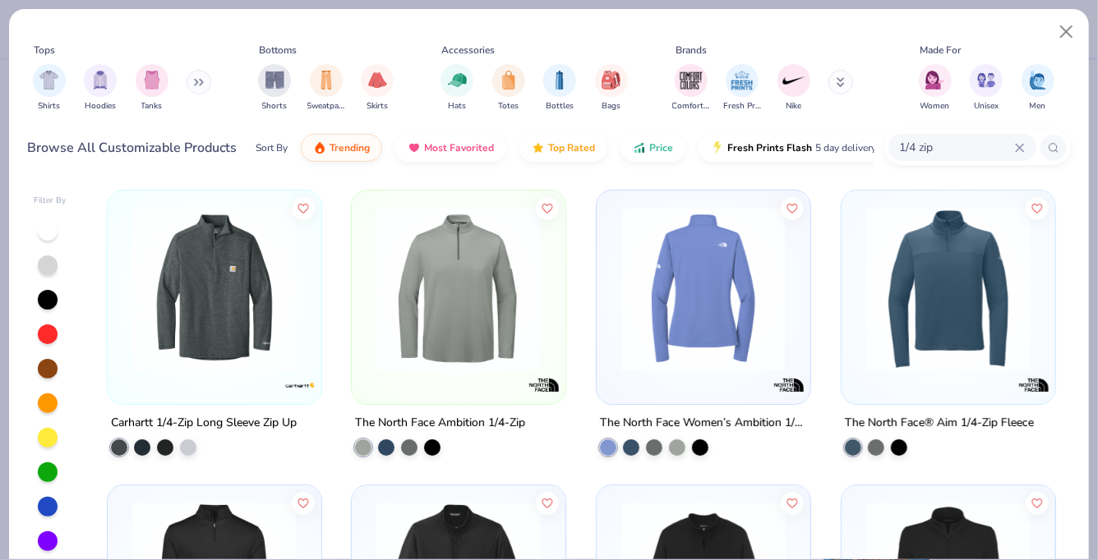
click at [747, 277] on img at bounding box center [703, 289] width 181 height 164
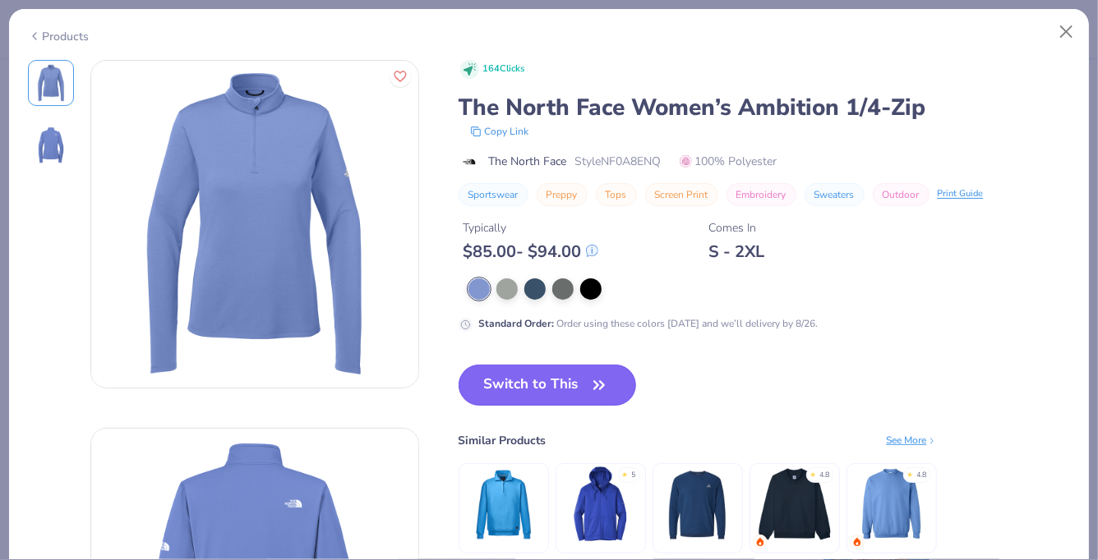
click at [522, 383] on button "Switch to This" at bounding box center [547, 385] width 178 height 41
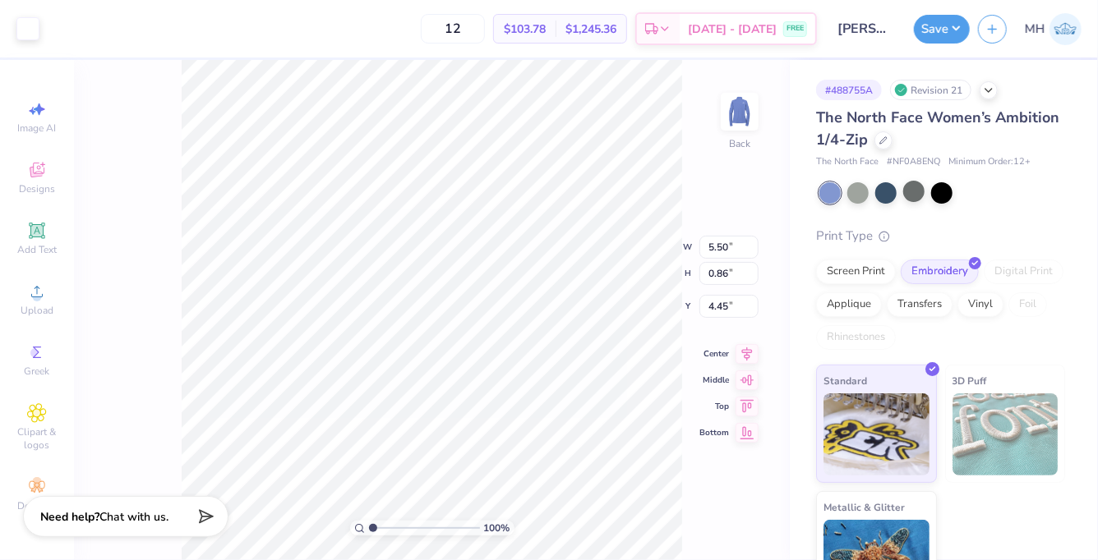
type input "3.00"
type input "3.78"
type input "0.59"
type input "3.00"
click at [933, 7] on div "Save MH" at bounding box center [1006, 29] width 184 height 58
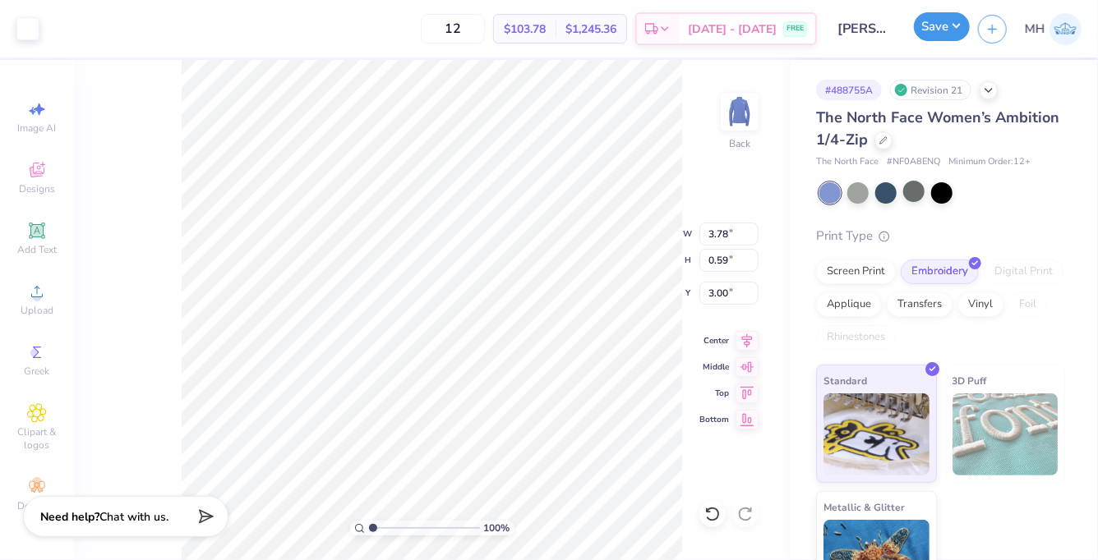
click at [933, 15] on button "Save" at bounding box center [942, 26] width 56 height 29
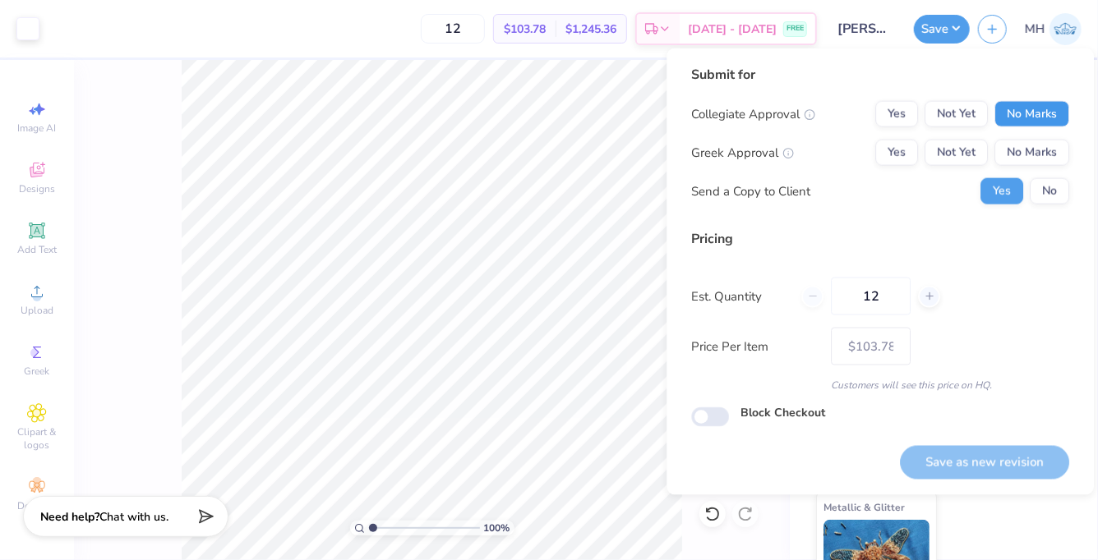
click at [1026, 114] on button "No Marks" at bounding box center [1031, 114] width 75 height 26
click at [1029, 147] on button "No Marks" at bounding box center [1031, 153] width 75 height 26
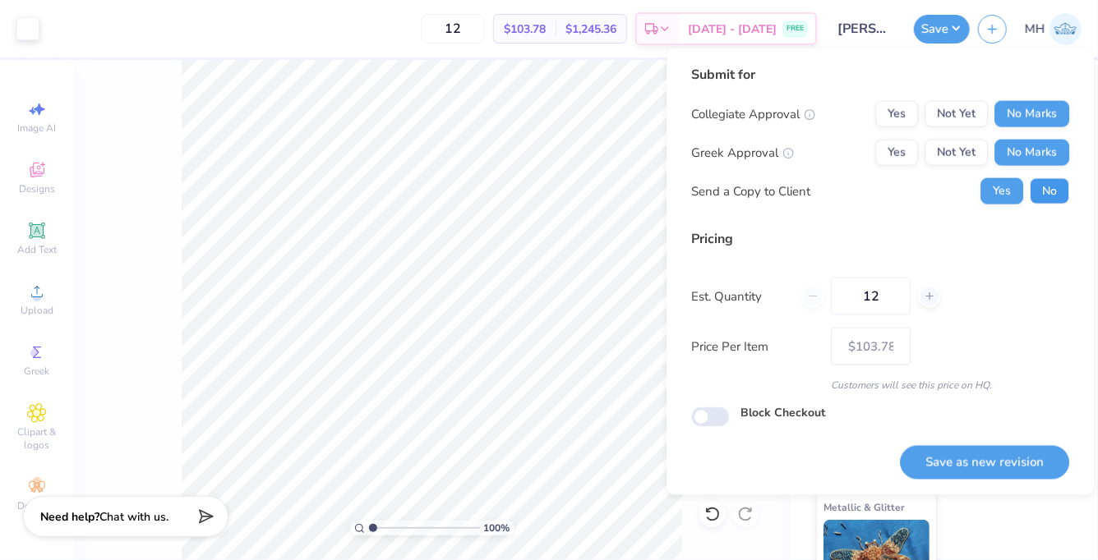
click at [1034, 196] on button "No" at bounding box center [1048, 191] width 39 height 26
click at [998, 450] on button "Save as new revision" at bounding box center [984, 462] width 169 height 34
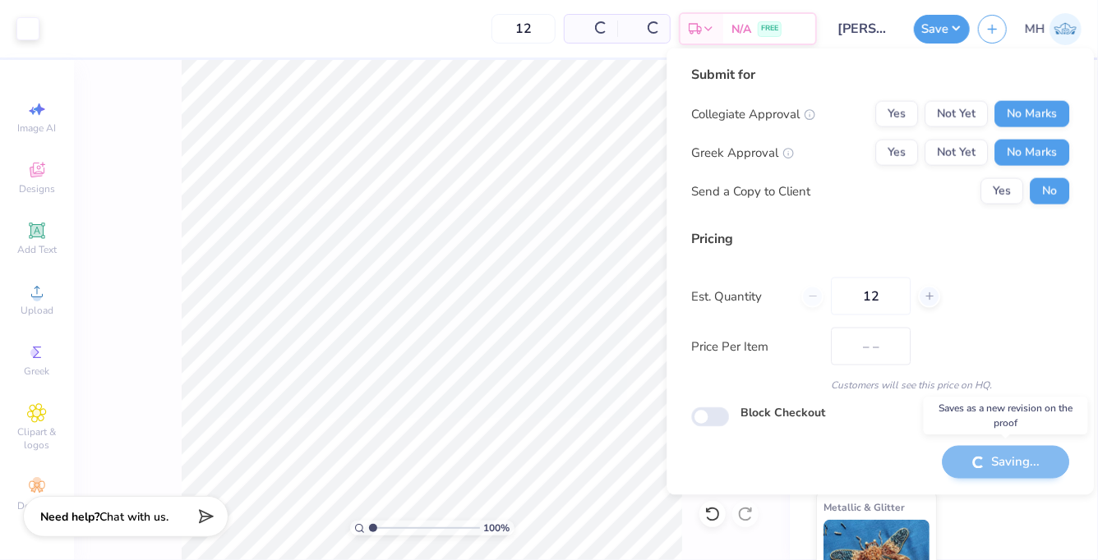
type input "$103.78"
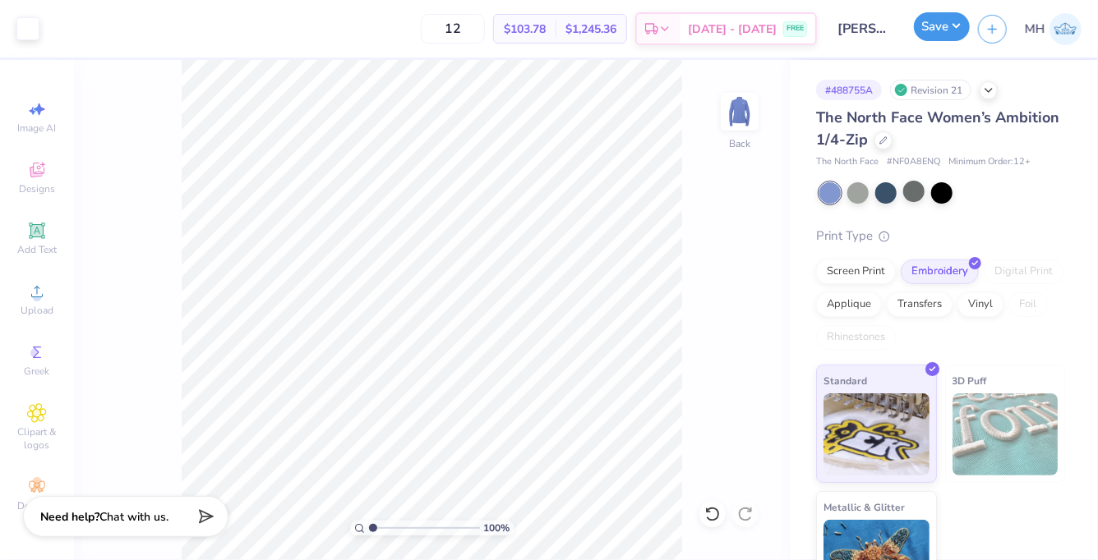
click at [958, 25] on button "Save" at bounding box center [942, 26] width 56 height 29
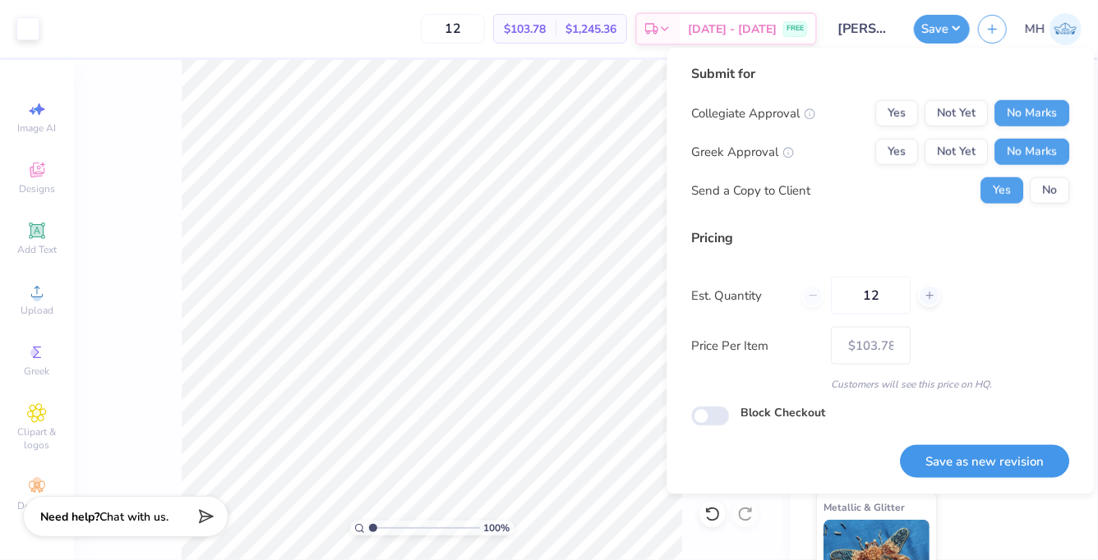
click at [1020, 456] on button "Save as new revision" at bounding box center [984, 462] width 169 height 34
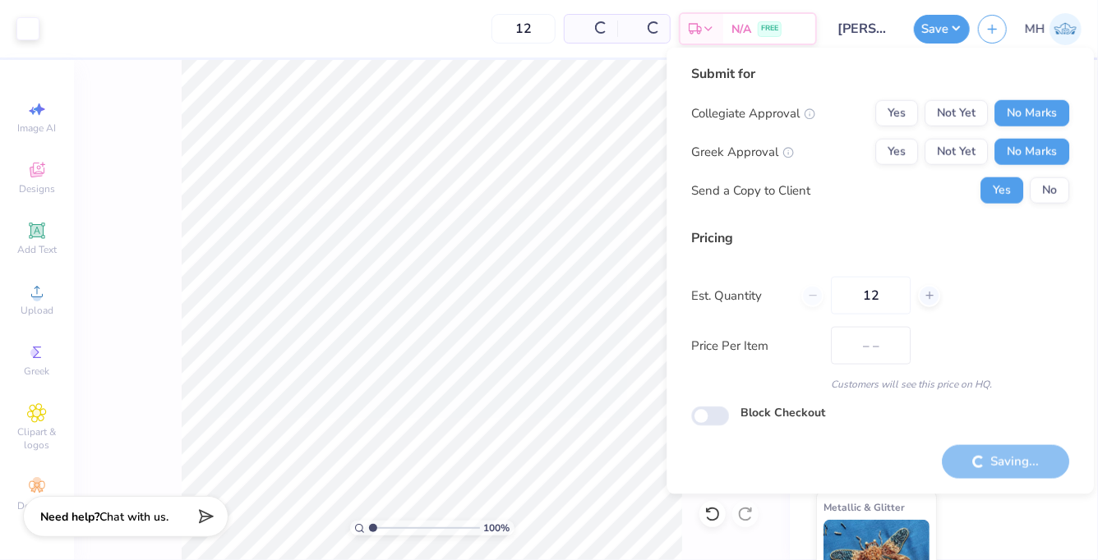
type input "$103.78"
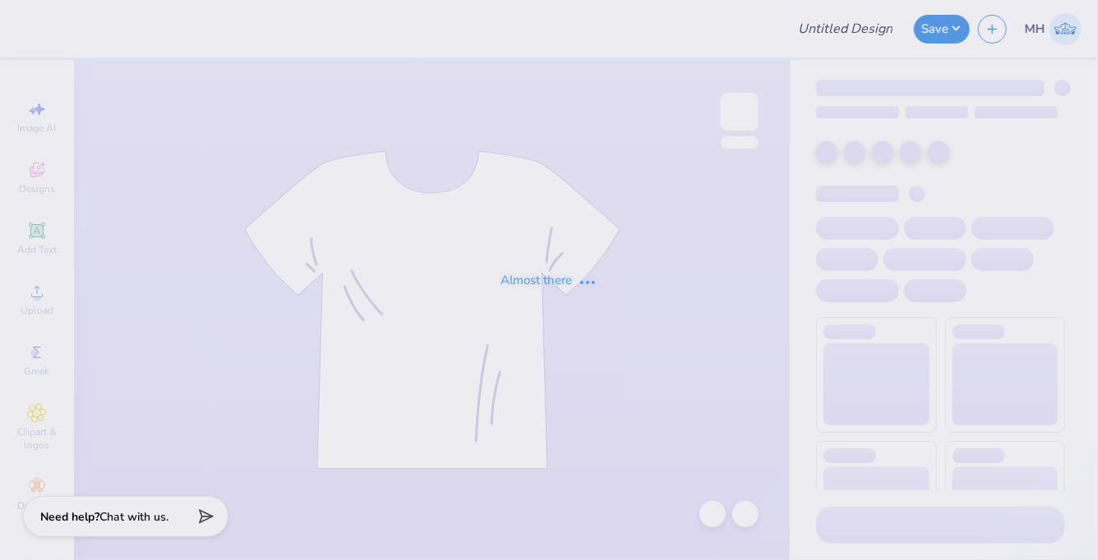
type input "[PERSON_NAME] - Gen Merch"
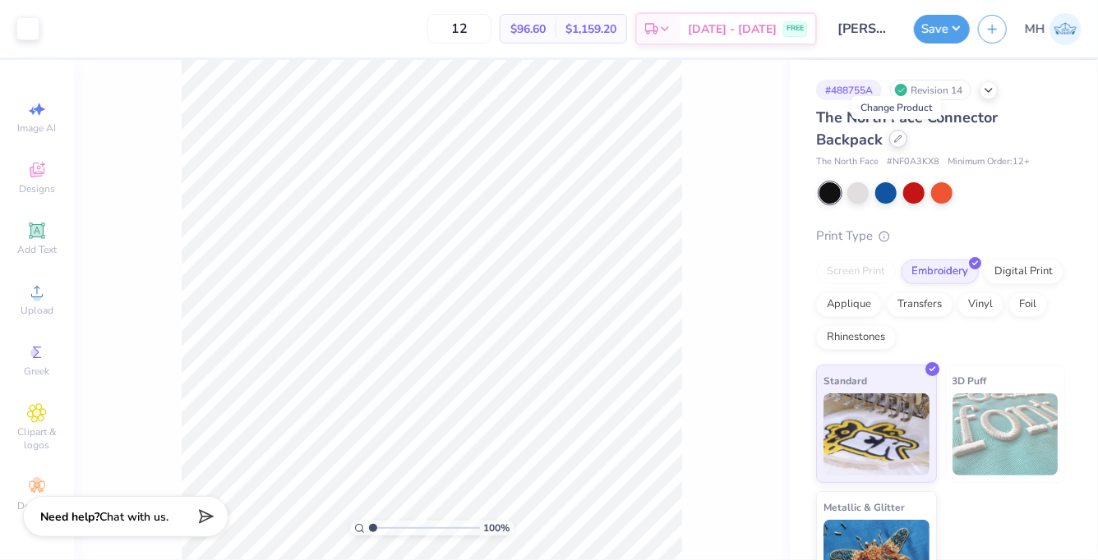
click at [889, 140] on div at bounding box center [898, 139] width 18 height 18
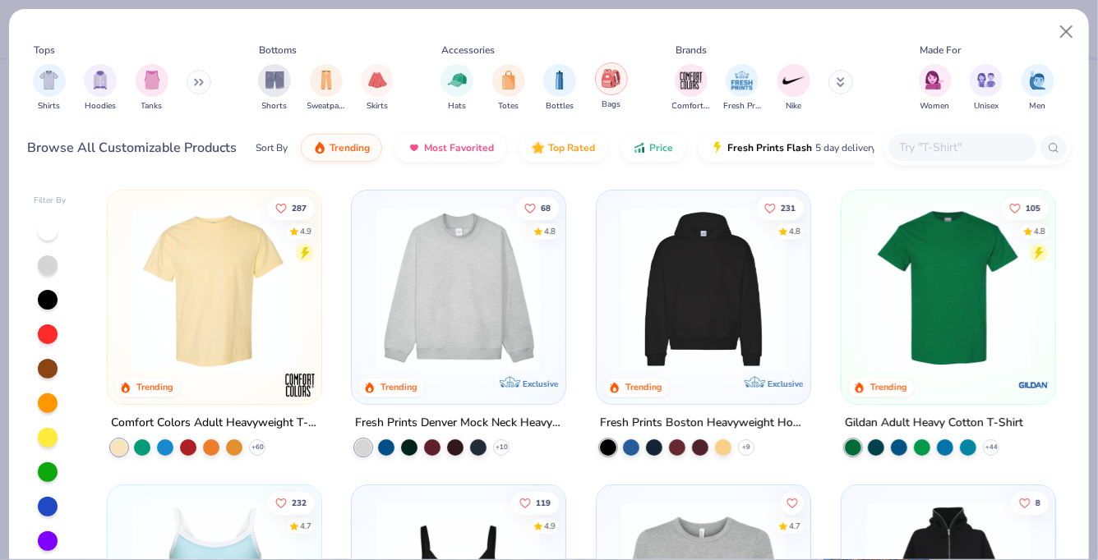
click at [611, 75] on img "filter for Bags" at bounding box center [610, 78] width 18 height 19
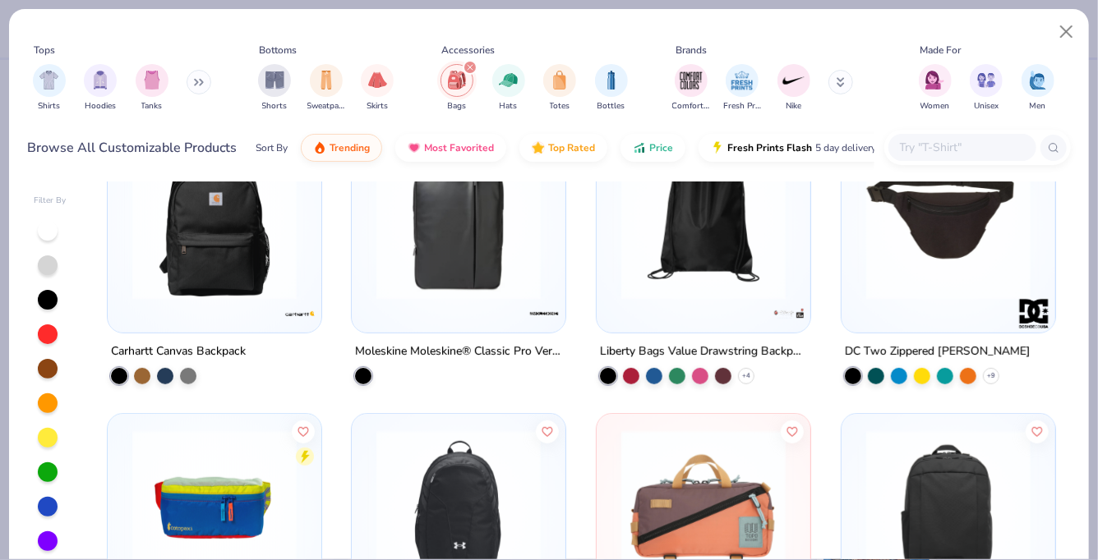
scroll to position [368, 0]
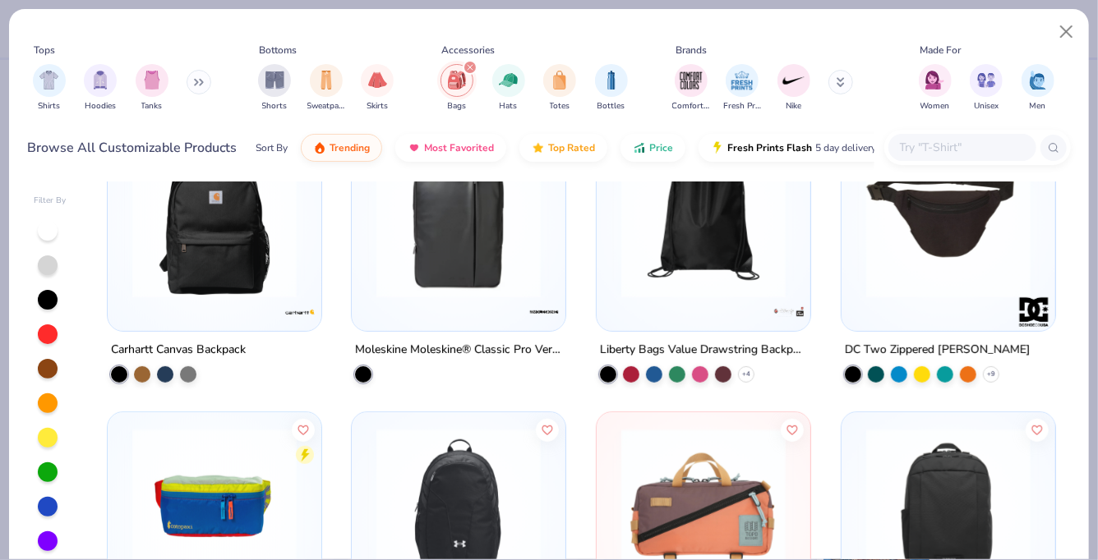
click at [463, 249] on img at bounding box center [458, 216] width 181 height 164
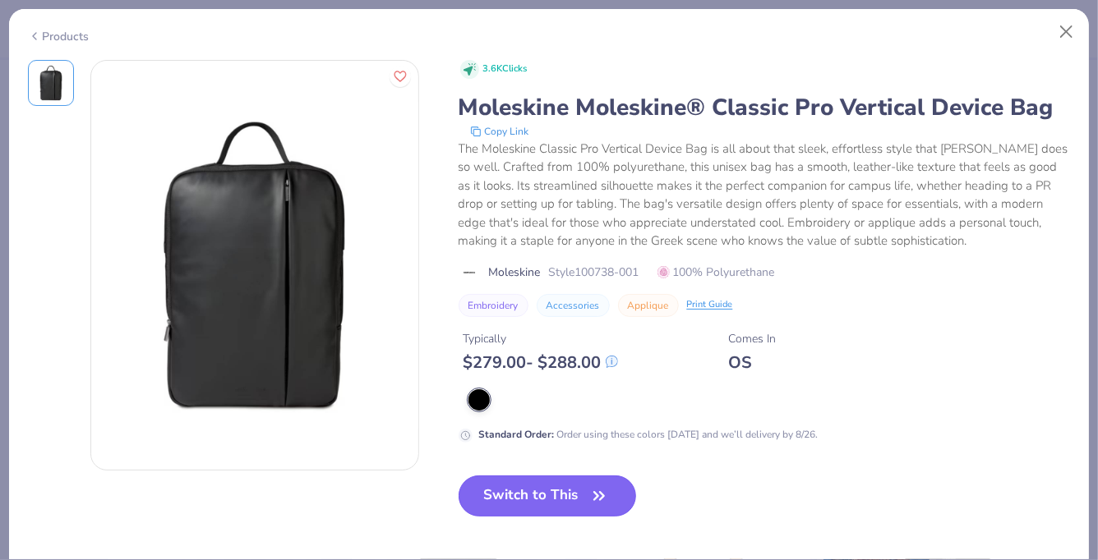
click at [564, 497] on button "Switch to This" at bounding box center [547, 496] width 178 height 41
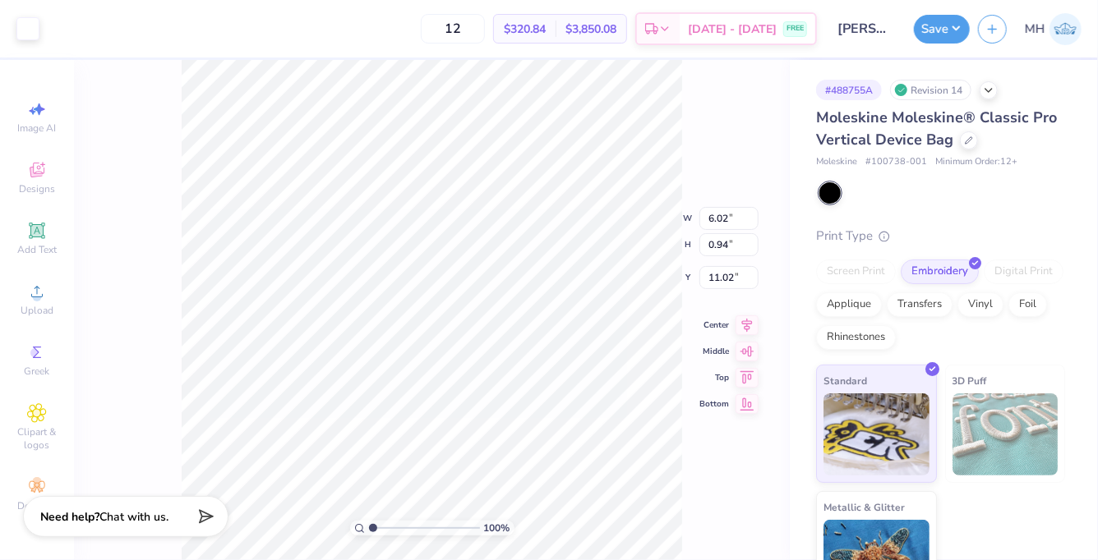
type input "6.93"
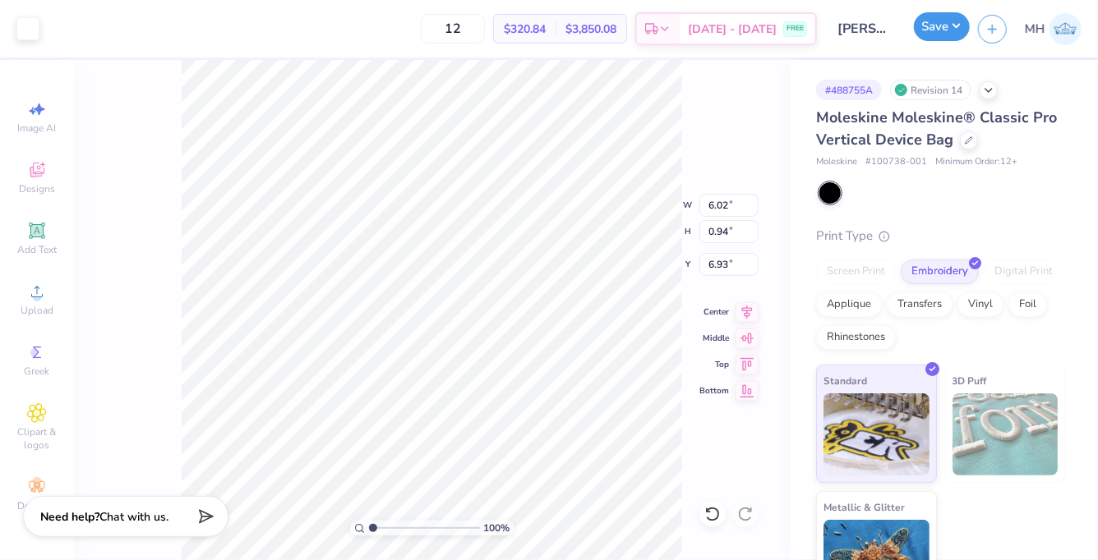
click at [962, 19] on button "Save" at bounding box center [942, 26] width 56 height 29
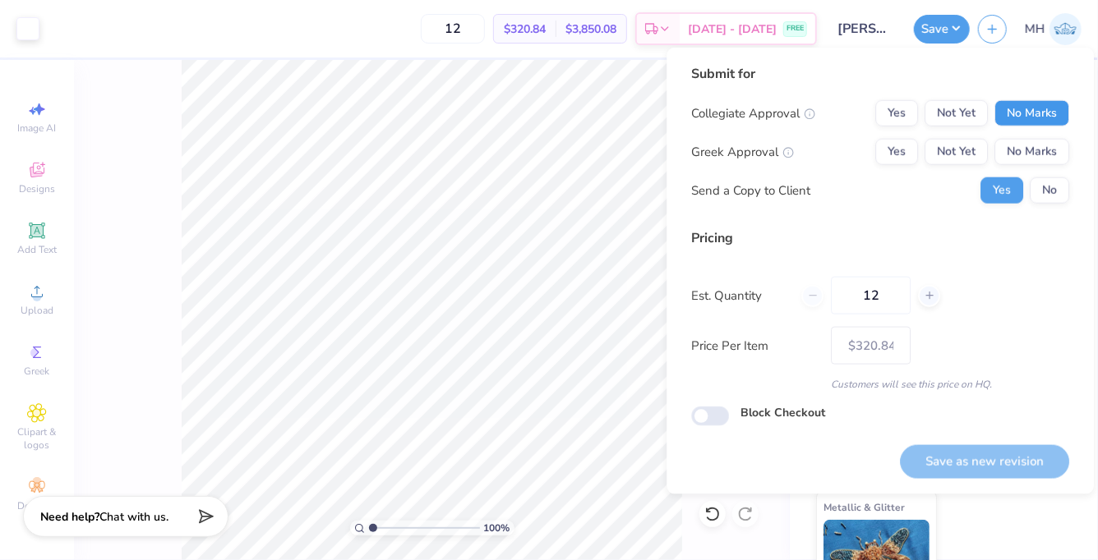
click at [1004, 123] on button "No Marks" at bounding box center [1031, 113] width 75 height 26
click at [1011, 148] on button "No Marks" at bounding box center [1031, 152] width 75 height 26
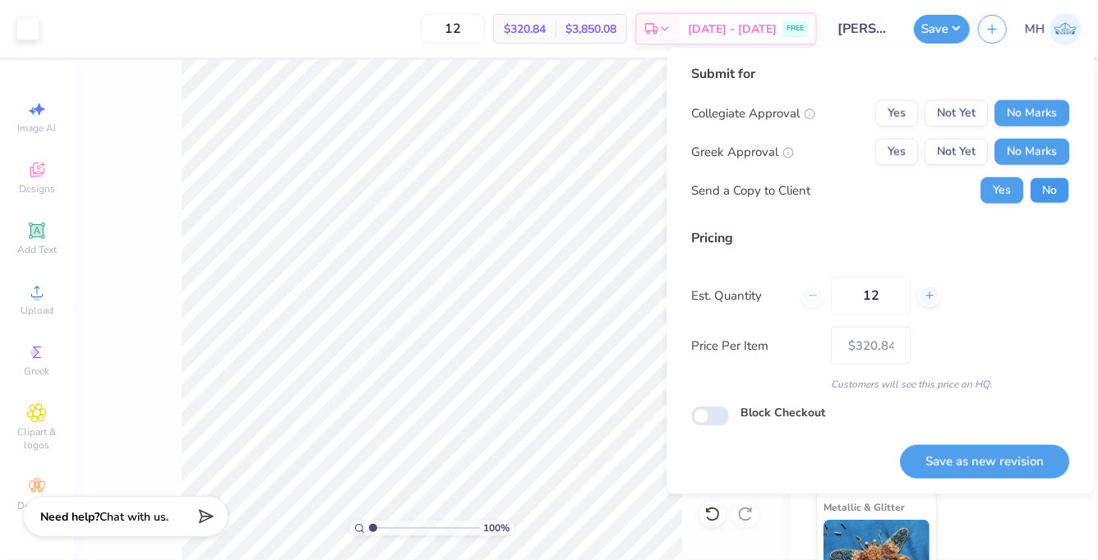
click at [1048, 185] on button "No" at bounding box center [1048, 190] width 39 height 26
click at [1009, 472] on button "Save as new revision" at bounding box center [984, 462] width 169 height 34
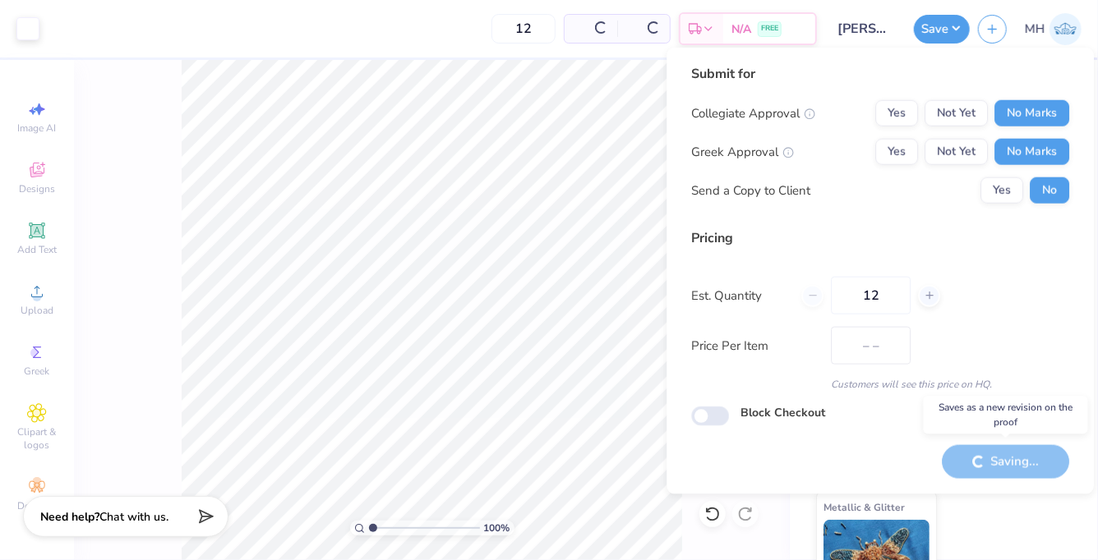
type input "$320.84"
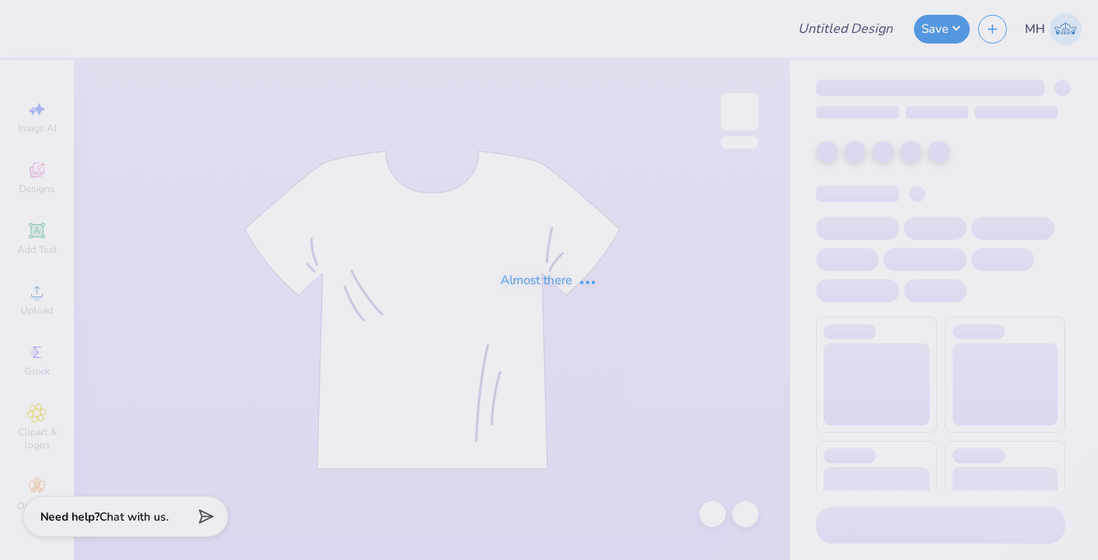
type input "Tevya - merch"
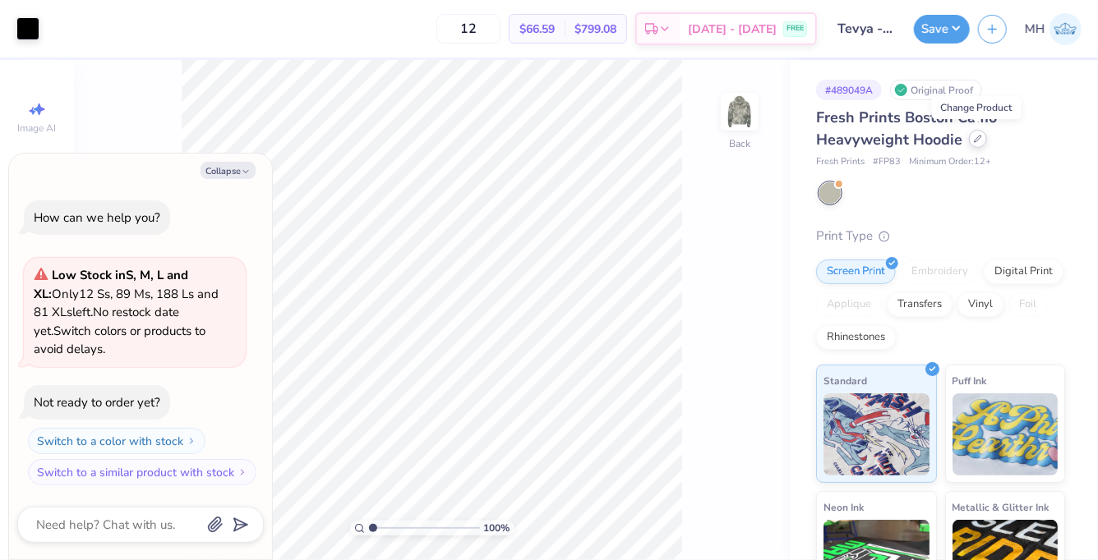
click at [982, 140] on div at bounding box center [978, 139] width 18 height 18
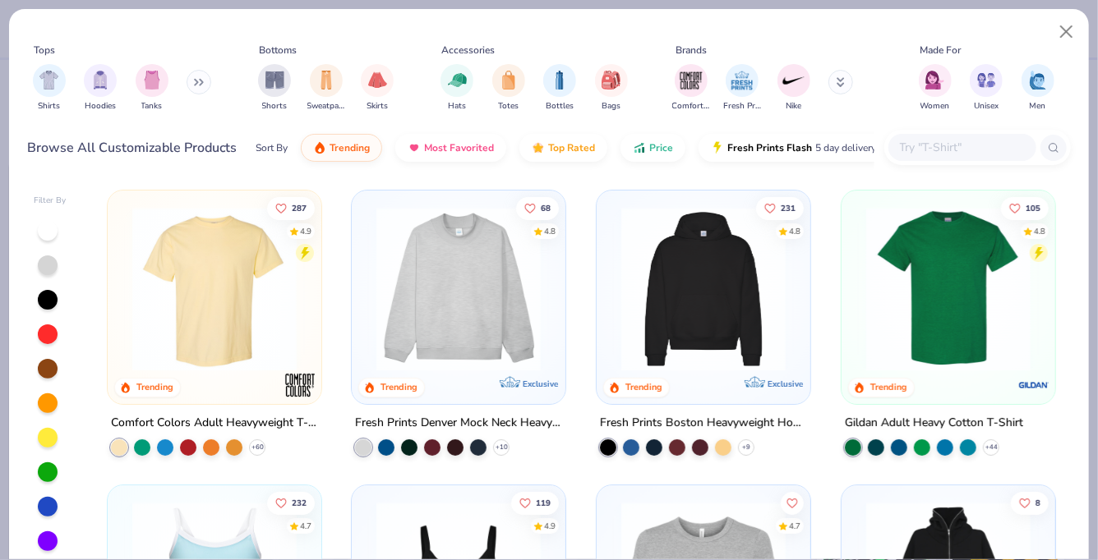
click at [196, 79] on icon at bounding box center [199, 82] width 10 height 8
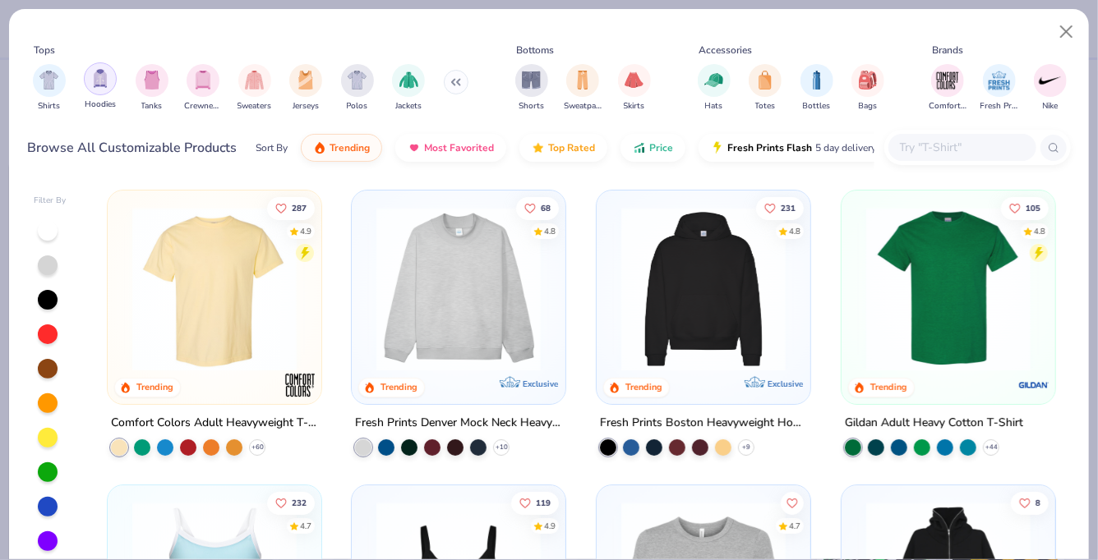
click at [102, 83] on img "filter for Hoodies" at bounding box center [100, 78] width 18 height 19
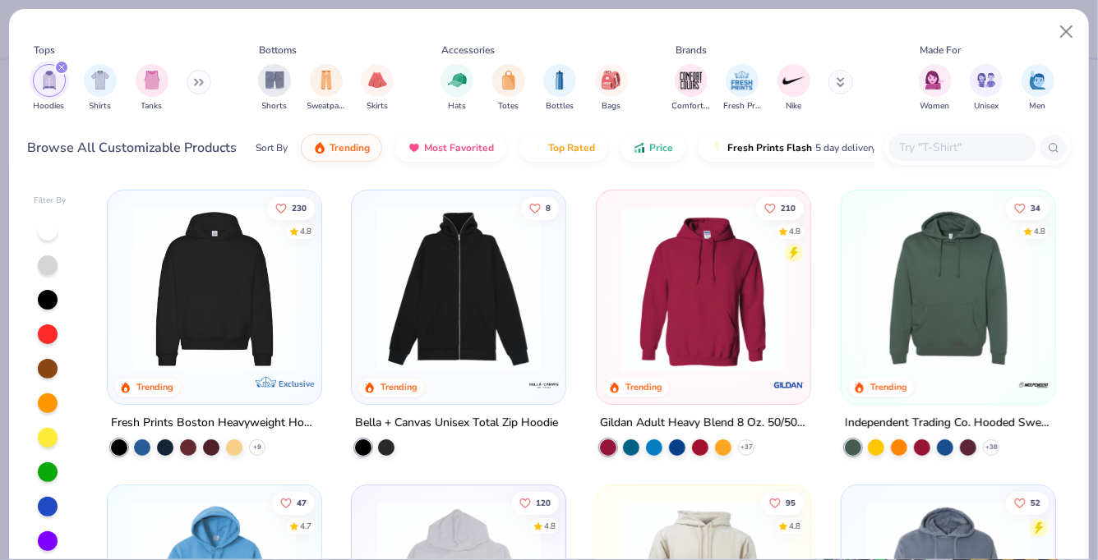
click at [245, 333] on img at bounding box center [214, 289] width 181 height 164
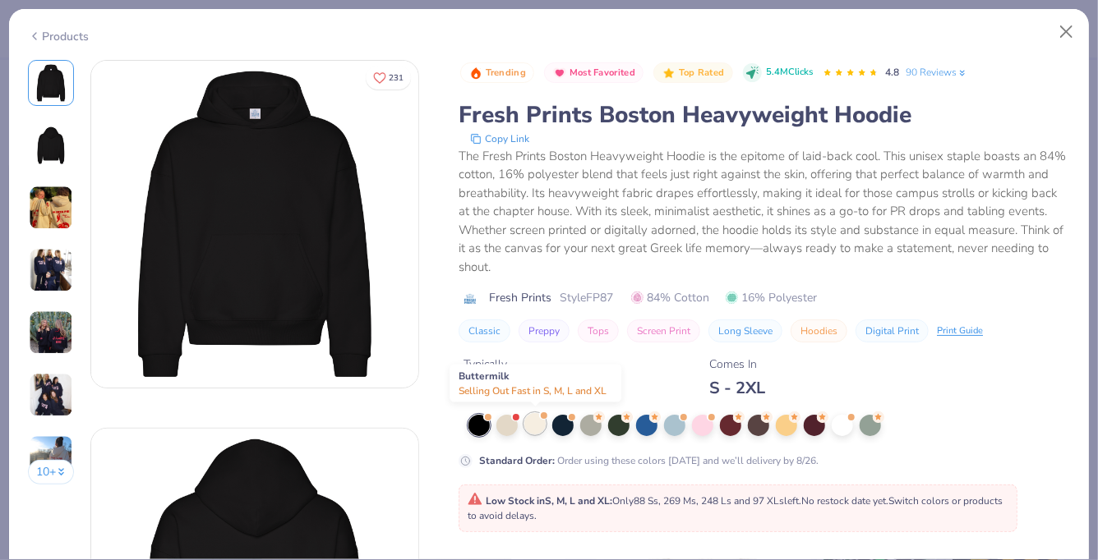
click at [544, 426] on div at bounding box center [534, 423] width 21 height 21
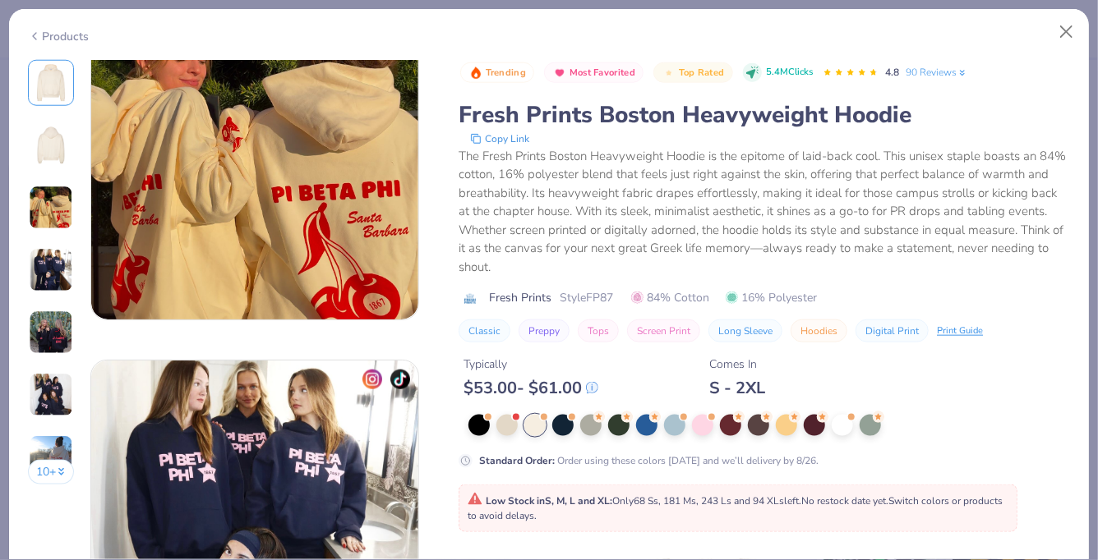
click at [664, 361] on div "Typically $ 53.00 - $ 61.00 Comes In S - 2XL" at bounding box center [763, 371] width 611 height 56
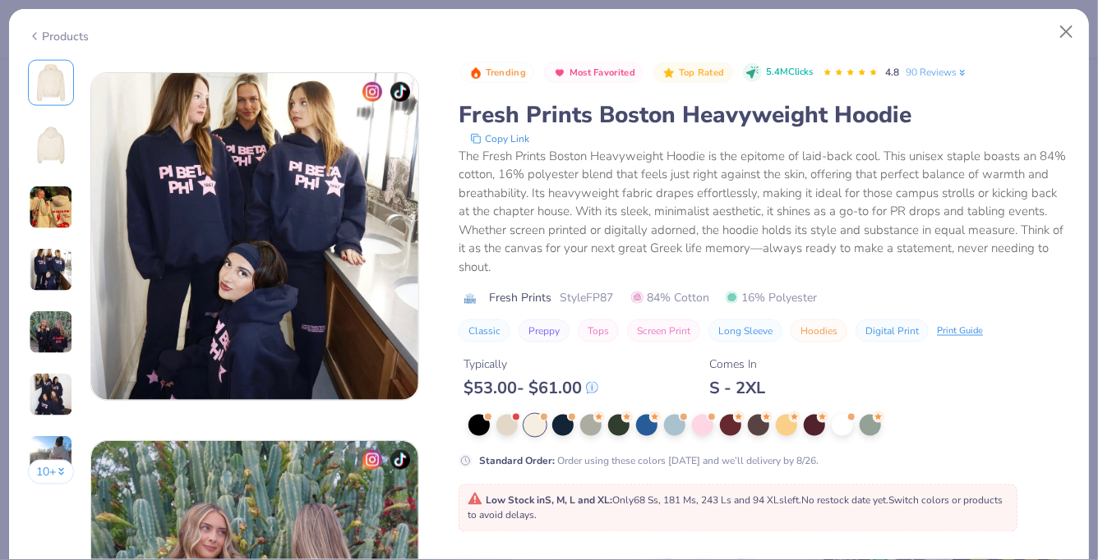
scroll to position [1421, 0]
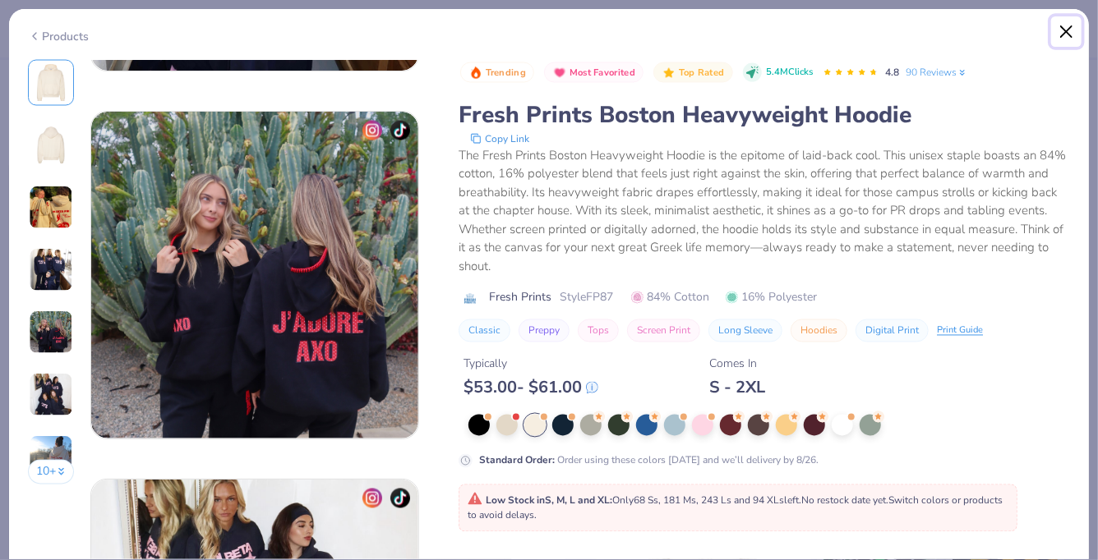
click at [1070, 24] on button "Close" at bounding box center [1066, 31] width 31 height 31
type textarea "x"
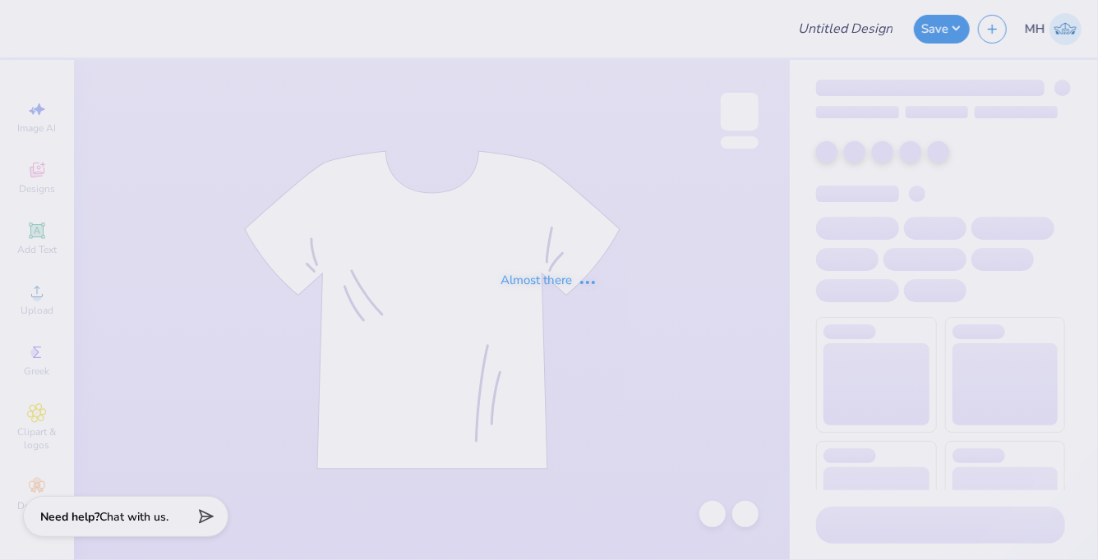
type input "Tevya - merch"
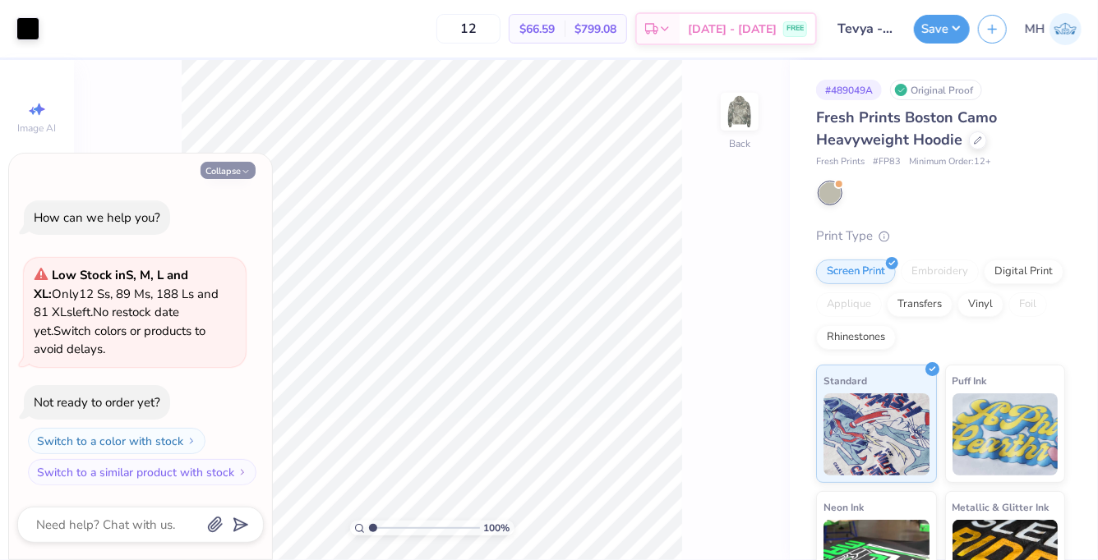
click at [235, 163] on button "Collapse" at bounding box center [227, 170] width 55 height 17
type textarea "x"
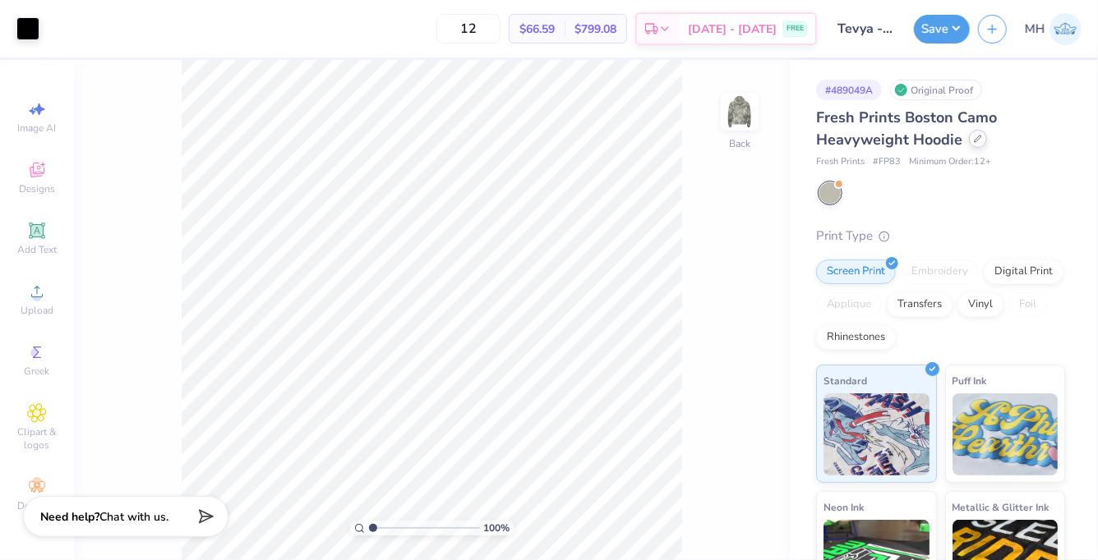
click at [971, 140] on div at bounding box center [978, 139] width 18 height 18
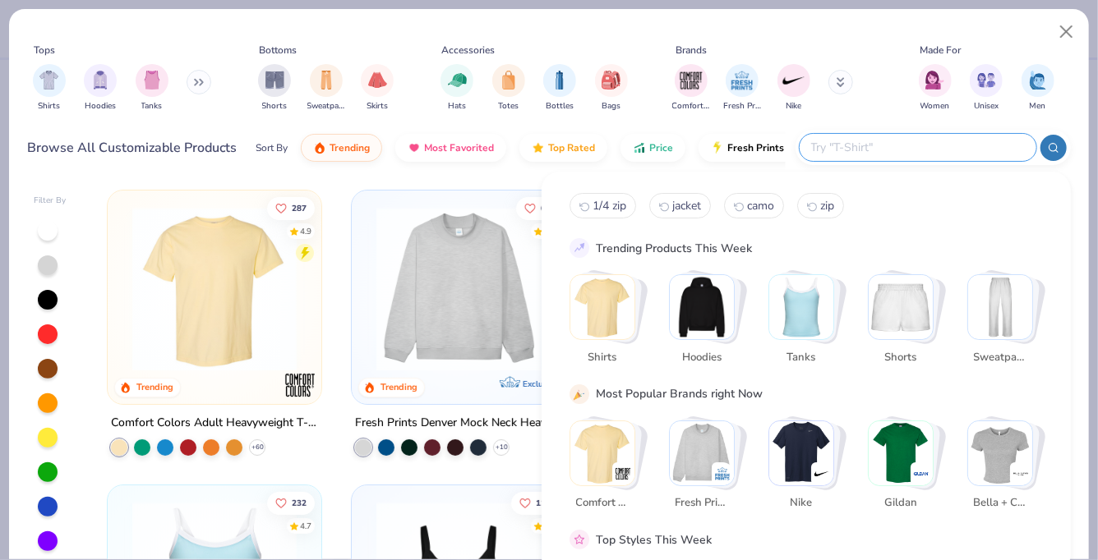
click at [914, 140] on input "text" at bounding box center [916, 147] width 215 height 19
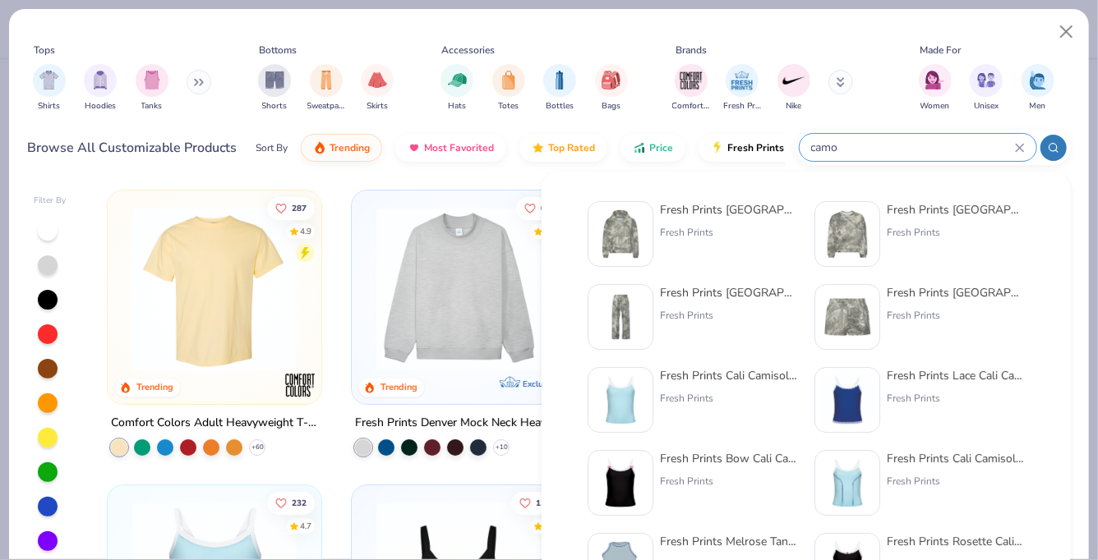
type input "camo"
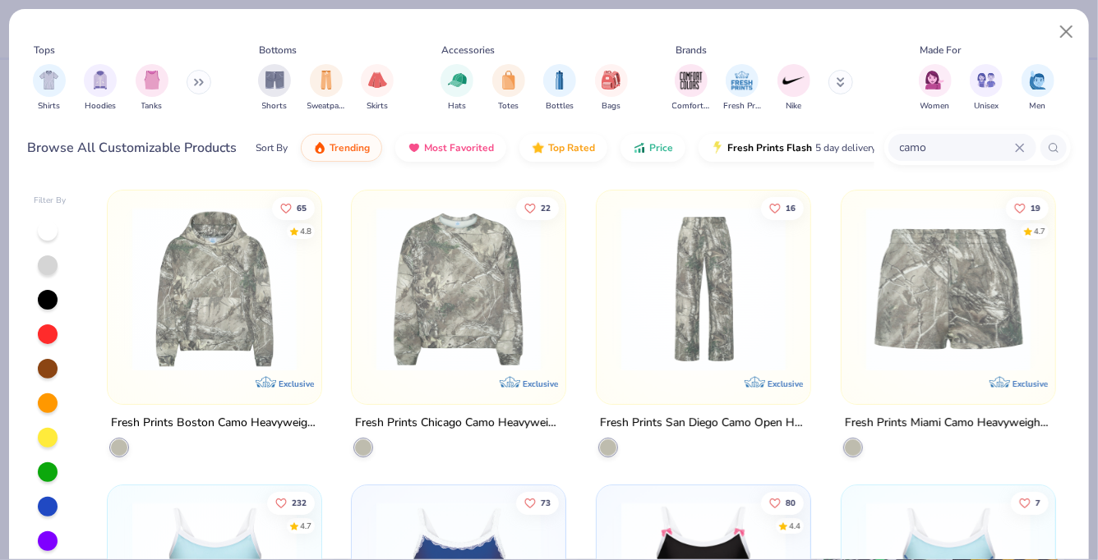
click at [430, 269] on img at bounding box center [458, 289] width 181 height 164
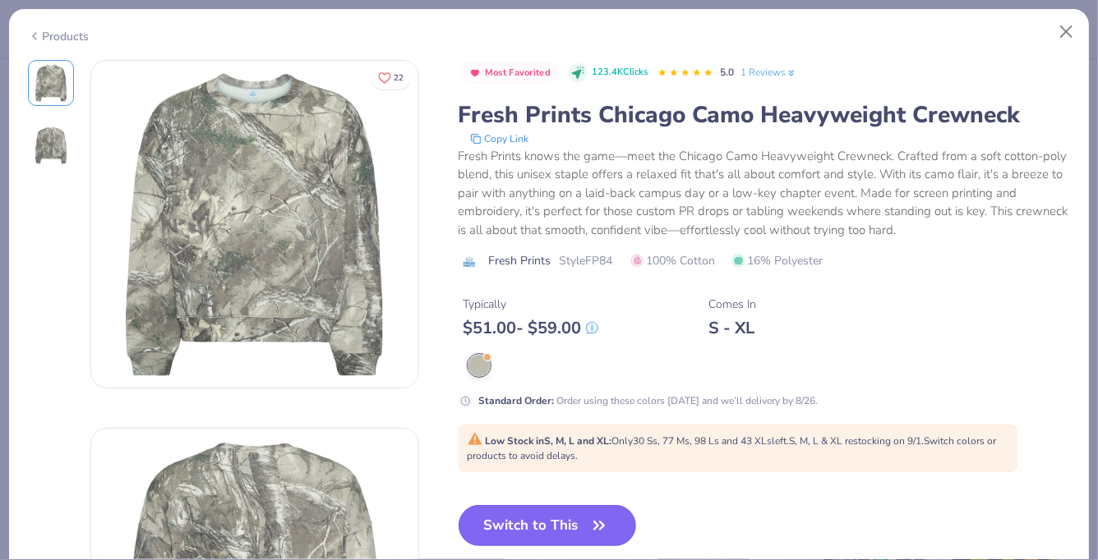
click at [539, 511] on button "Switch to This" at bounding box center [547, 525] width 178 height 41
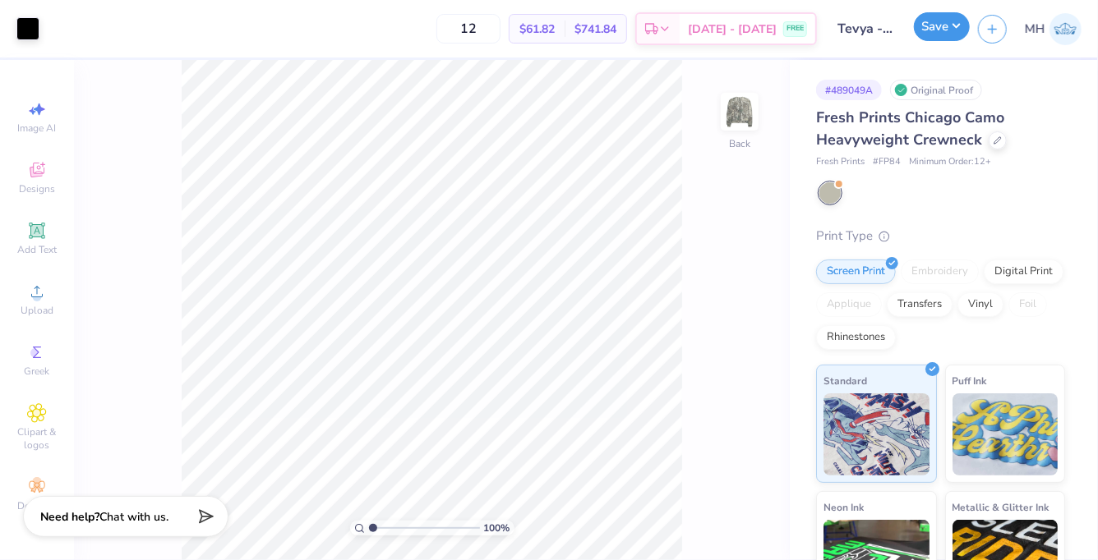
click at [953, 21] on button "Save" at bounding box center [942, 26] width 56 height 29
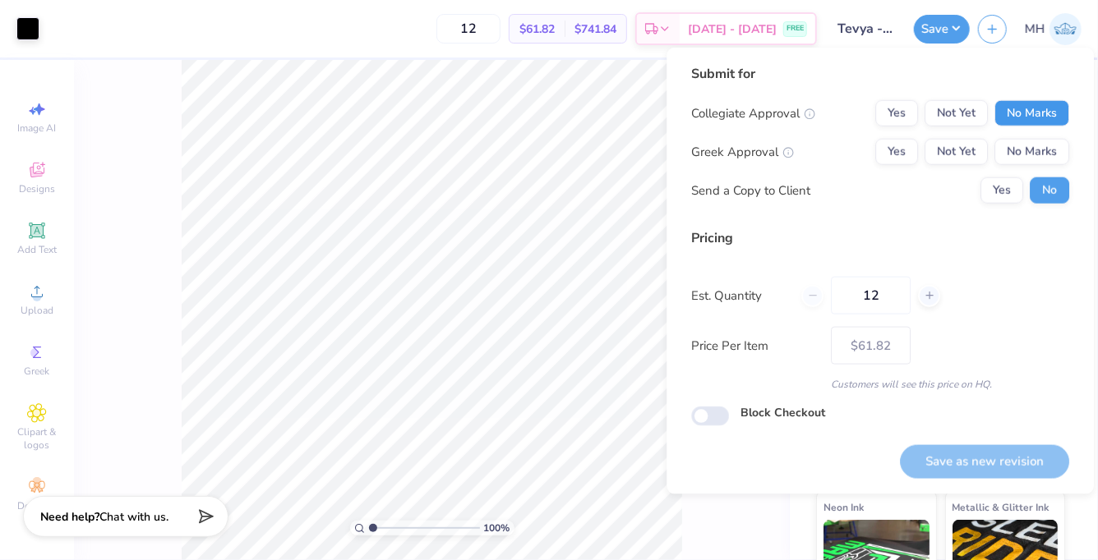
click at [1027, 104] on button "No Marks" at bounding box center [1031, 113] width 75 height 26
click at [1036, 142] on button "No Marks" at bounding box center [1031, 152] width 75 height 26
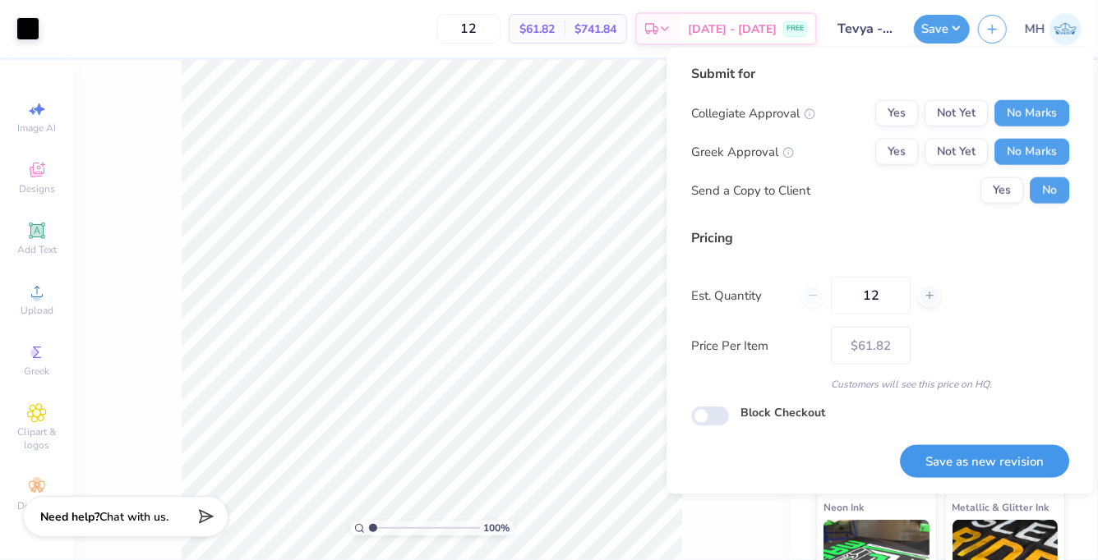
click at [1011, 449] on button "Save as new revision" at bounding box center [984, 462] width 169 height 34
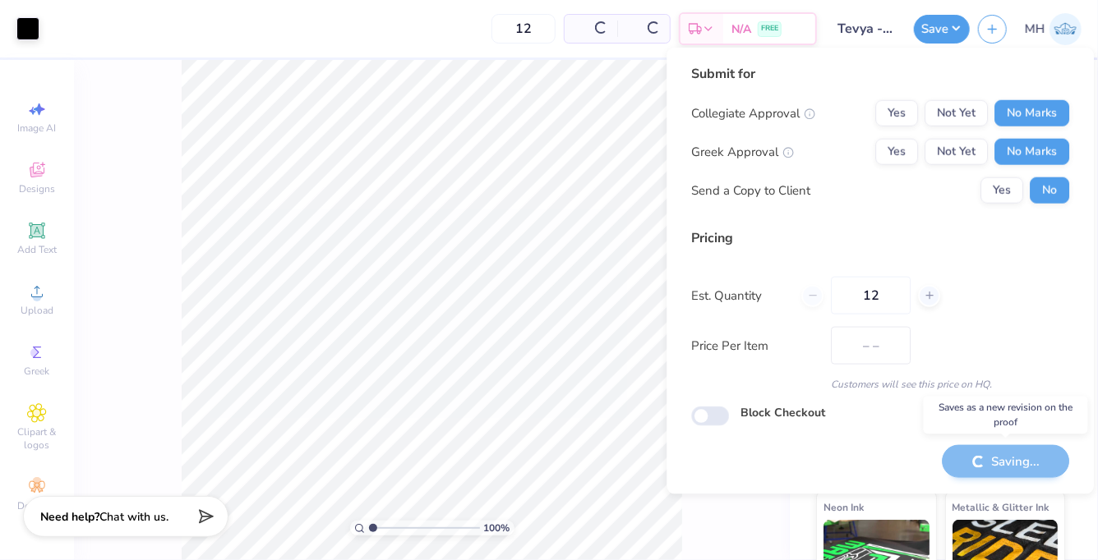
type input "$61.82"
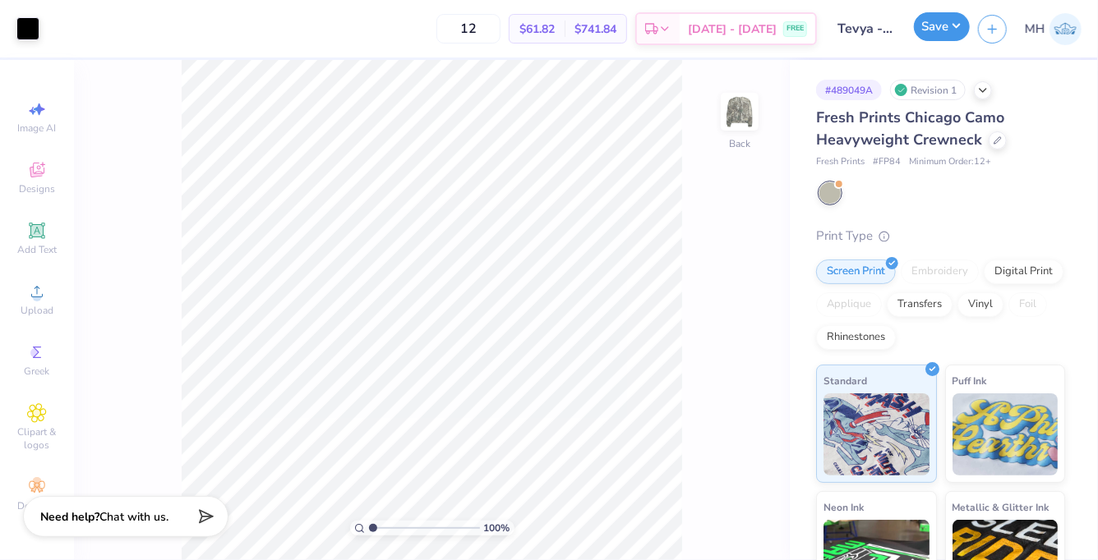
click at [960, 20] on button "Save" at bounding box center [942, 26] width 56 height 29
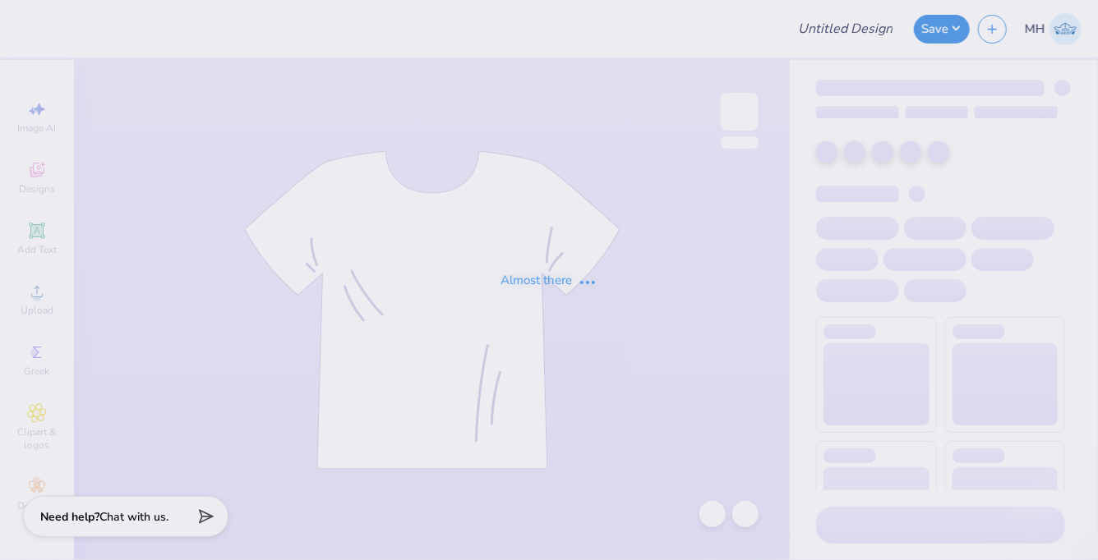
type input "Tevya - merch"
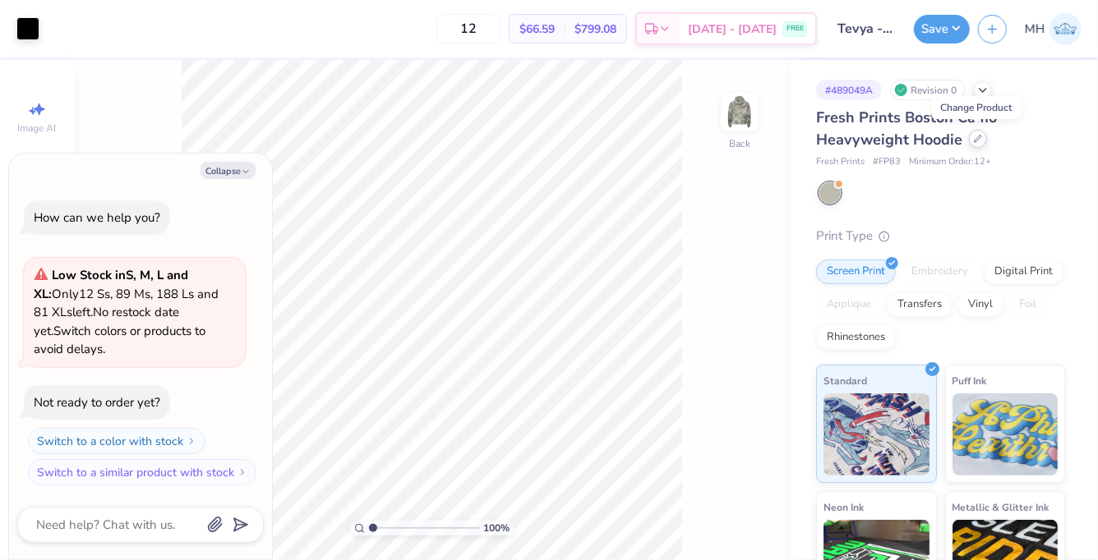
click at [979, 143] on div at bounding box center [978, 139] width 18 height 18
type textarea "x"
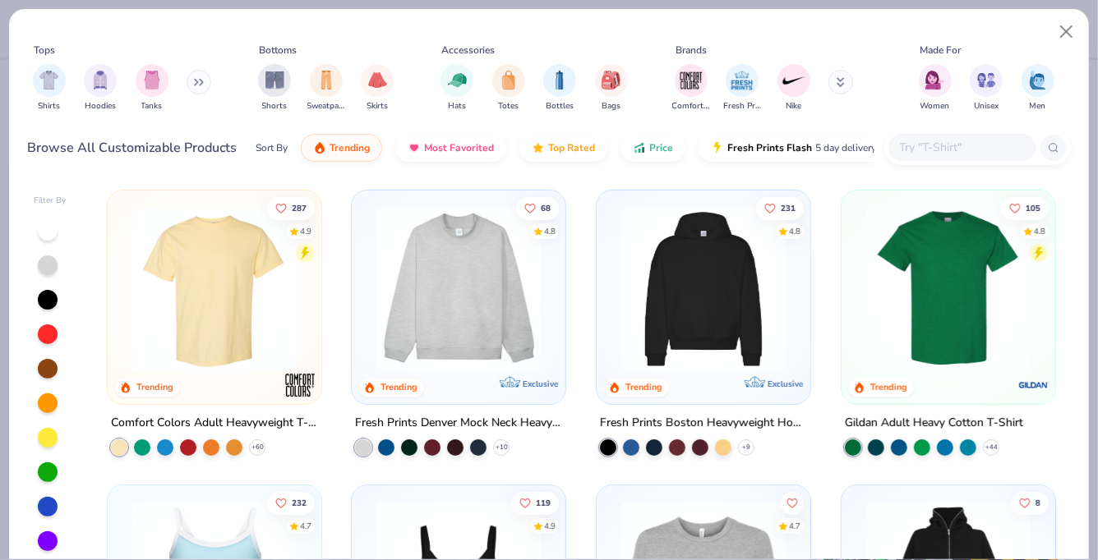
click at [931, 146] on input "text" at bounding box center [961, 147] width 127 height 19
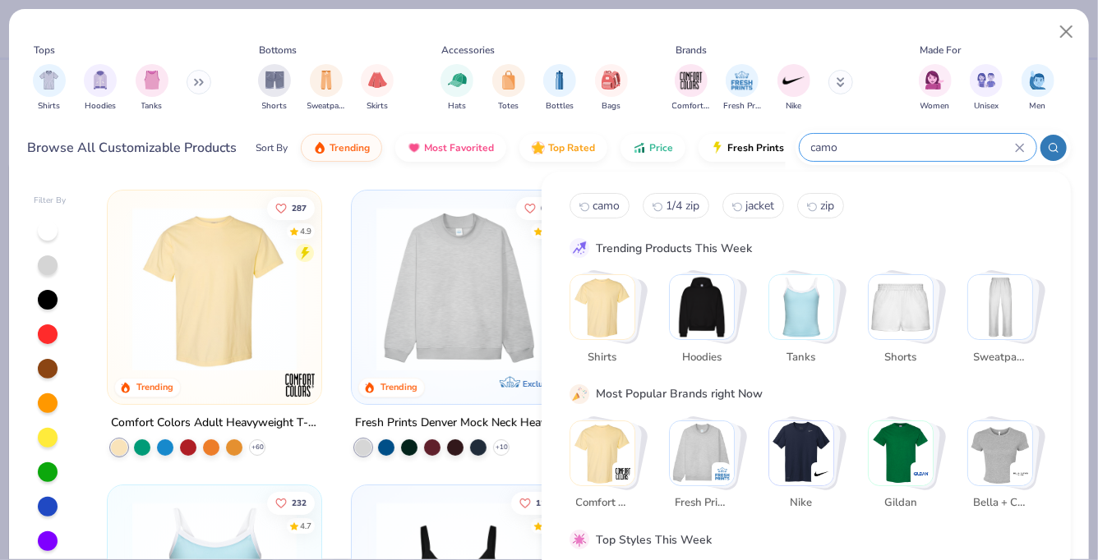
type input "camo"
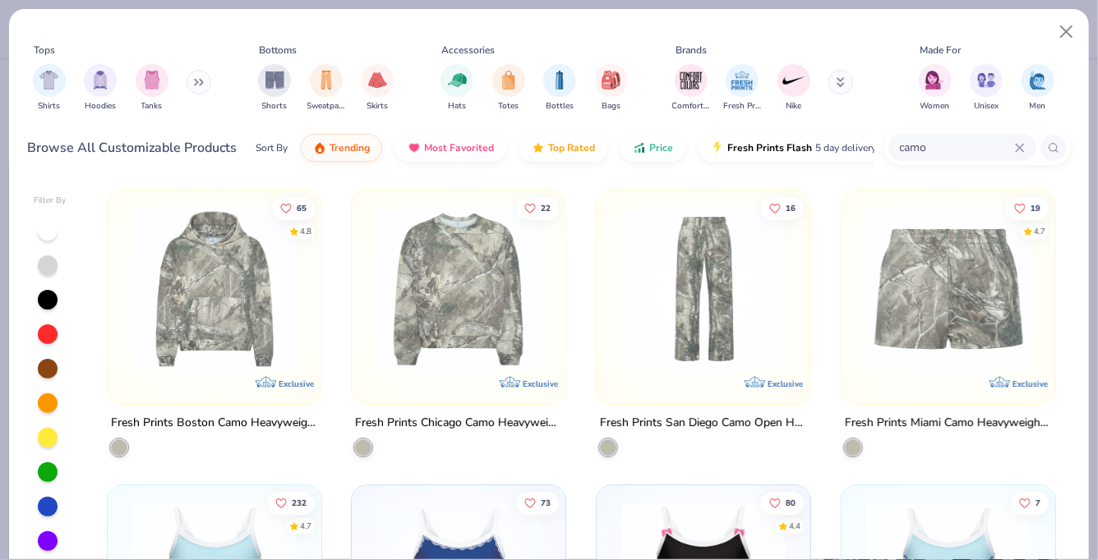
click at [734, 311] on img at bounding box center [703, 289] width 181 height 164
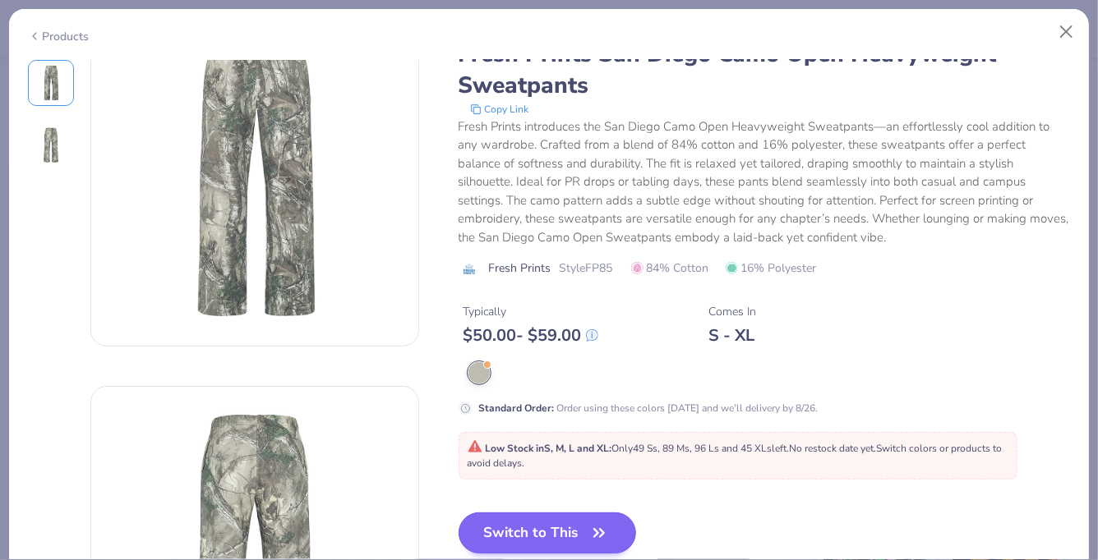
scroll to position [132, 0]
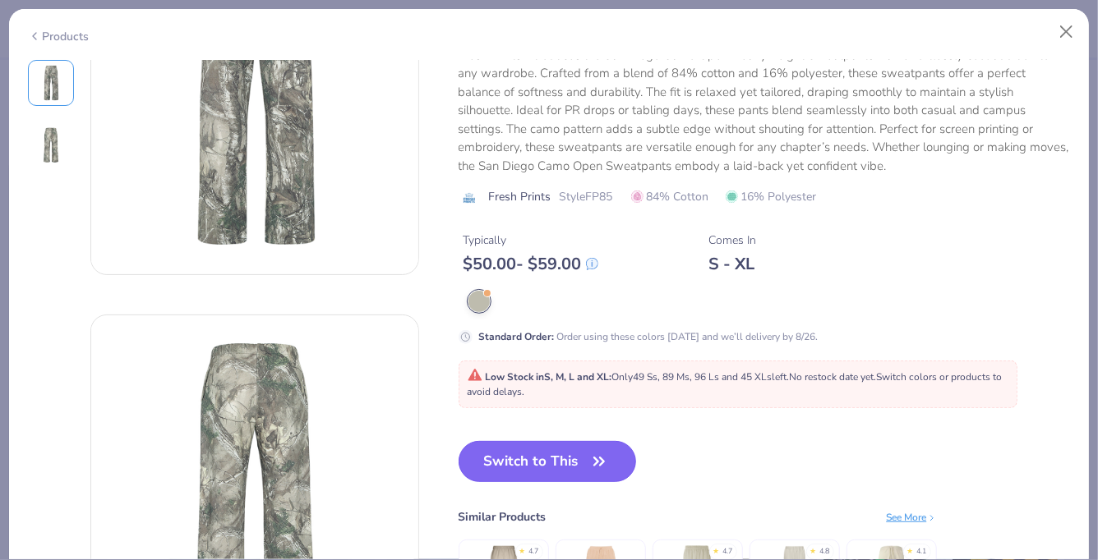
click at [546, 458] on button "Switch to This" at bounding box center [547, 461] width 178 height 41
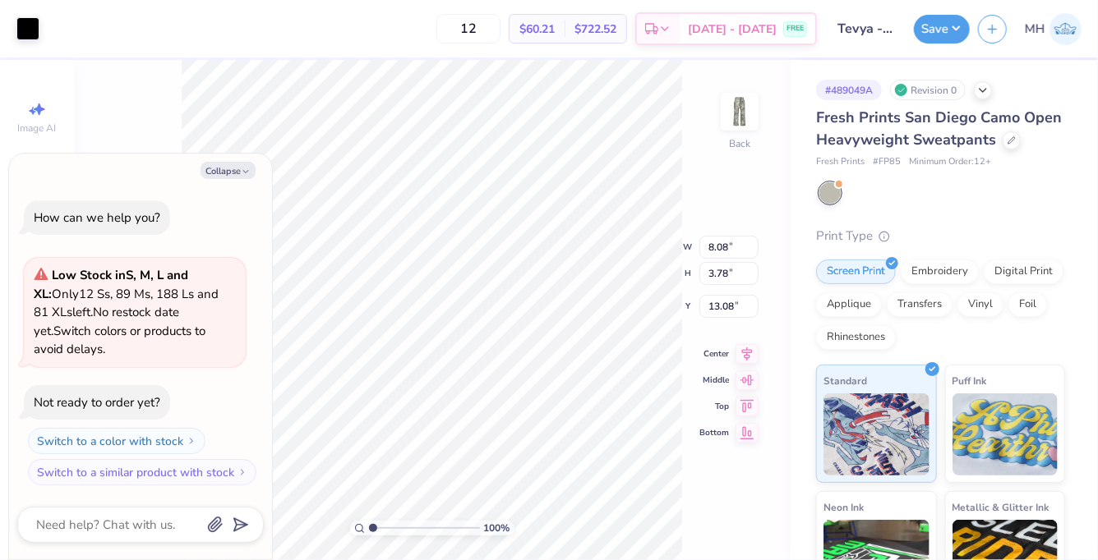
type textarea "x"
type input "4.29"
type textarea "x"
type input "6.02"
type input "2.82"
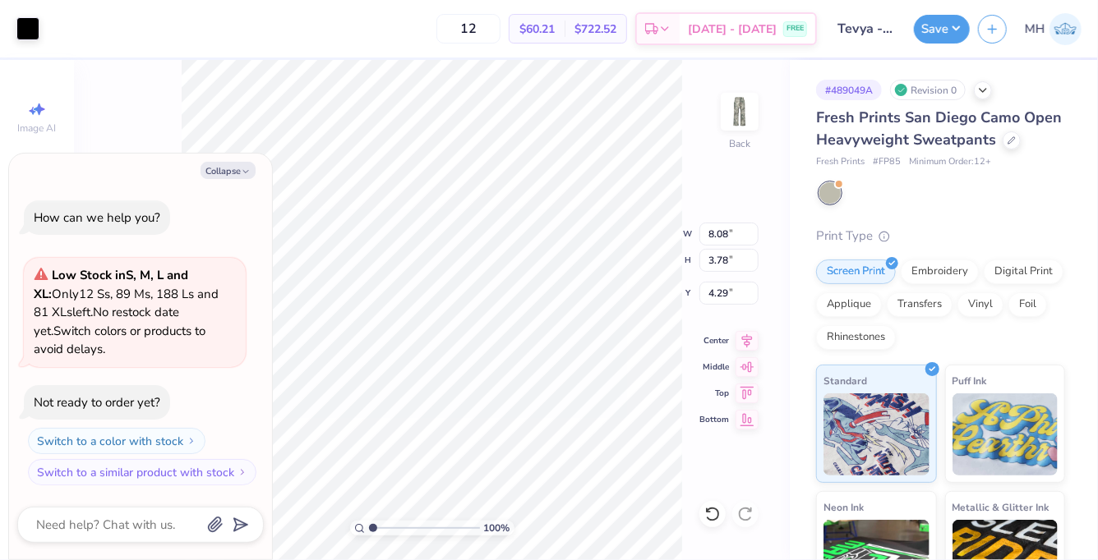
type input "5.25"
type textarea "x"
type input "3.85"
click at [912, 42] on div "Art colors 12 $60.21 Per Item $722.52 Total Est. Delivery Aug 23 - 26 FREE Desi…" at bounding box center [549, 29] width 1098 height 58
click at [951, 22] on button "Save" at bounding box center [942, 26] width 56 height 29
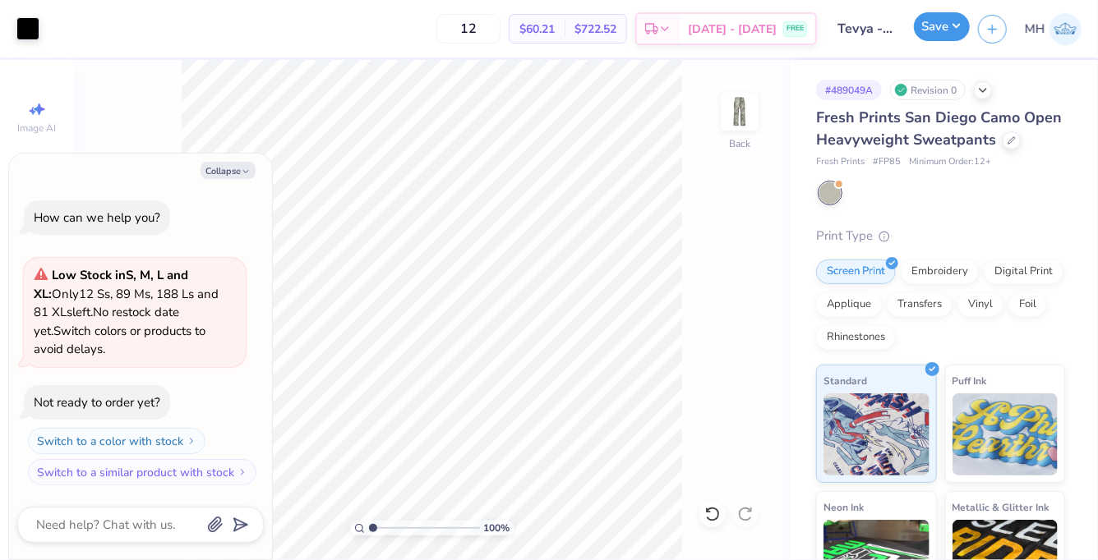
type textarea "x"
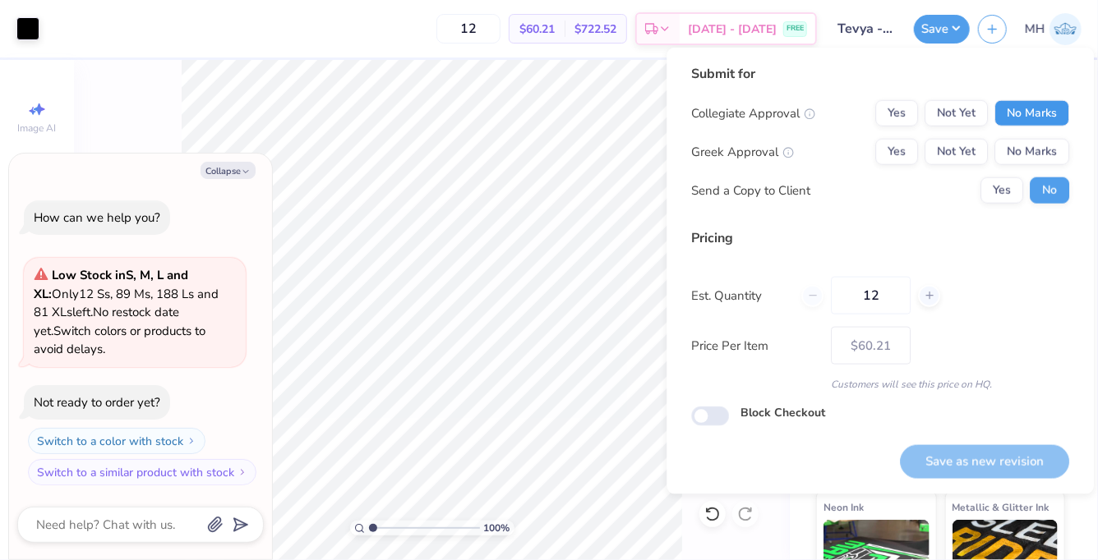
click at [1041, 109] on button "No Marks" at bounding box center [1031, 113] width 75 height 26
click at [1048, 153] on button "No Marks" at bounding box center [1031, 152] width 75 height 26
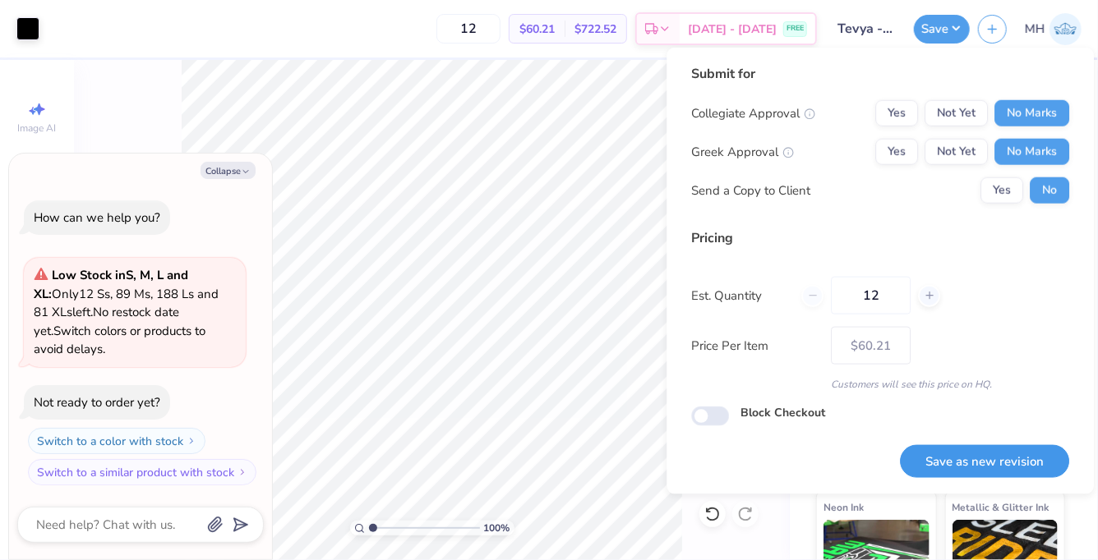
click at [1027, 445] on button "Save as new revision" at bounding box center [984, 462] width 169 height 34
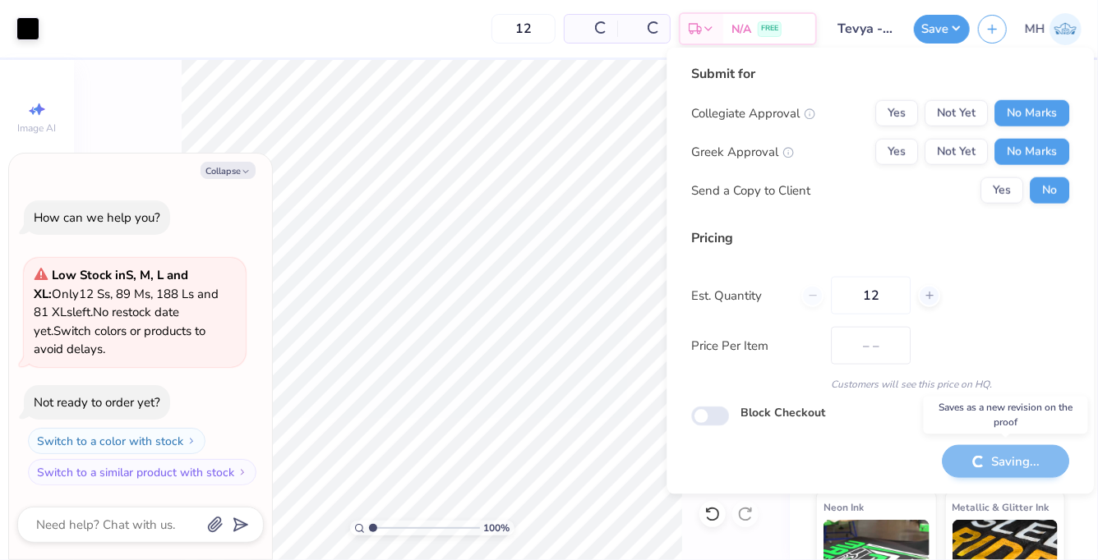
type input "$60.21"
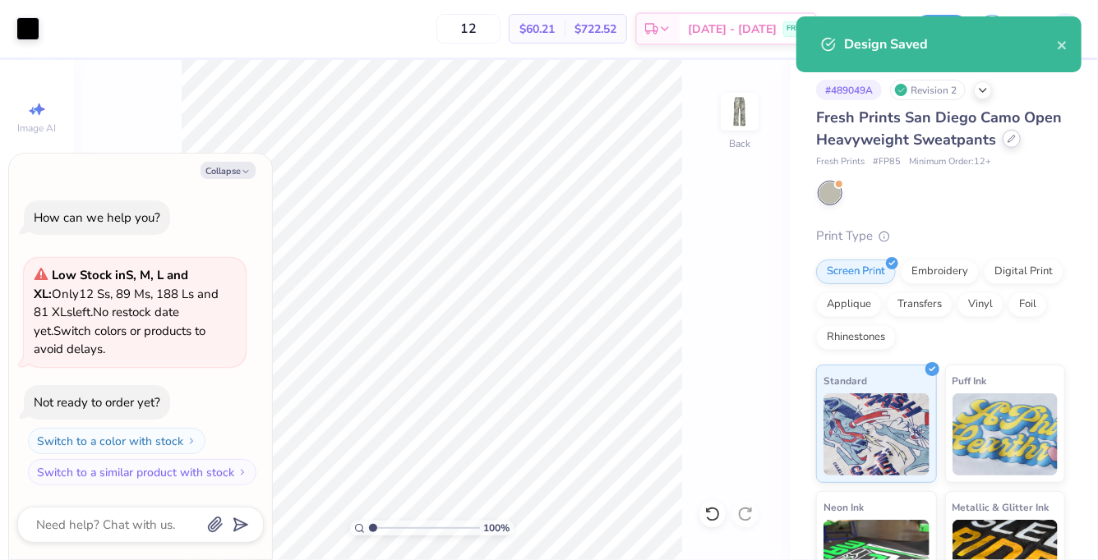
click at [1007, 139] on icon at bounding box center [1011, 139] width 8 height 8
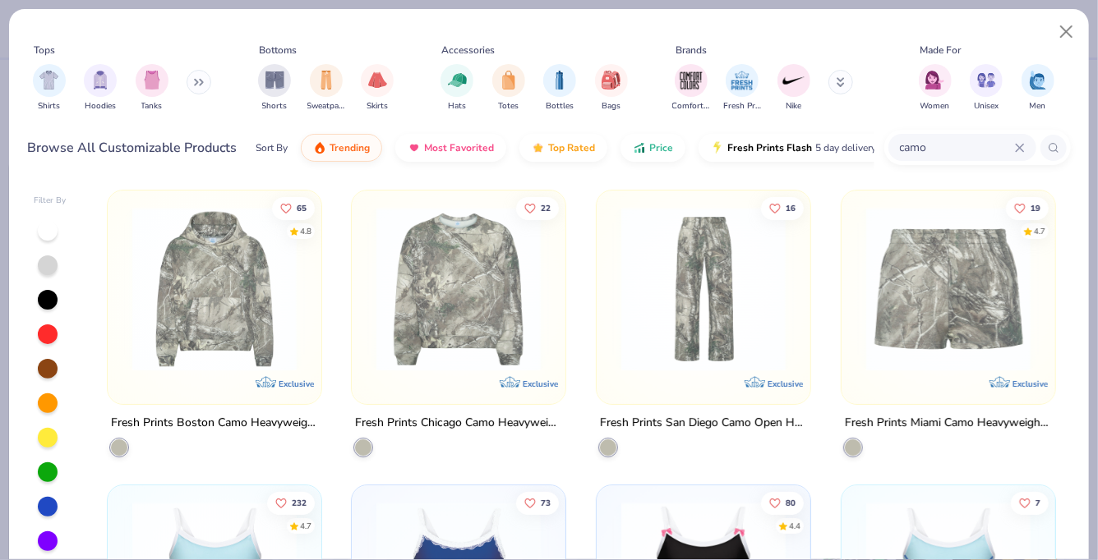
click at [940, 256] on img at bounding box center [948, 289] width 181 height 164
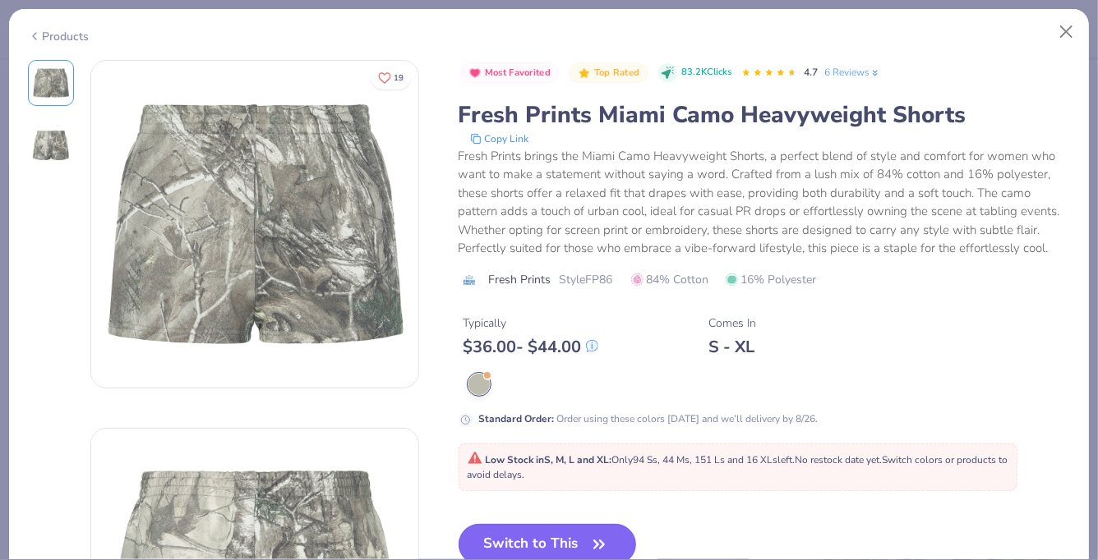
click at [594, 533] on icon "button" at bounding box center [598, 544] width 23 height 23
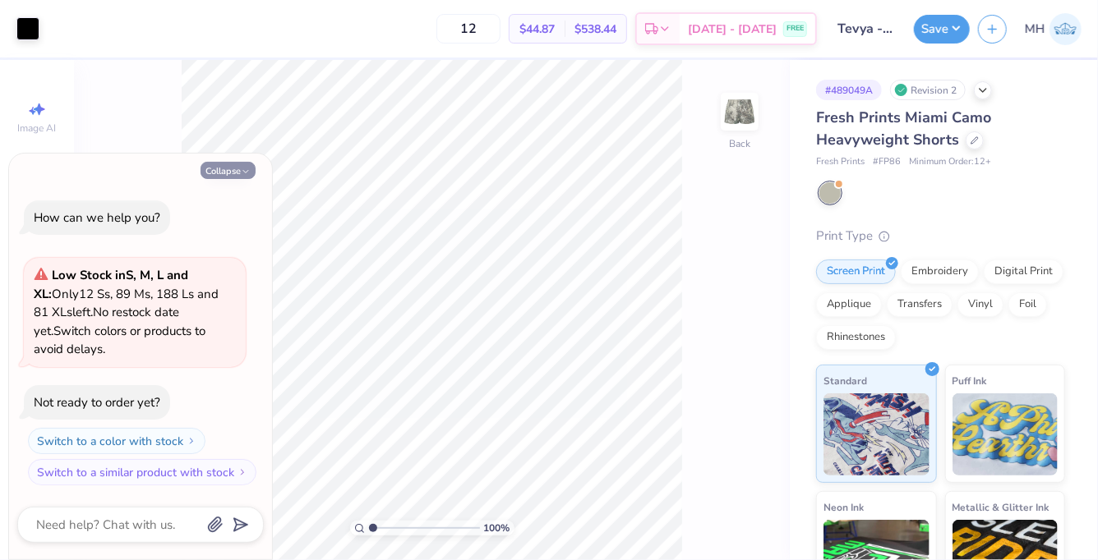
click at [243, 166] on button "Collapse" at bounding box center [227, 170] width 55 height 17
type textarea "x"
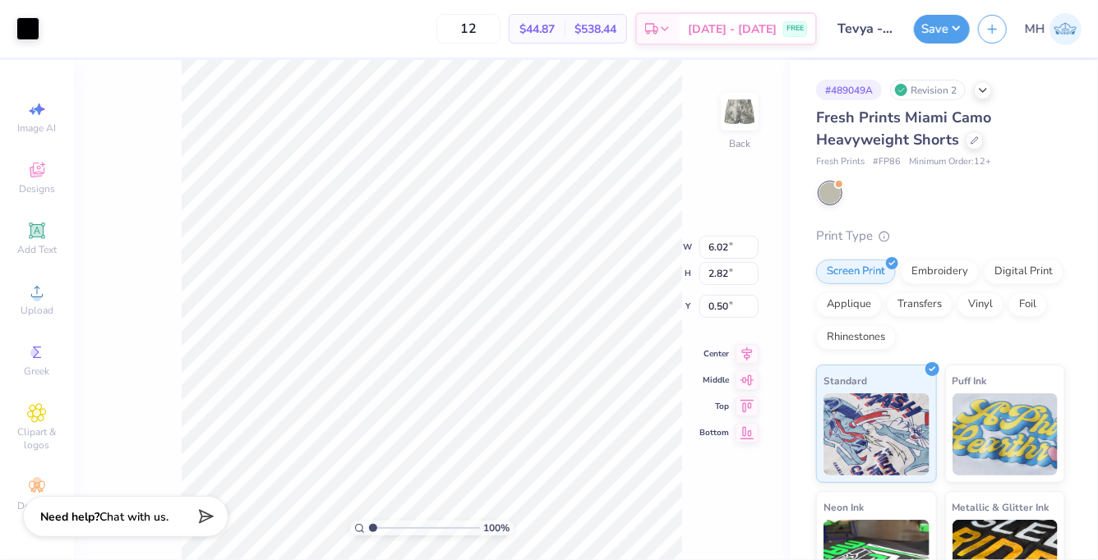
type input "5.42"
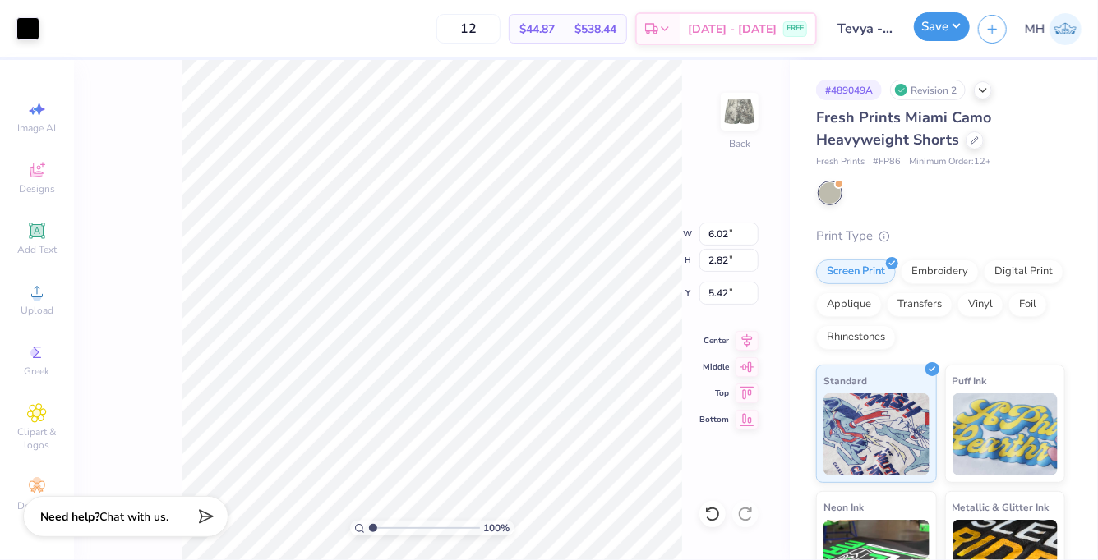
click at [926, 38] on button "Save" at bounding box center [942, 26] width 56 height 29
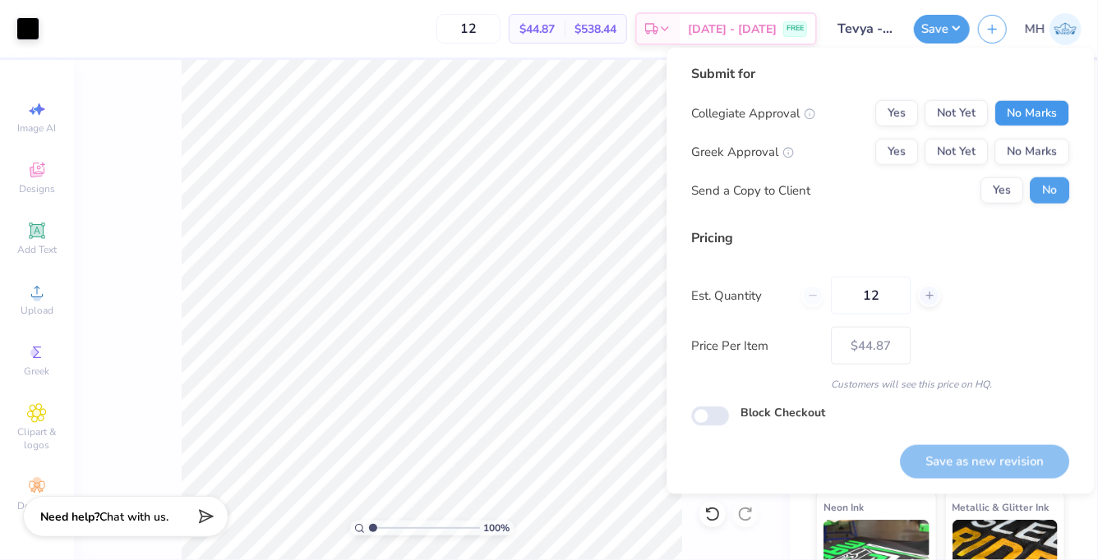
click at [1047, 114] on button "No Marks" at bounding box center [1031, 113] width 75 height 26
click at [1045, 154] on button "No Marks" at bounding box center [1031, 152] width 75 height 26
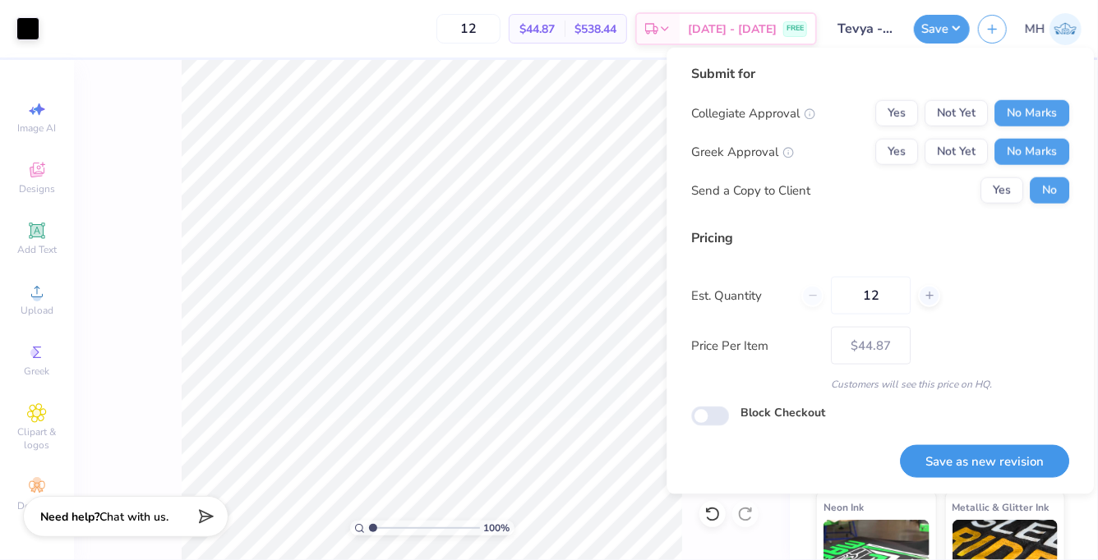
click at [1009, 464] on button "Save as new revision" at bounding box center [984, 462] width 169 height 34
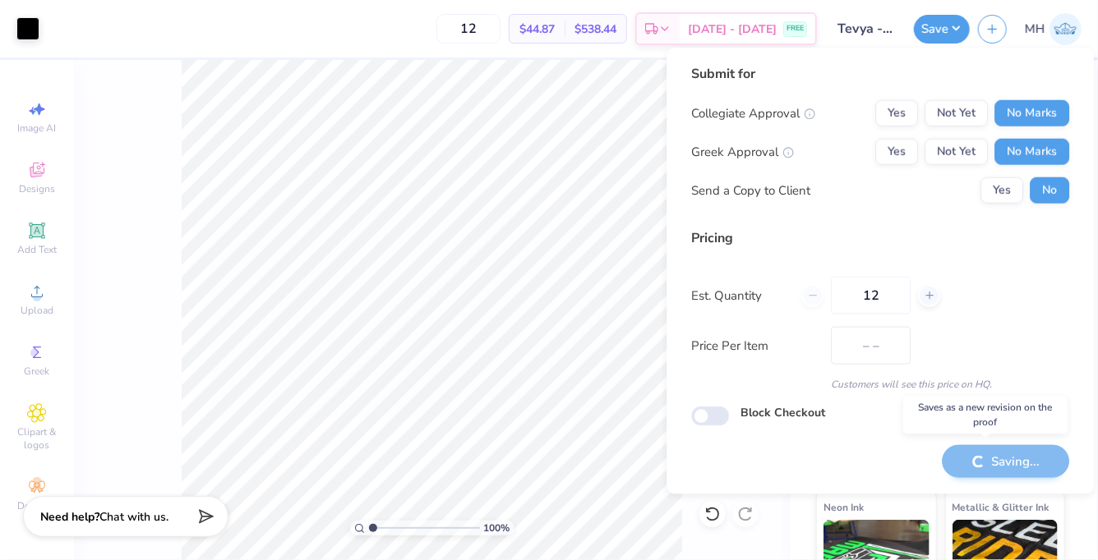
type input "$44.87"
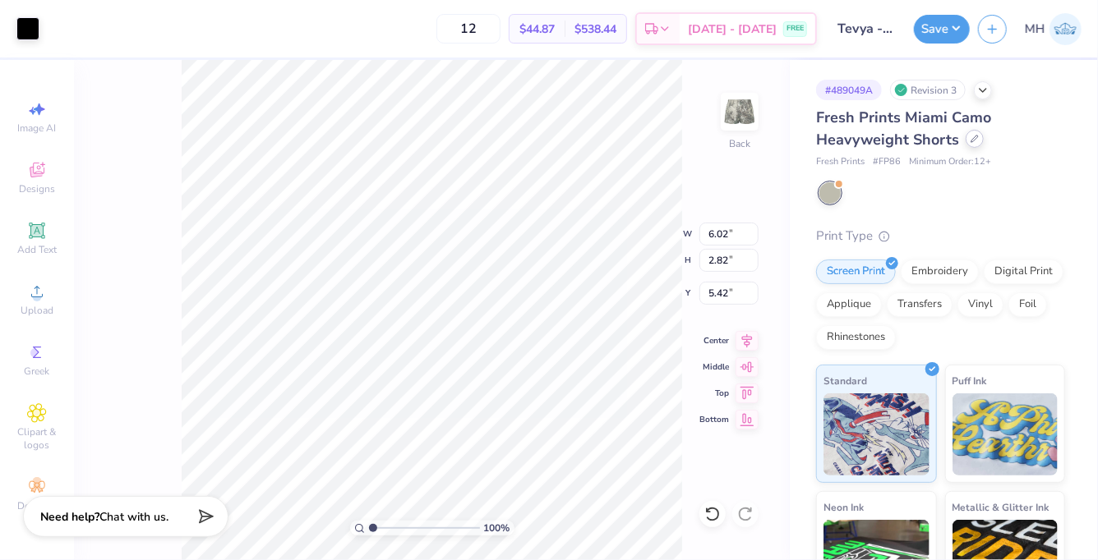
click at [973, 137] on icon at bounding box center [974, 139] width 7 height 7
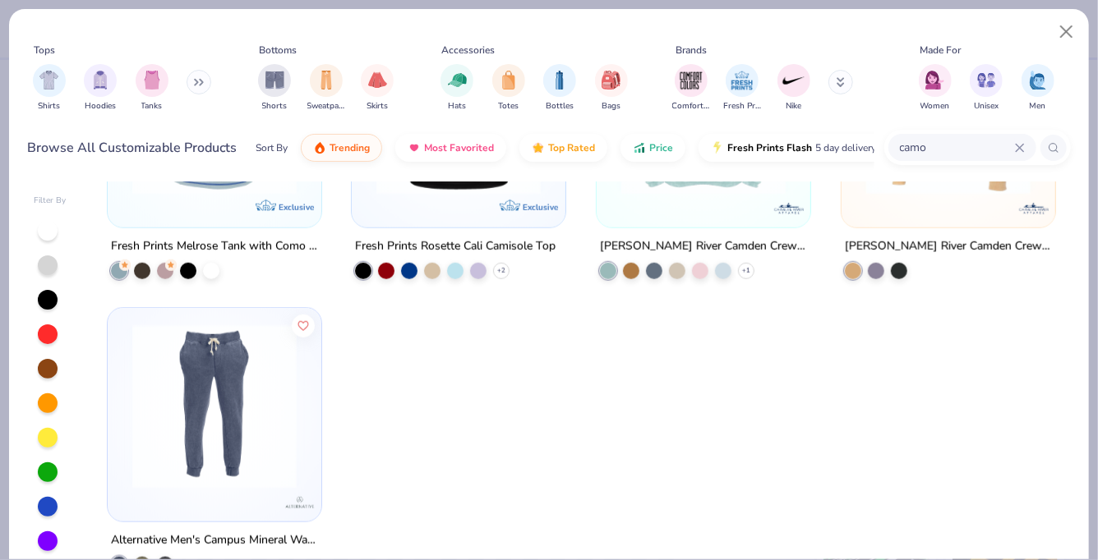
scroll to position [40, 0]
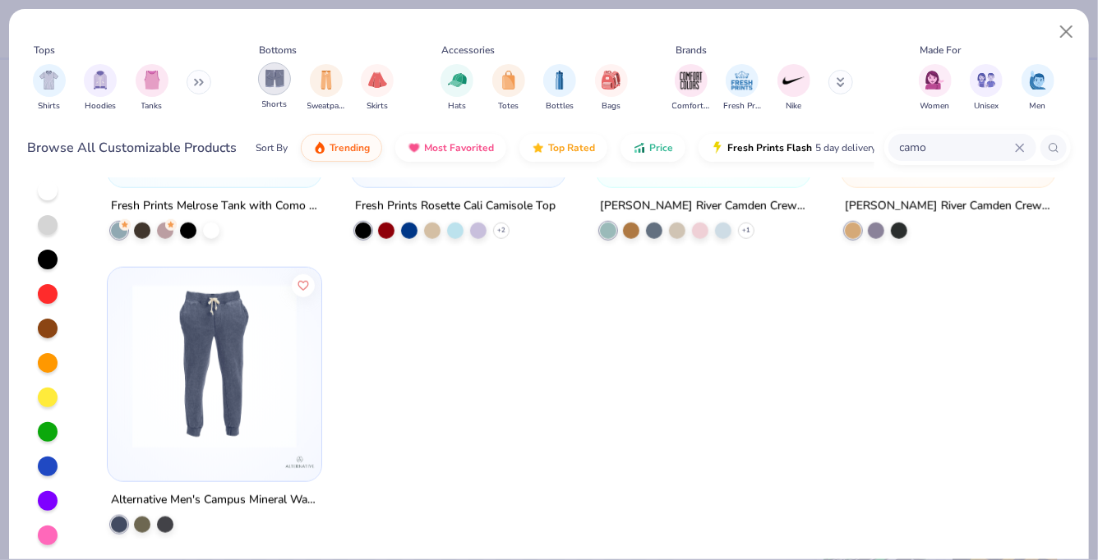
click at [286, 82] on div "filter for Shorts" at bounding box center [274, 78] width 33 height 33
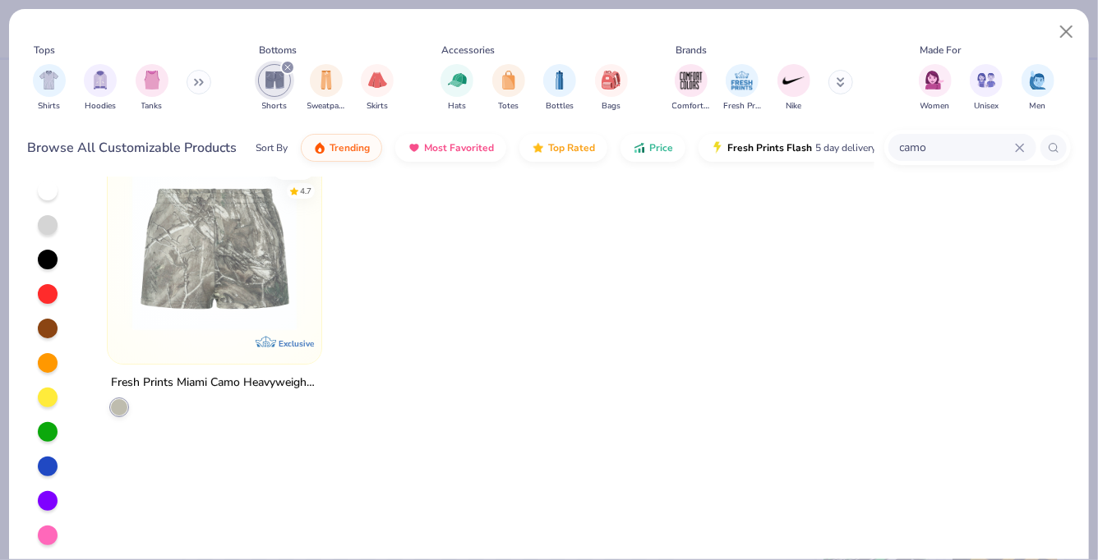
click at [287, 67] on icon "filter for Shorts" at bounding box center [287, 67] width 5 height 5
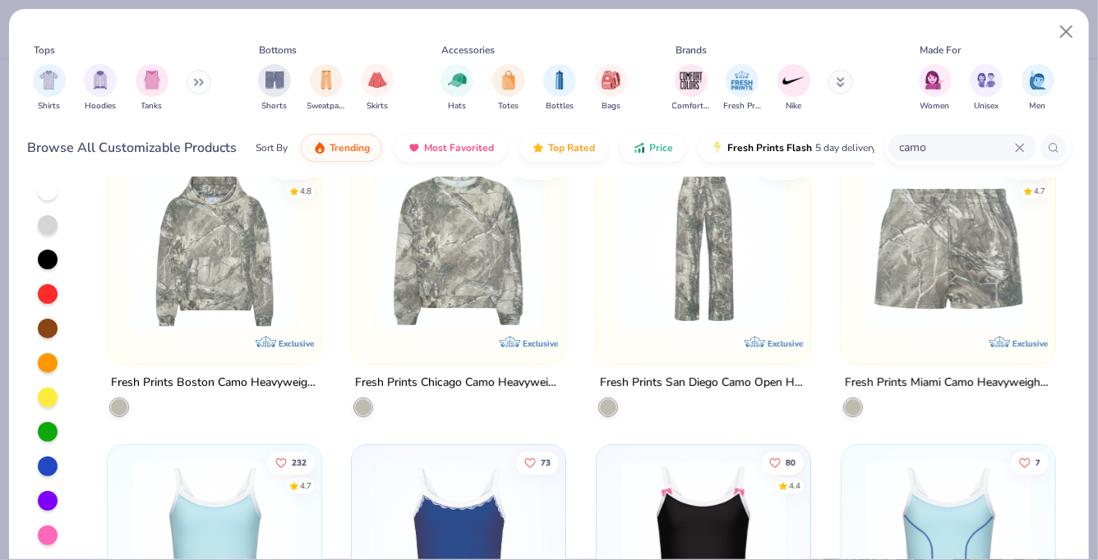
click at [182, 79] on div "Shirts Hoodies Tanks" at bounding box center [122, 88] width 189 height 61
click at [190, 80] on button at bounding box center [198, 82] width 25 height 25
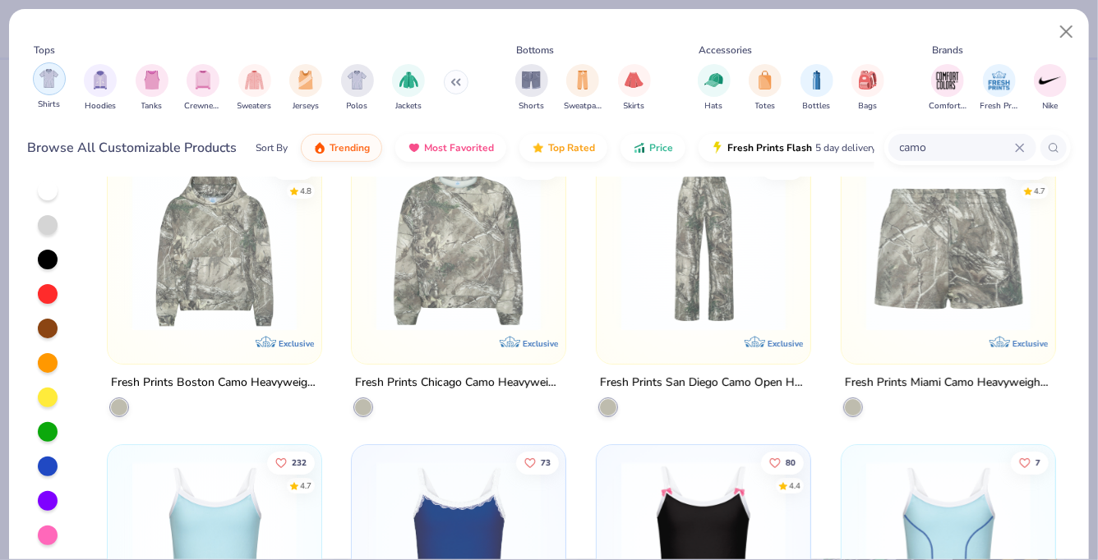
click at [52, 87] on img "filter for Shirts" at bounding box center [48, 78] width 19 height 19
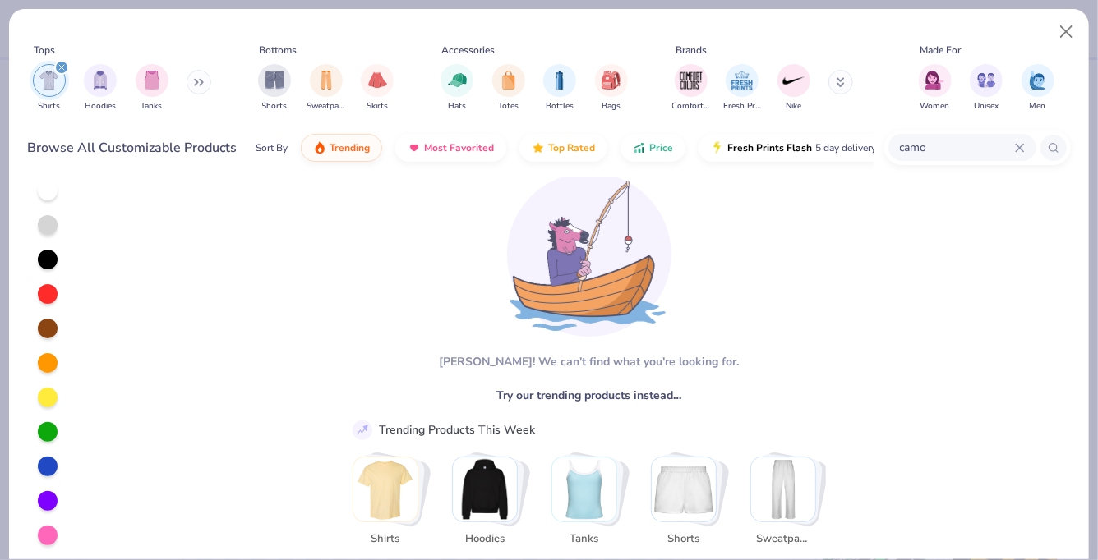
click at [55, 71] on div "filter for Shirts" at bounding box center [61, 67] width 15 height 15
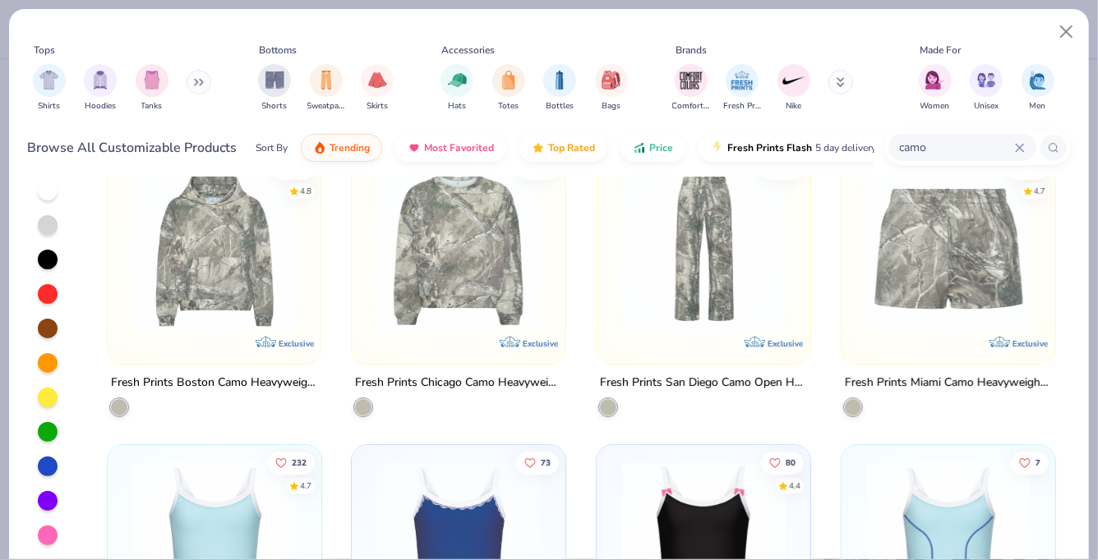
click at [1015, 145] on icon at bounding box center [1020, 148] width 10 height 10
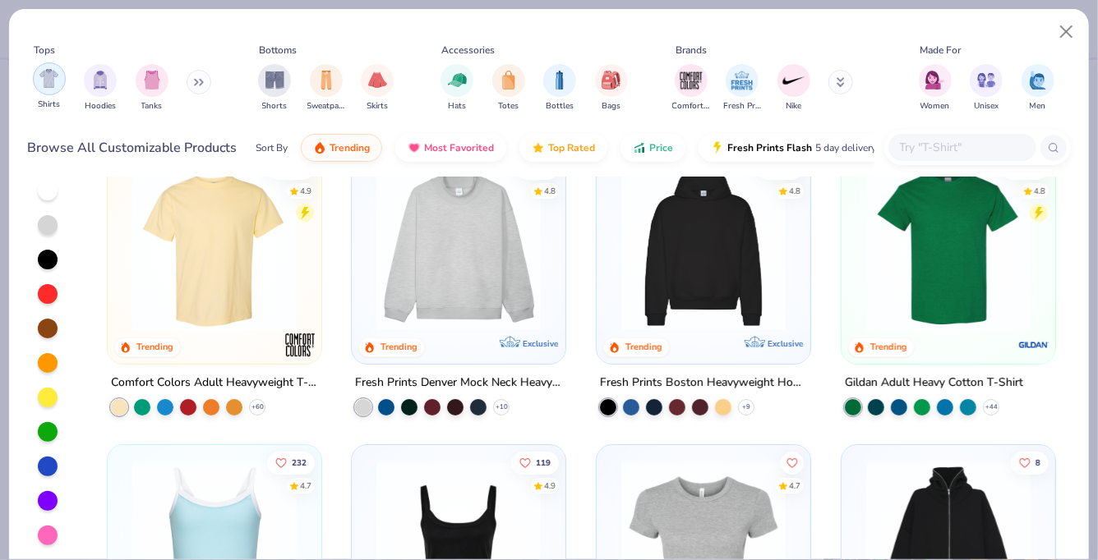
click at [45, 83] on img "filter for Shirts" at bounding box center [48, 78] width 19 height 19
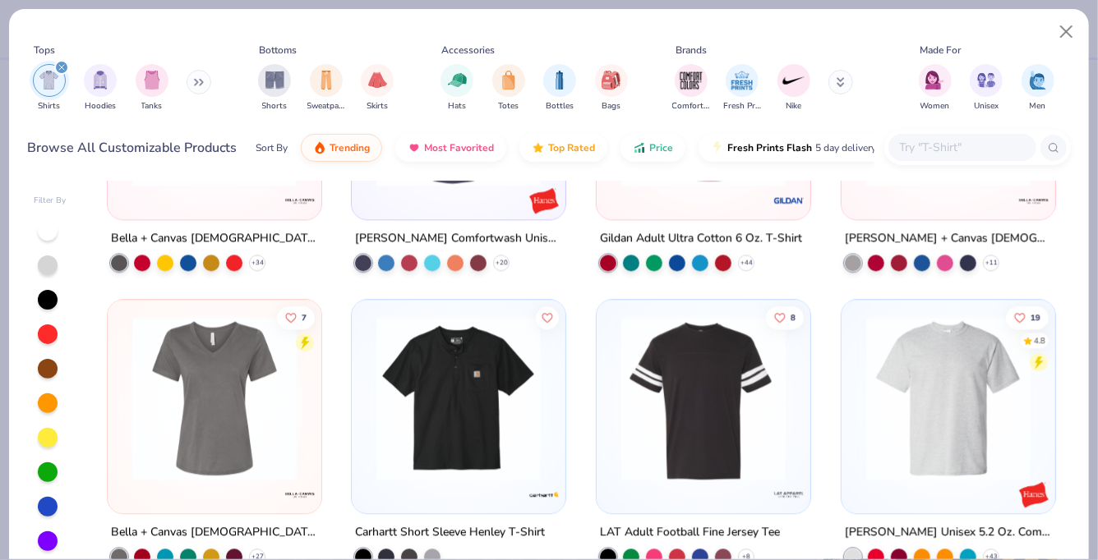
scroll to position [1995, 0]
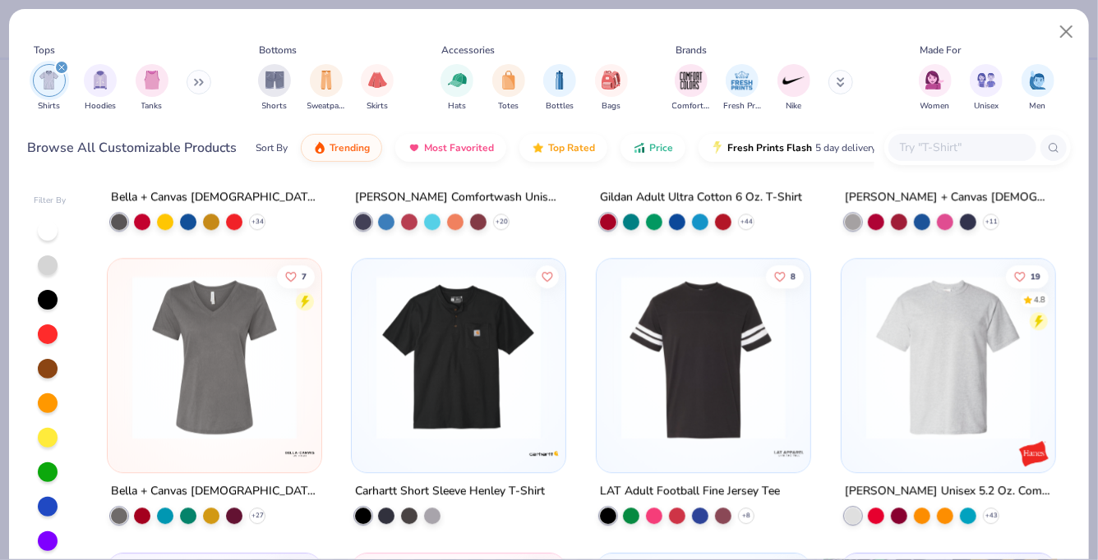
click at [914, 143] on input "text" at bounding box center [961, 147] width 127 height 19
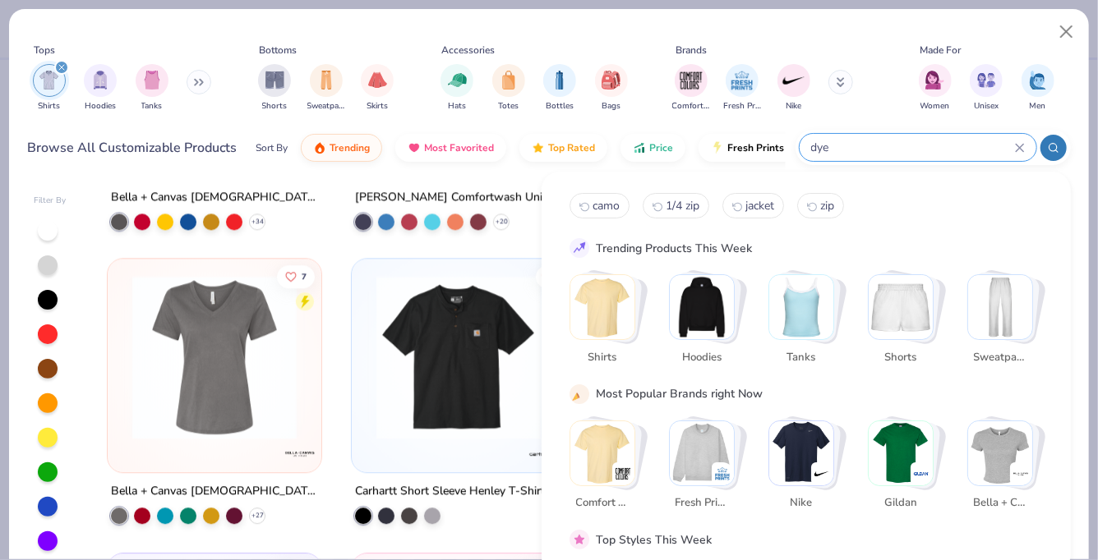
type input "dye"
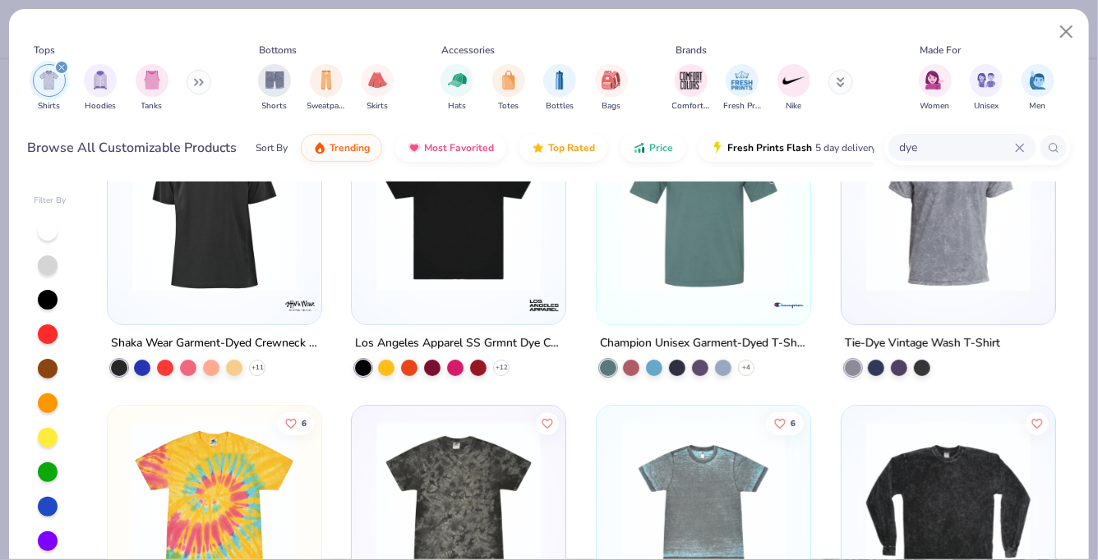
scroll to position [185, 0]
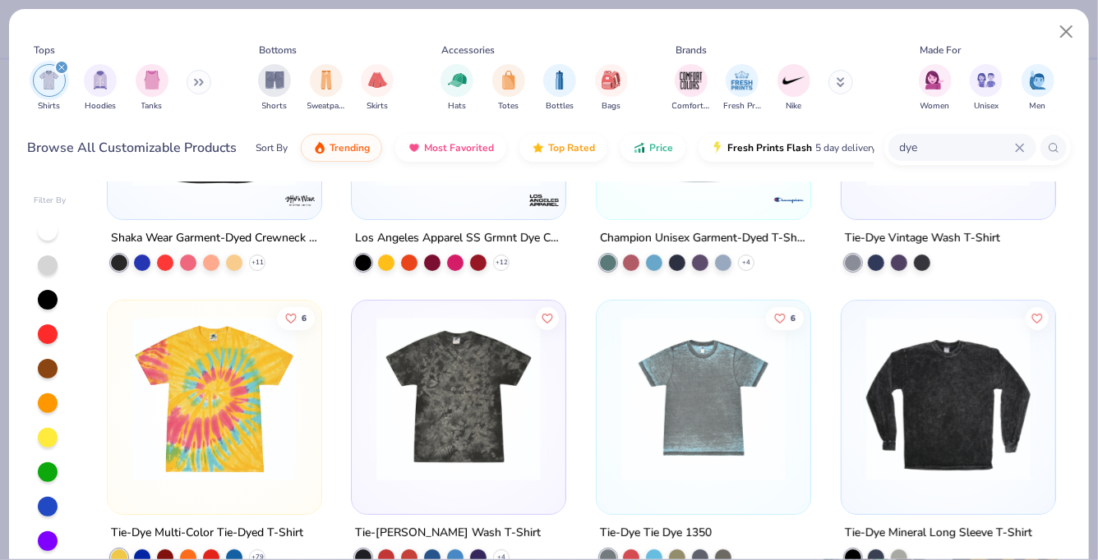
click at [490, 417] on img at bounding box center [458, 399] width 181 height 164
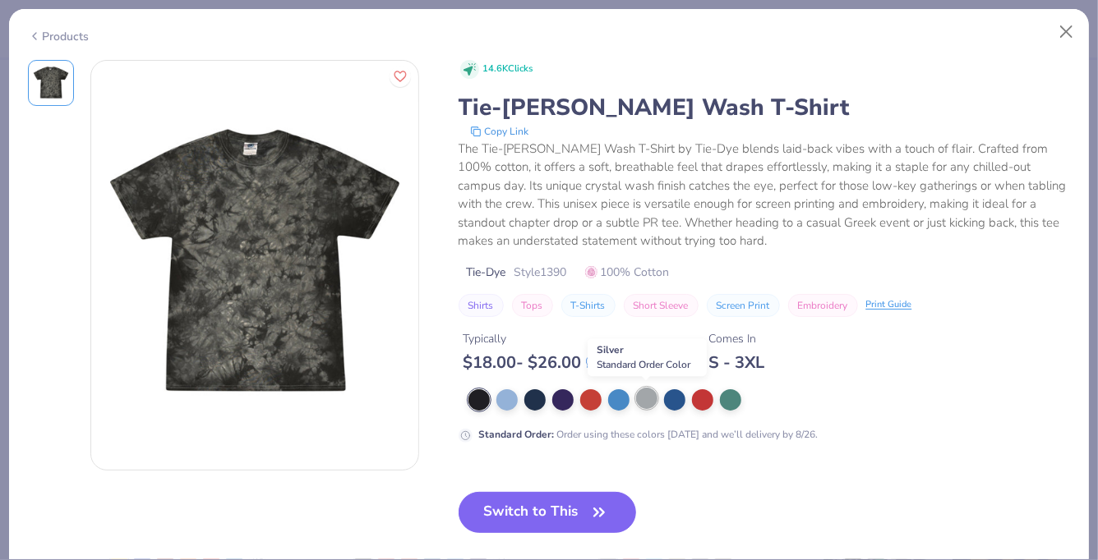
click at [641, 396] on div at bounding box center [646, 398] width 21 height 21
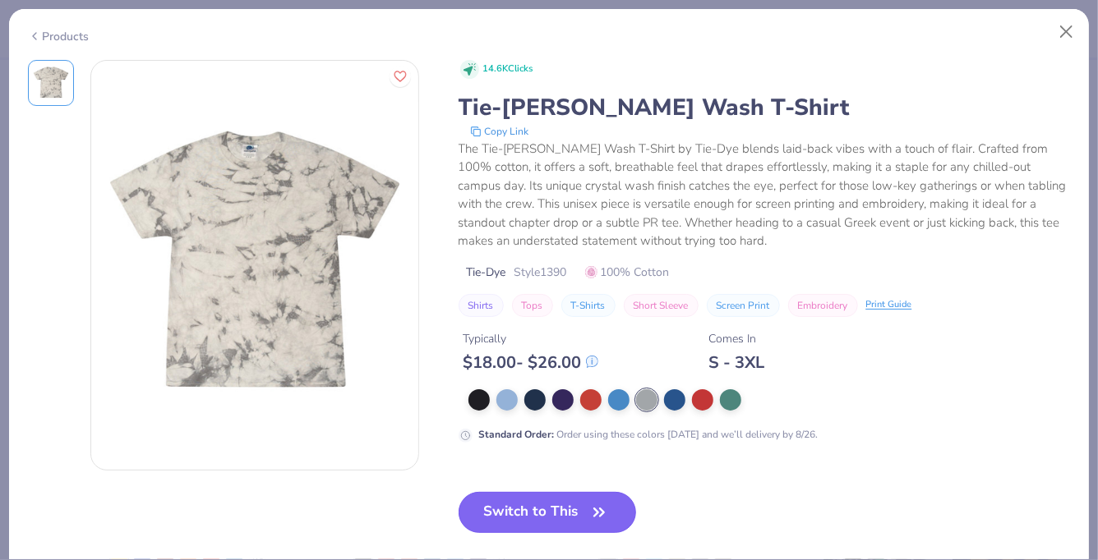
click at [584, 508] on button "Switch to This" at bounding box center [547, 512] width 178 height 41
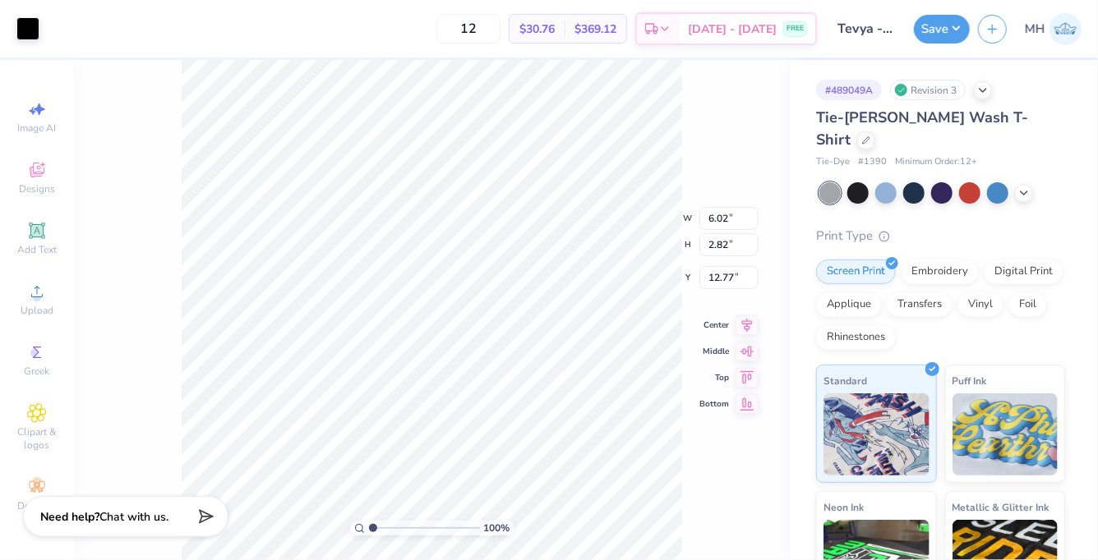
type input "4.77"
type input "11.37"
type input "5.31"
type input "4.22"
click at [951, 27] on button "Save" at bounding box center [942, 26] width 56 height 29
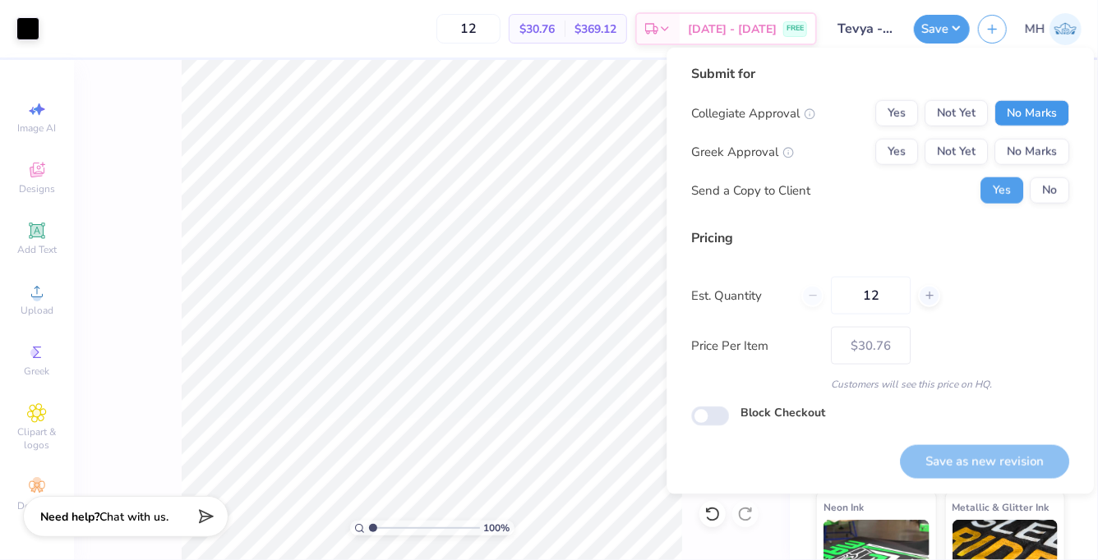
click at [1027, 123] on button "No Marks" at bounding box center [1031, 113] width 75 height 26
click at [1031, 136] on div "Collegiate Approval Yes Not Yet No Marks Greek Approval Yes Not Yet No Marks Se…" at bounding box center [880, 152] width 378 height 104
click at [1033, 145] on button "No Marks" at bounding box center [1031, 152] width 75 height 26
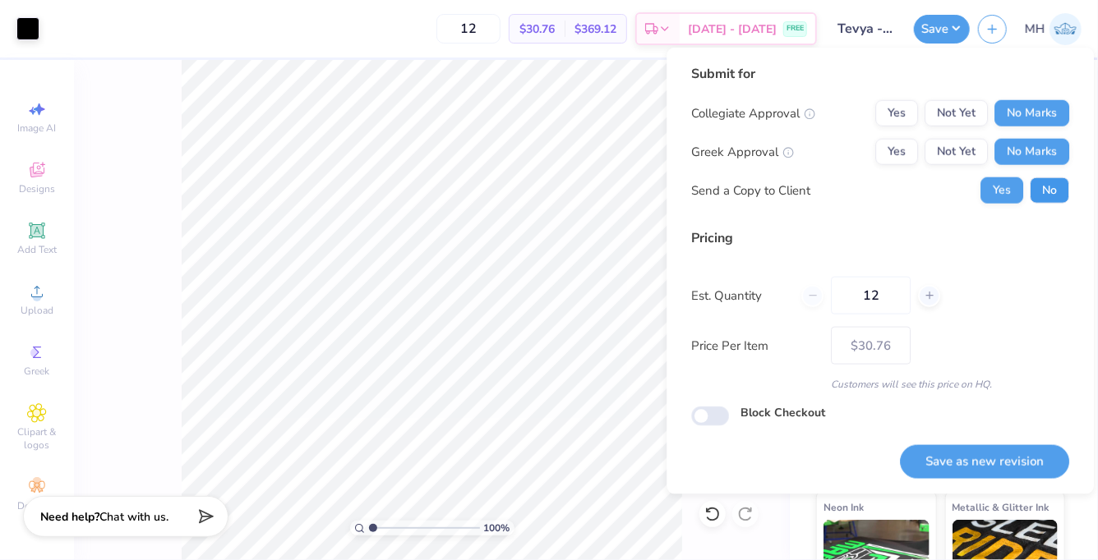
click at [1052, 188] on button "No" at bounding box center [1048, 190] width 39 height 26
click at [993, 456] on button "Save as new revision" at bounding box center [984, 462] width 169 height 34
type input "– –"
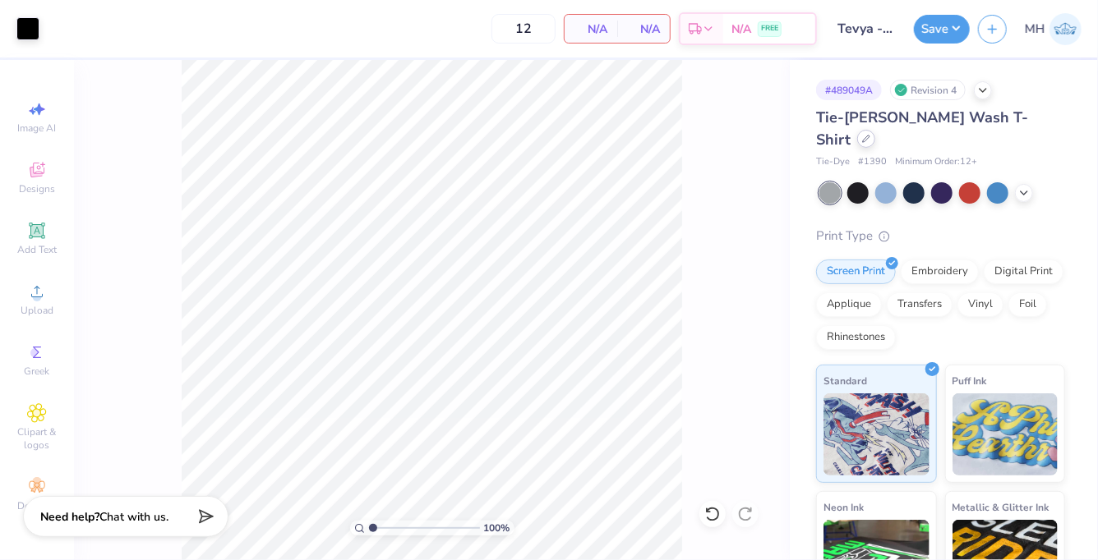
click at [875, 130] on div at bounding box center [866, 139] width 18 height 18
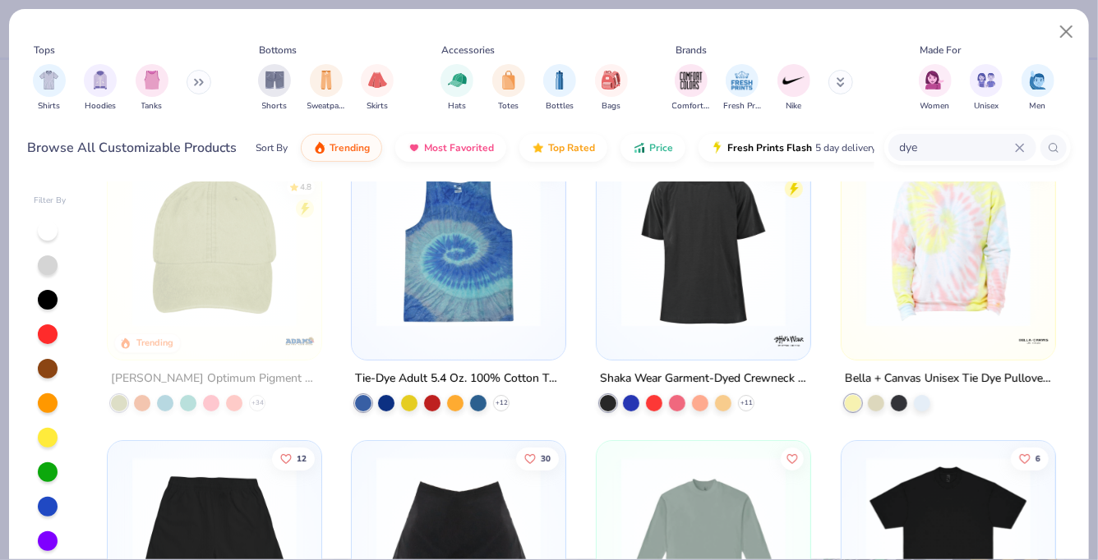
scroll to position [47, 0]
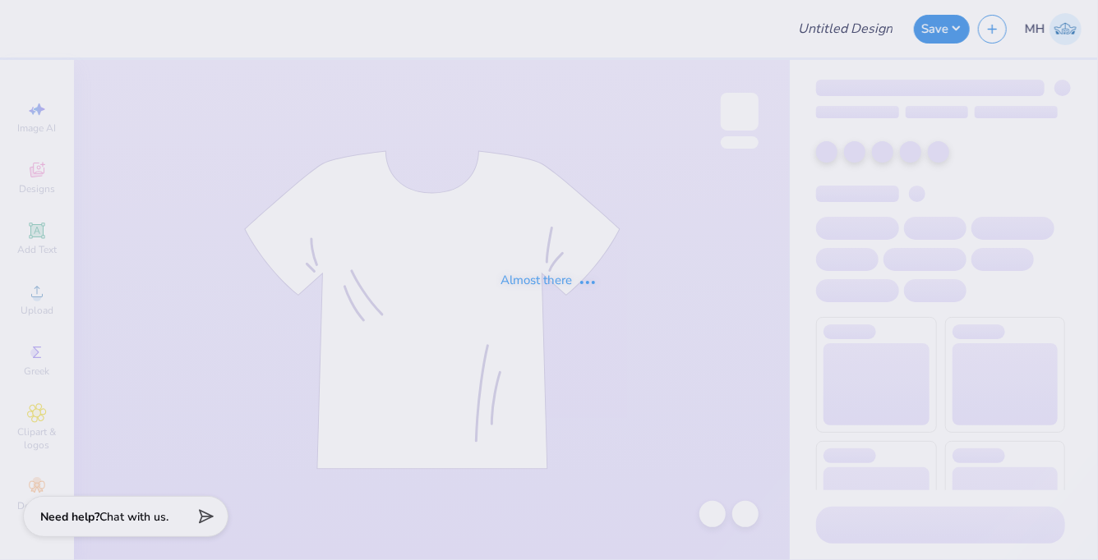
type input "Tevya - merch"
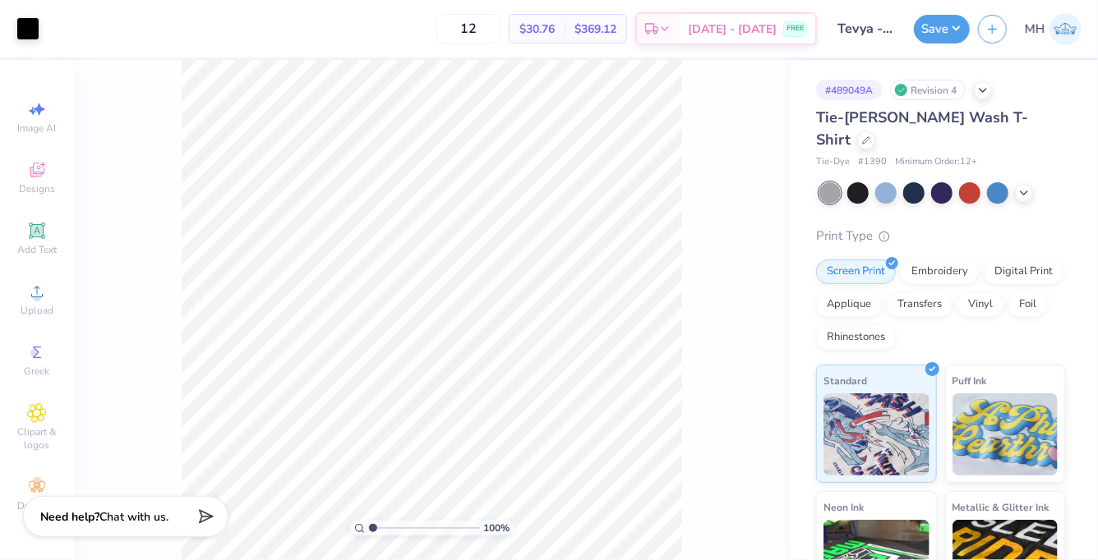
click at [1034, 107] on div "Tie-[PERSON_NAME] Wash T-Shirt" at bounding box center [940, 129] width 249 height 44
click at [870, 135] on icon at bounding box center [866, 139] width 8 height 8
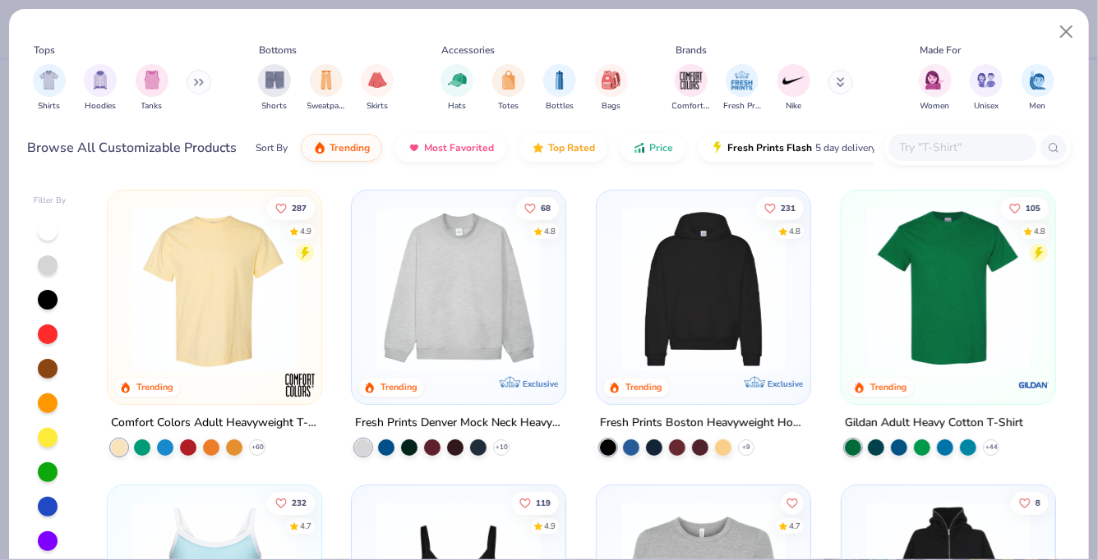
click at [985, 138] on input "text" at bounding box center [961, 147] width 127 height 19
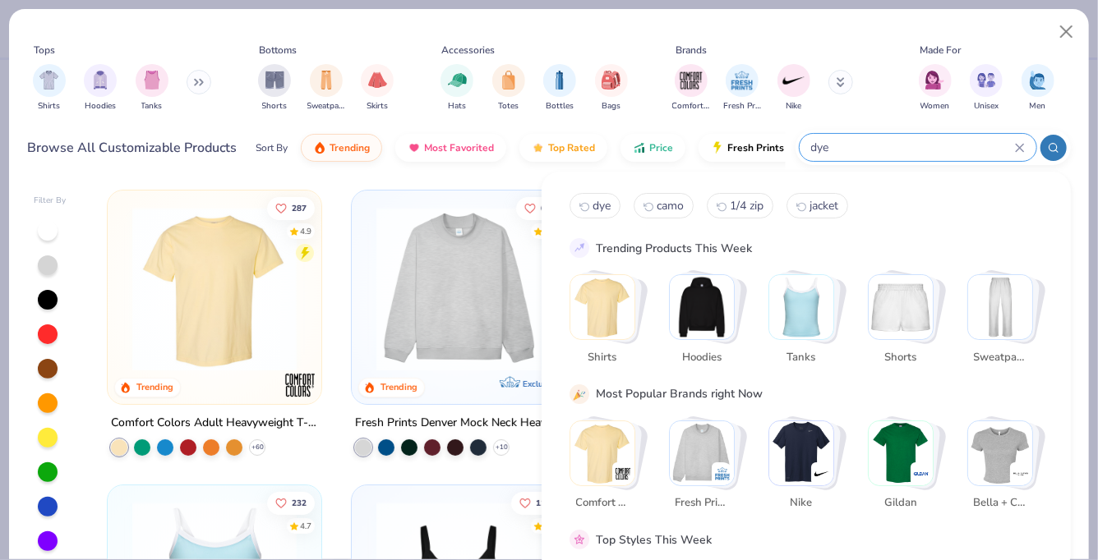
type input "dye"
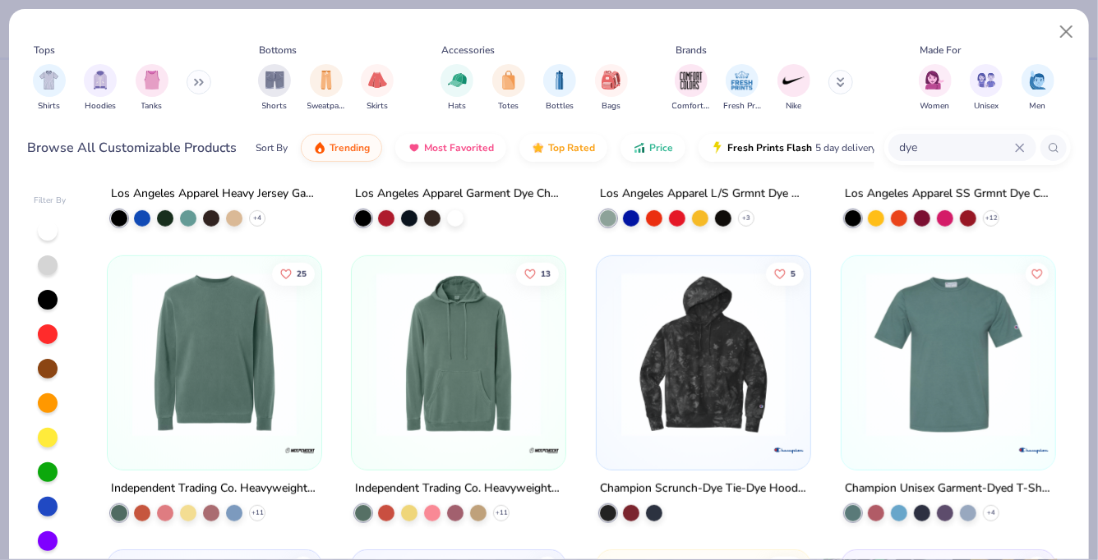
scroll to position [525, 0]
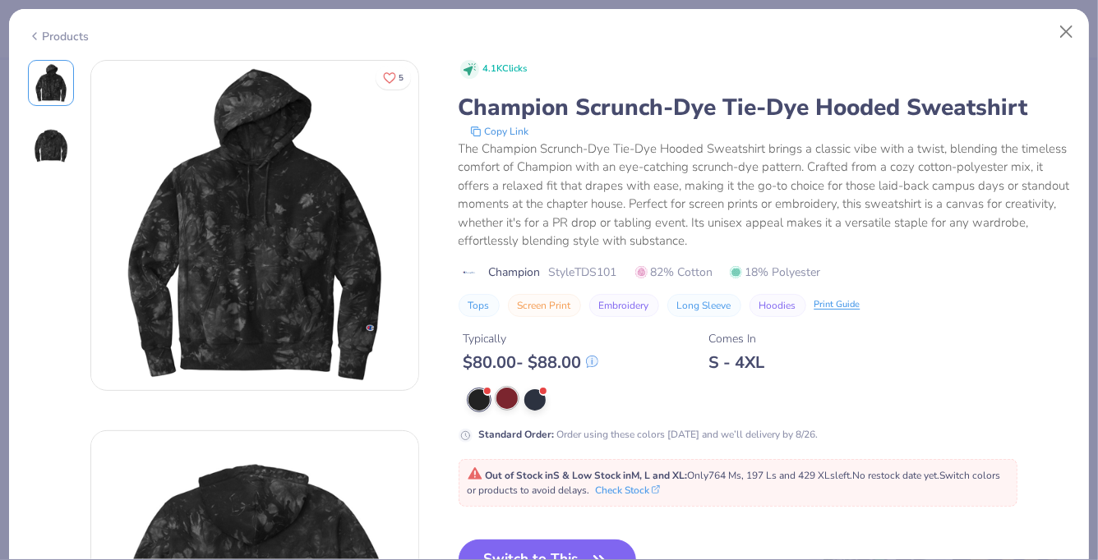
click at [501, 396] on div at bounding box center [506, 398] width 21 height 21
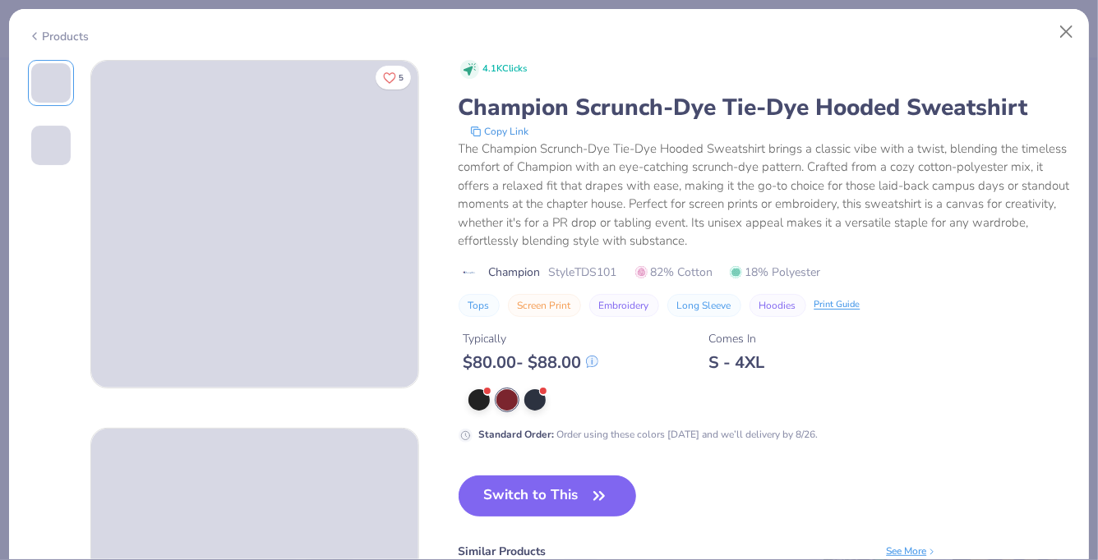
scroll to position [18, 0]
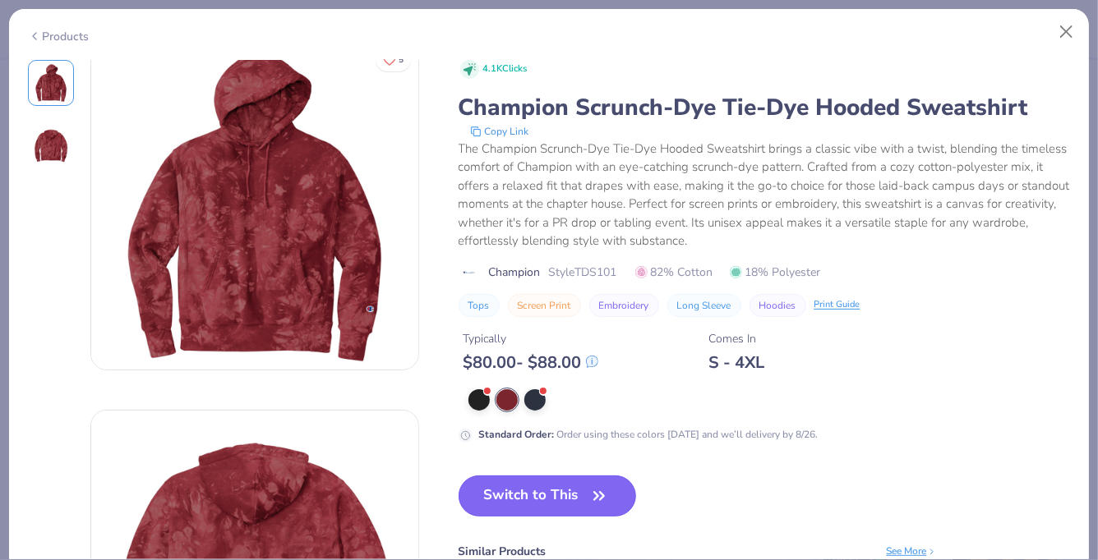
click at [538, 502] on button "Switch to This" at bounding box center [547, 496] width 178 height 41
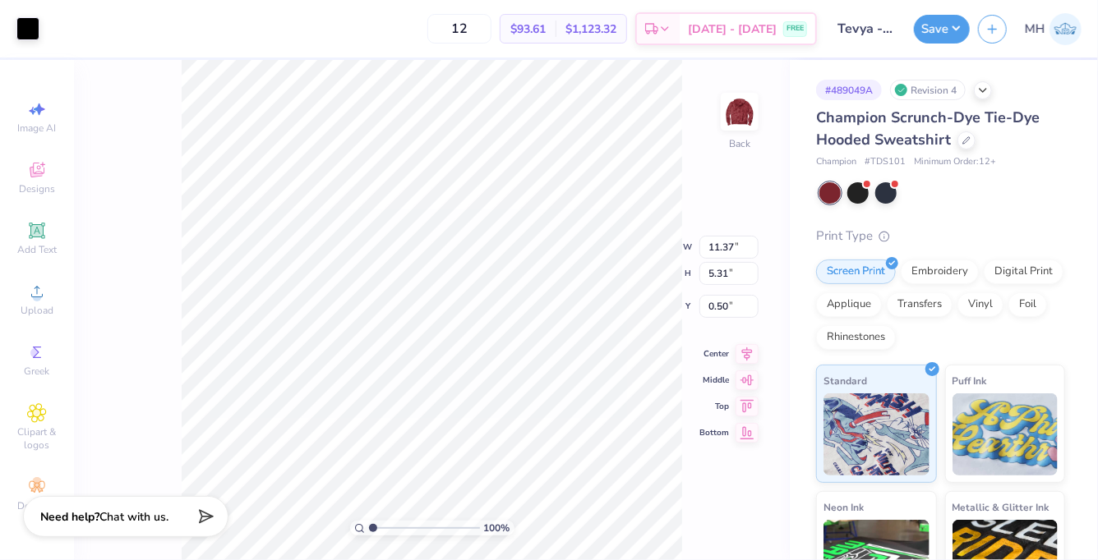
type input "3.34"
click at [859, 196] on div at bounding box center [857, 191] width 21 height 21
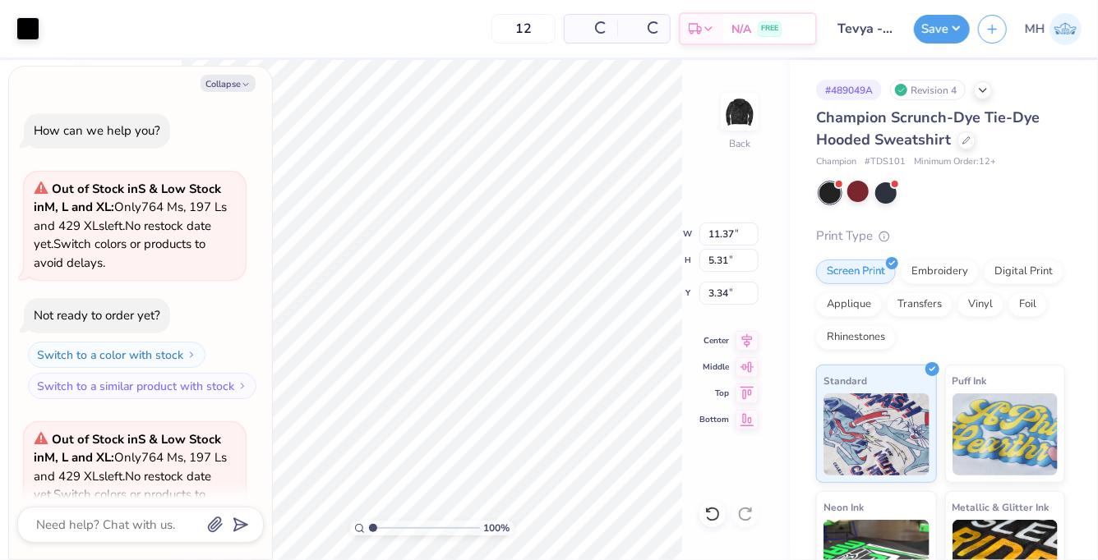
scroll to position [163, 0]
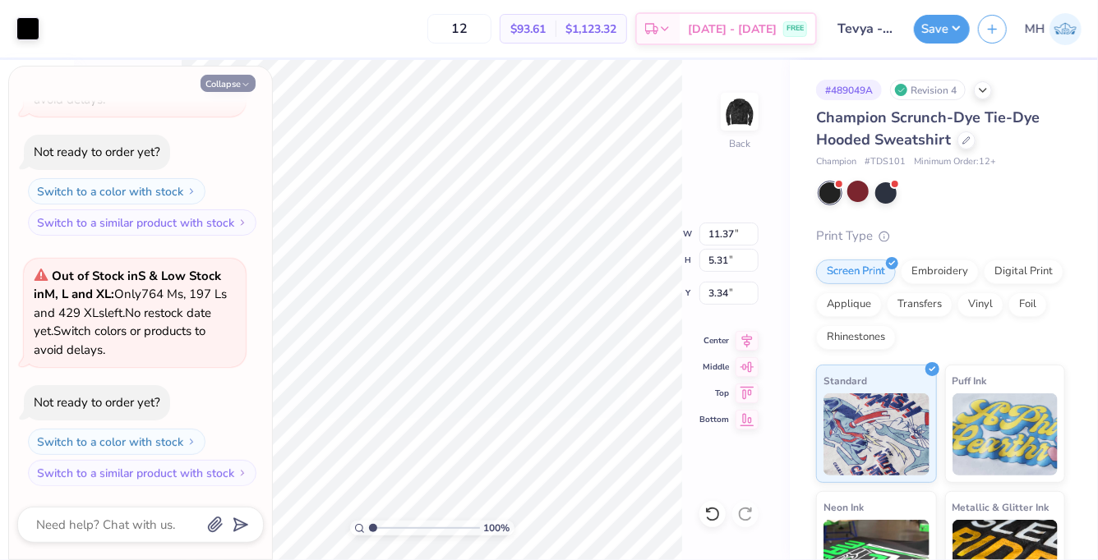
click at [234, 85] on button "Collapse" at bounding box center [227, 83] width 55 height 17
type textarea "x"
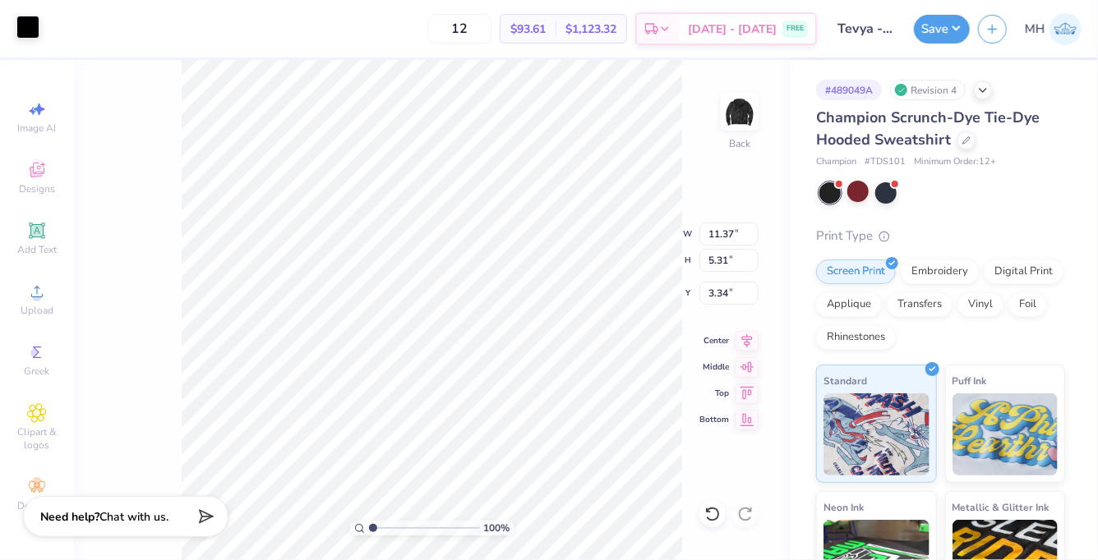
click at [25, 25] on div at bounding box center [27, 27] width 23 height 23
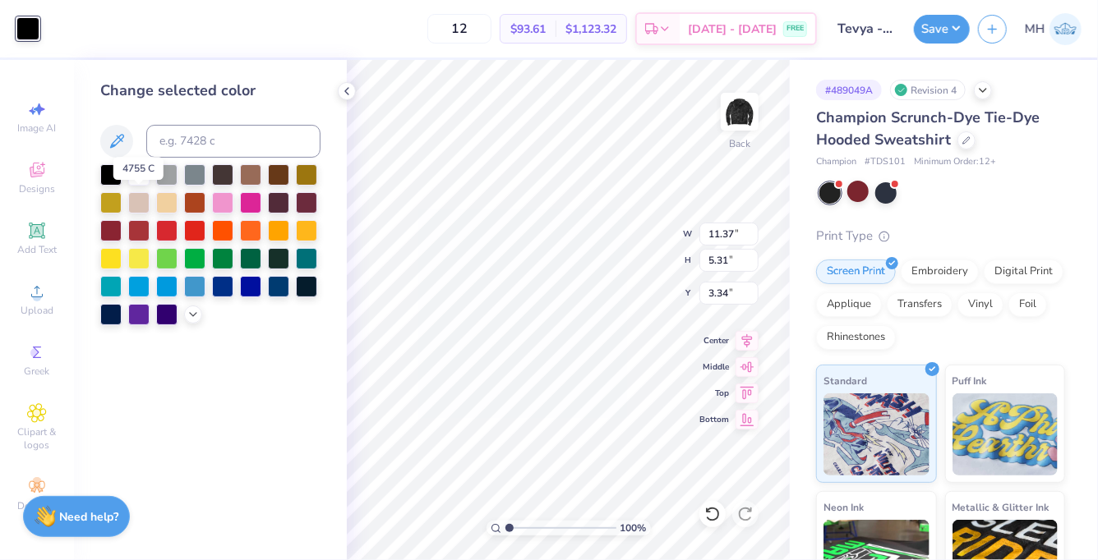
click at [134, 168] on div at bounding box center [138, 174] width 21 height 21
click at [340, 94] on icon at bounding box center [346, 91] width 13 height 13
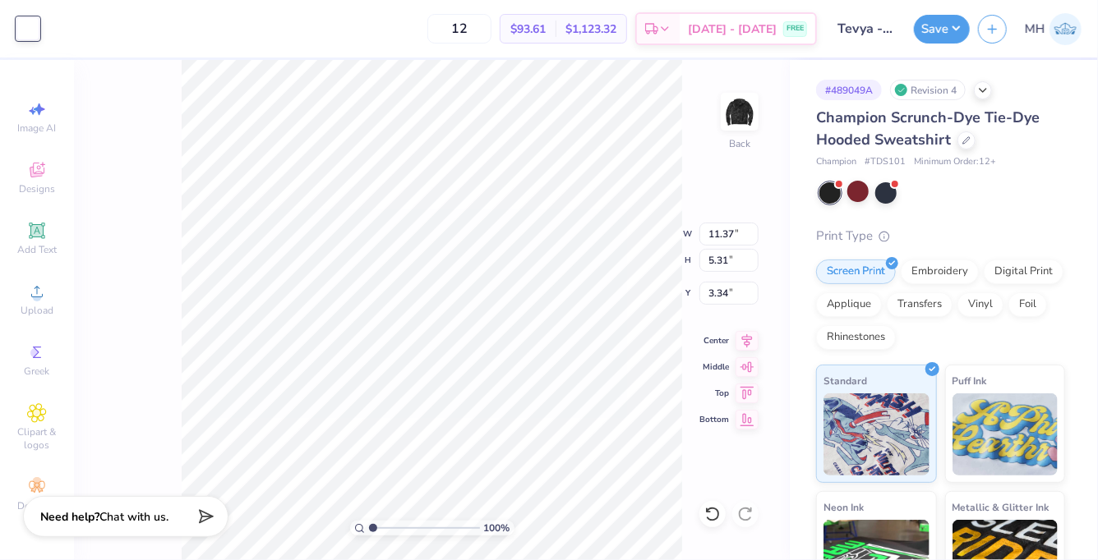
type input "3.00"
click at [918, 41] on div "Save" at bounding box center [942, 29] width 56 height 29
click at [928, 38] on button "Save" at bounding box center [942, 26] width 56 height 29
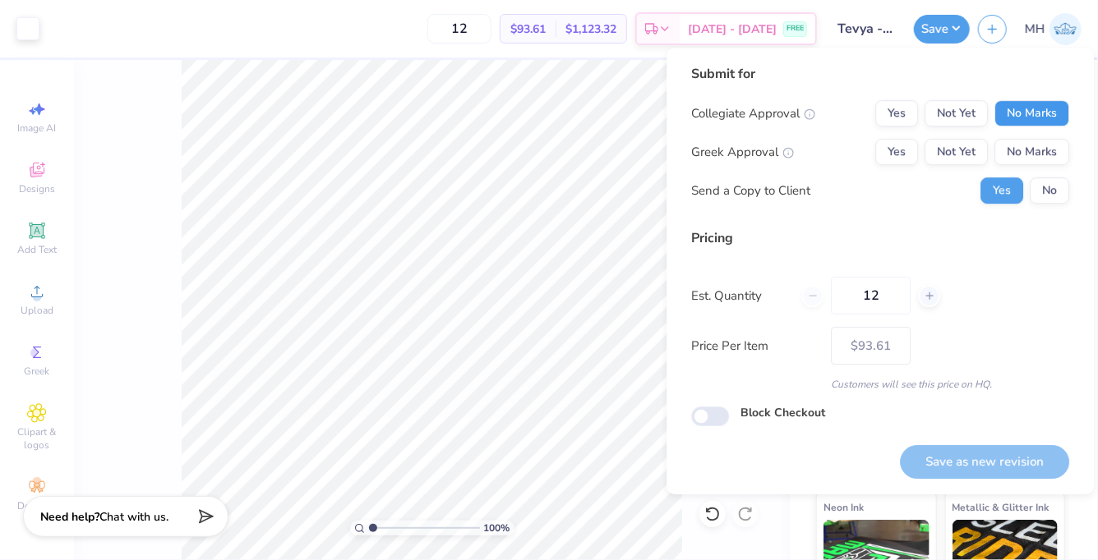
click at [1025, 105] on button "No Marks" at bounding box center [1031, 113] width 75 height 26
click at [1033, 146] on button "No Marks" at bounding box center [1031, 152] width 75 height 26
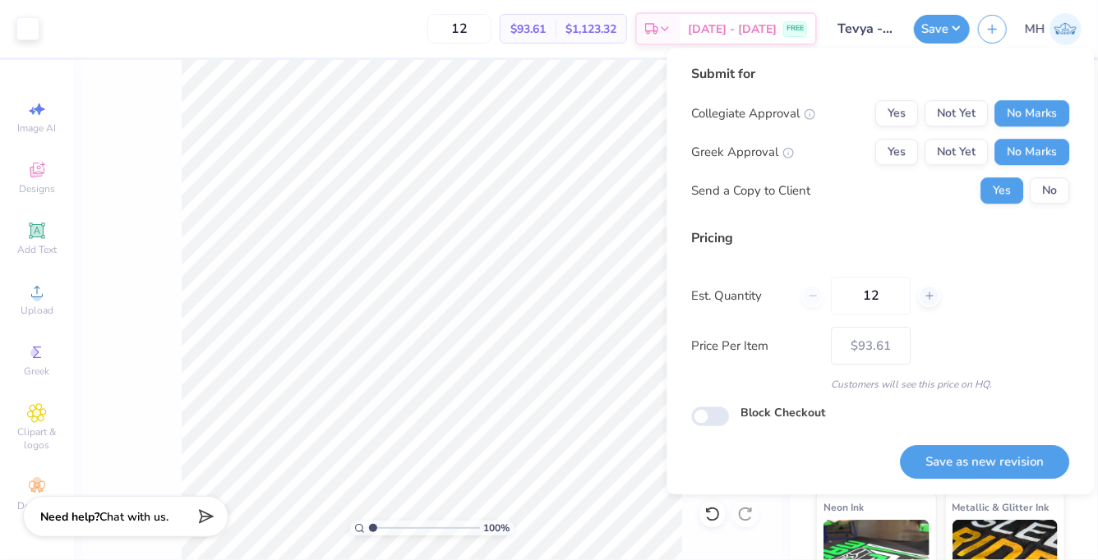
click at [1042, 206] on div "Submit for Collegiate Approval Yes Not Yet No Marks Greek Approval Yes Not Yet …" at bounding box center [880, 140] width 378 height 152
click at [1042, 191] on button "No" at bounding box center [1048, 190] width 39 height 26
click at [989, 467] on button "Save as new revision" at bounding box center [984, 462] width 169 height 34
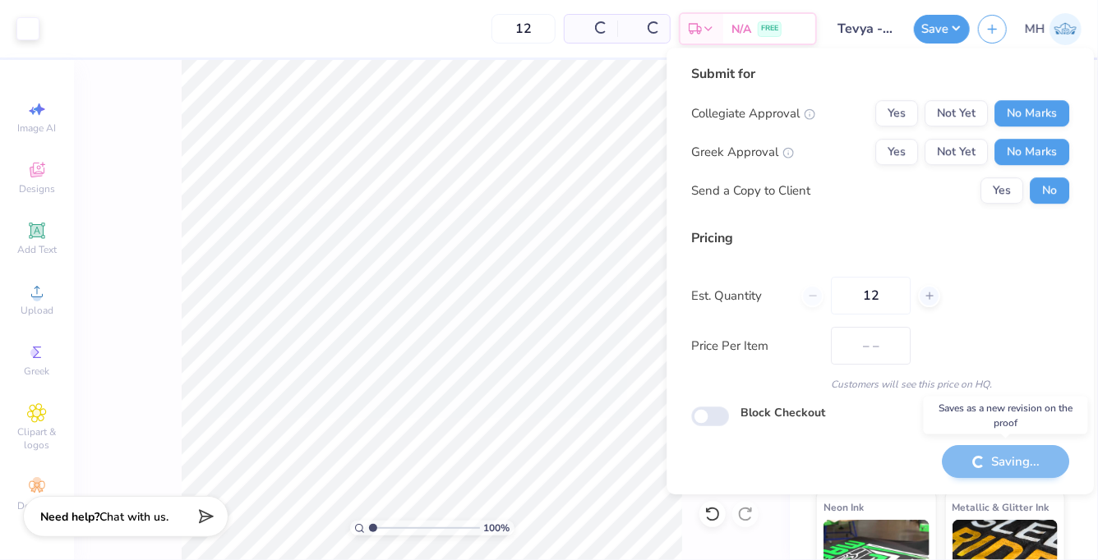
type input "$93.61"
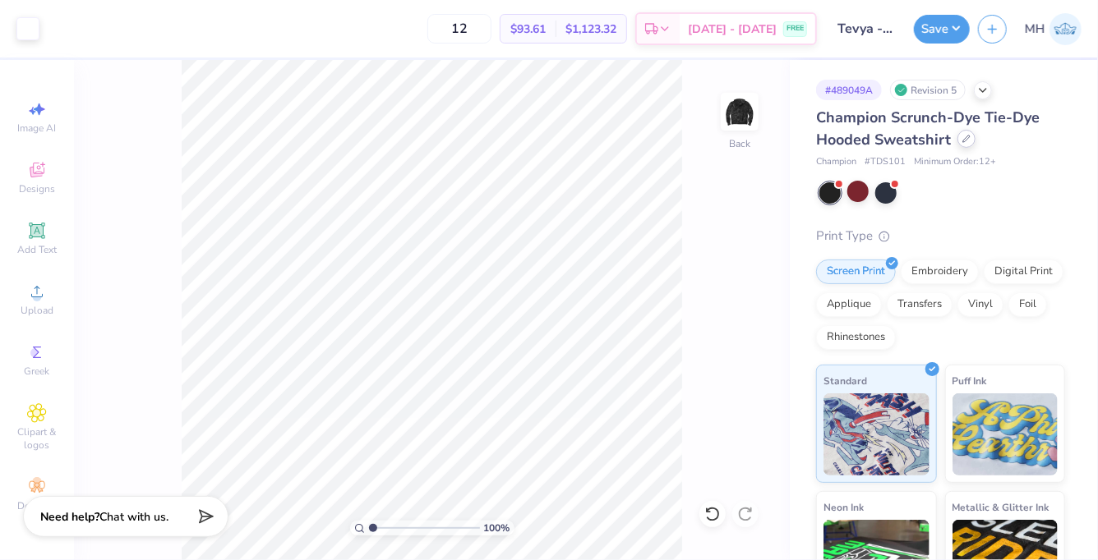
click at [964, 140] on icon at bounding box center [966, 139] width 8 height 8
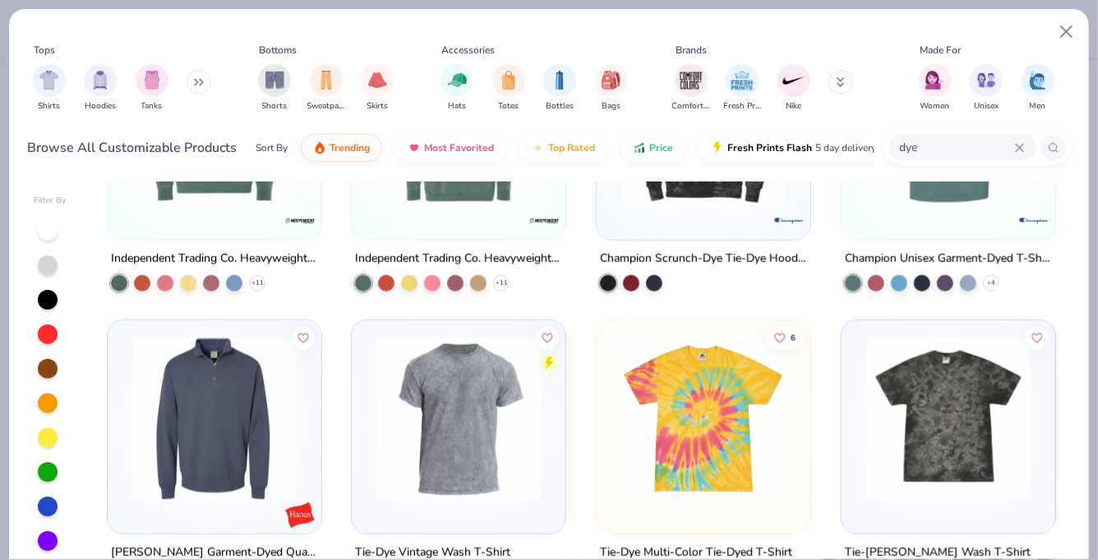
scroll to position [764, 0]
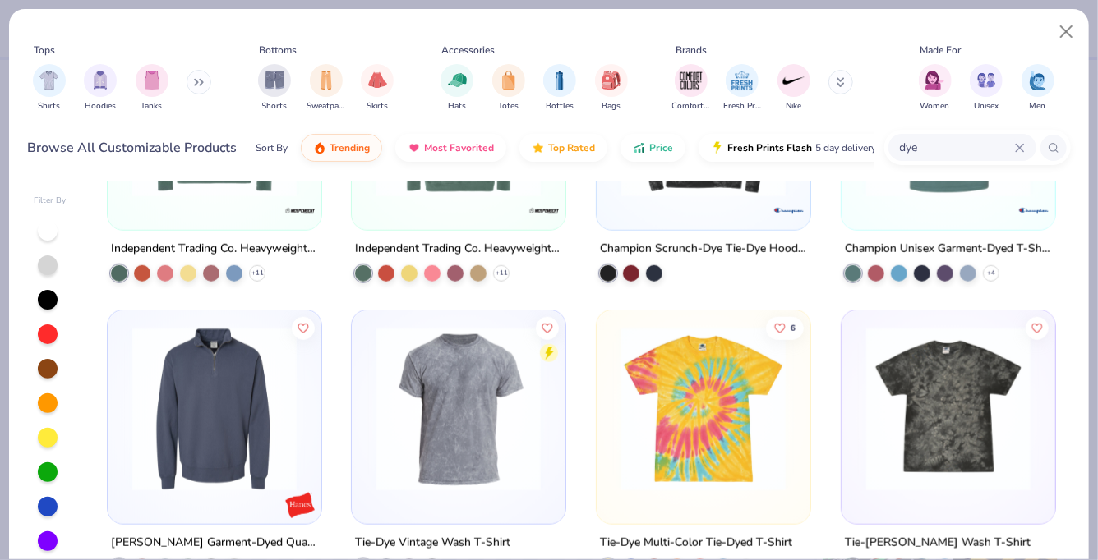
click at [491, 451] on img at bounding box center [458, 409] width 181 height 164
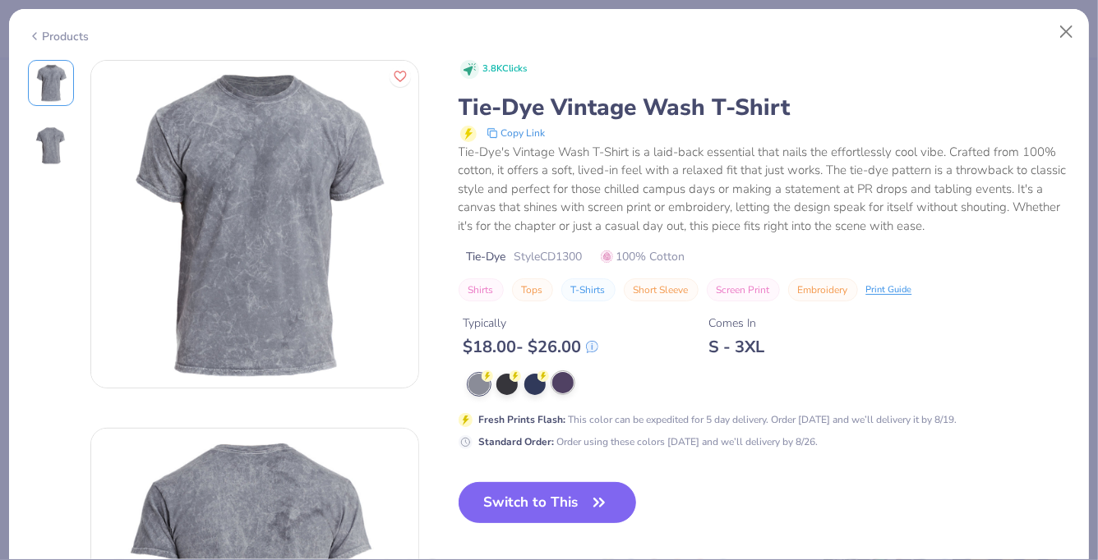
click at [563, 386] on div at bounding box center [562, 382] width 21 height 21
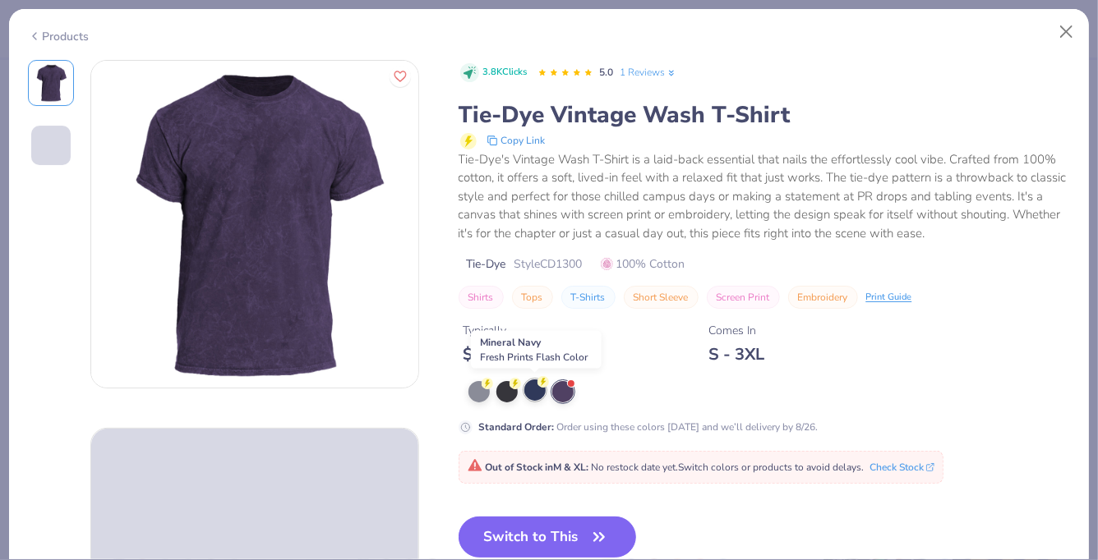
click at [531, 391] on div at bounding box center [534, 390] width 21 height 21
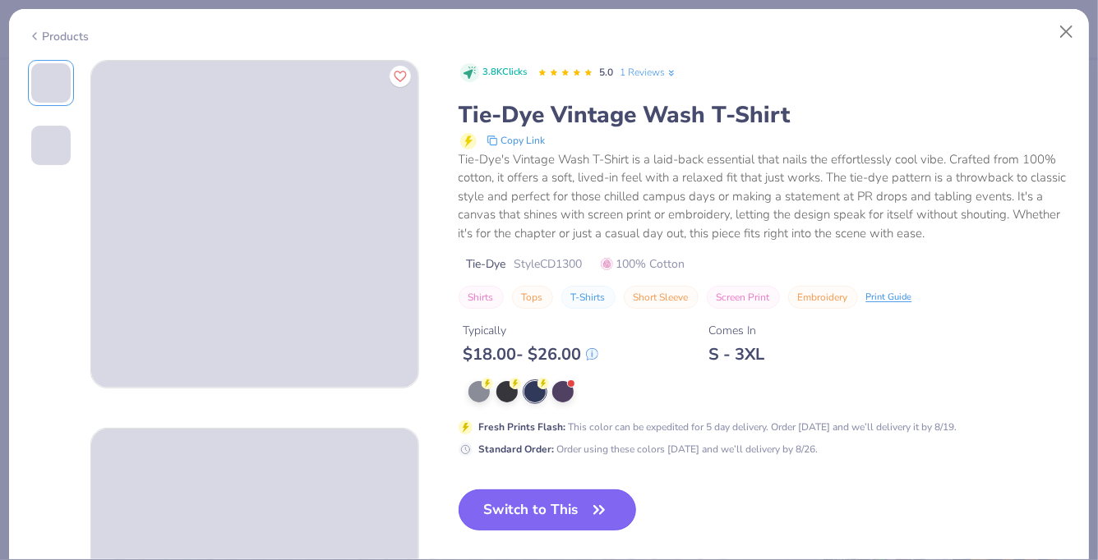
click at [530, 504] on button "Switch to This" at bounding box center [547, 510] width 178 height 41
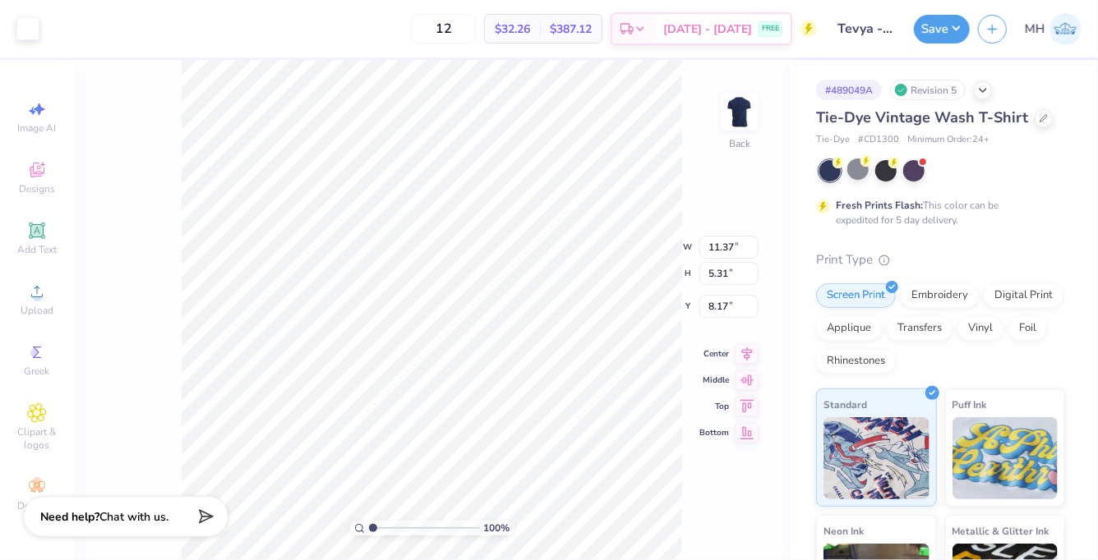
type input "3.00"
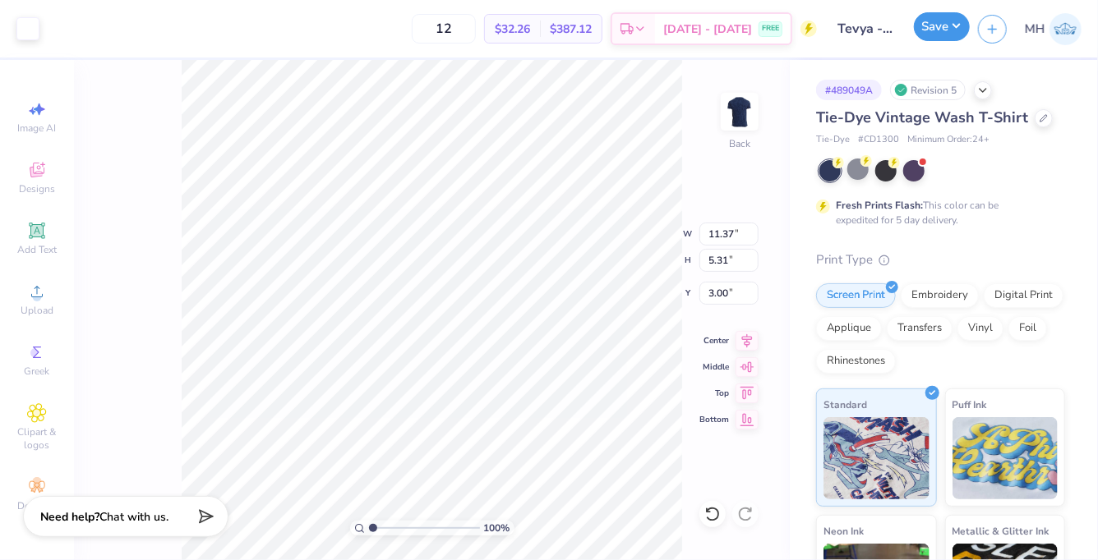
click at [936, 32] on button "Save" at bounding box center [942, 26] width 56 height 29
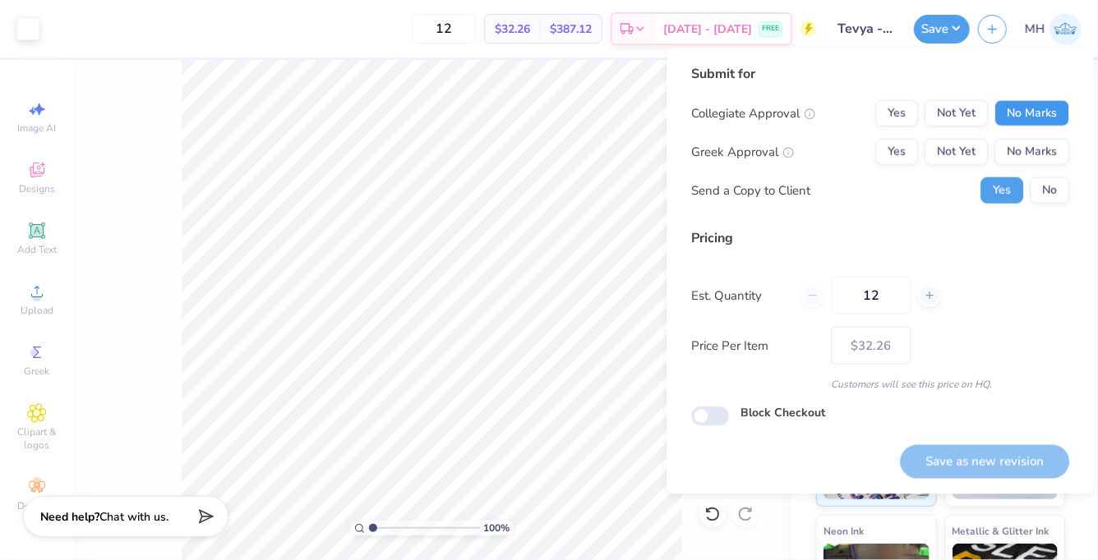
click at [1015, 109] on button "No Marks" at bounding box center [1031, 113] width 75 height 26
click at [1029, 147] on button "No Marks" at bounding box center [1031, 152] width 75 height 26
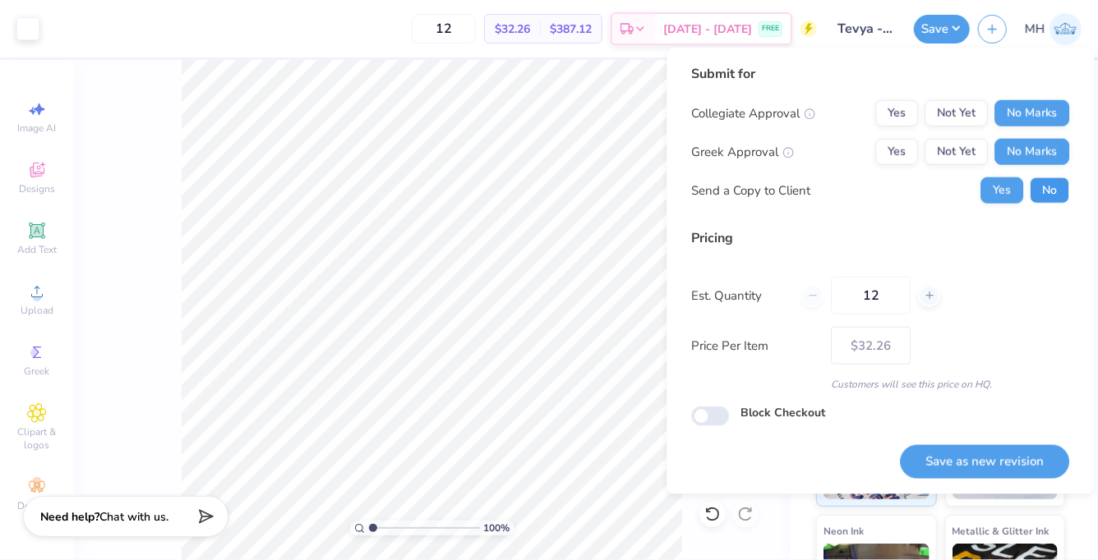
click at [1045, 186] on button "No" at bounding box center [1048, 190] width 39 height 26
click at [1020, 460] on button "Save as new revision" at bounding box center [984, 462] width 169 height 34
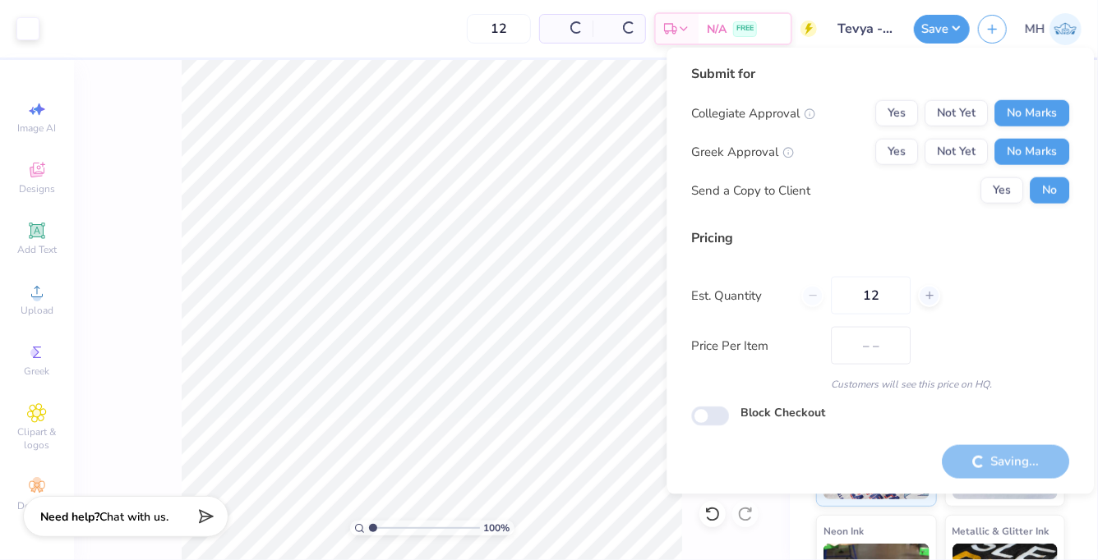
type input "$32.26"
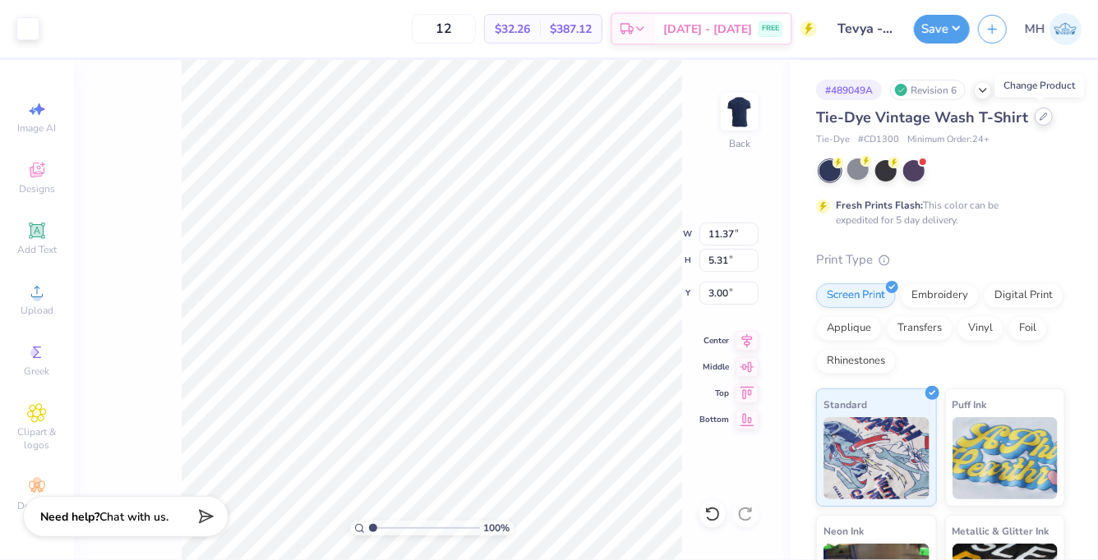
click at [1041, 117] on icon at bounding box center [1043, 117] width 8 height 8
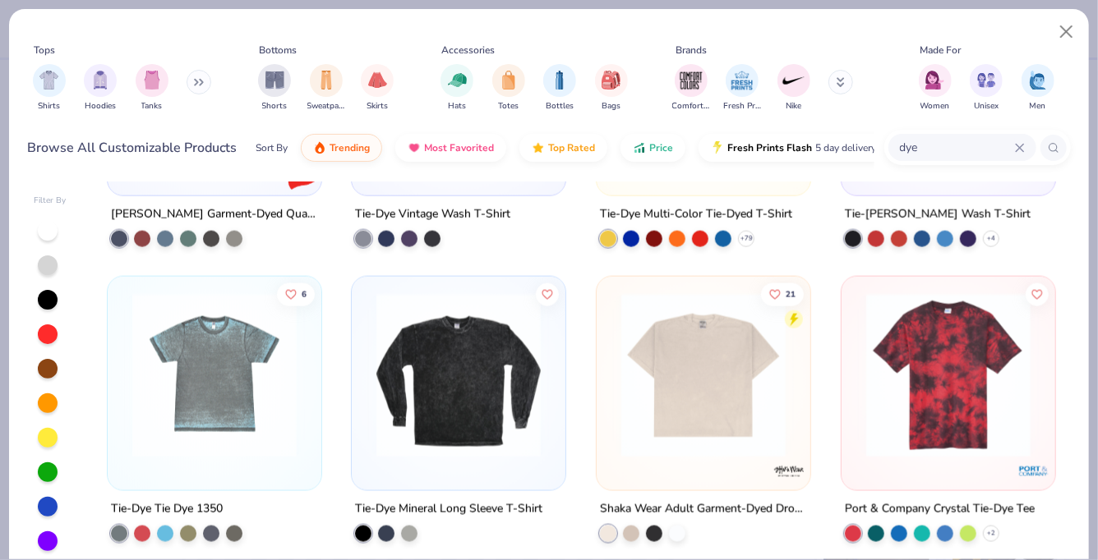
scroll to position [1137, 0]
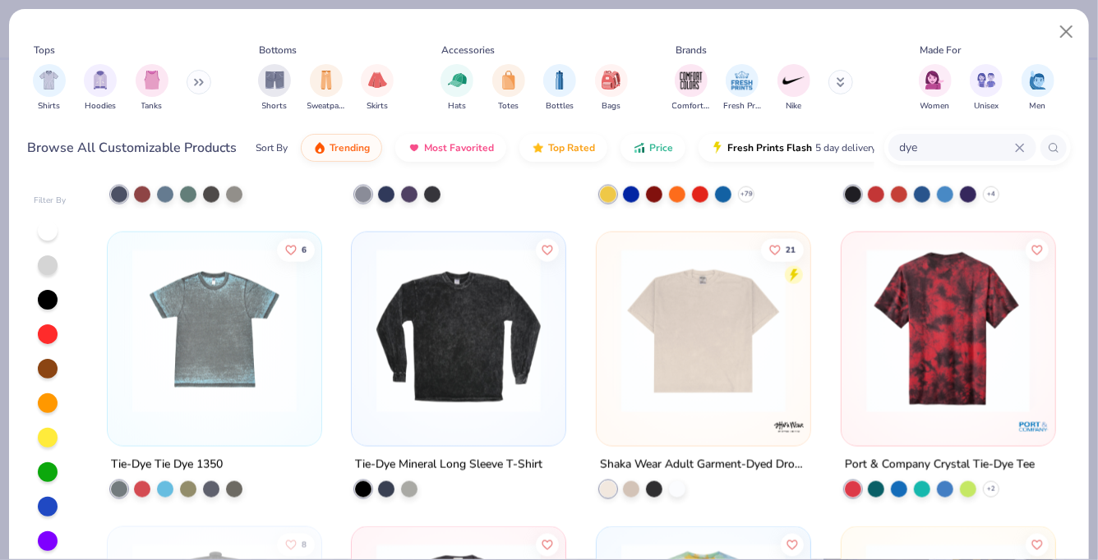
click at [858, 371] on img at bounding box center [767, 331] width 181 height 164
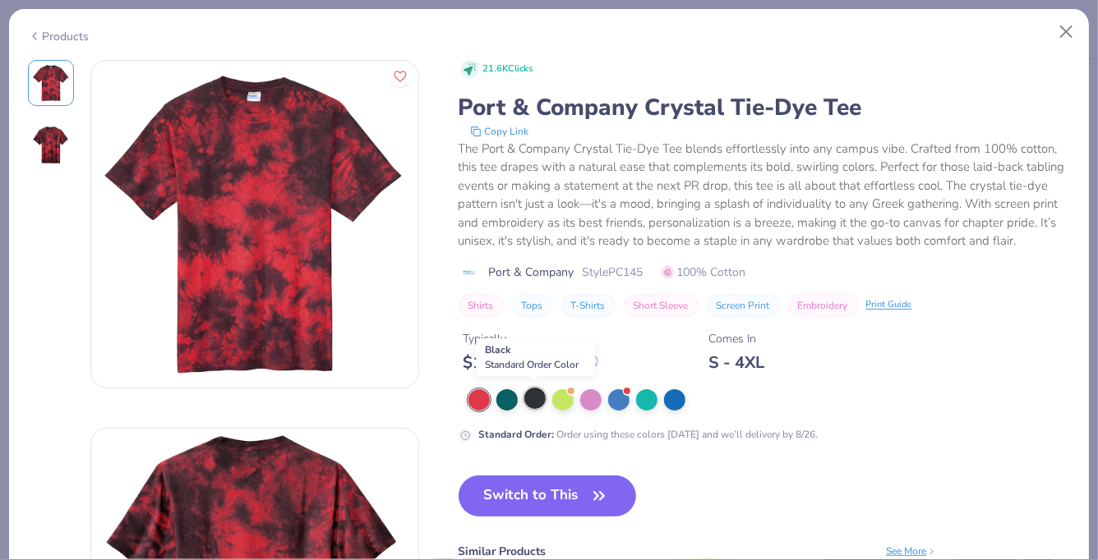
click at [527, 399] on div at bounding box center [534, 398] width 21 height 21
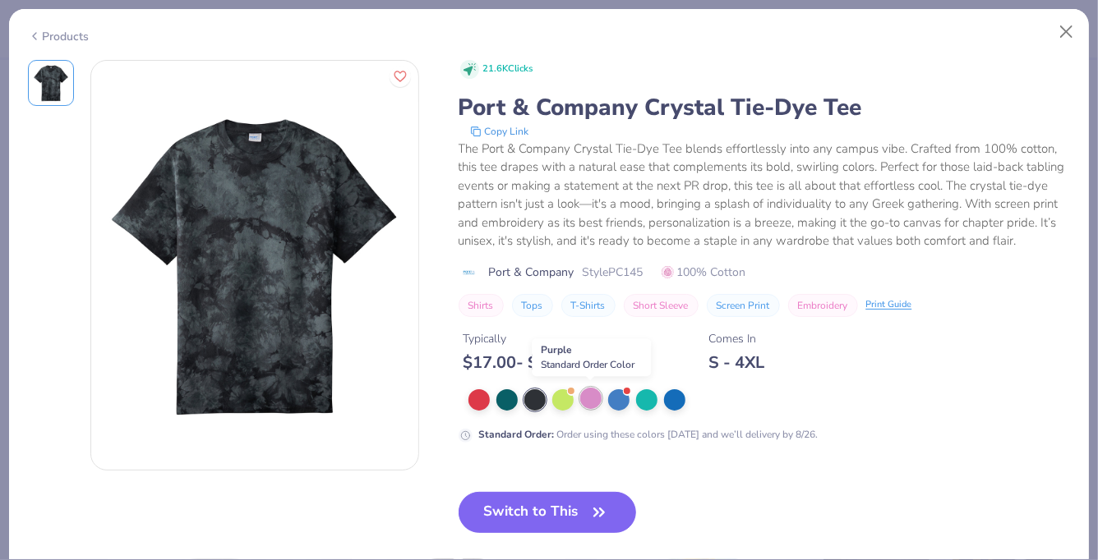
click at [590, 398] on div at bounding box center [590, 398] width 21 height 21
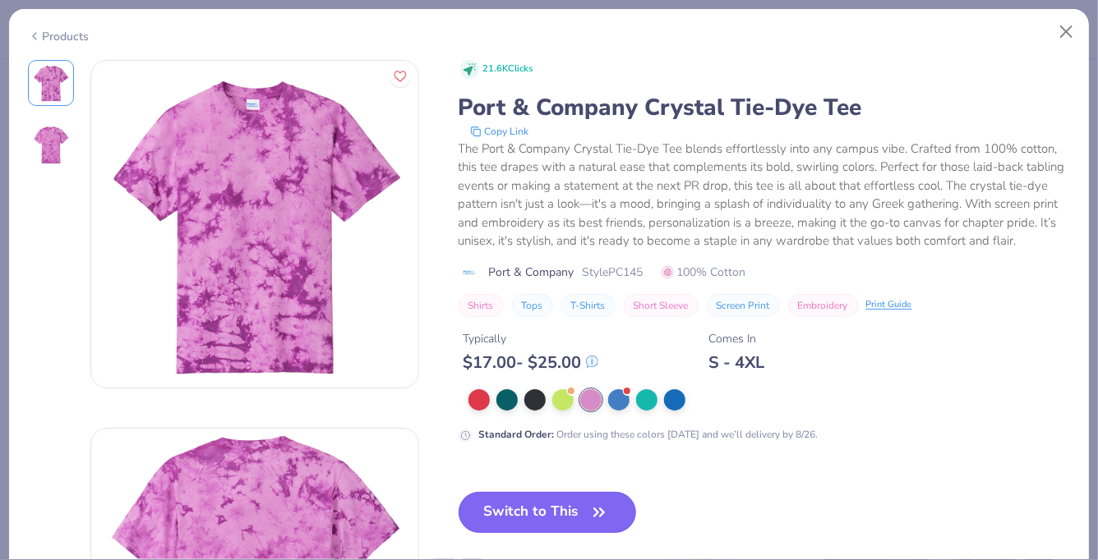
click at [560, 496] on button "Switch to This" at bounding box center [547, 512] width 178 height 41
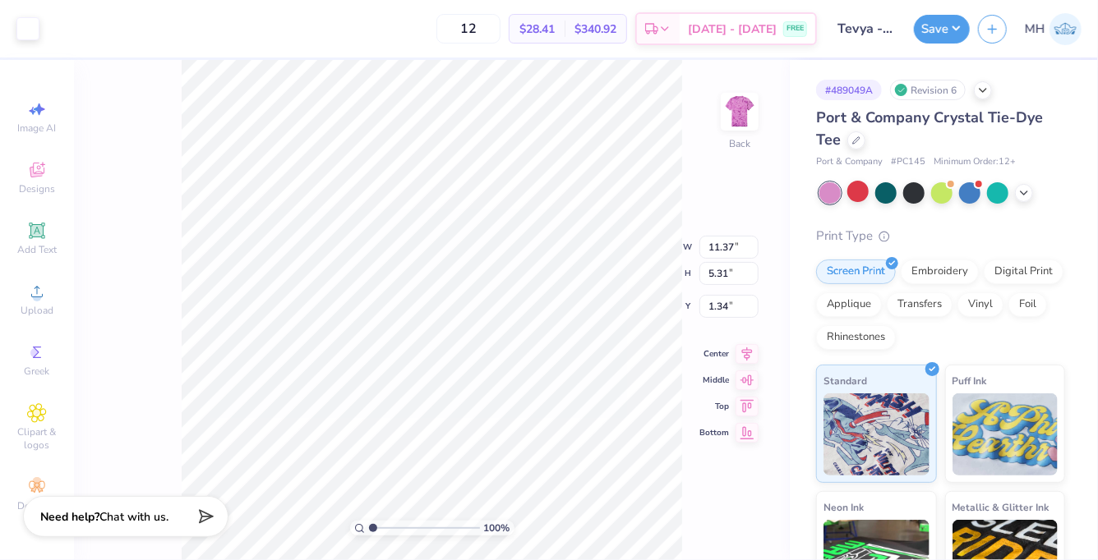
type input "3.00"
click at [931, 48] on div "Save MH" at bounding box center [1006, 29] width 184 height 58
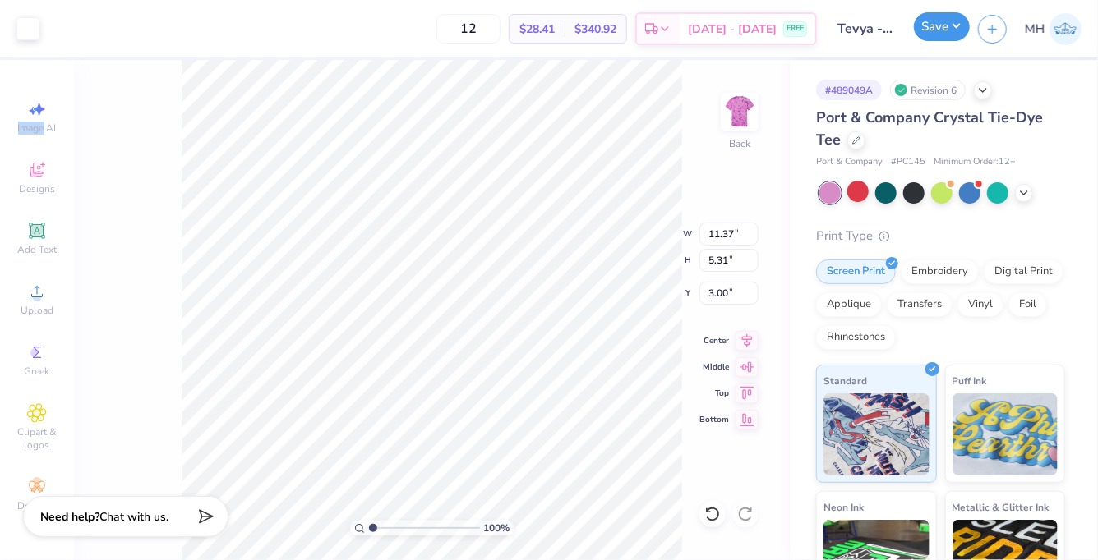
click at [931, 36] on button "Save" at bounding box center [942, 26] width 56 height 29
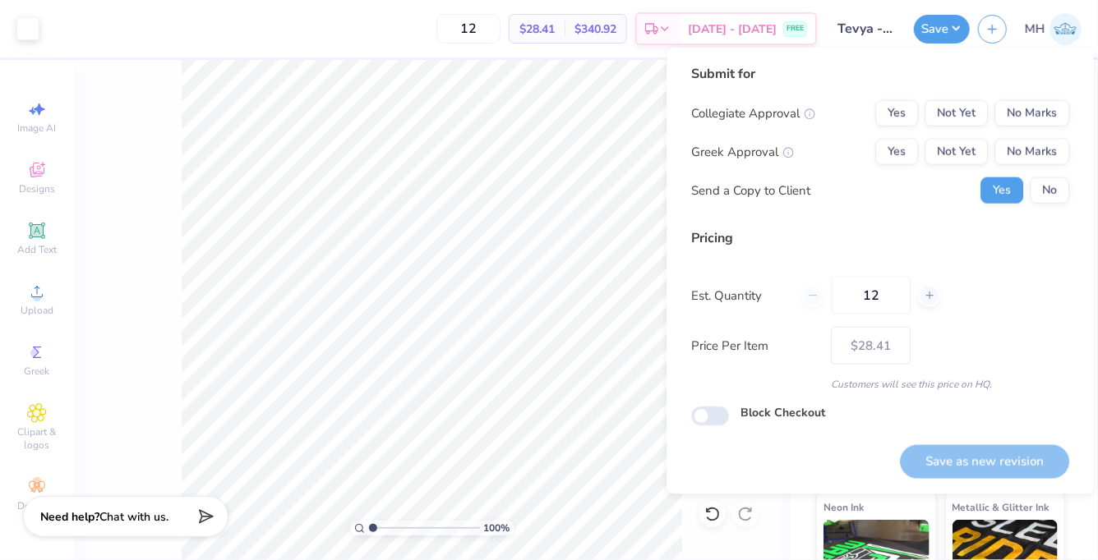
click at [1029, 99] on div "Submit for Collegiate Approval Yes Not Yet No Marks Greek Approval Yes Not Yet …" at bounding box center [880, 140] width 378 height 152
click at [1029, 104] on button "No Marks" at bounding box center [1031, 113] width 75 height 26
click at [1035, 136] on div "Collegiate Approval Yes Not Yet No Marks Greek Approval Yes Not Yet No Marks Se…" at bounding box center [880, 152] width 378 height 104
click at [1036, 147] on button "No Marks" at bounding box center [1031, 152] width 75 height 26
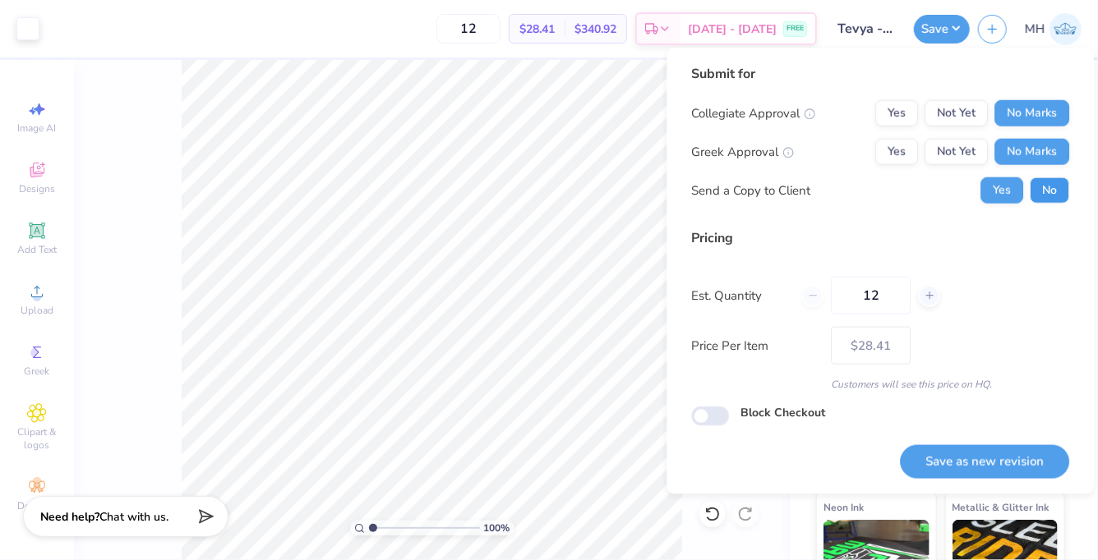
click at [1052, 185] on button "No" at bounding box center [1048, 190] width 39 height 26
click at [974, 470] on button "Save as new revision" at bounding box center [984, 462] width 169 height 34
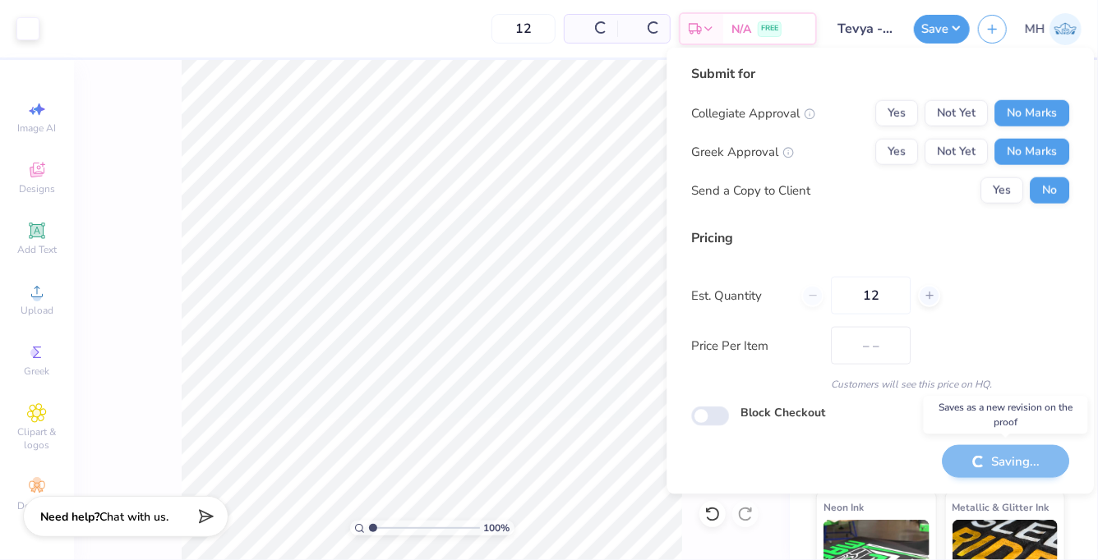
type input "$28.41"
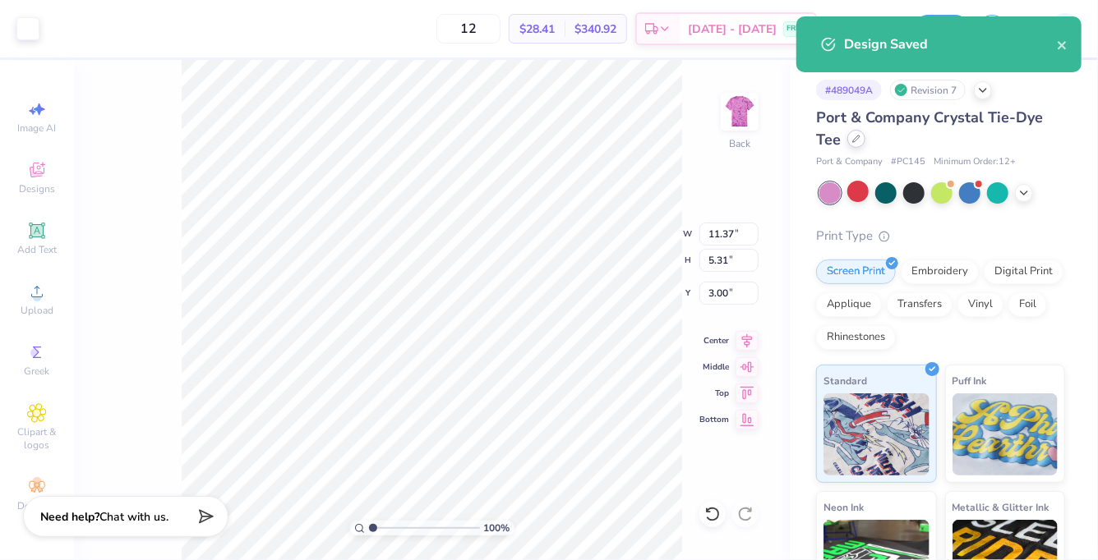
click at [858, 136] on icon at bounding box center [856, 139] width 8 height 8
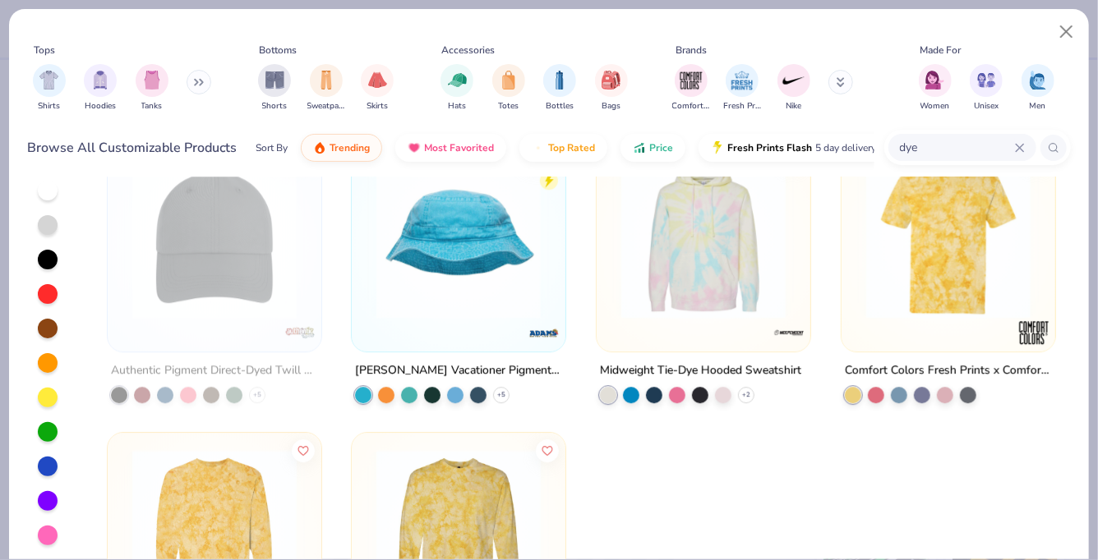
scroll to position [2444, 0]
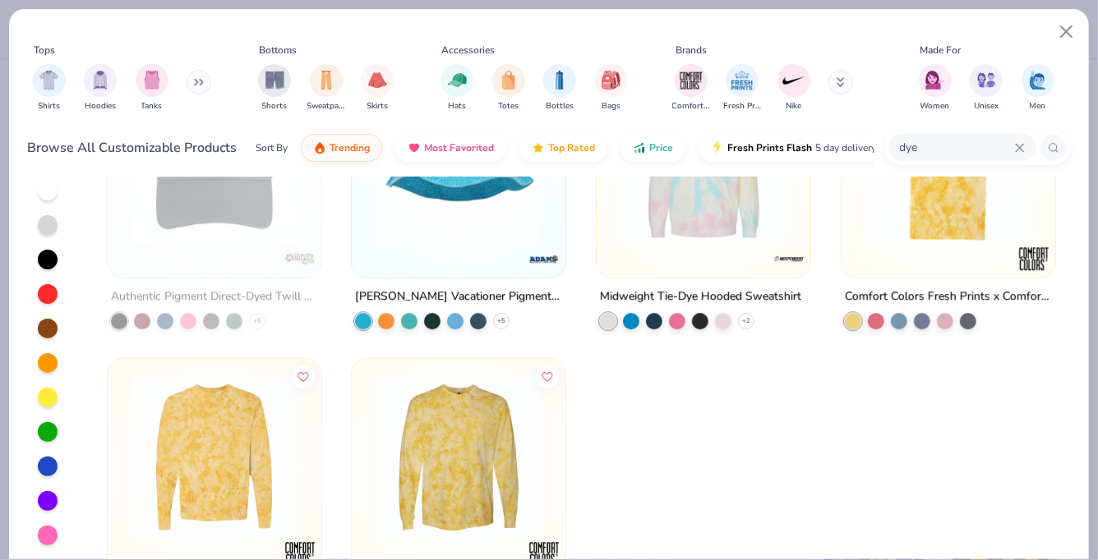
click at [232, 453] on img at bounding box center [214, 457] width 181 height 164
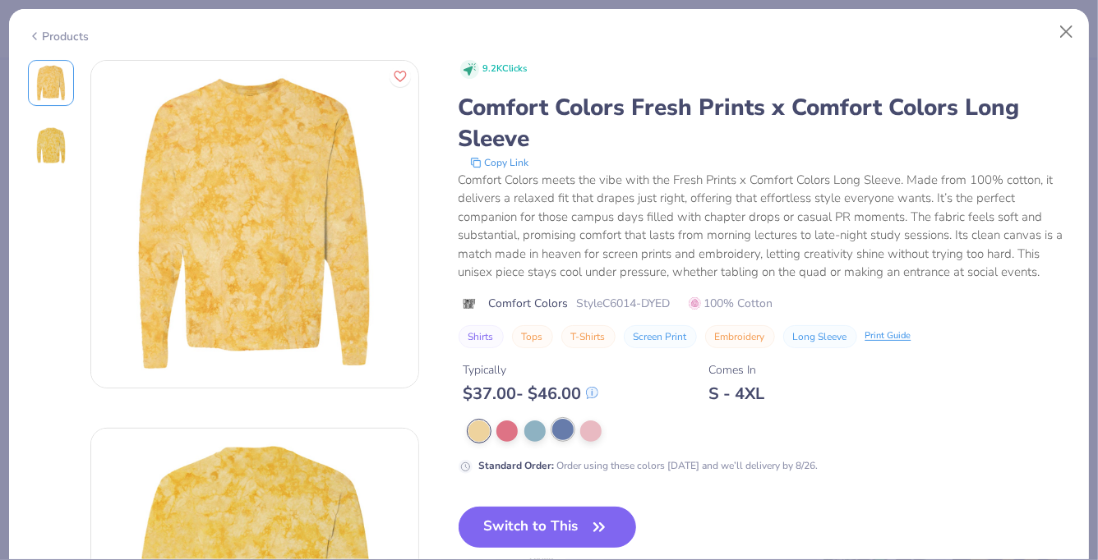
click at [562, 426] on div at bounding box center [562, 429] width 21 height 21
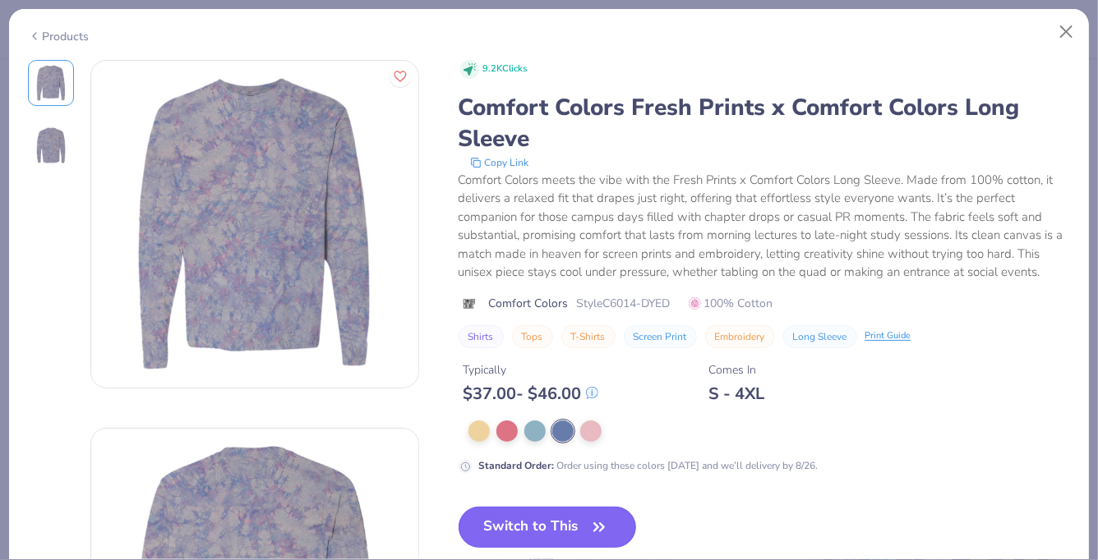
click at [568, 532] on button "Switch to This" at bounding box center [547, 527] width 178 height 41
type input "24"
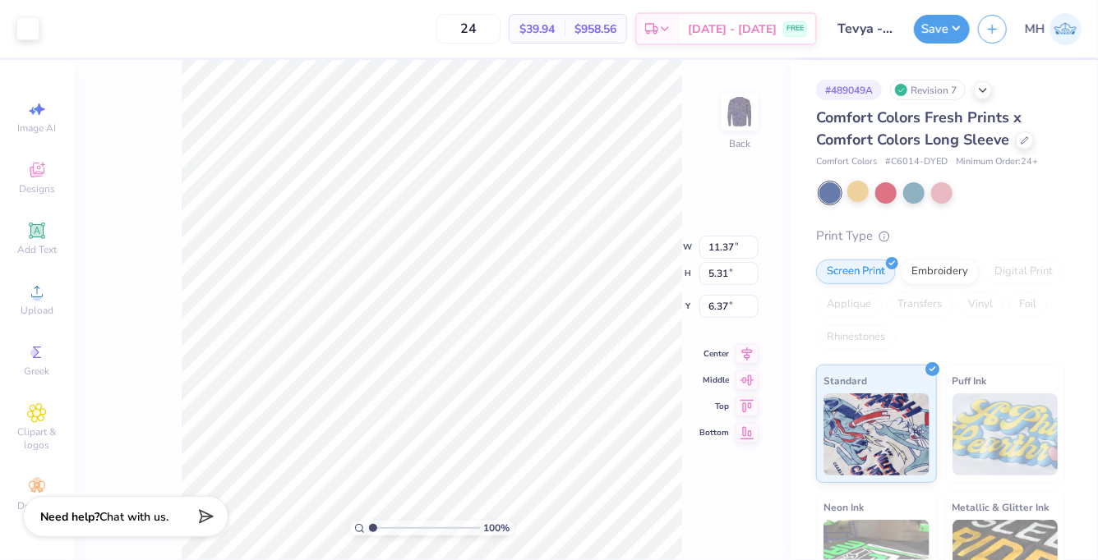
type input "3.00"
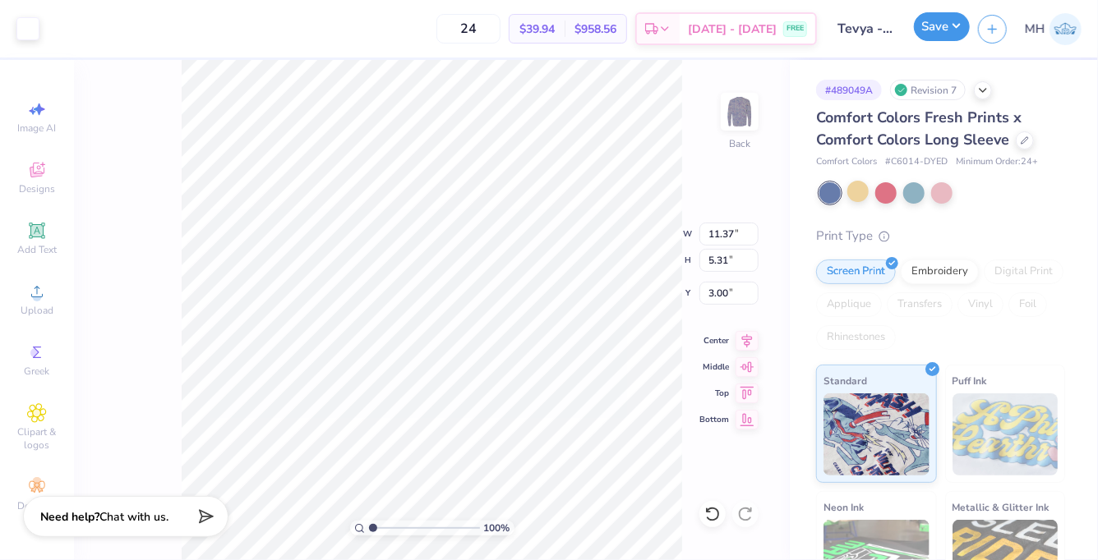
click at [933, 32] on button "Save" at bounding box center [942, 26] width 56 height 29
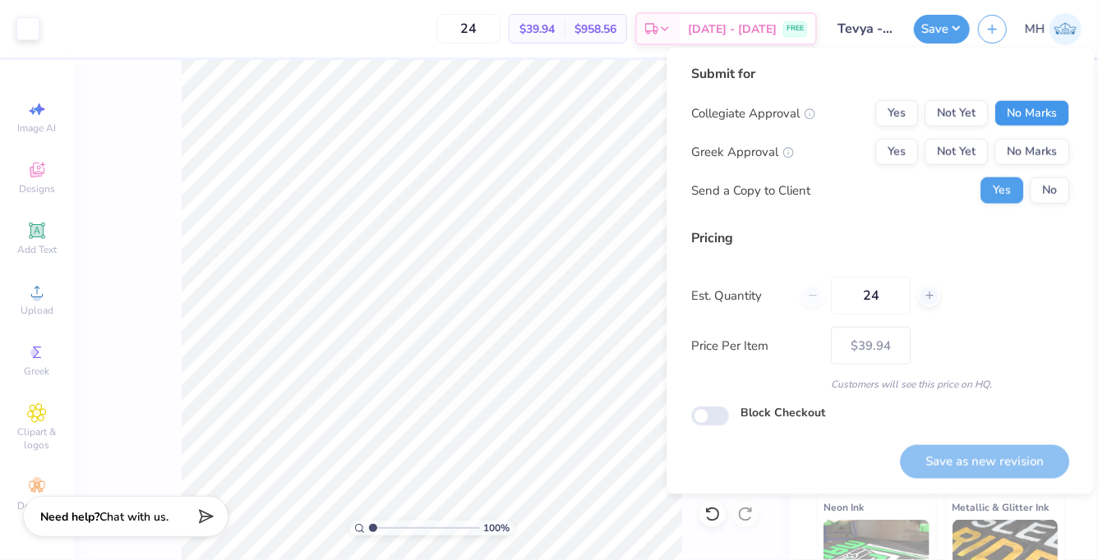
click at [1031, 104] on button "No Marks" at bounding box center [1031, 113] width 75 height 26
click at [1038, 143] on button "No Marks" at bounding box center [1031, 152] width 75 height 26
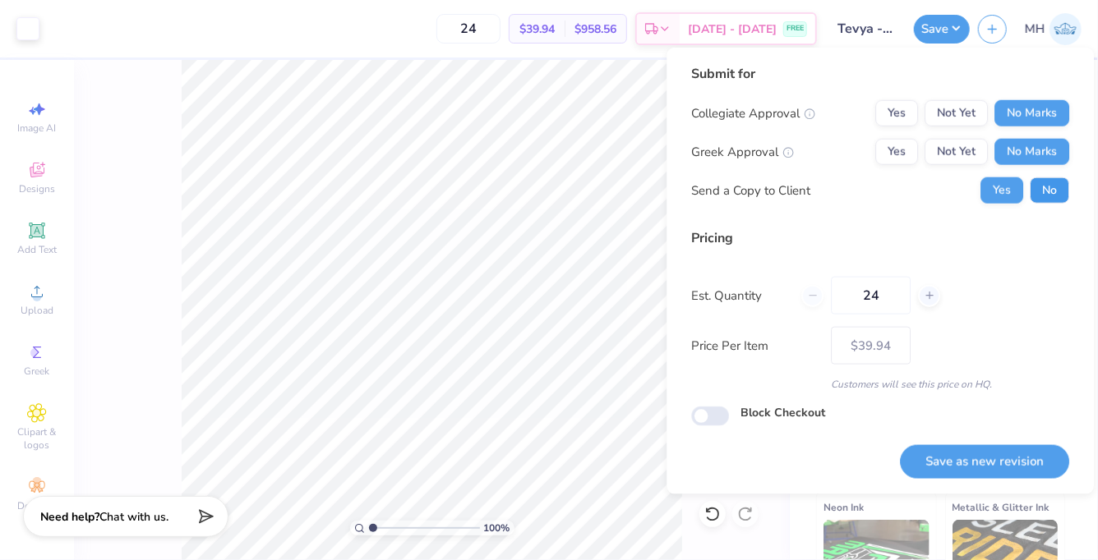
click at [1049, 189] on button "No" at bounding box center [1048, 190] width 39 height 26
click at [1003, 453] on button "Save as new revision" at bounding box center [984, 462] width 169 height 34
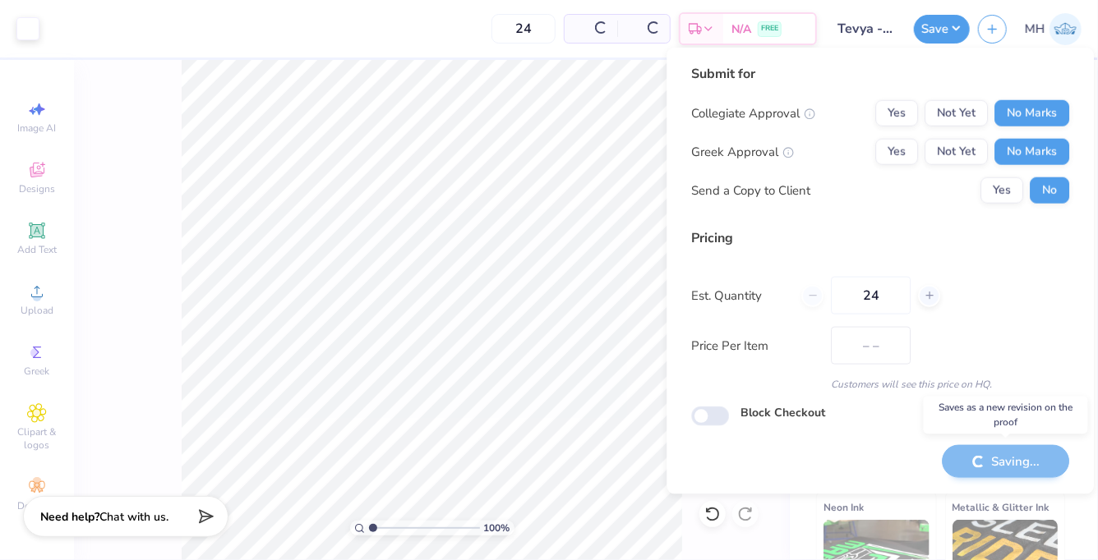
type input "$39.94"
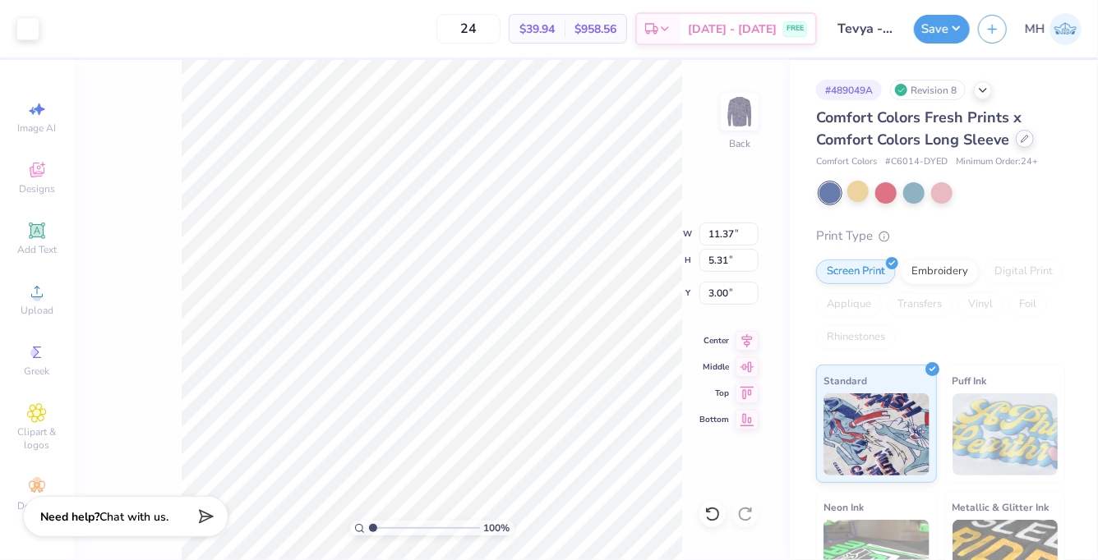
click at [1026, 134] on div at bounding box center [1024, 139] width 18 height 18
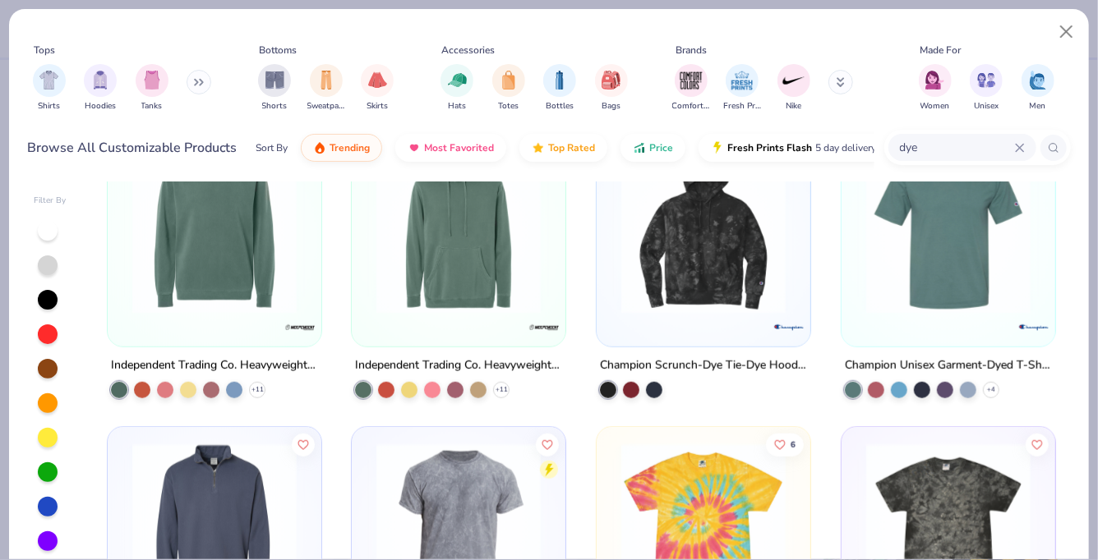
scroll to position [615, 0]
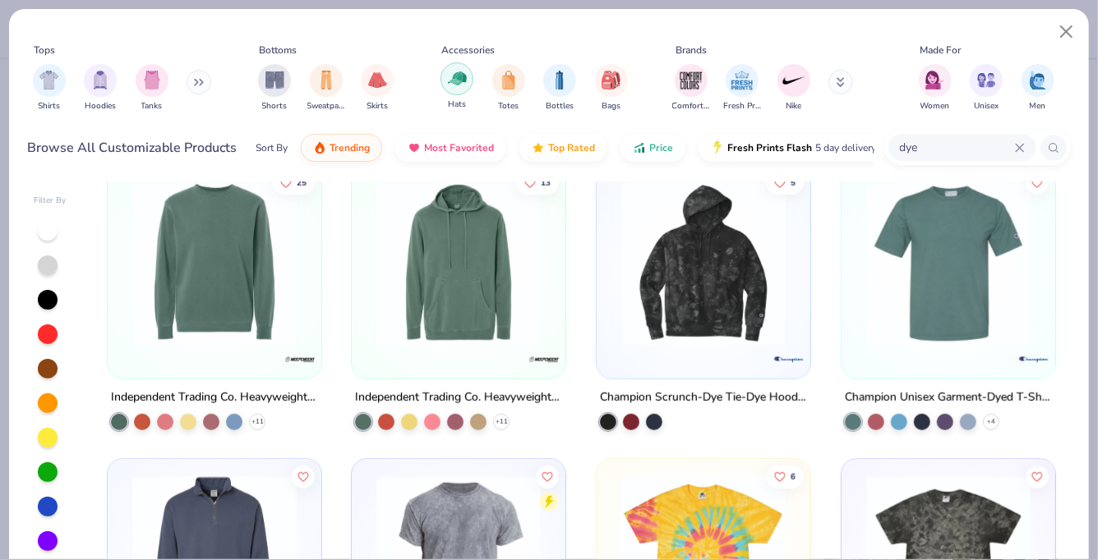
click at [450, 83] on img "filter for Hats" at bounding box center [457, 78] width 19 height 19
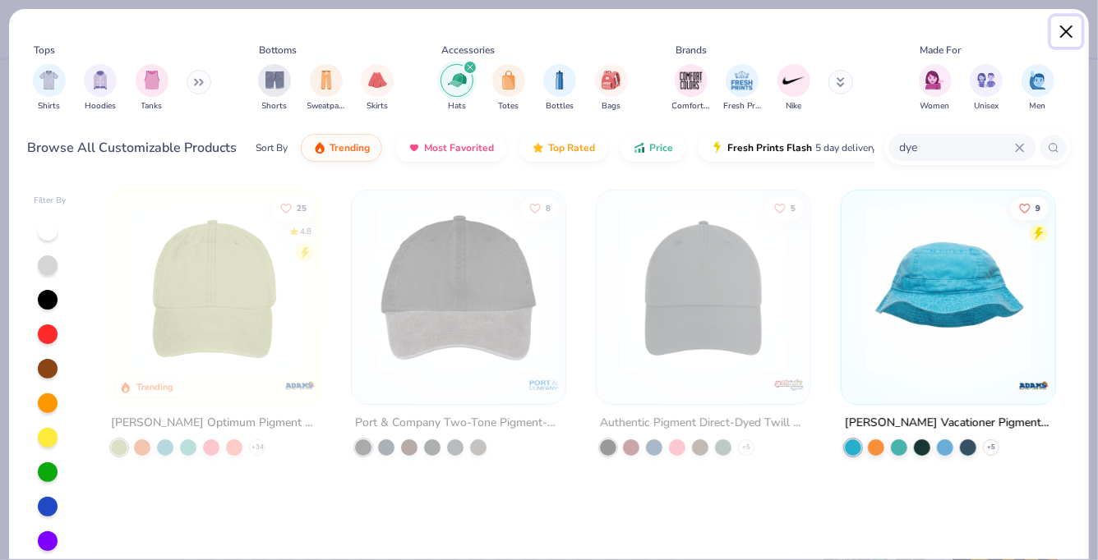
click at [1071, 25] on button "Close" at bounding box center [1066, 31] width 31 height 31
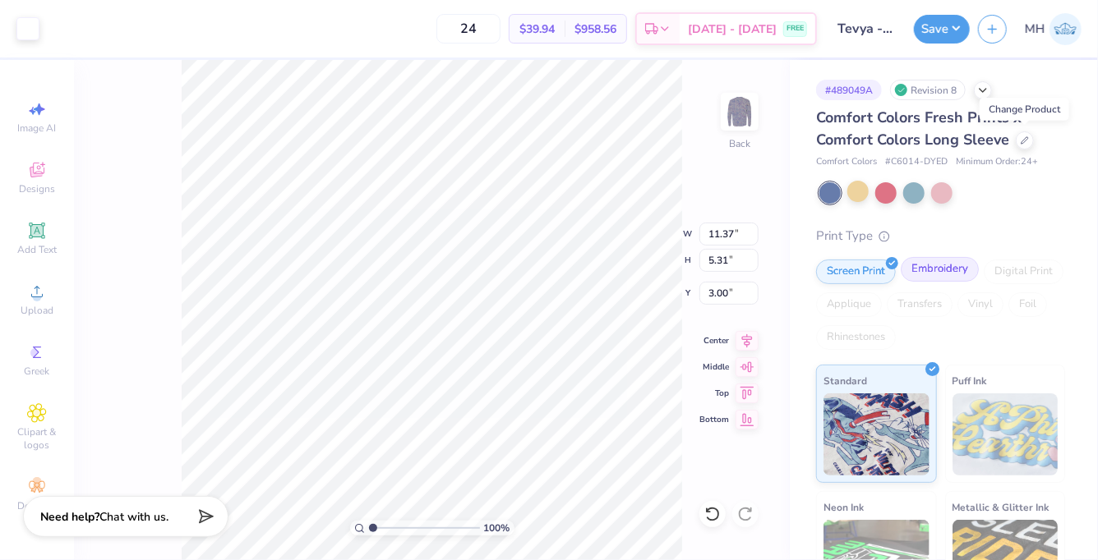
click at [946, 269] on div "Embroidery" at bounding box center [939, 269] width 78 height 25
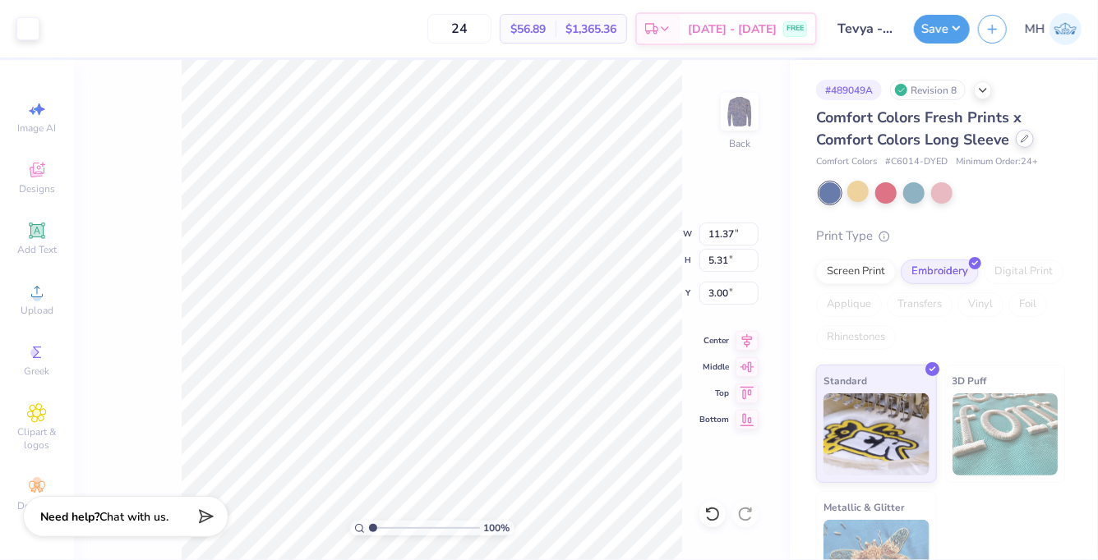
click at [1017, 145] on div "Comfort Colors Fresh Prints x Comfort Colors Long Sleeve" at bounding box center [940, 129] width 249 height 44
click at [1024, 140] on icon at bounding box center [1024, 139] width 7 height 7
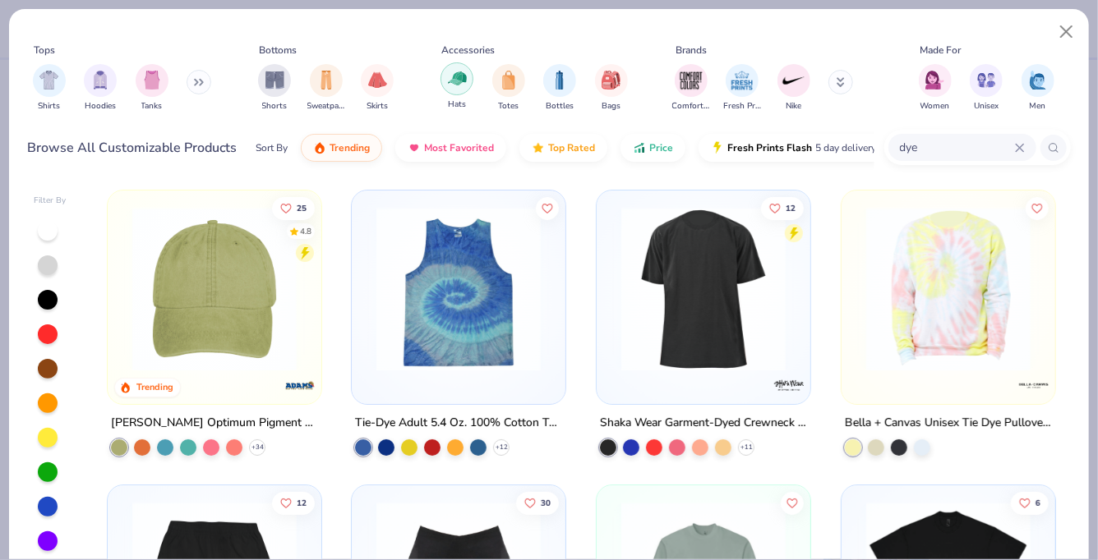
click at [455, 87] on img "filter for Hats" at bounding box center [457, 78] width 19 height 19
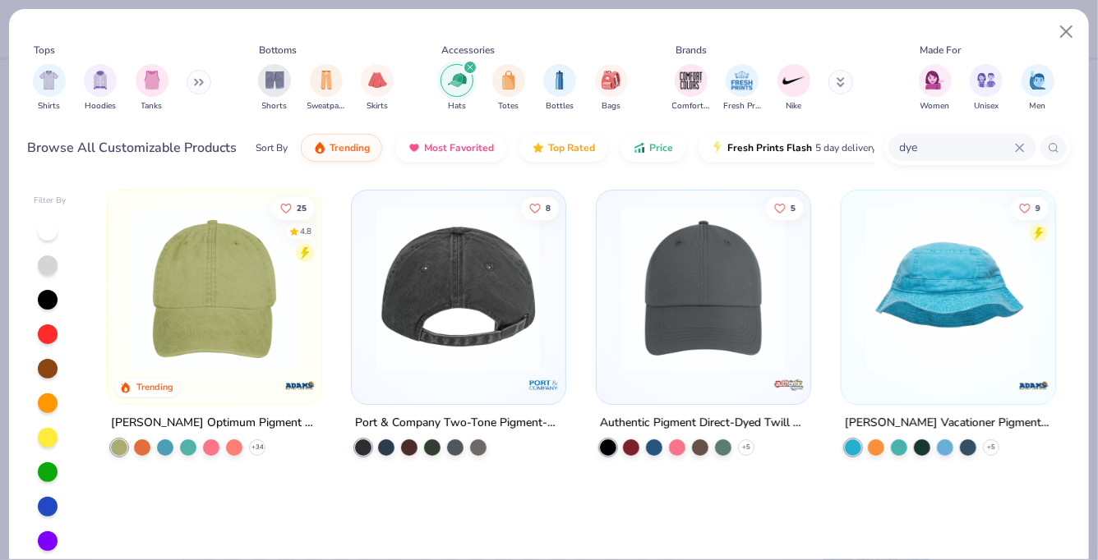
click at [194, 362] on img at bounding box center [214, 289] width 181 height 164
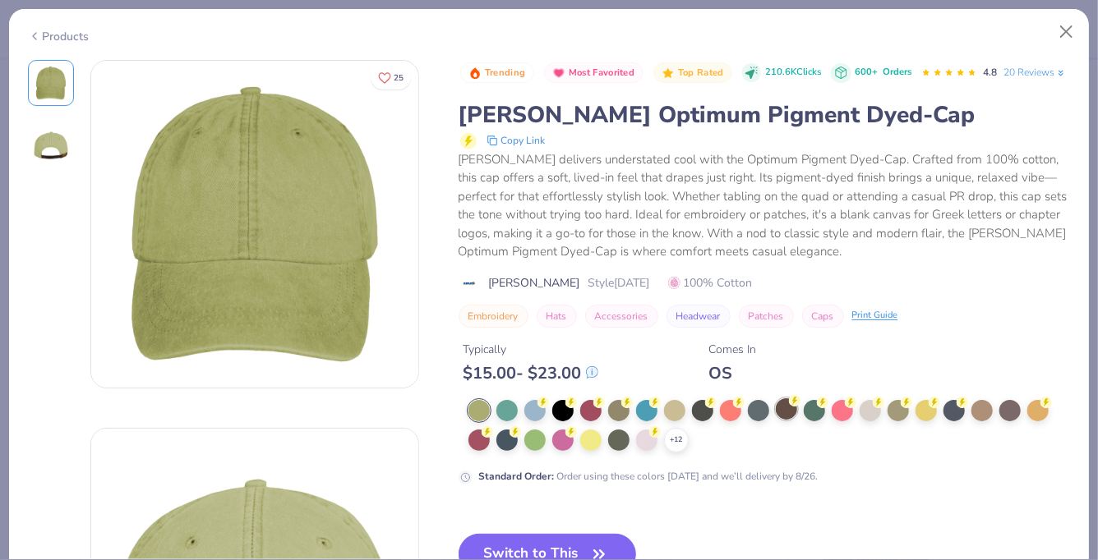
click at [778, 415] on div at bounding box center [786, 408] width 21 height 21
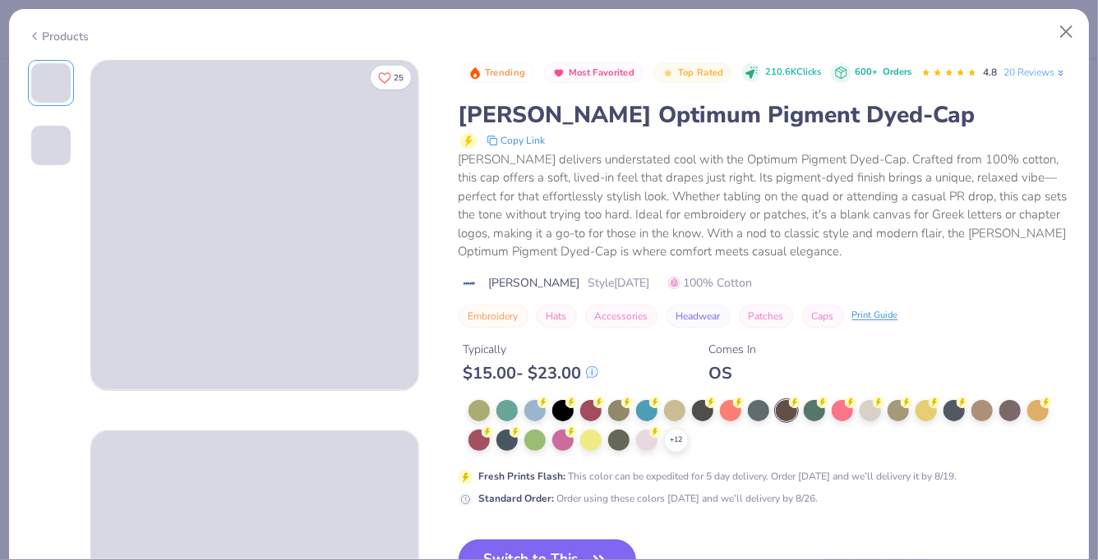
click at [574, 546] on button "Switch to This" at bounding box center [547, 560] width 178 height 41
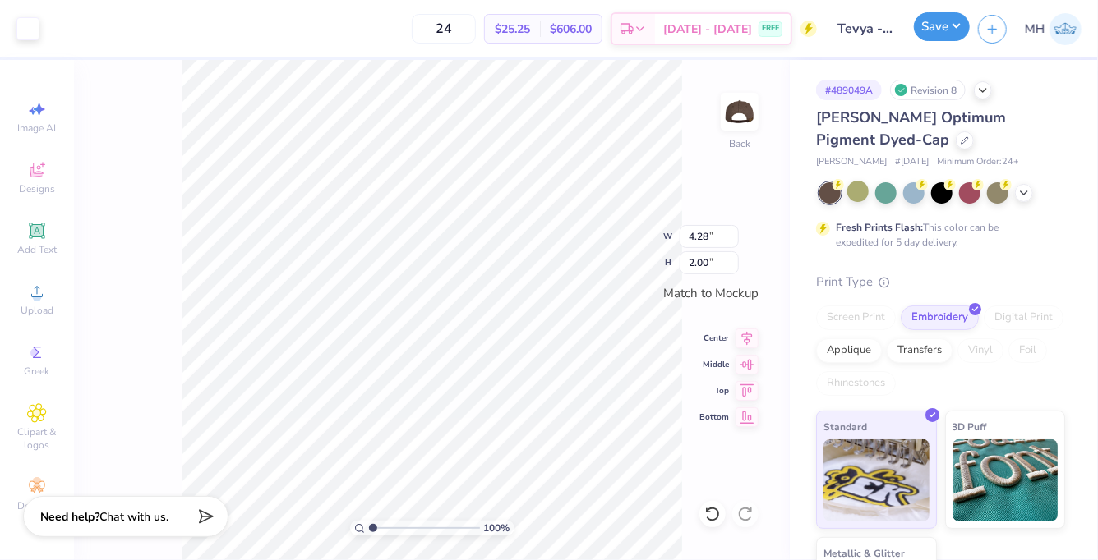
click at [965, 35] on button "Save" at bounding box center [942, 26] width 56 height 29
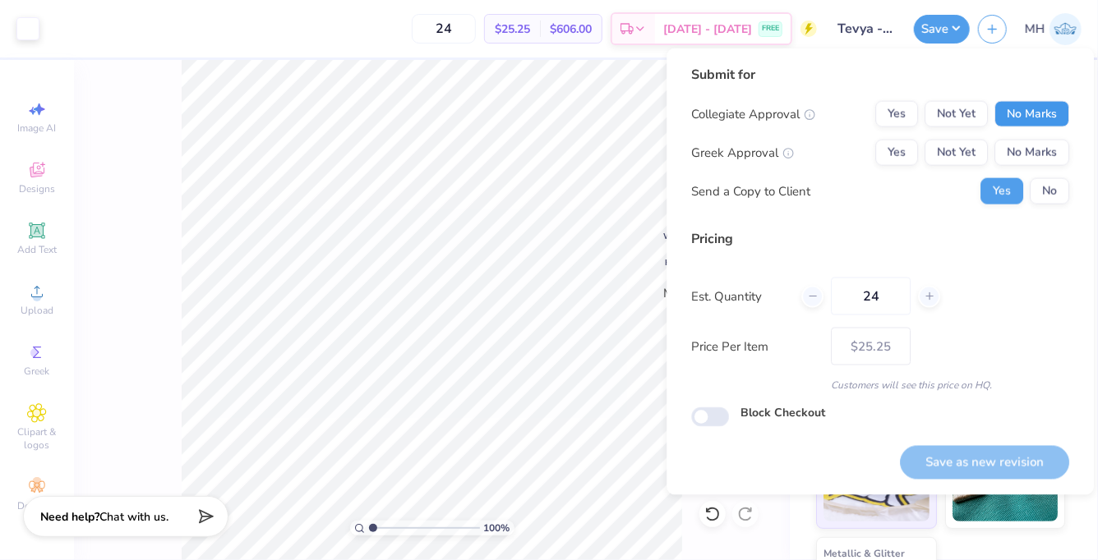
click at [1043, 121] on button "No Marks" at bounding box center [1031, 114] width 75 height 26
click at [1043, 150] on button "No Marks" at bounding box center [1031, 153] width 75 height 26
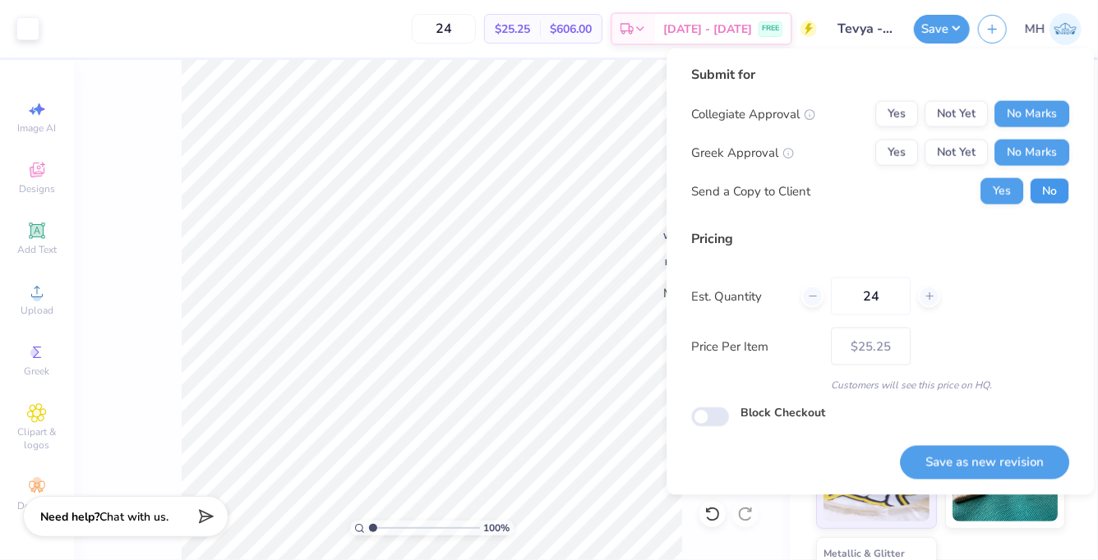
click at [1045, 178] on button "No" at bounding box center [1048, 191] width 39 height 26
click at [994, 475] on button "Save as new revision" at bounding box center [984, 462] width 169 height 34
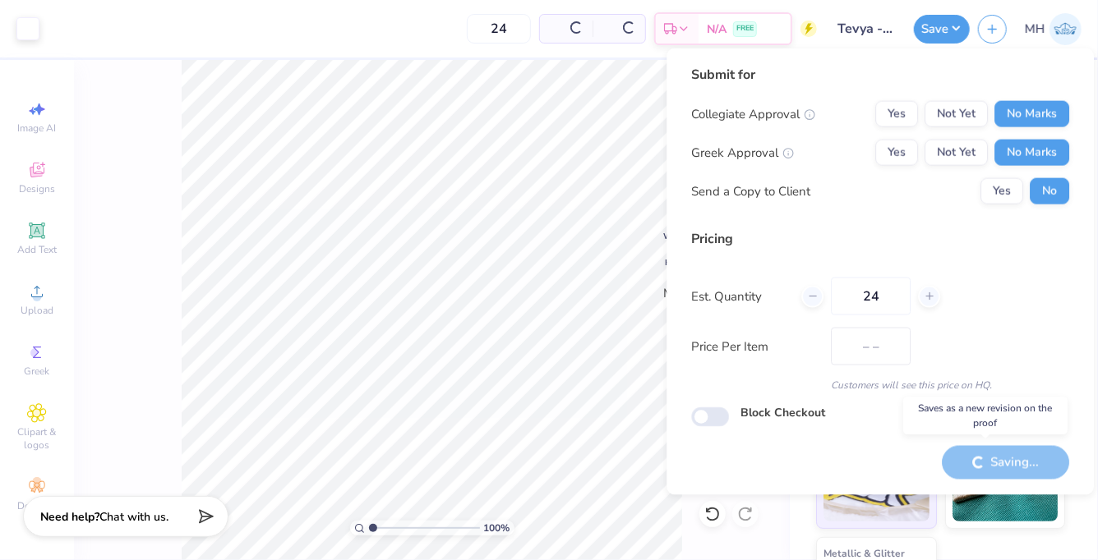
type input "$25.25"
click at [994, 472] on div "Saving..." at bounding box center [1004, 462] width 127 height 34
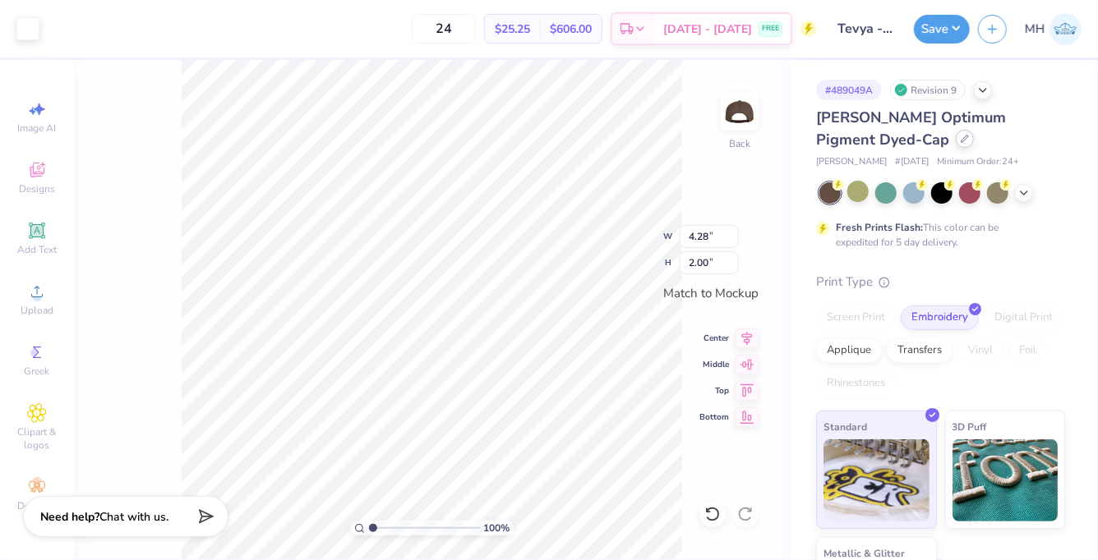
click at [960, 136] on icon at bounding box center [964, 139] width 8 height 8
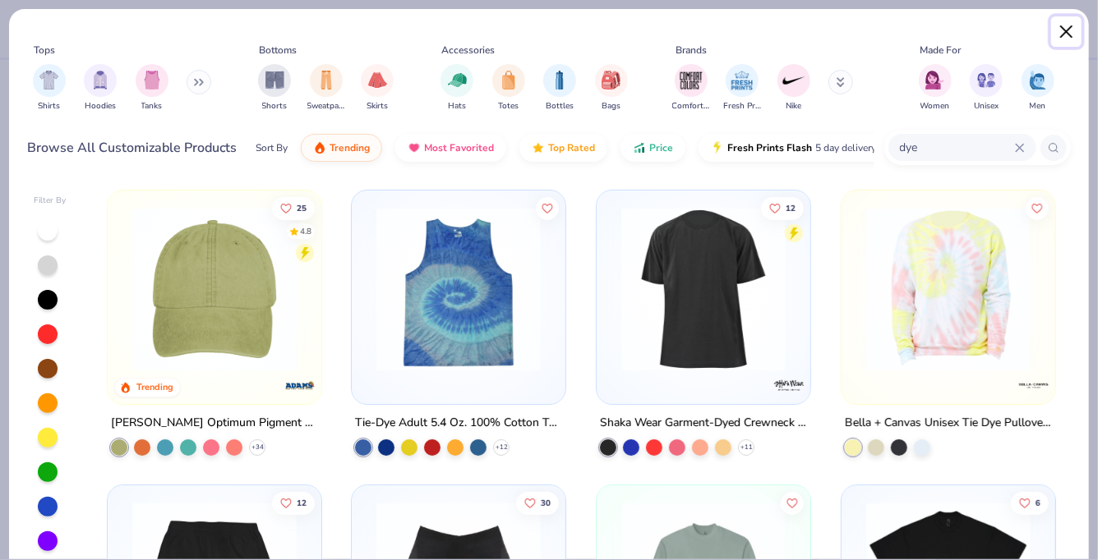
click at [1060, 27] on button "Close" at bounding box center [1066, 31] width 31 height 31
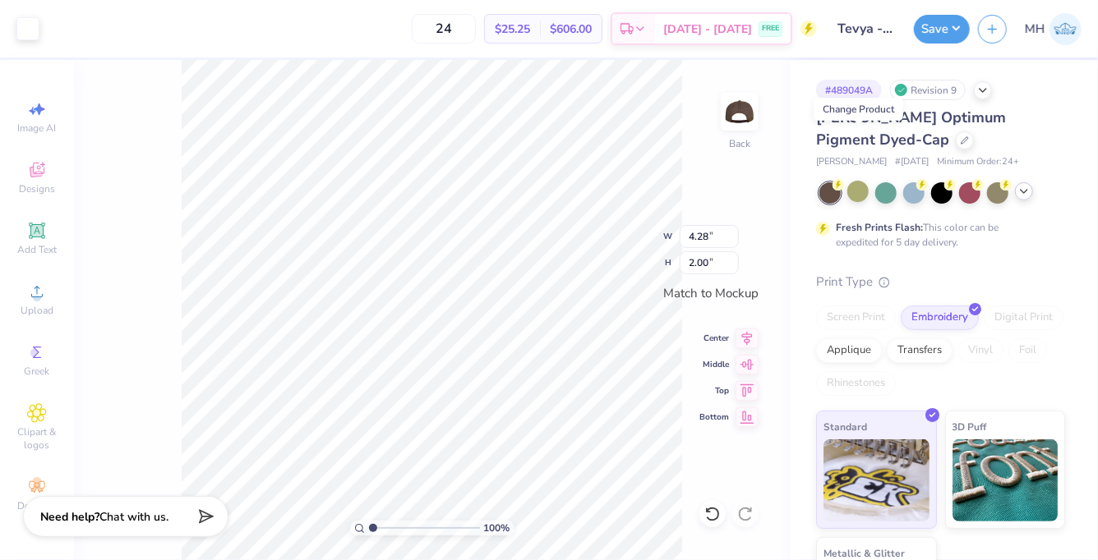
click at [1026, 198] on div at bounding box center [1024, 191] width 18 height 18
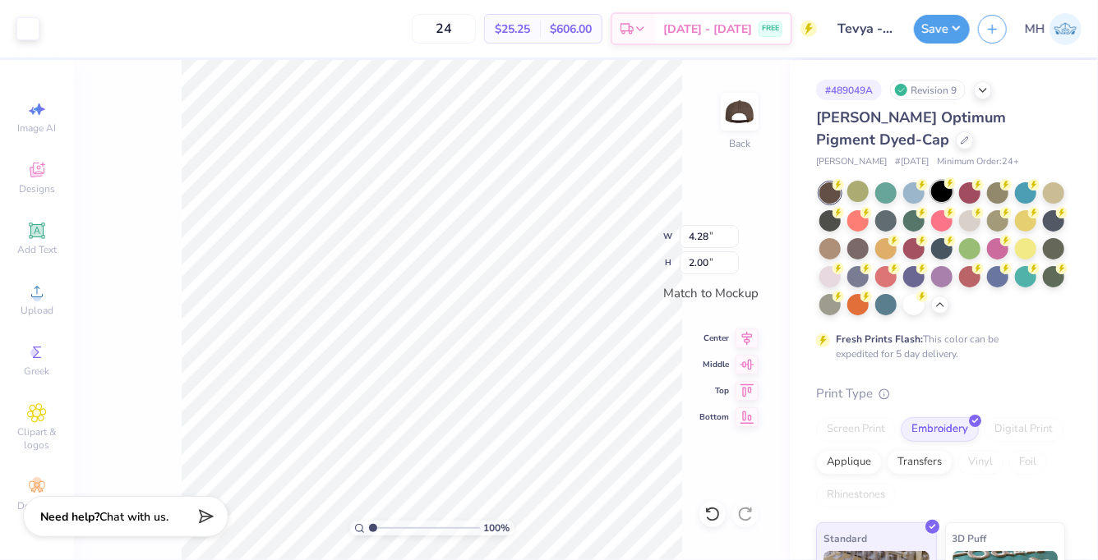
click at [936, 198] on div at bounding box center [941, 191] width 21 height 21
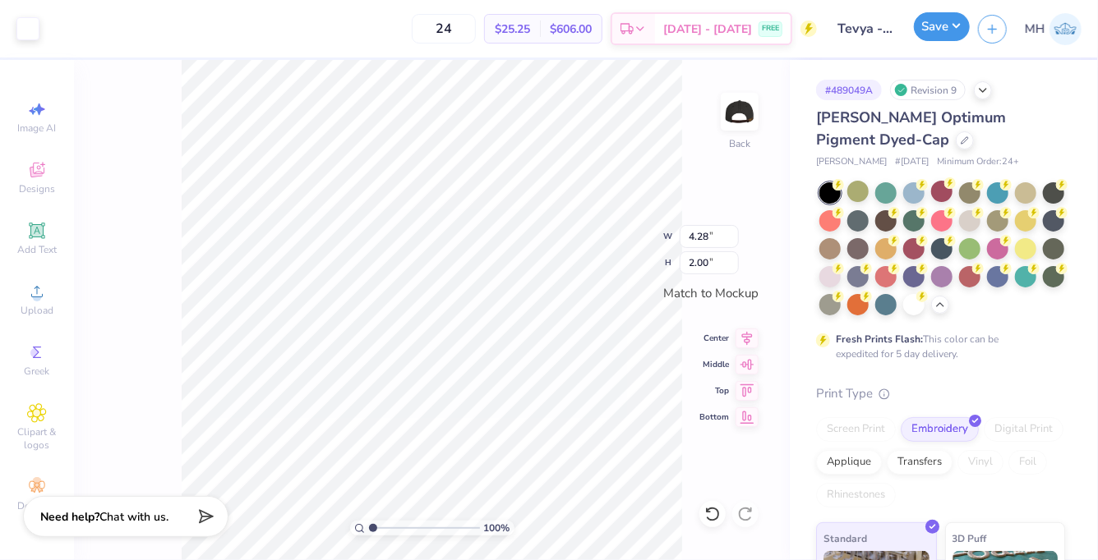
click at [946, 33] on button "Save" at bounding box center [942, 26] width 56 height 29
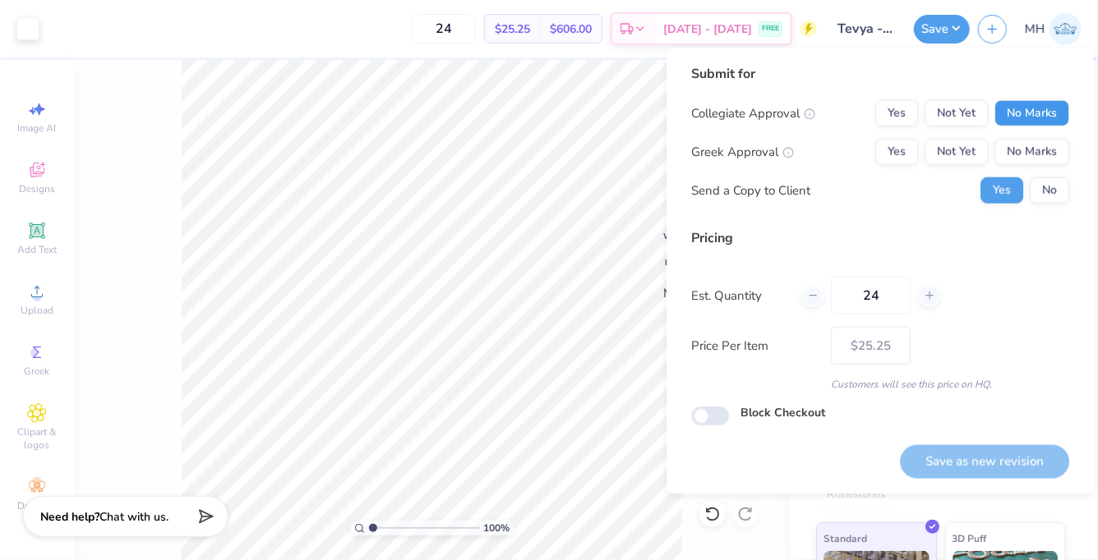
click at [1048, 116] on button "No Marks" at bounding box center [1031, 113] width 75 height 26
click at [1048, 149] on button "No Marks" at bounding box center [1031, 152] width 75 height 26
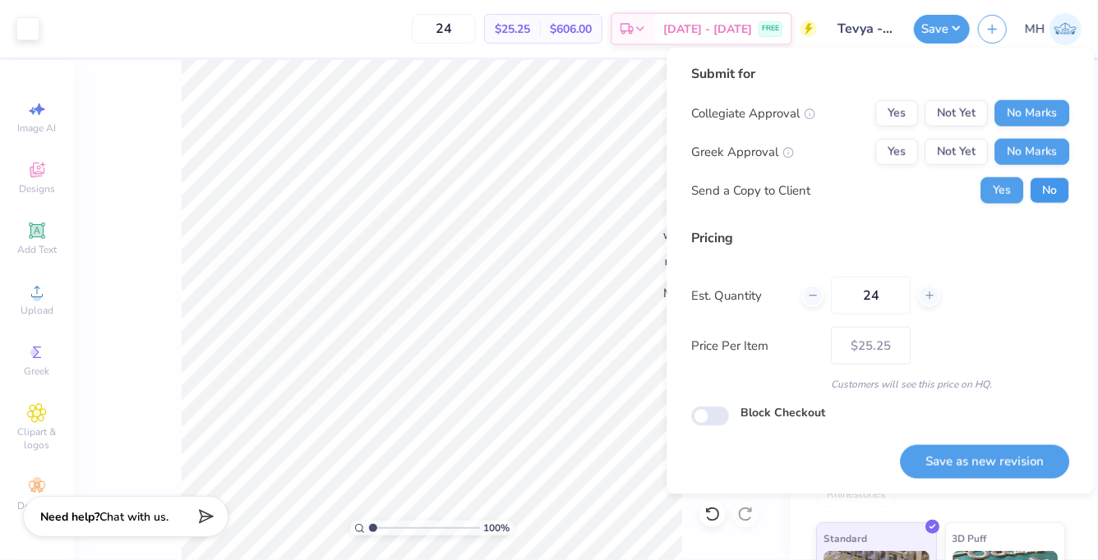
click at [1049, 186] on button "No" at bounding box center [1048, 190] width 39 height 26
click at [1010, 463] on button "Save as new revision" at bounding box center [984, 462] width 169 height 34
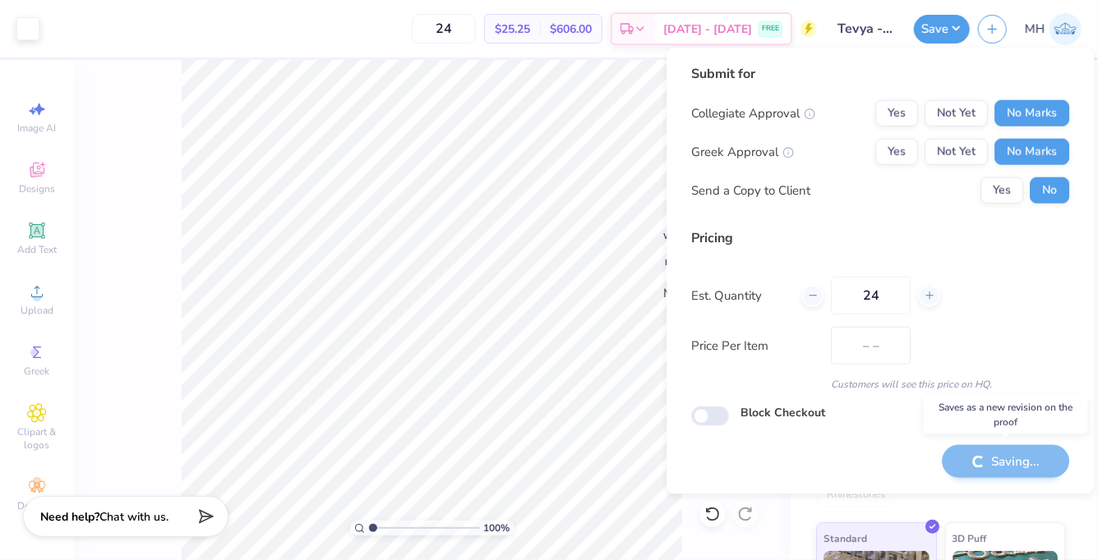
type input "$25.25"
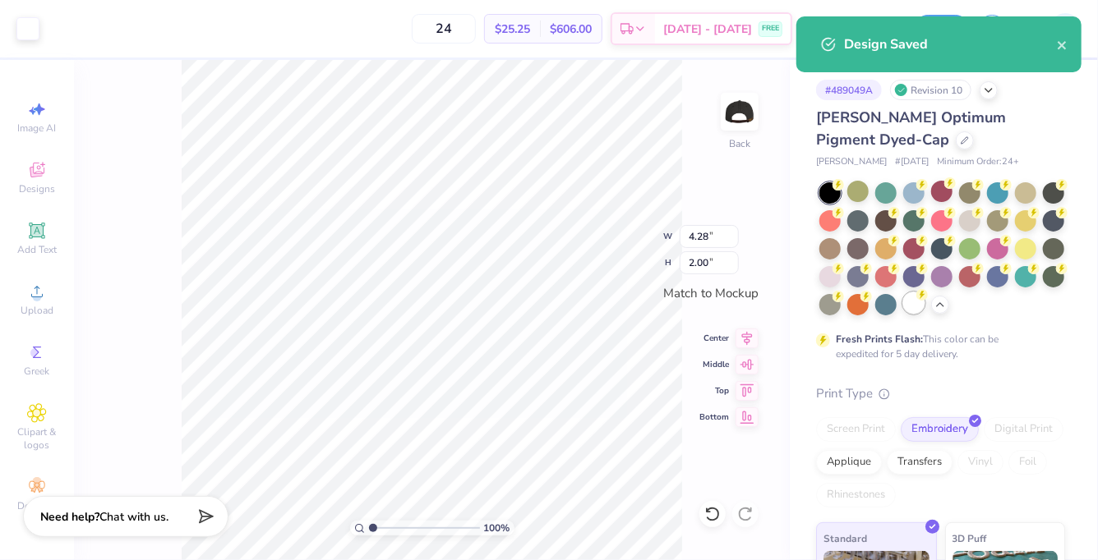
click at [911, 310] on div at bounding box center [913, 302] width 21 height 21
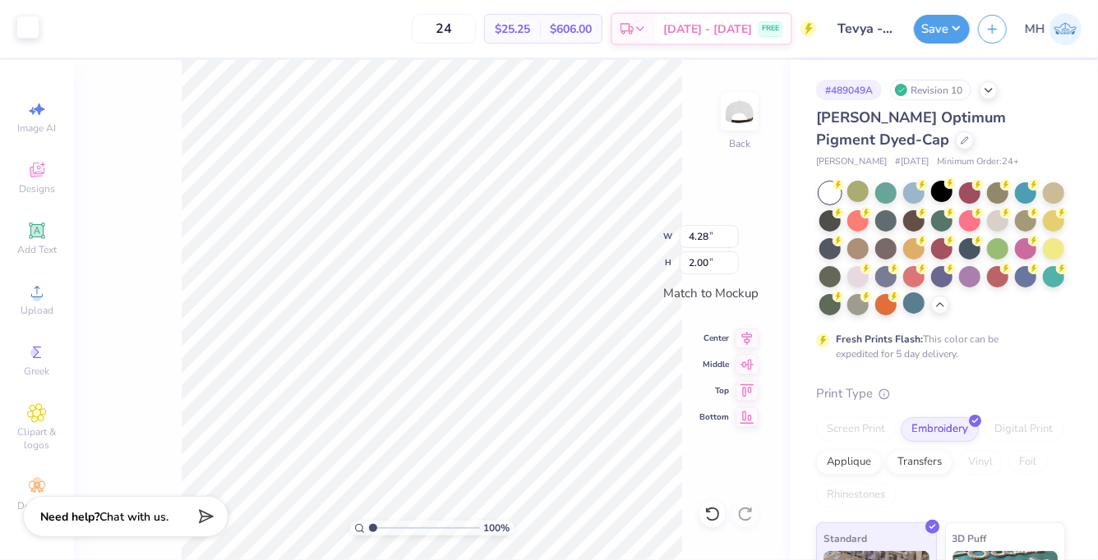
click at [38, 25] on div at bounding box center [27, 27] width 23 height 23
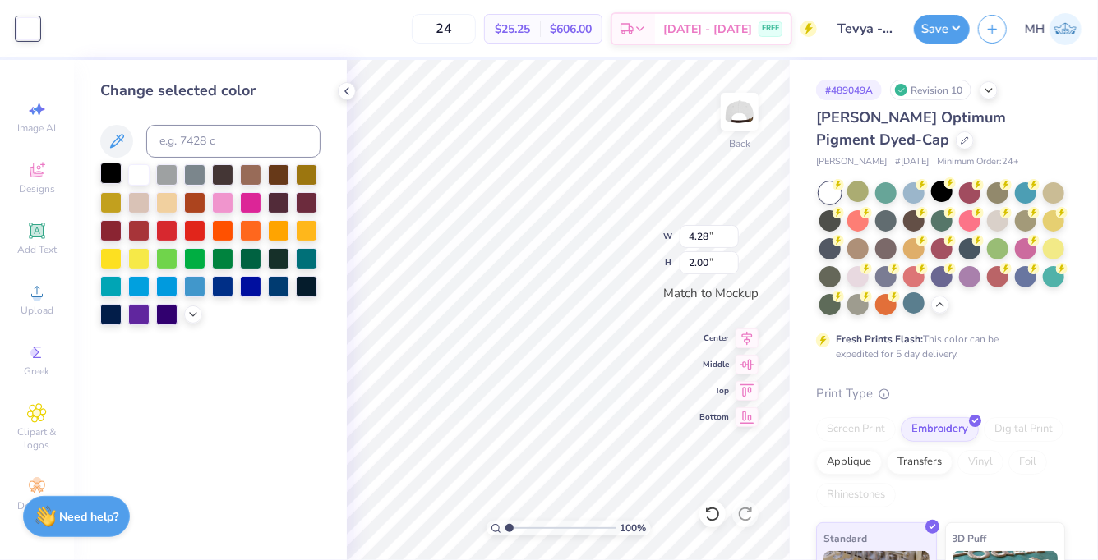
click at [116, 164] on div at bounding box center [110, 173] width 21 height 21
click at [340, 94] on icon at bounding box center [346, 91] width 13 height 13
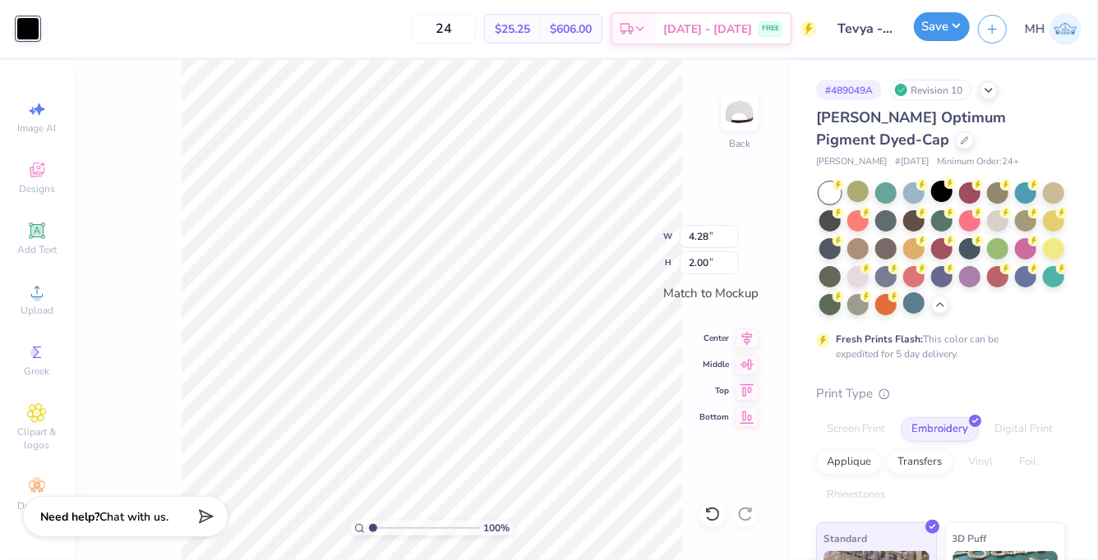
click at [940, 19] on button "Save" at bounding box center [942, 26] width 56 height 29
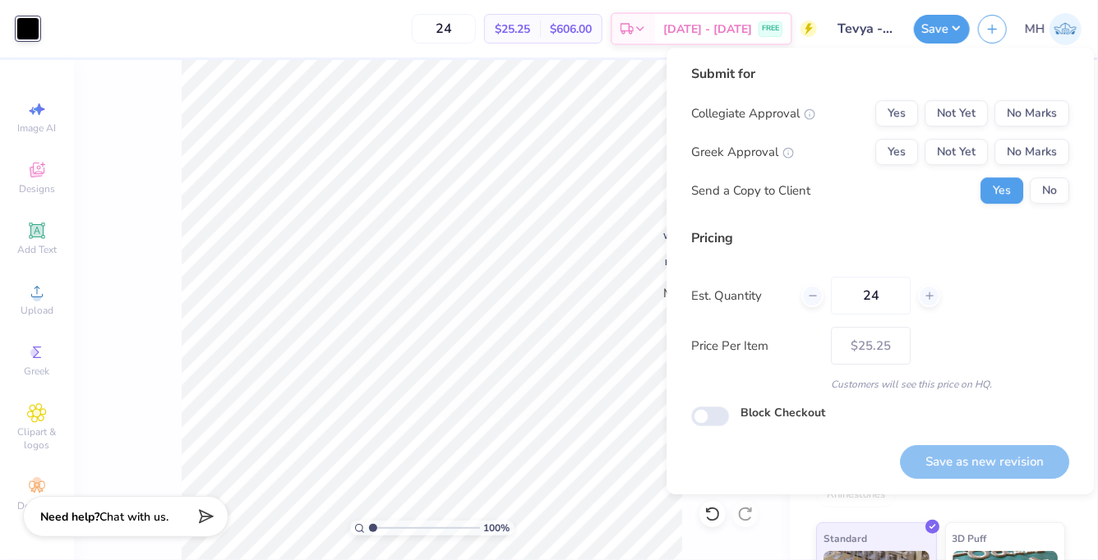
click at [992, 112] on div "Yes Not Yet No Marks" at bounding box center [972, 113] width 194 height 26
click at [1010, 112] on button "No Marks" at bounding box center [1031, 113] width 75 height 26
click at [1015, 145] on button "No Marks" at bounding box center [1031, 152] width 75 height 26
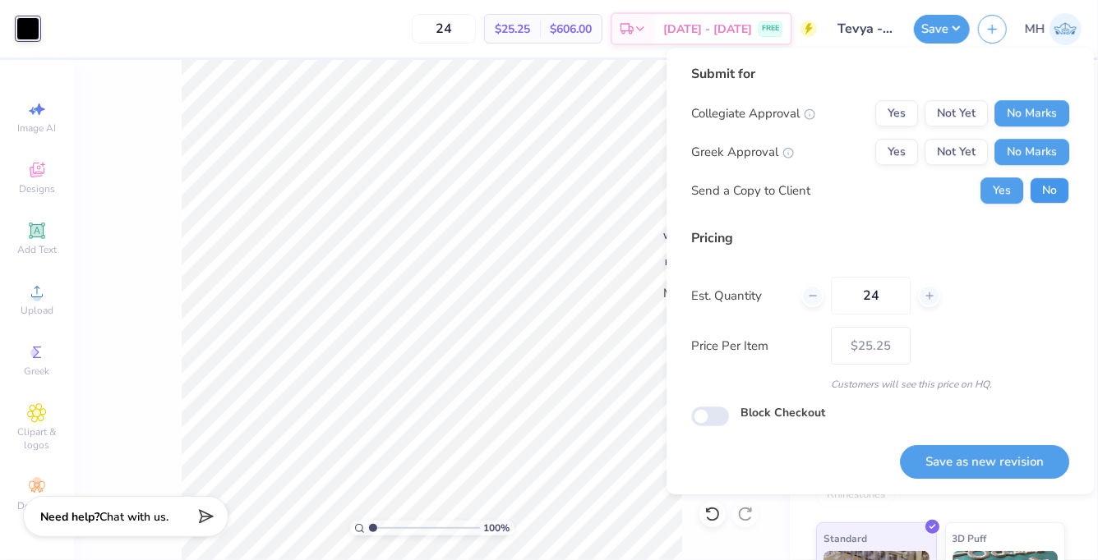
click at [1033, 196] on button "No" at bounding box center [1048, 190] width 39 height 26
click at [997, 463] on button "Save as new revision" at bounding box center [984, 462] width 169 height 34
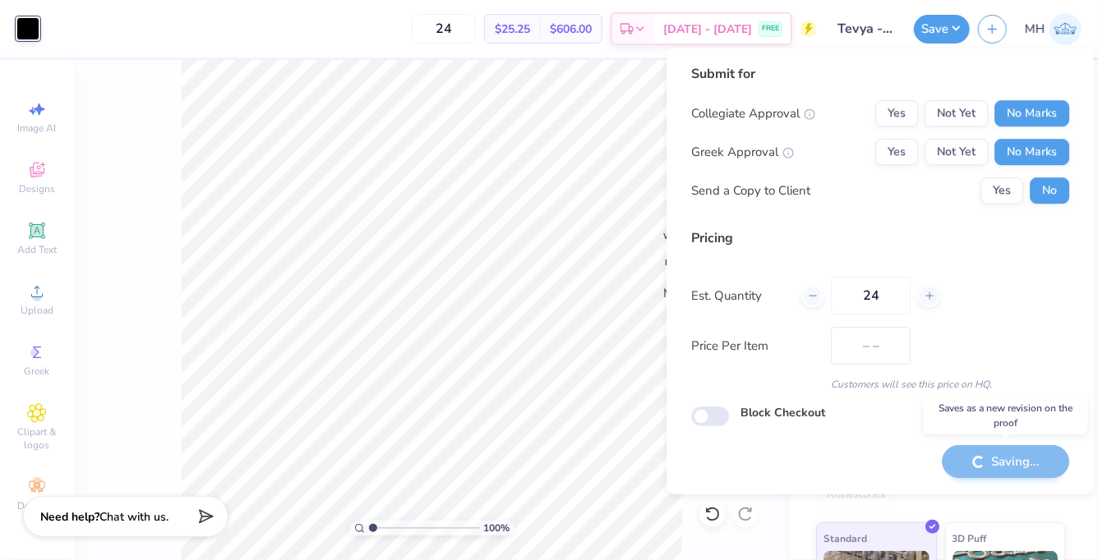
type input "$25.25"
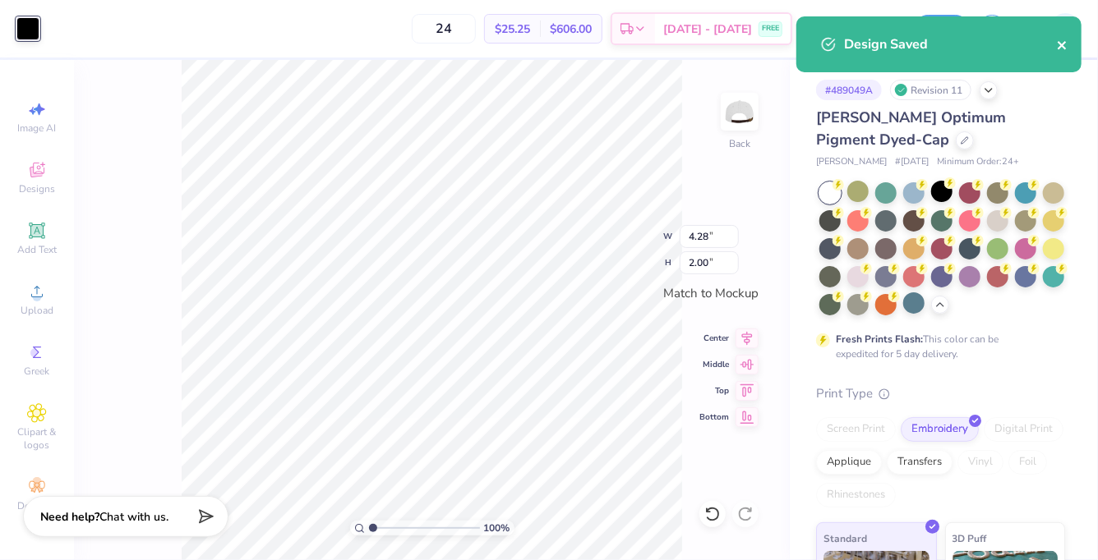
click at [1066, 42] on icon "close" at bounding box center [1063, 45] width 12 height 13
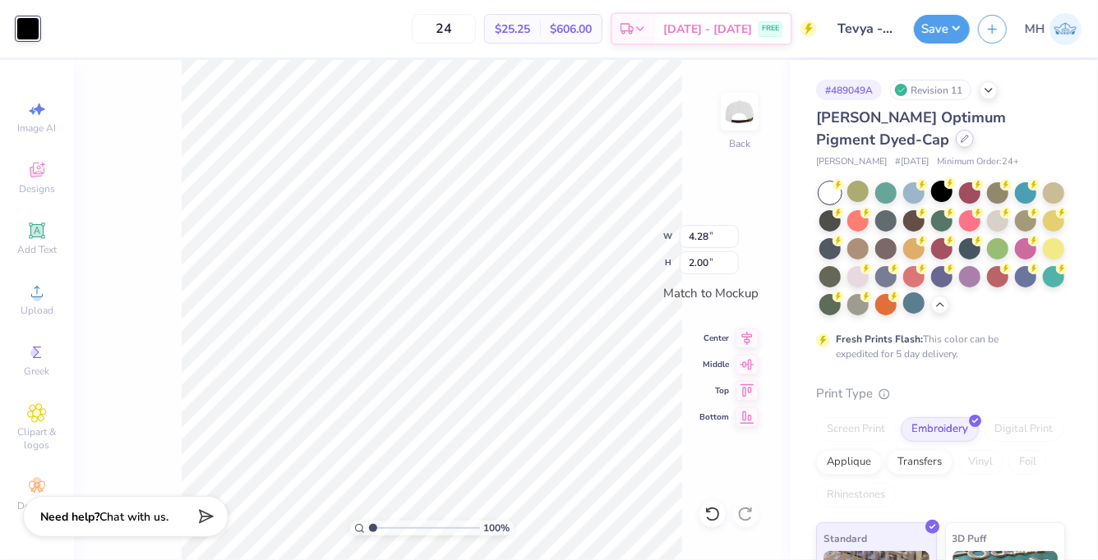
click at [955, 143] on div at bounding box center [964, 139] width 18 height 18
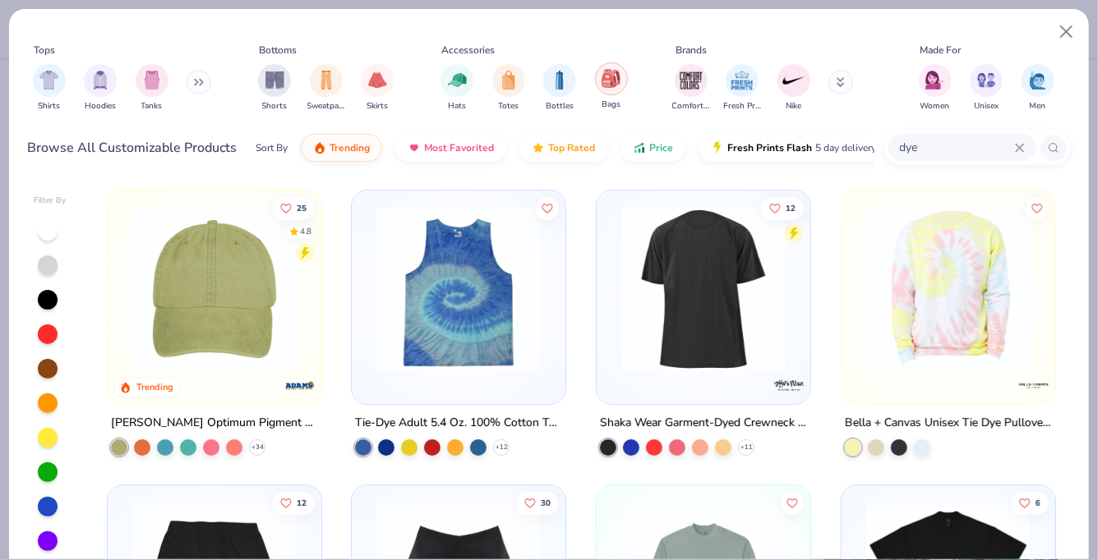
click at [613, 83] on img "filter for Bags" at bounding box center [610, 78] width 18 height 19
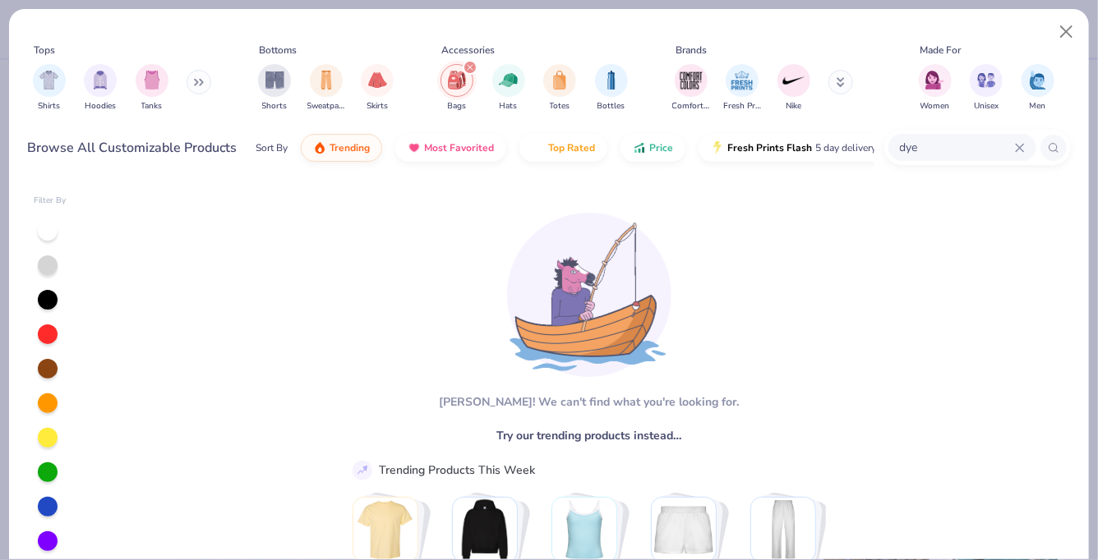
click at [1007, 149] on input "dye" at bounding box center [956, 147] width 117 height 19
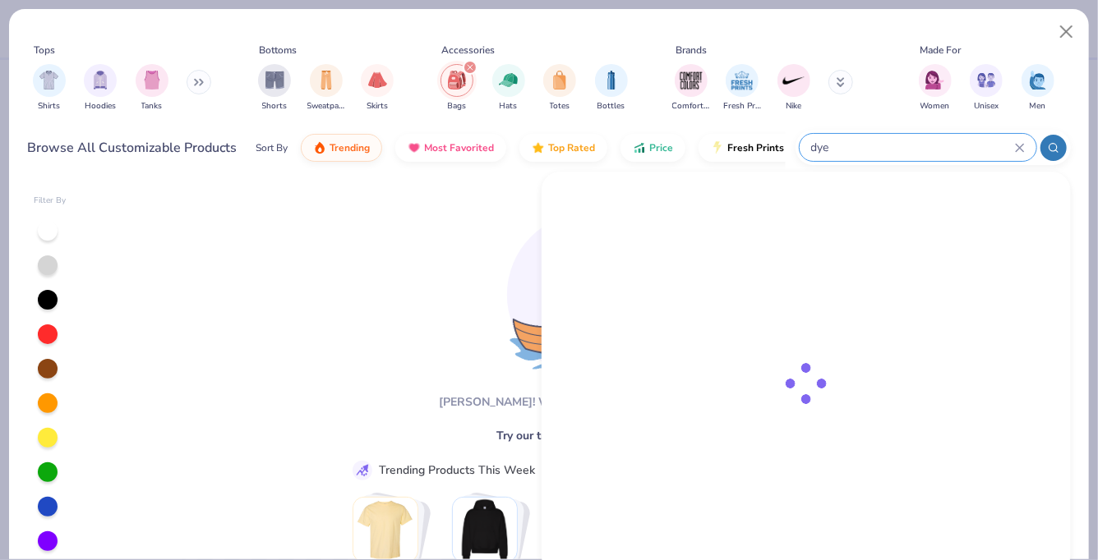
click at [1020, 143] on icon at bounding box center [1020, 148] width 10 height 10
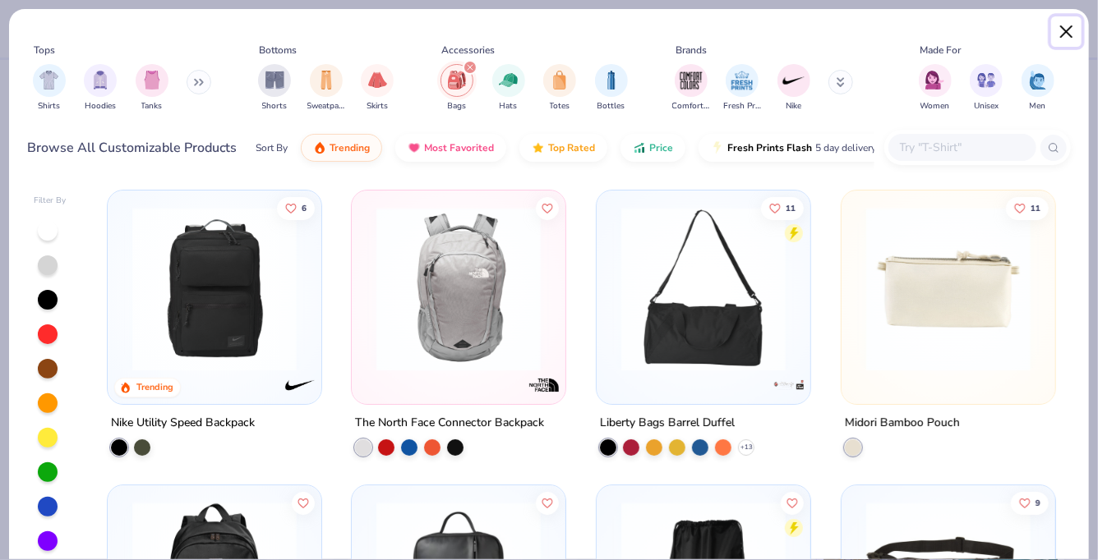
click at [1062, 25] on button "Close" at bounding box center [1066, 31] width 31 height 31
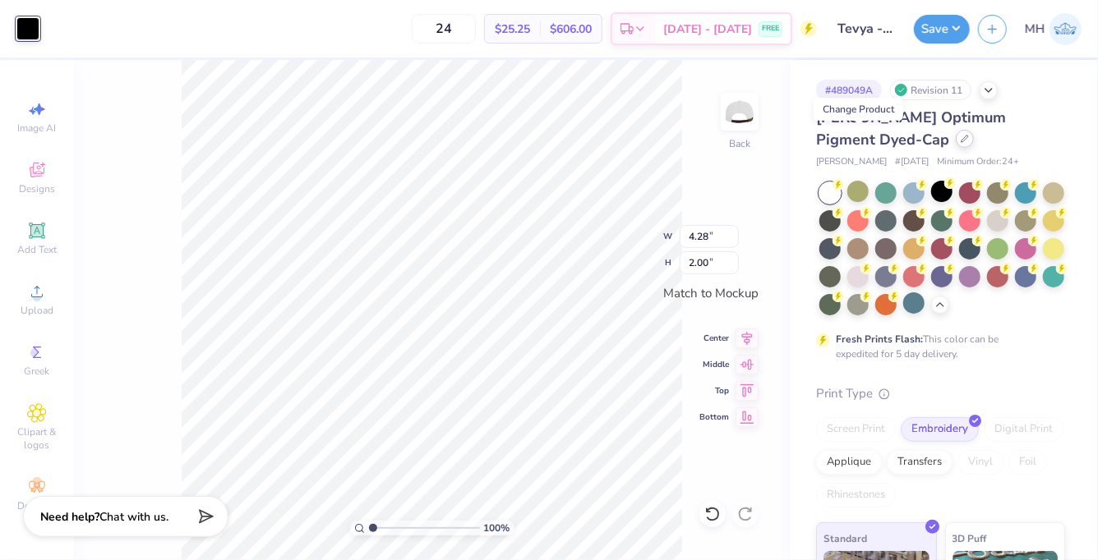
click at [955, 137] on div at bounding box center [964, 139] width 18 height 18
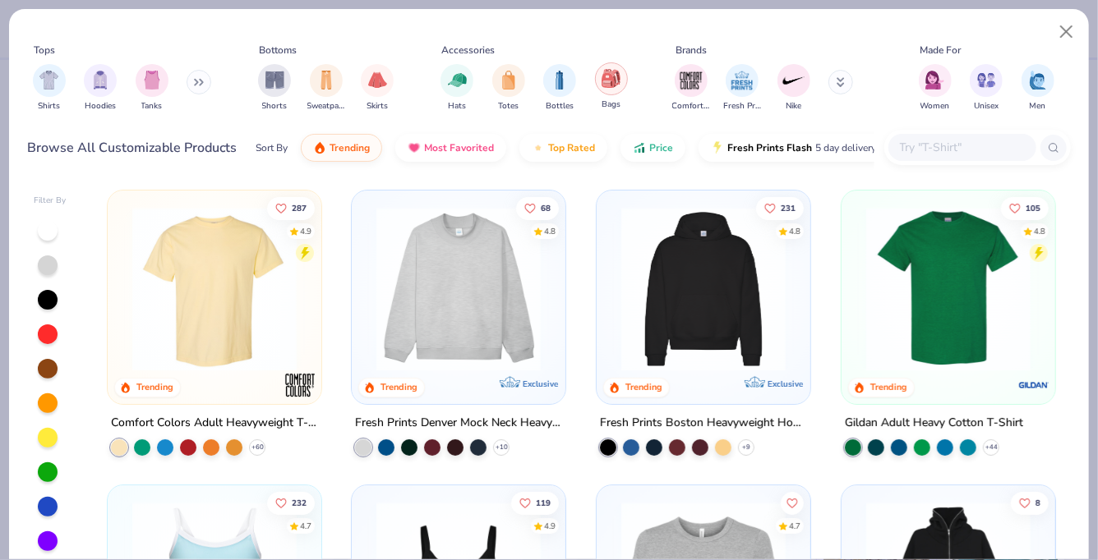
click at [610, 72] on img "filter for Bags" at bounding box center [610, 78] width 18 height 19
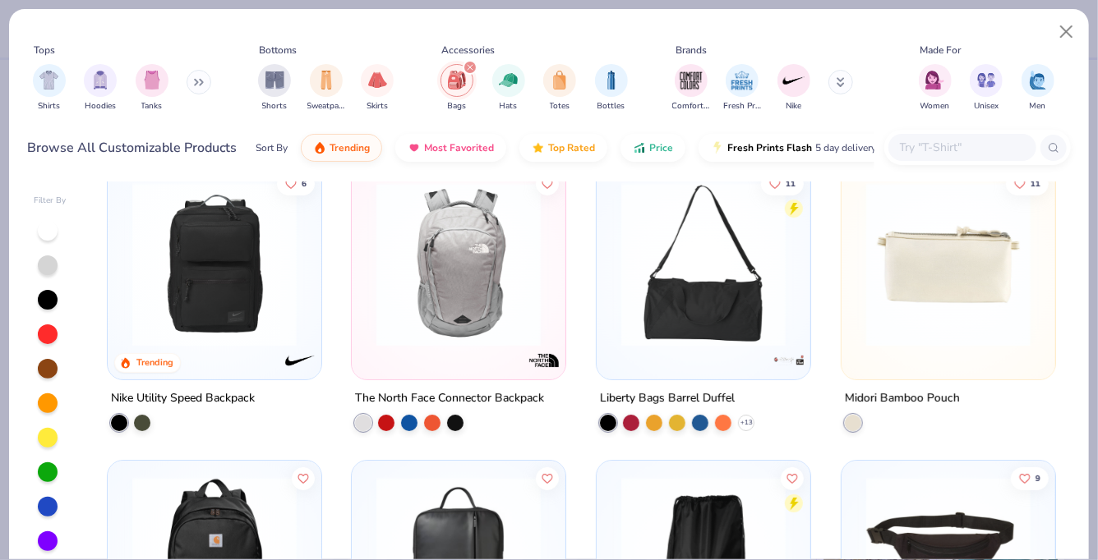
scroll to position [25, 0]
click at [412, 260] on img at bounding box center [458, 264] width 181 height 164
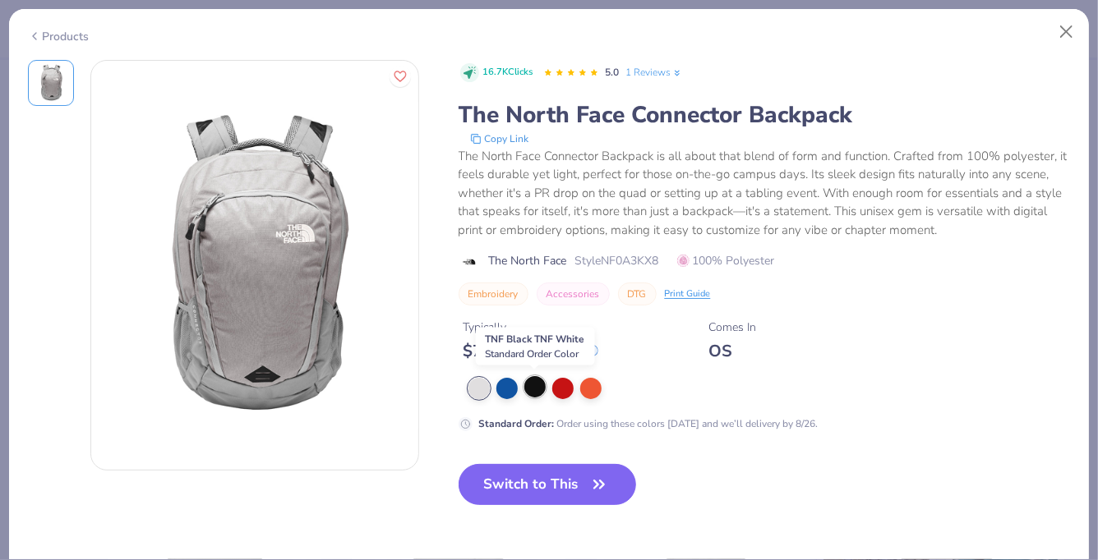
click at [532, 391] on div at bounding box center [534, 386] width 21 height 21
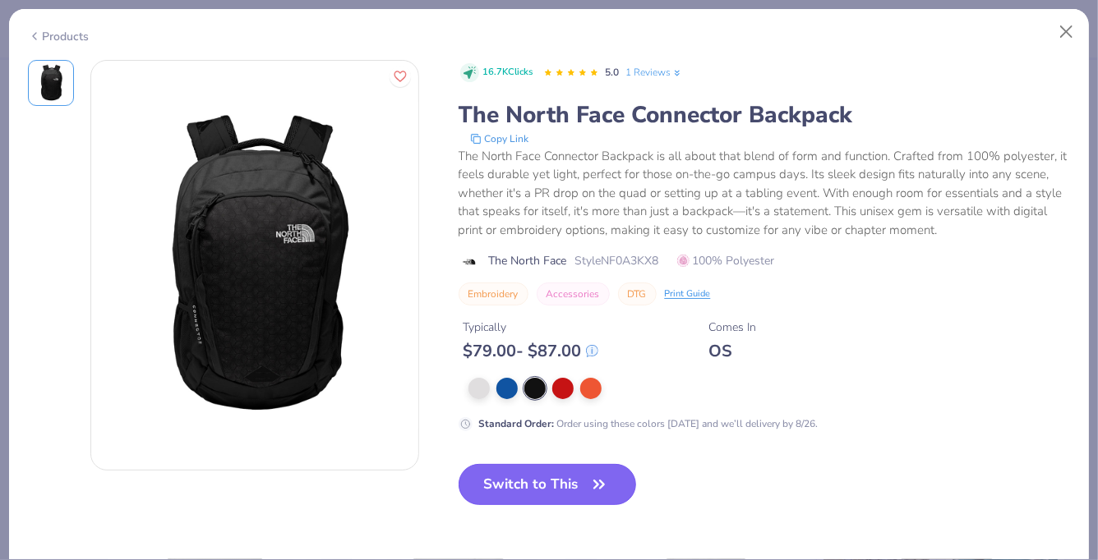
click at [549, 481] on button "Switch to This" at bounding box center [547, 484] width 178 height 41
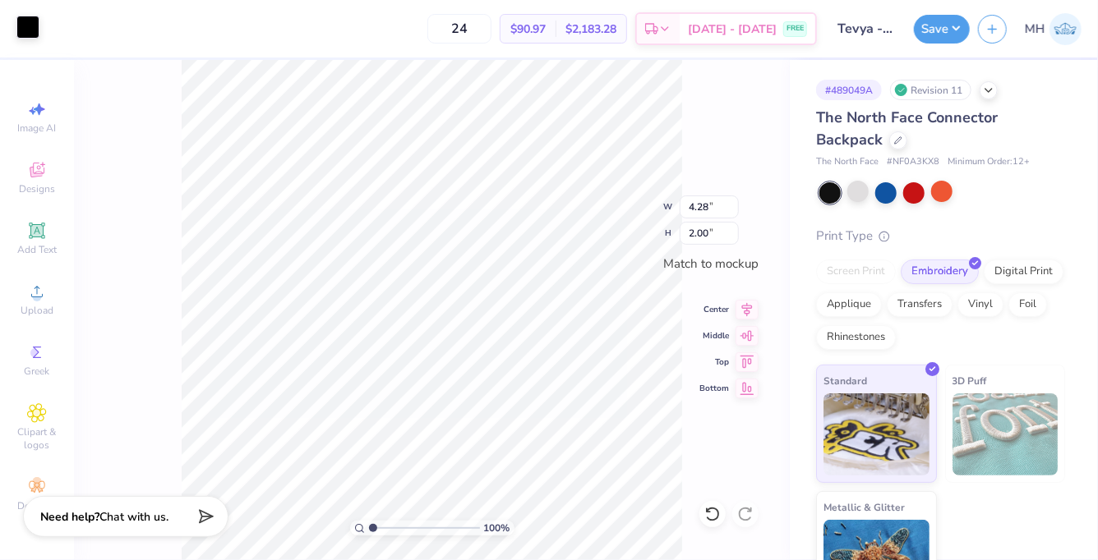
click at [25, 23] on div at bounding box center [27, 27] width 23 height 23
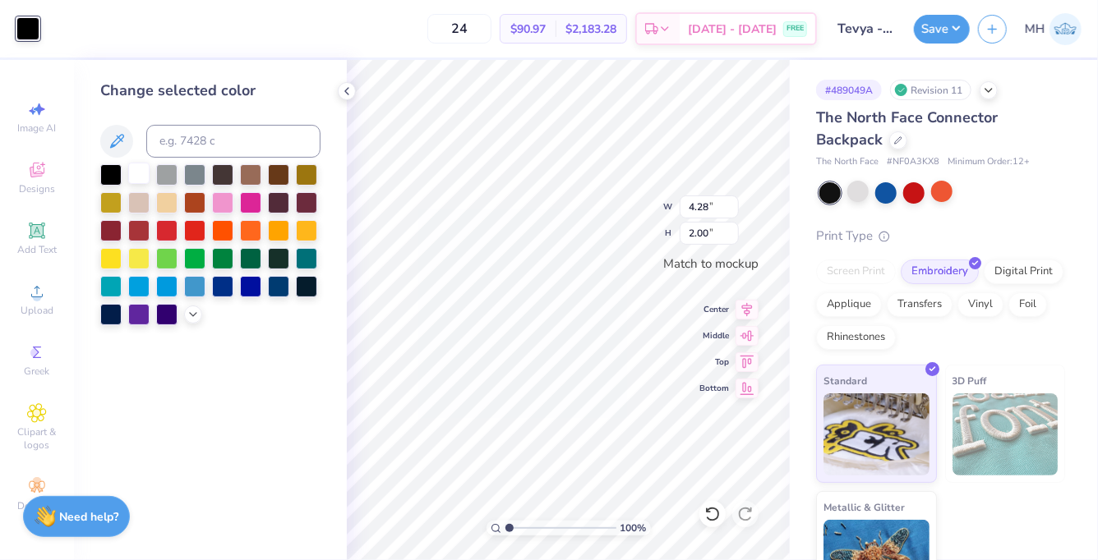
click at [136, 174] on div at bounding box center [138, 173] width 21 height 21
click at [348, 97] on icon at bounding box center [346, 91] width 13 height 13
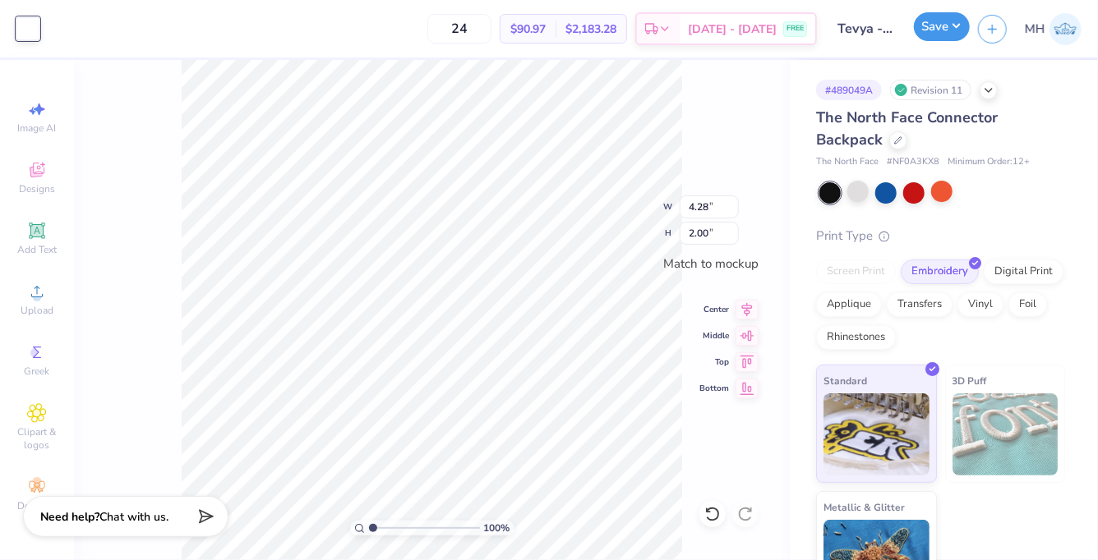
click at [953, 16] on button "Save" at bounding box center [942, 26] width 56 height 29
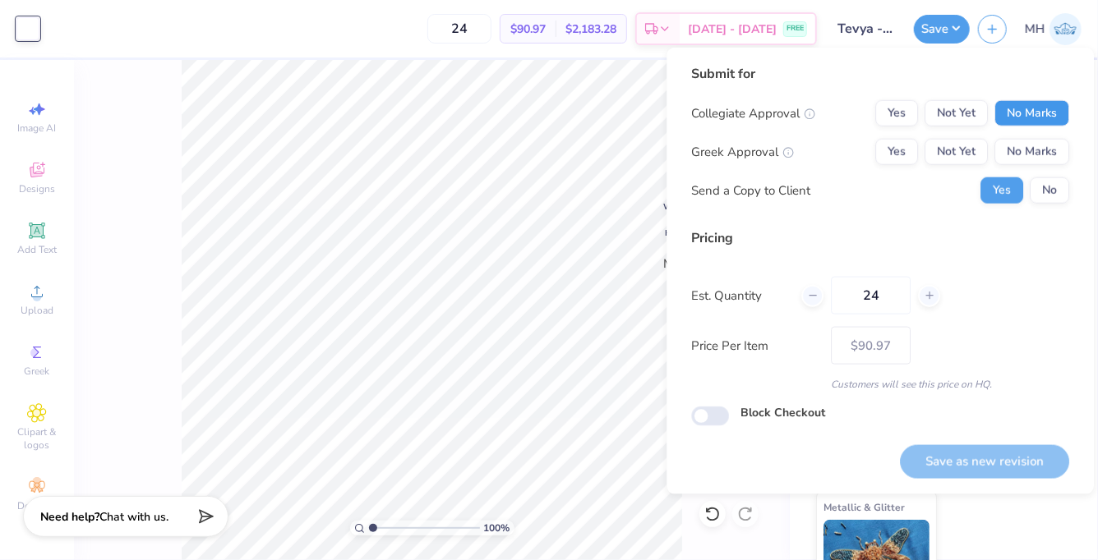
click at [1010, 109] on button "No Marks" at bounding box center [1031, 113] width 75 height 26
click at [1021, 143] on button "No Marks" at bounding box center [1031, 152] width 75 height 26
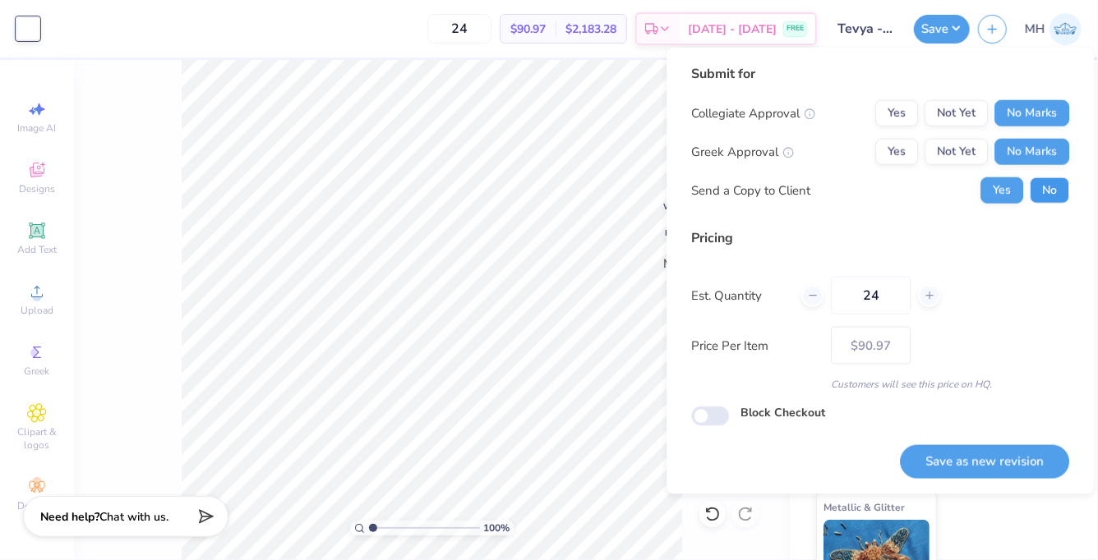
click at [1036, 186] on button "No" at bounding box center [1048, 190] width 39 height 26
click at [1035, 454] on button "Save as new revision" at bounding box center [984, 462] width 169 height 34
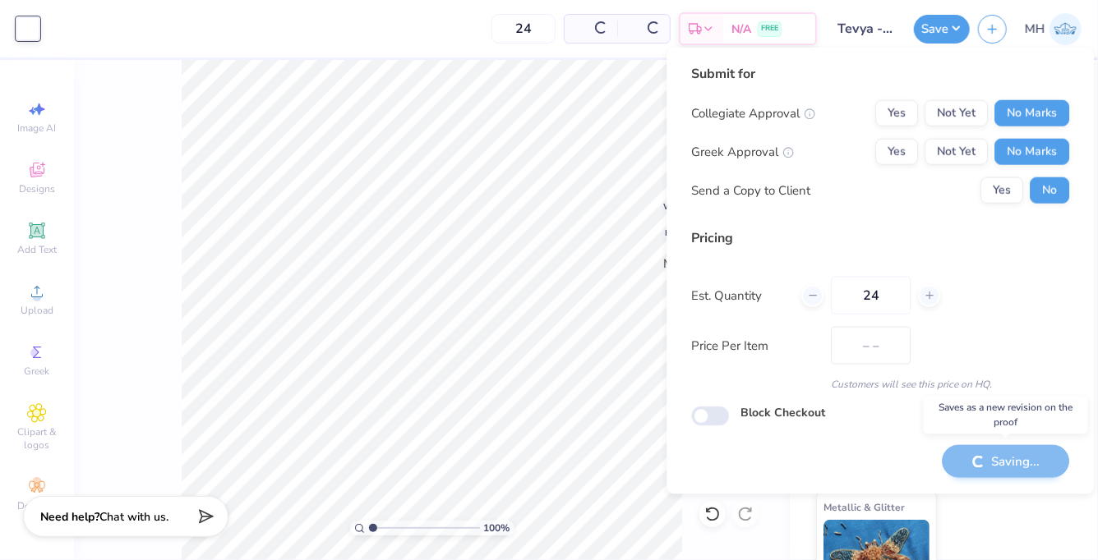
type input "$90.97"
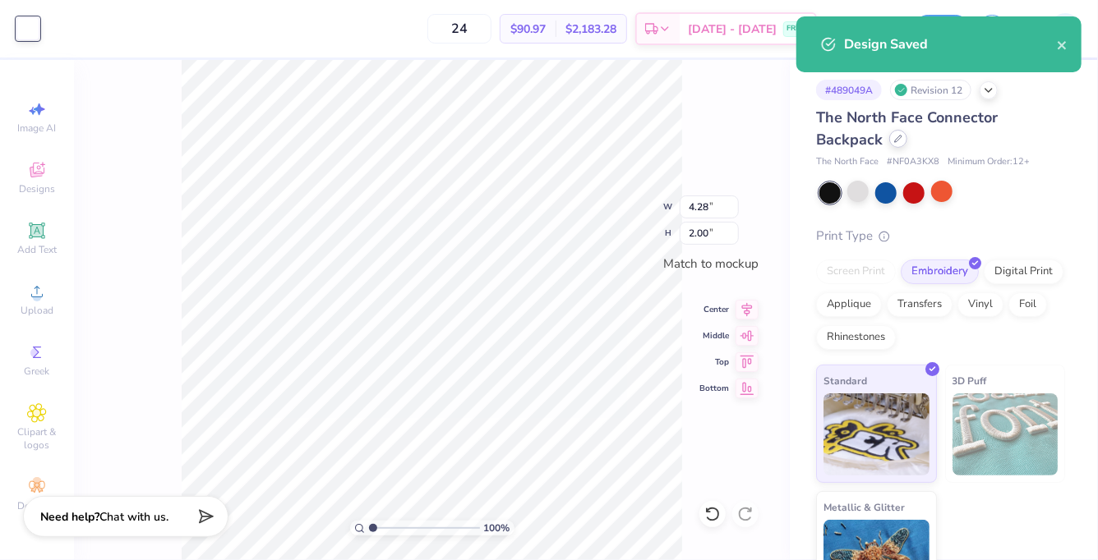
click at [898, 136] on icon at bounding box center [898, 139] width 8 height 8
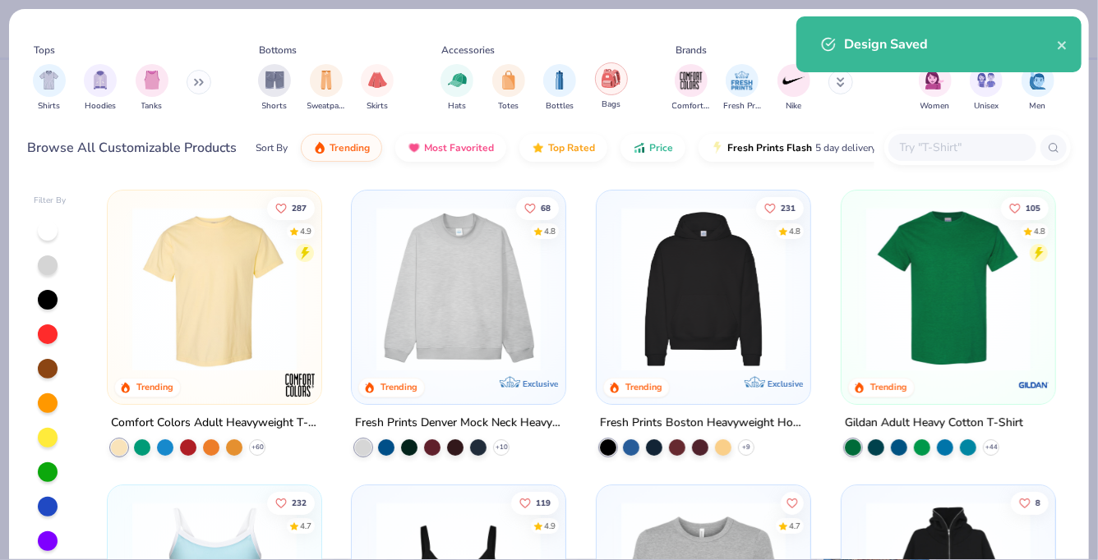
click at [615, 81] on img "filter for Bags" at bounding box center [610, 78] width 18 height 19
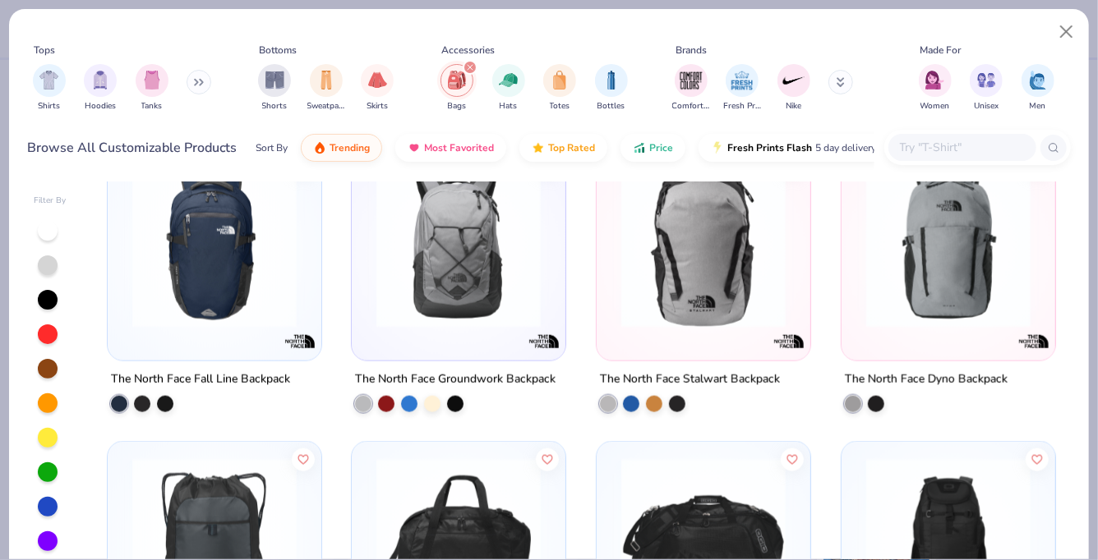
scroll to position [1133, 0]
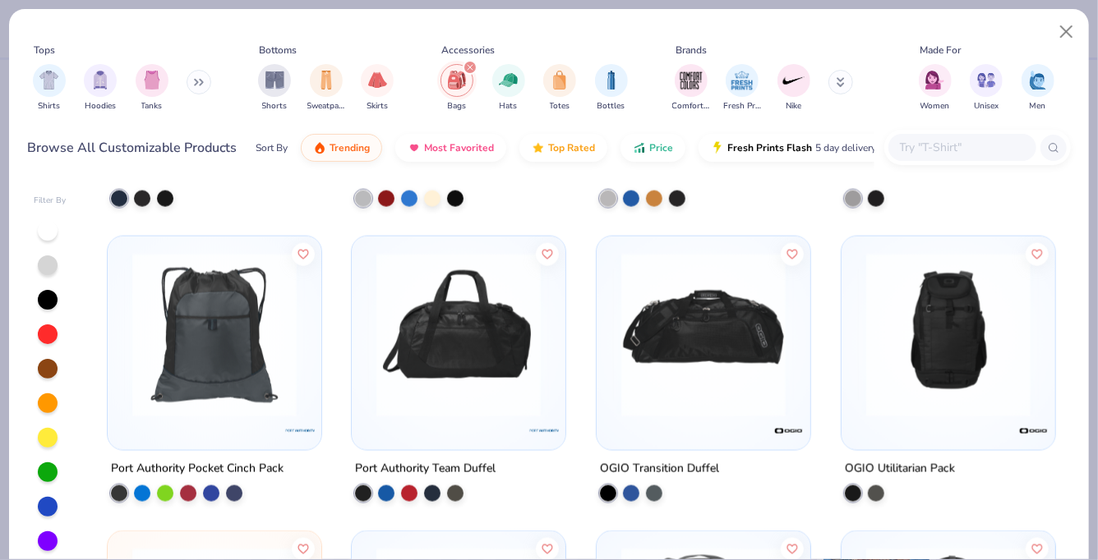
click at [434, 375] on img at bounding box center [458, 335] width 181 height 164
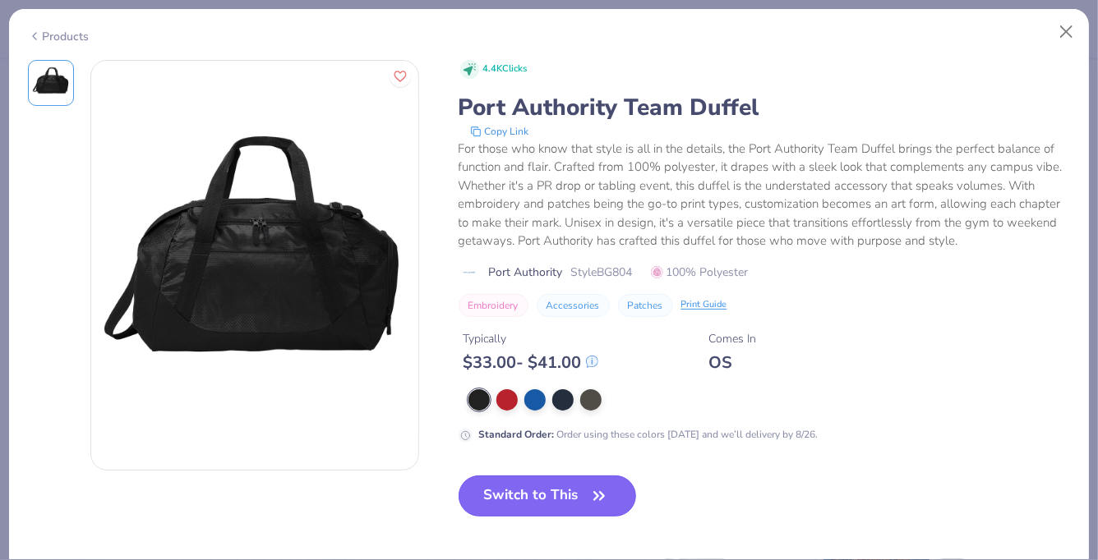
click at [522, 496] on button "Switch to This" at bounding box center [547, 496] width 178 height 41
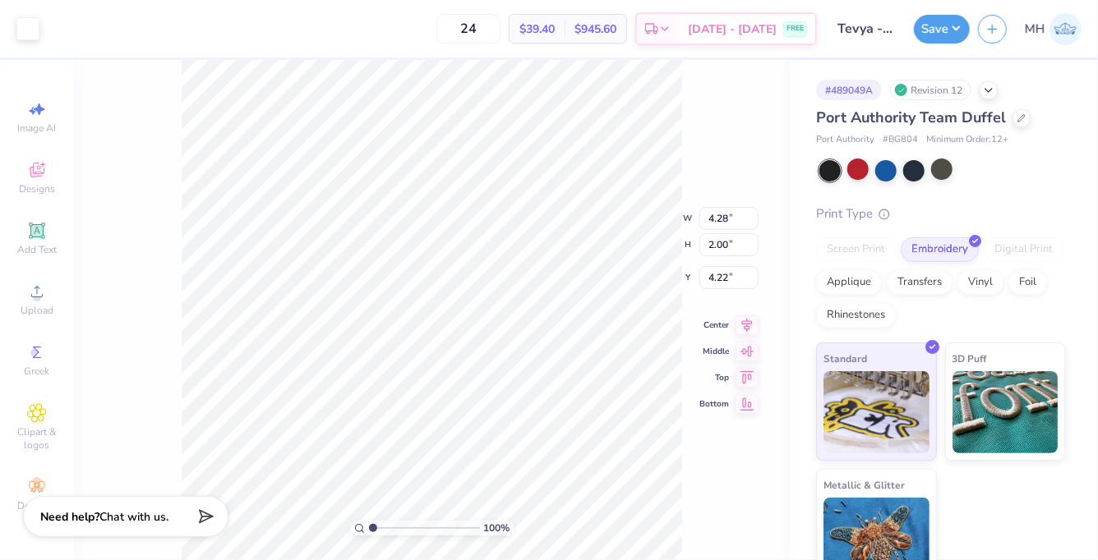
type input "2.50"
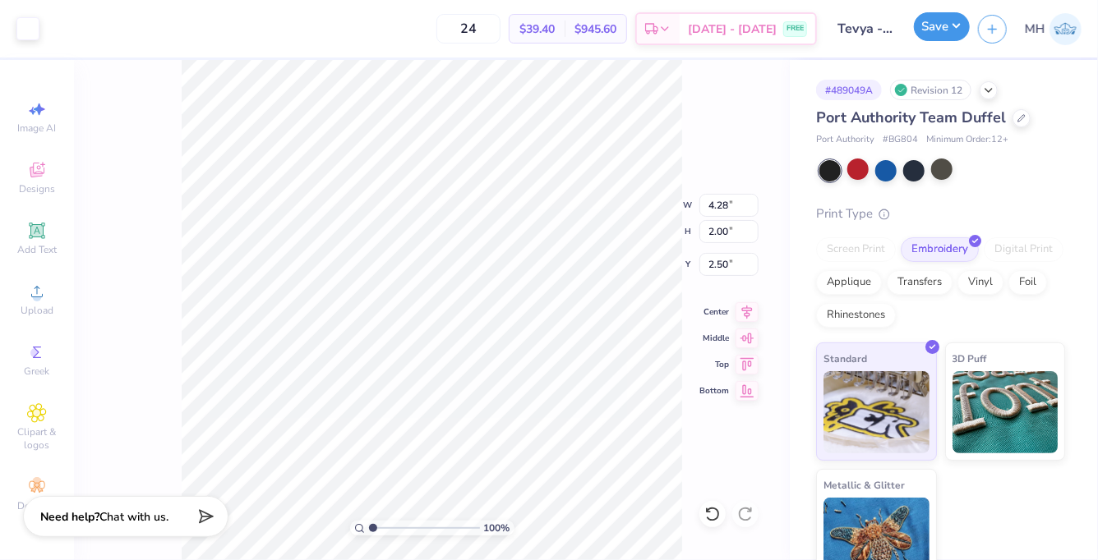
click at [939, 32] on button "Save" at bounding box center [942, 26] width 56 height 29
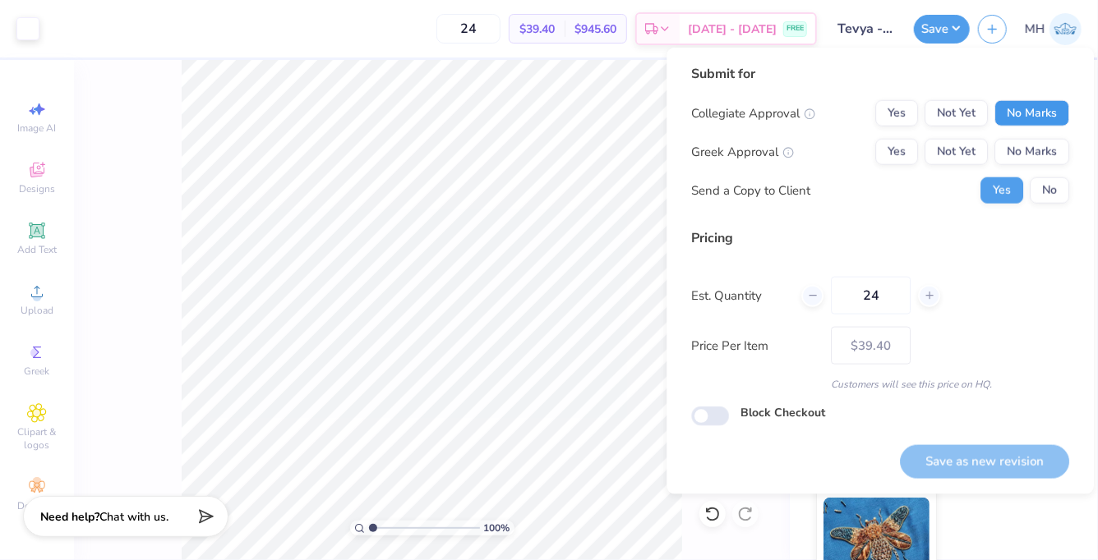
click at [1051, 122] on button "No Marks" at bounding box center [1031, 113] width 75 height 26
click at [1051, 151] on button "No Marks" at bounding box center [1031, 152] width 75 height 26
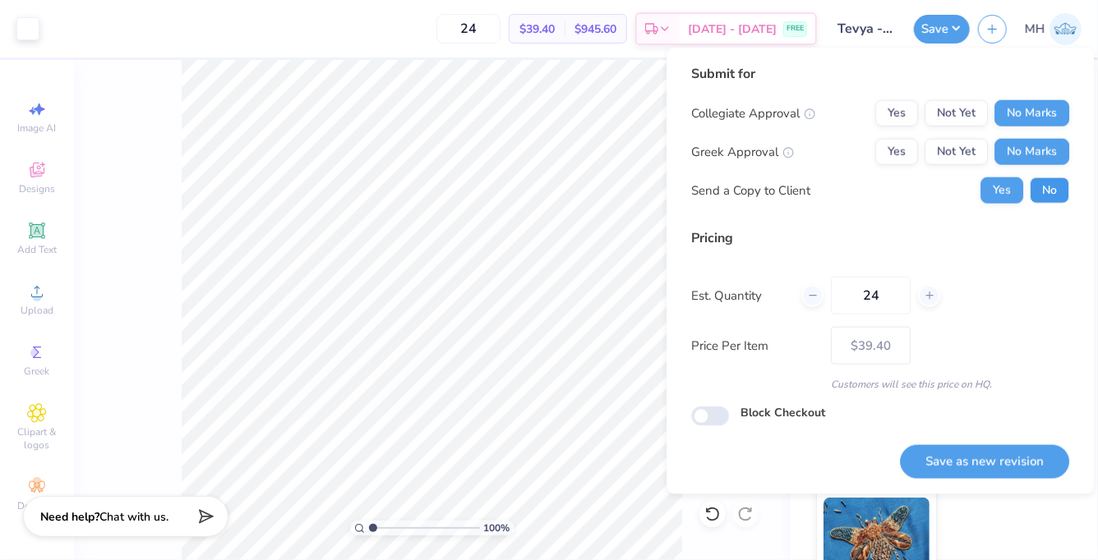
click at [1051, 184] on button "No" at bounding box center [1048, 190] width 39 height 26
click at [999, 472] on button "Save as new revision" at bounding box center [984, 462] width 169 height 34
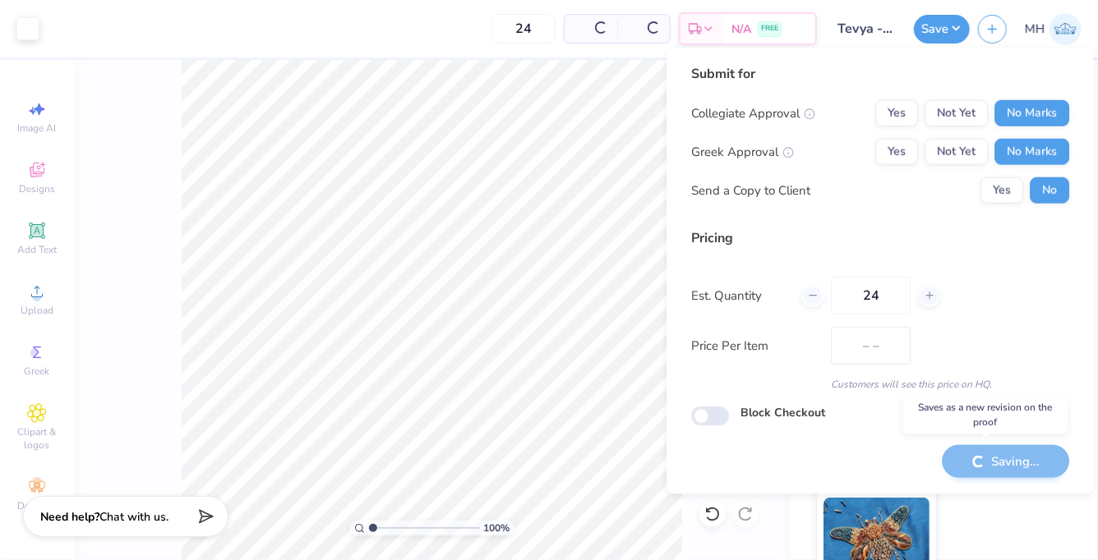
type input "$39.40"
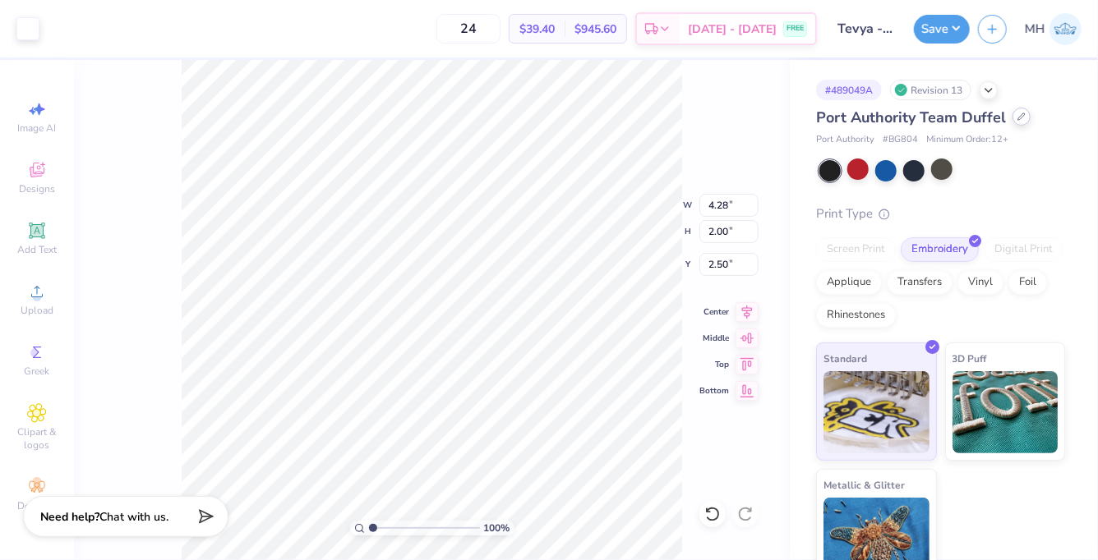
click at [1024, 117] on div at bounding box center [1021, 117] width 18 height 18
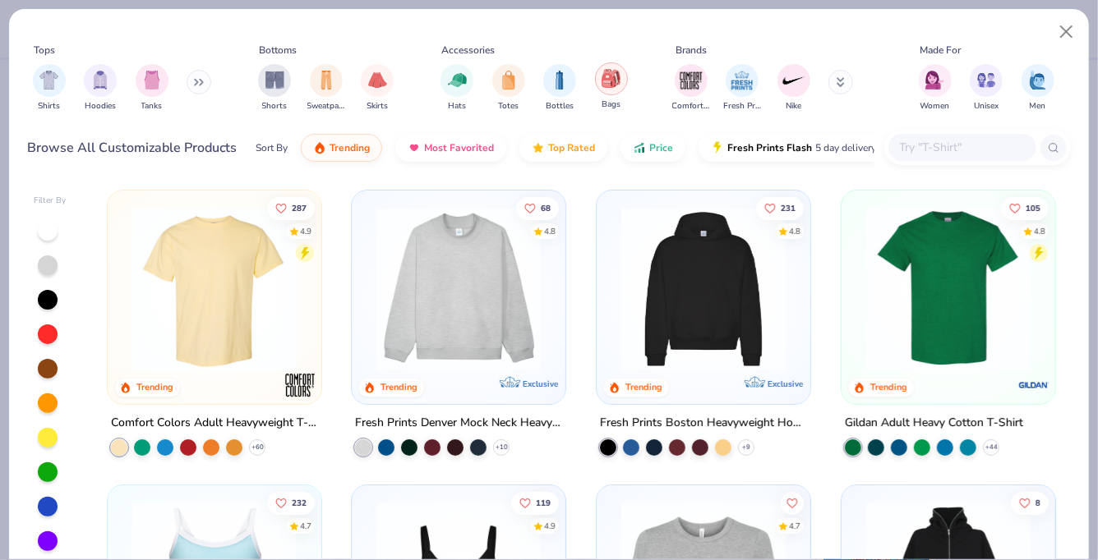
click at [609, 71] on img "filter for Bags" at bounding box center [610, 78] width 18 height 19
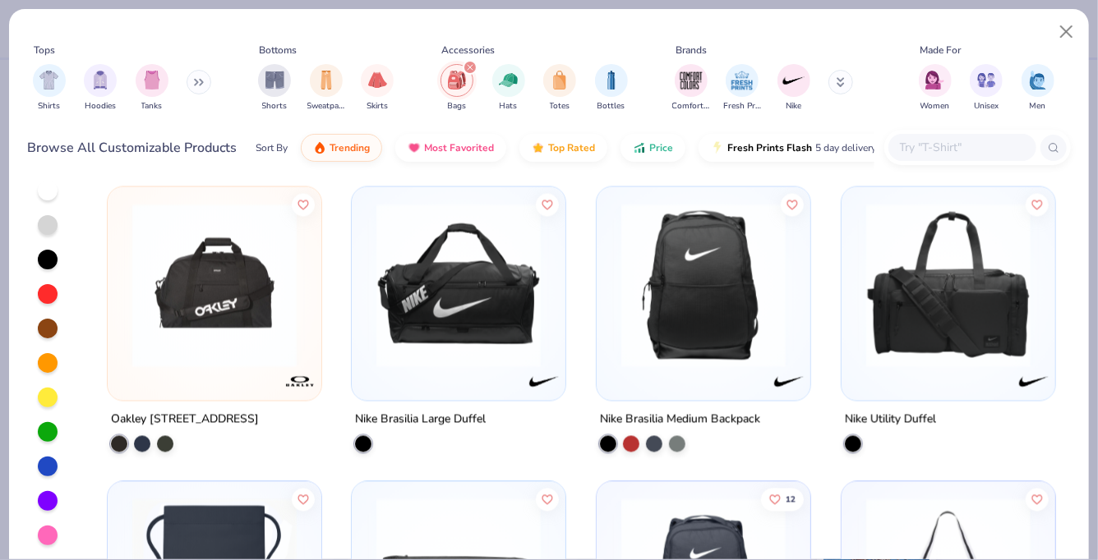
scroll to position [1436, 0]
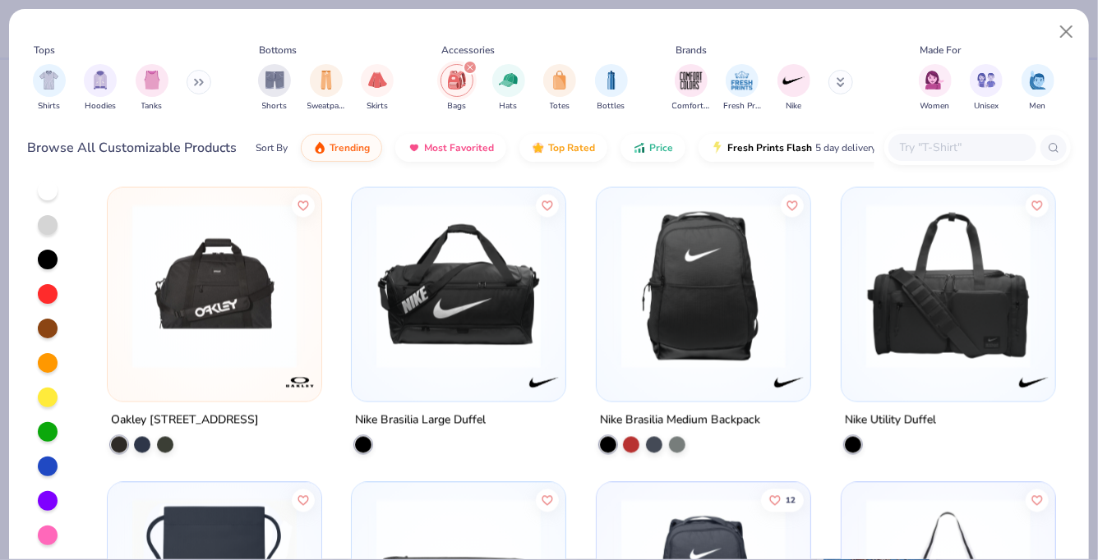
click at [895, 363] on img at bounding box center [948, 287] width 181 height 164
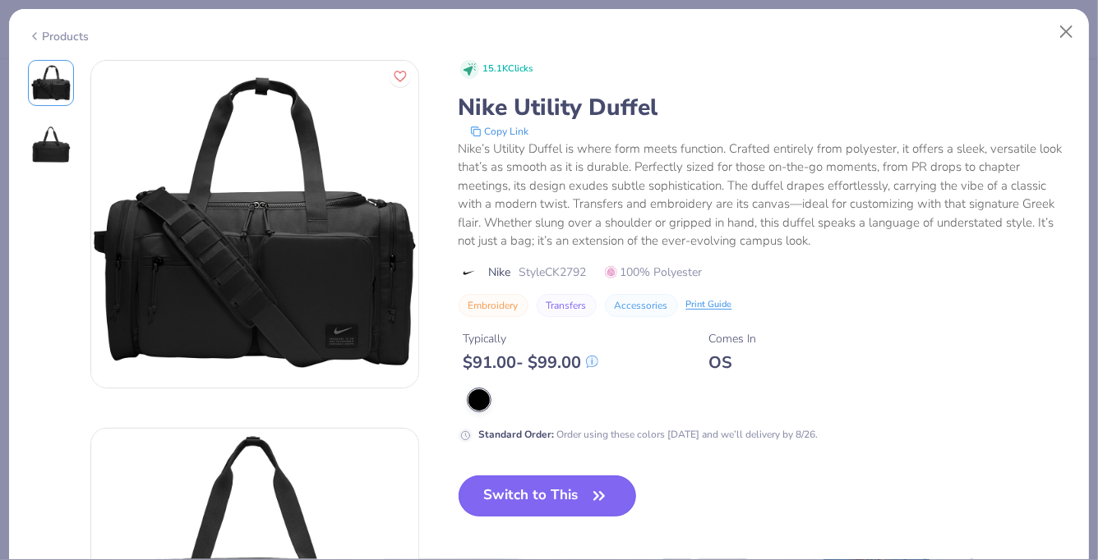
click at [510, 492] on button "Switch to This" at bounding box center [547, 496] width 178 height 41
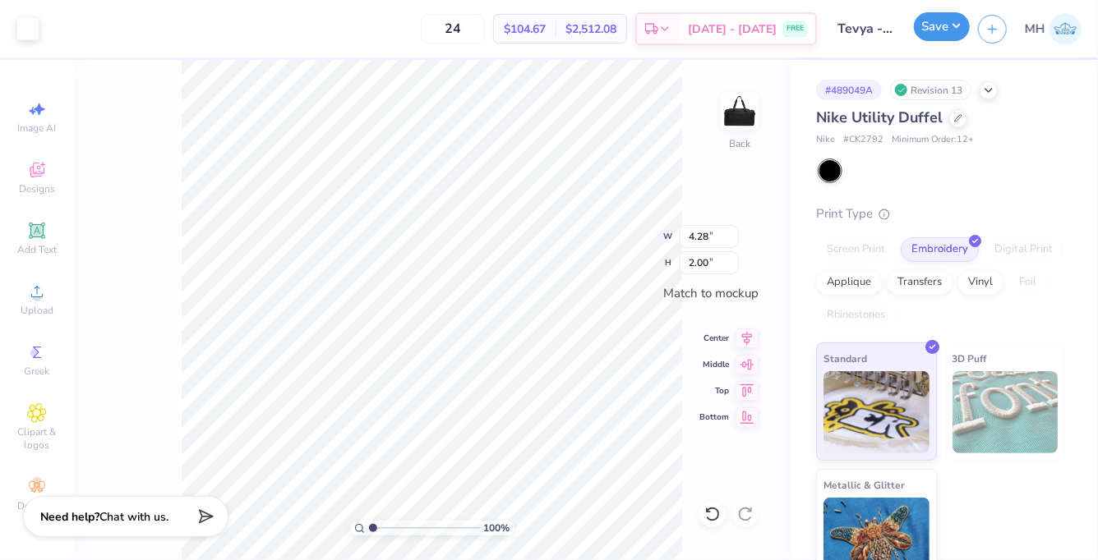
click at [937, 31] on button "Save" at bounding box center [942, 26] width 56 height 29
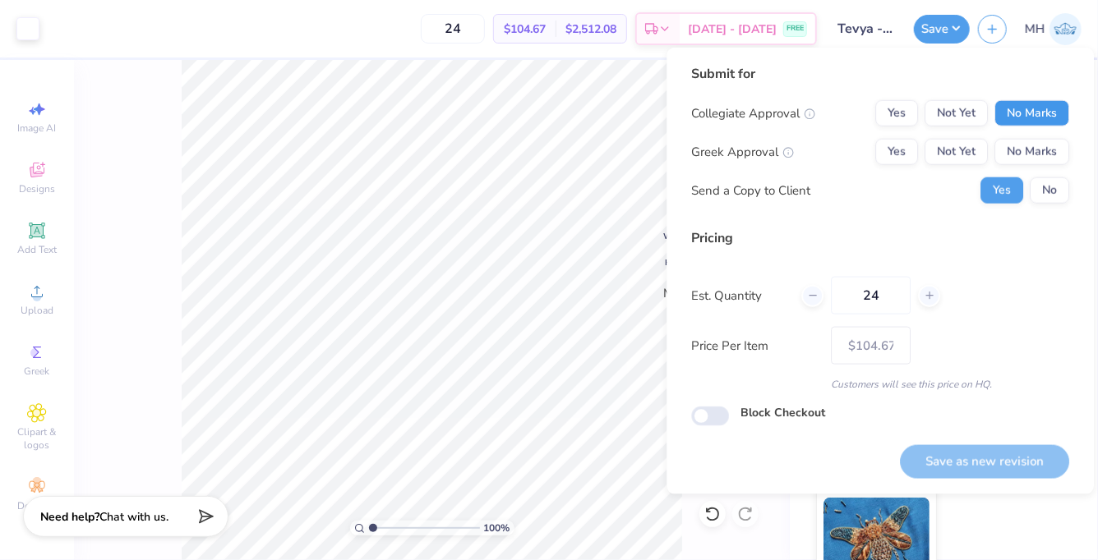
click at [1065, 119] on button "No Marks" at bounding box center [1031, 113] width 75 height 26
click at [1057, 147] on button "No Marks" at bounding box center [1031, 152] width 75 height 26
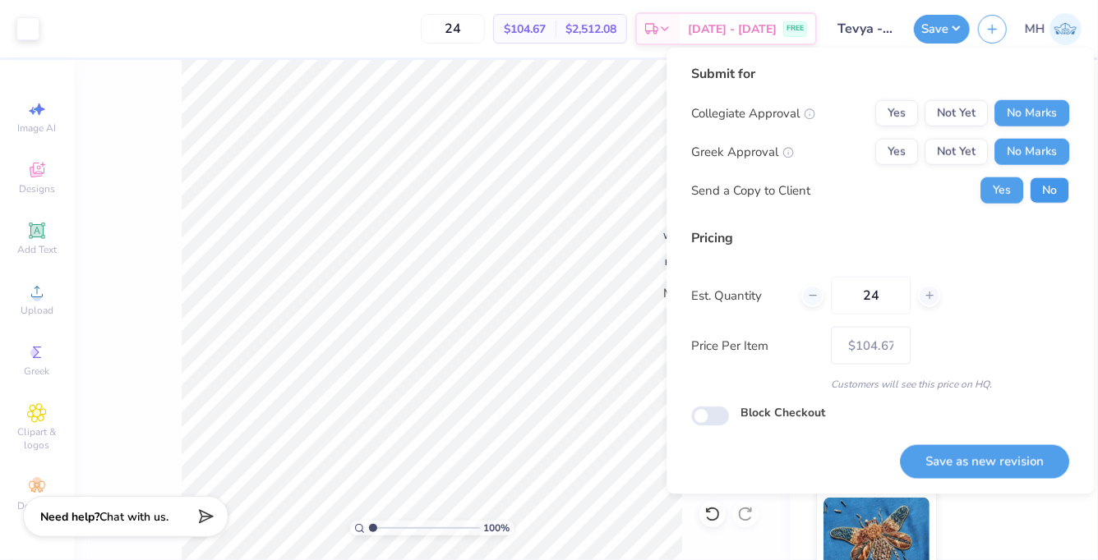
click at [1057, 193] on button "No" at bounding box center [1048, 190] width 39 height 26
click at [978, 479] on div "Submit for Collegiate Approval Yes Not Yet No Marks Greek Approval Yes Not Yet …" at bounding box center [879, 271] width 427 height 447
click at [976, 467] on button "Save as new revision" at bounding box center [984, 462] width 169 height 34
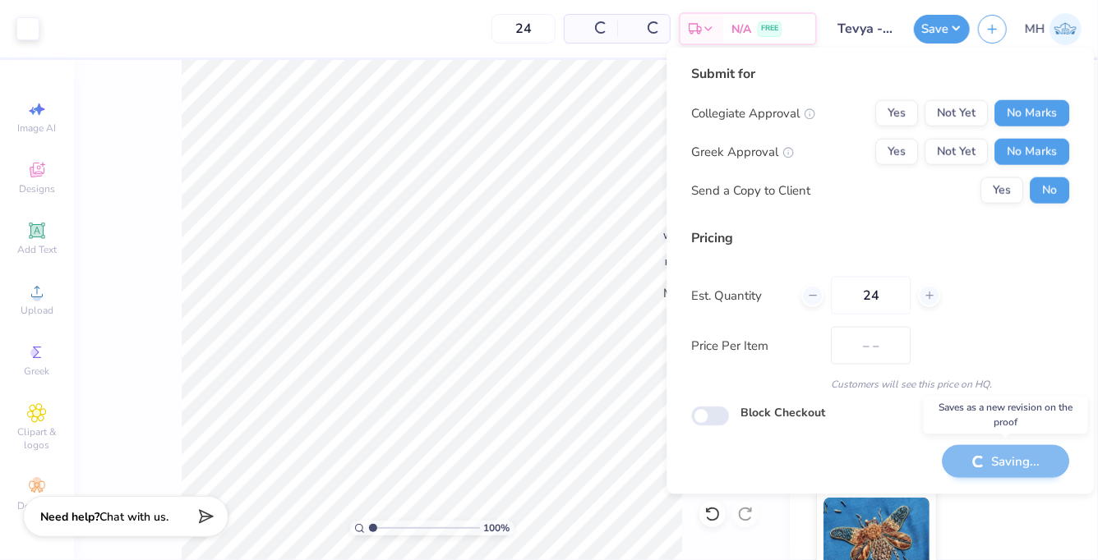
type input "$104.67"
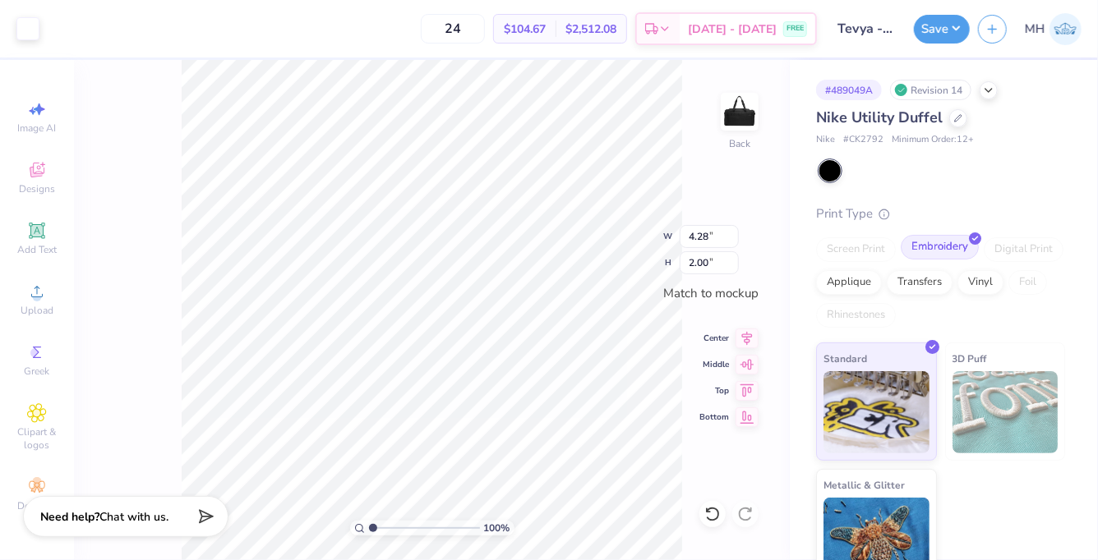
click at [928, 246] on div "Embroidery" at bounding box center [939, 247] width 78 height 25
click at [861, 245] on div "Screen Print" at bounding box center [856, 249] width 80 height 25
click at [954, 115] on icon at bounding box center [958, 117] width 8 height 8
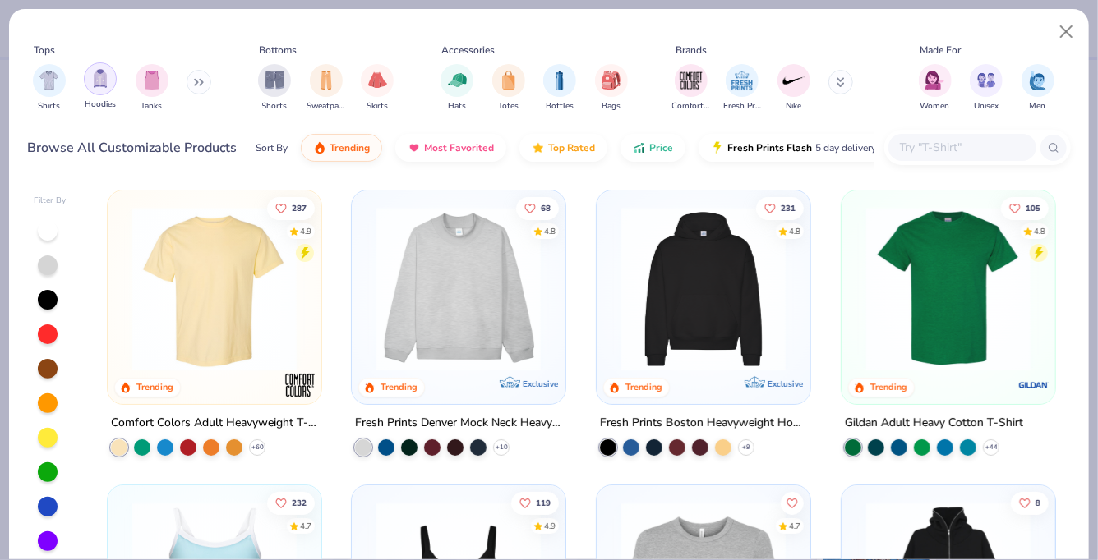
click at [113, 78] on div "filter for Hoodies" at bounding box center [100, 78] width 33 height 33
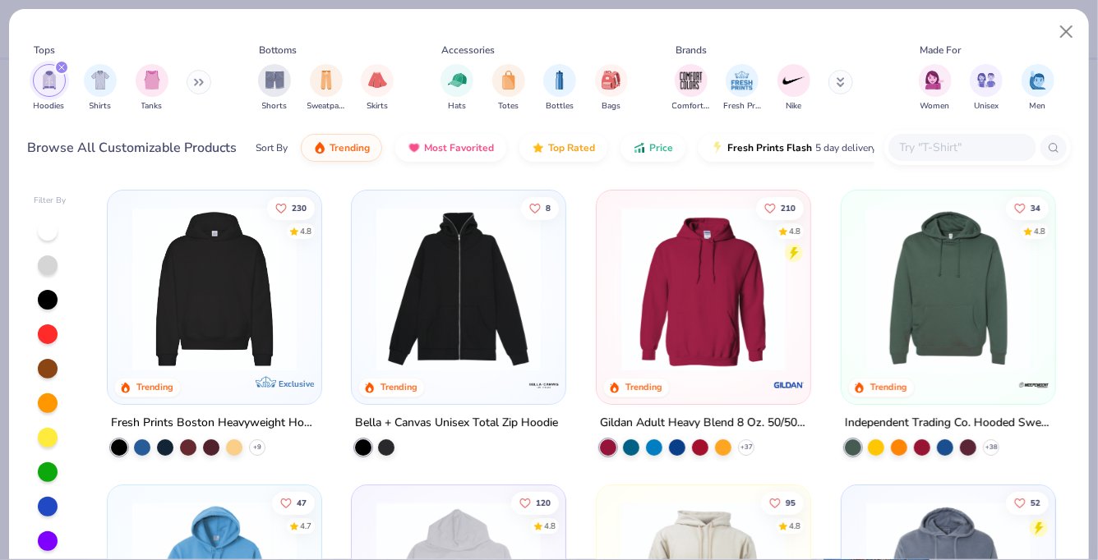
click at [256, 318] on img at bounding box center [214, 289] width 181 height 164
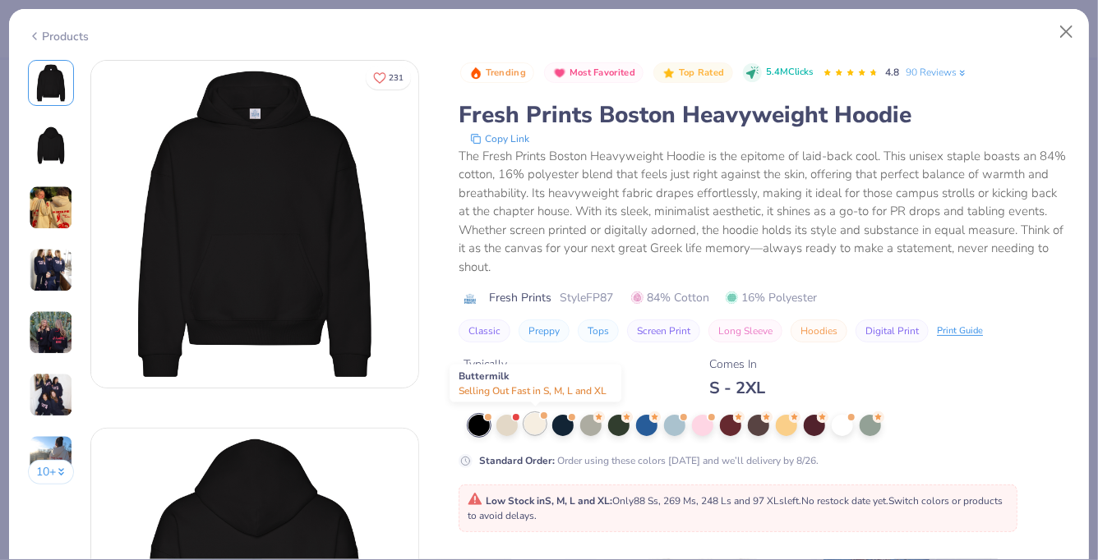
click at [535, 427] on div at bounding box center [534, 423] width 21 height 21
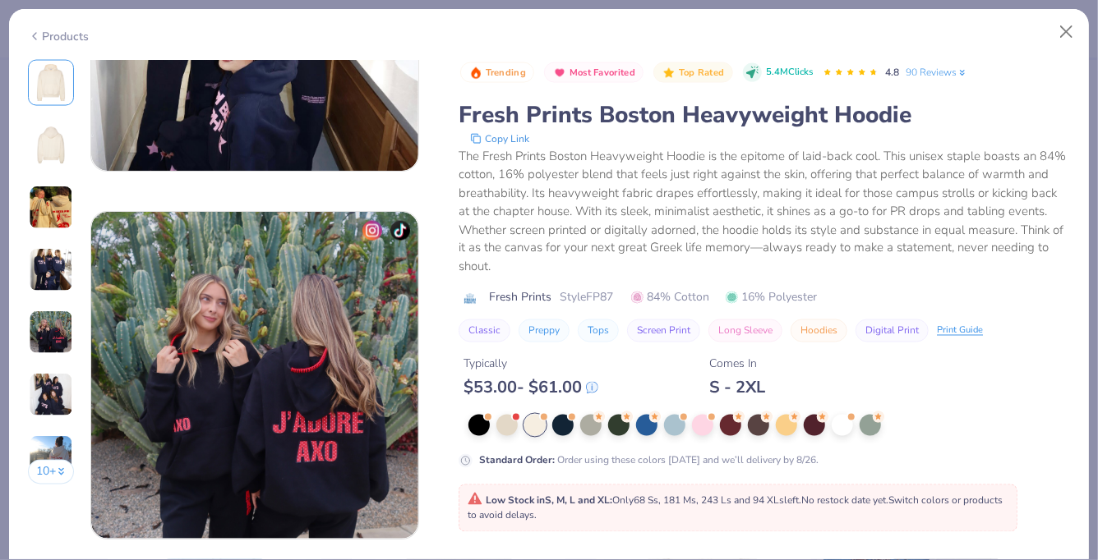
scroll to position [1367, 0]
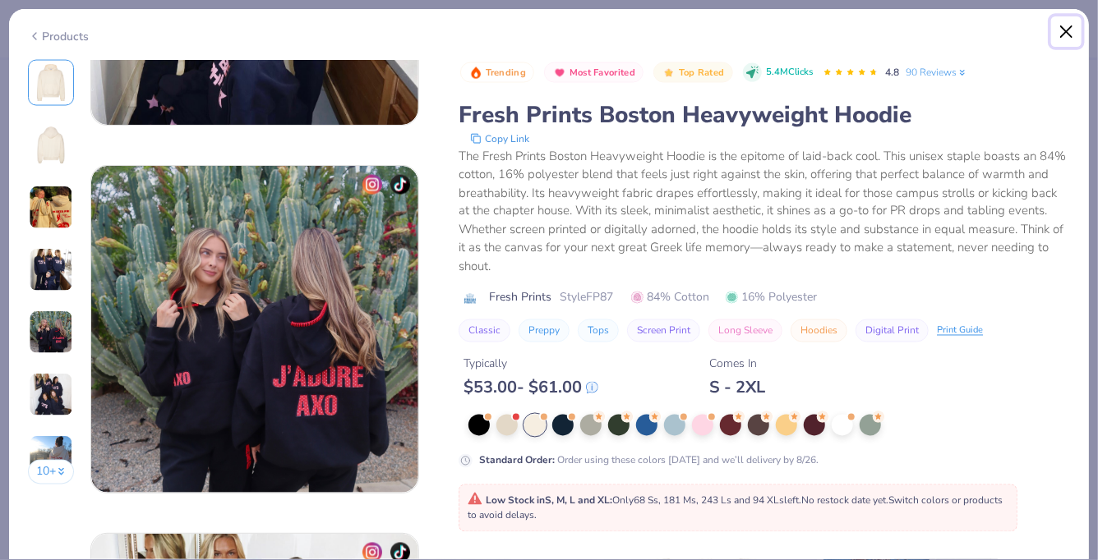
click at [1065, 24] on button "Close" at bounding box center [1066, 31] width 31 height 31
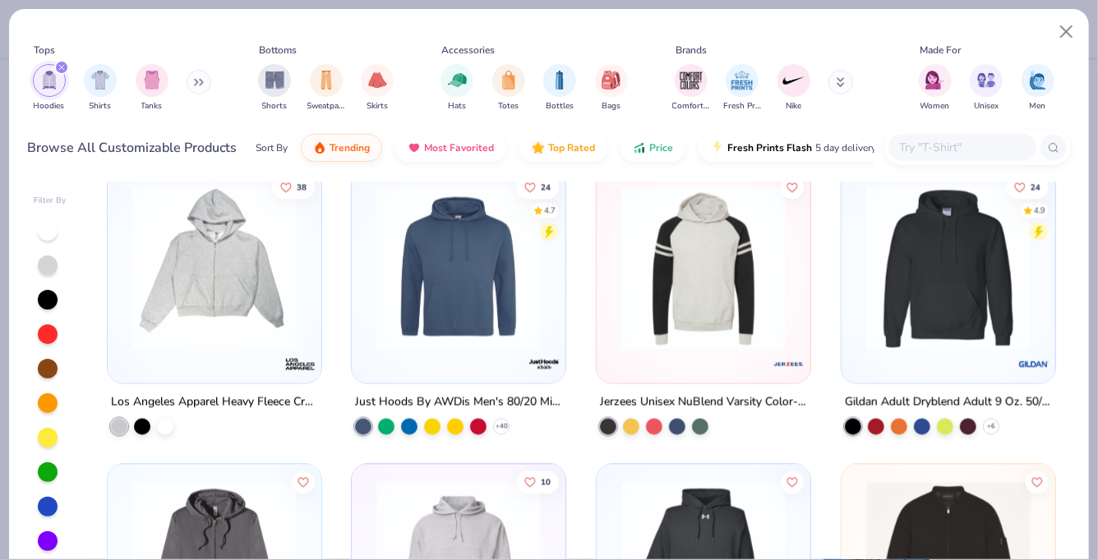
scroll to position [1495, 0]
click at [469, 296] on img at bounding box center [458, 268] width 181 height 164
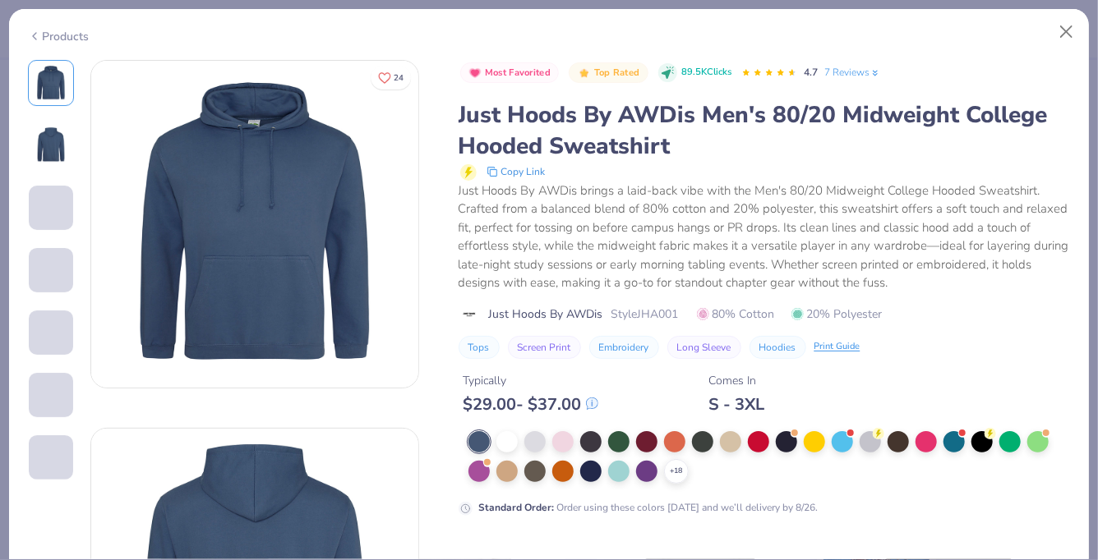
scroll to position [33, 0]
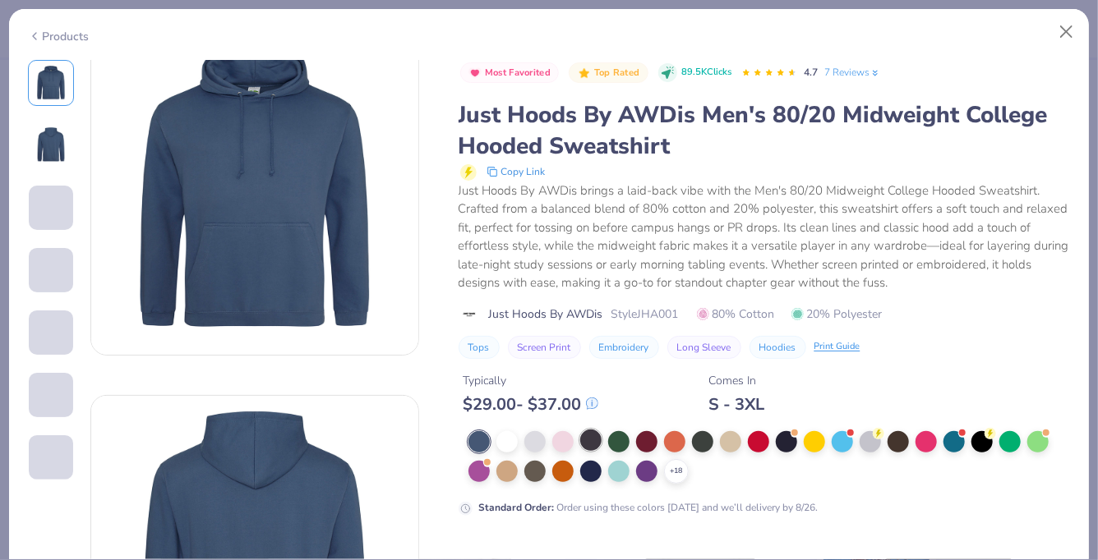
click at [586, 434] on div at bounding box center [590, 440] width 21 height 21
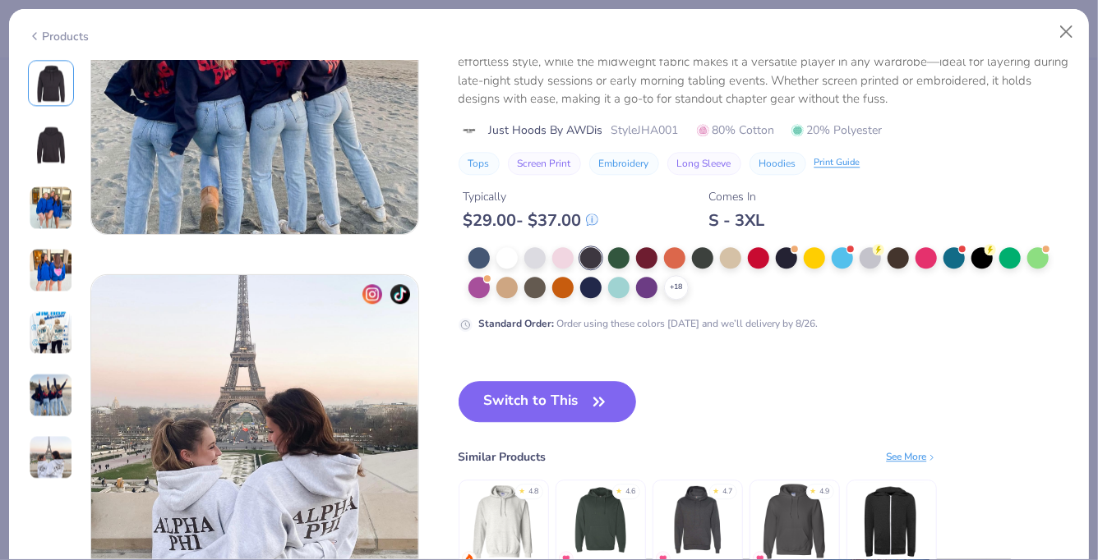
scroll to position [1989, 0]
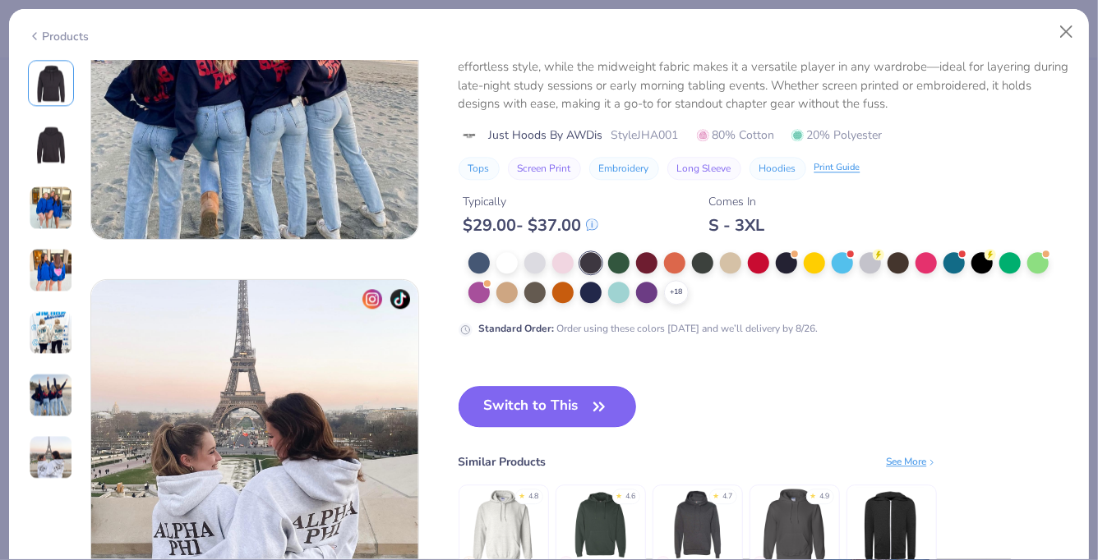
click at [574, 398] on button "Switch to This" at bounding box center [547, 406] width 178 height 41
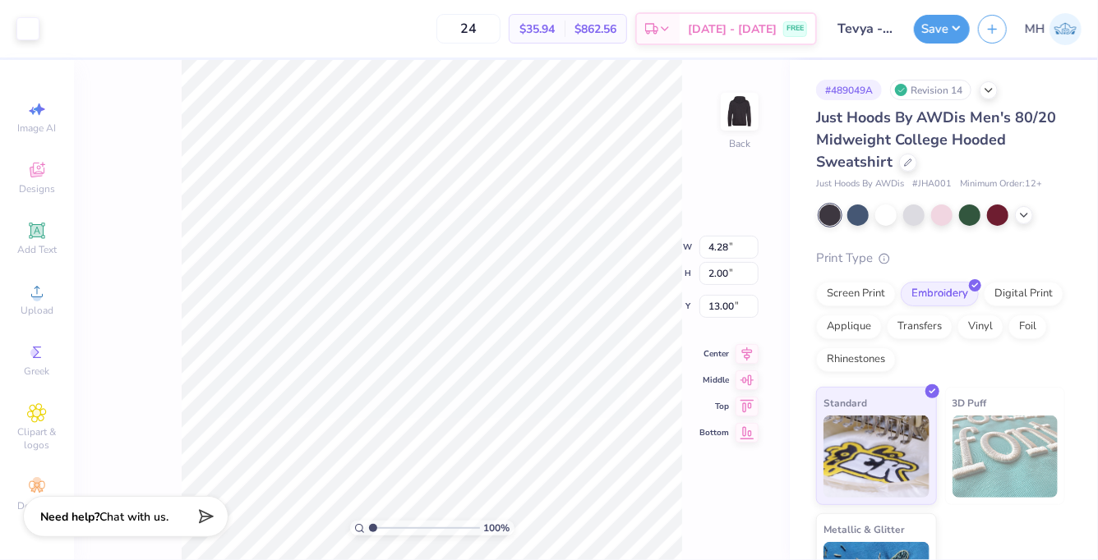
type input "4.50"
type input "9.85"
type input "4.60"
type input "3.00"
